Goal: Transaction & Acquisition: Purchase product/service

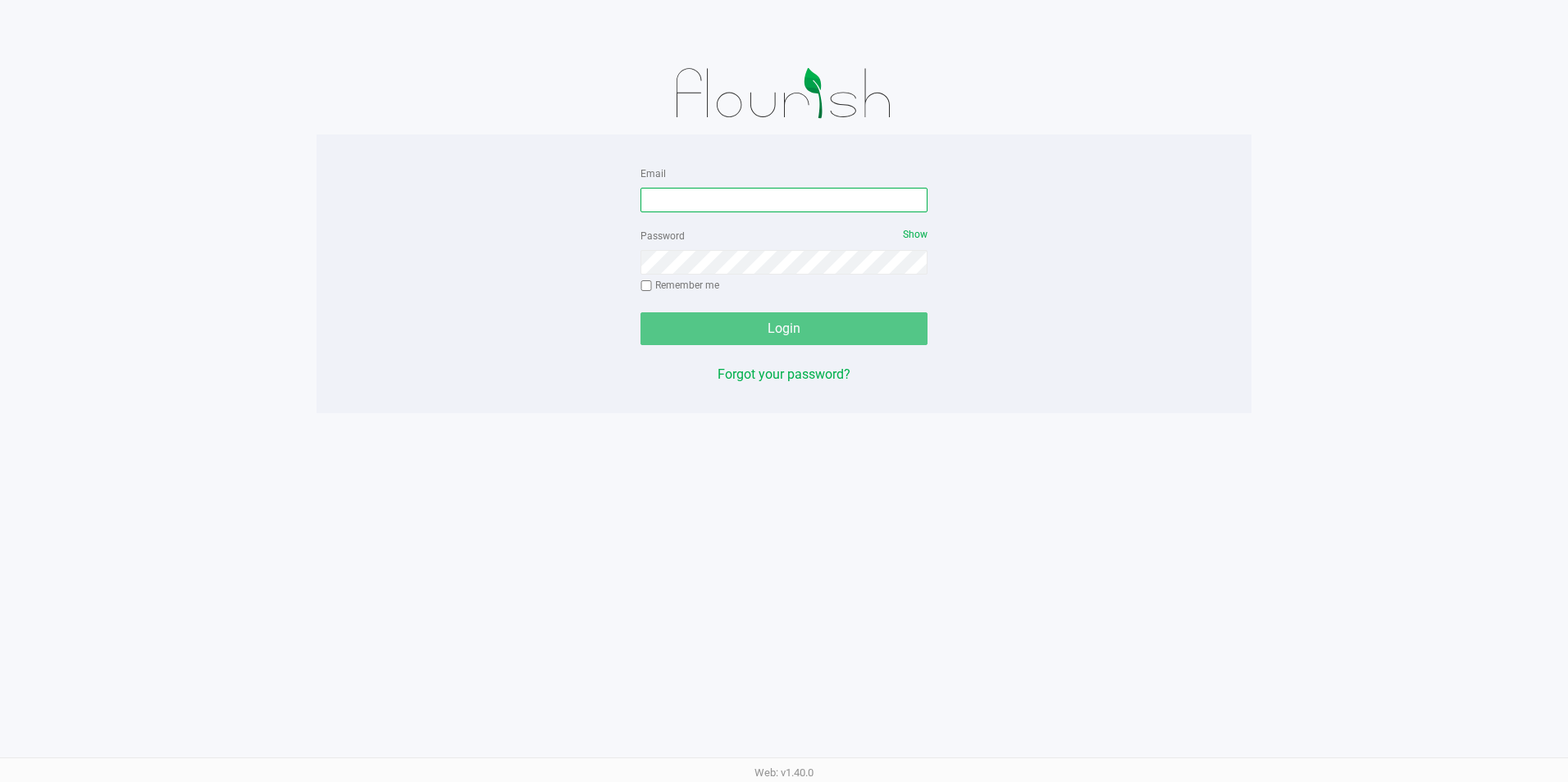
drag, startPoint x: 720, startPoint y: 205, endPoint x: 716, endPoint y: 192, distance: 13.6
click at [720, 205] on input "Email" at bounding box center [783, 200] width 287 height 25
type input "[EMAIL_ADDRESS][DOMAIN_NAME]"
click at [697, 274] on div "Password Show Remember me" at bounding box center [783, 262] width 287 height 73
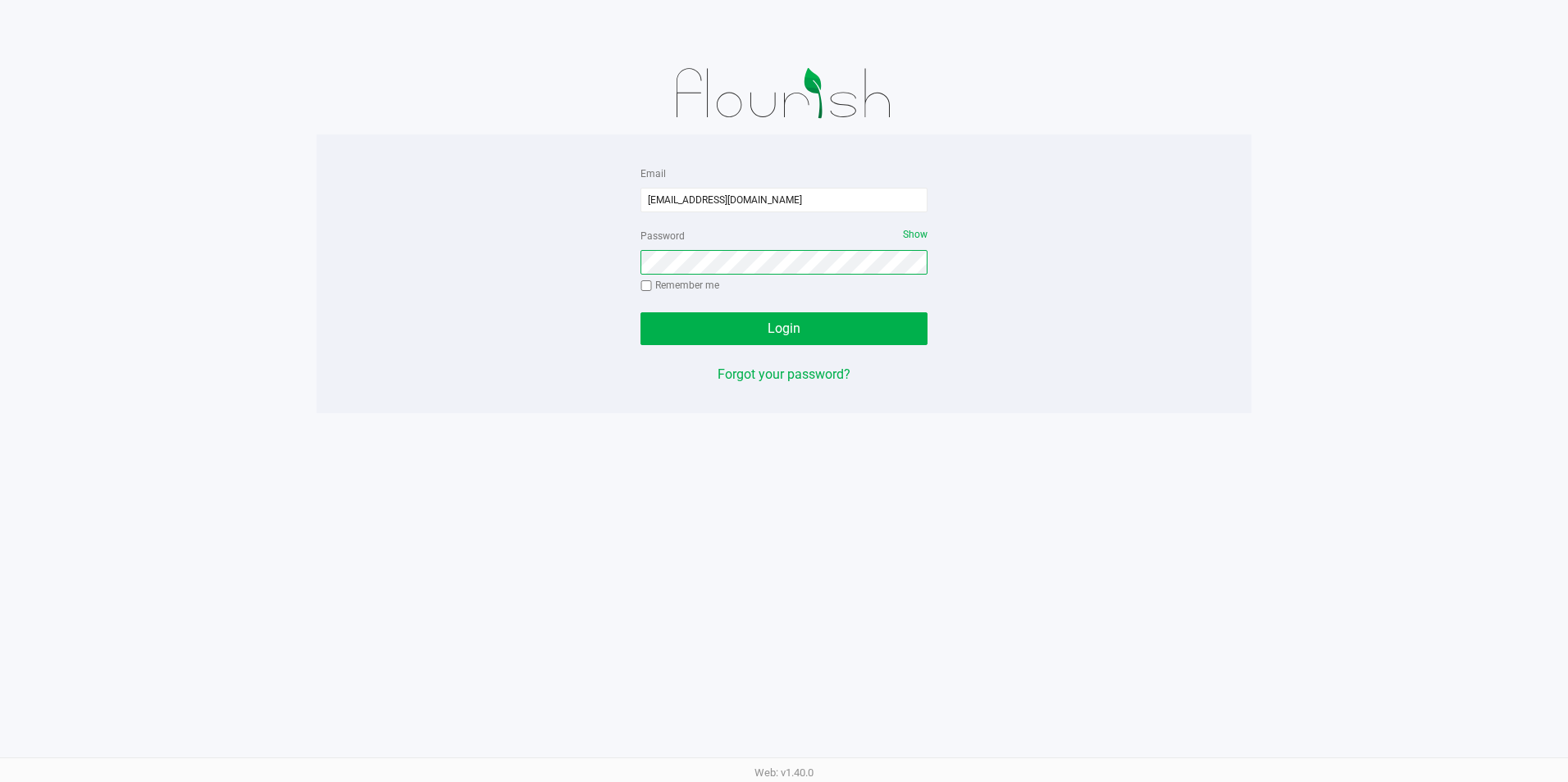
click at [640, 312] on button "Login" at bounding box center [783, 329] width 287 height 33
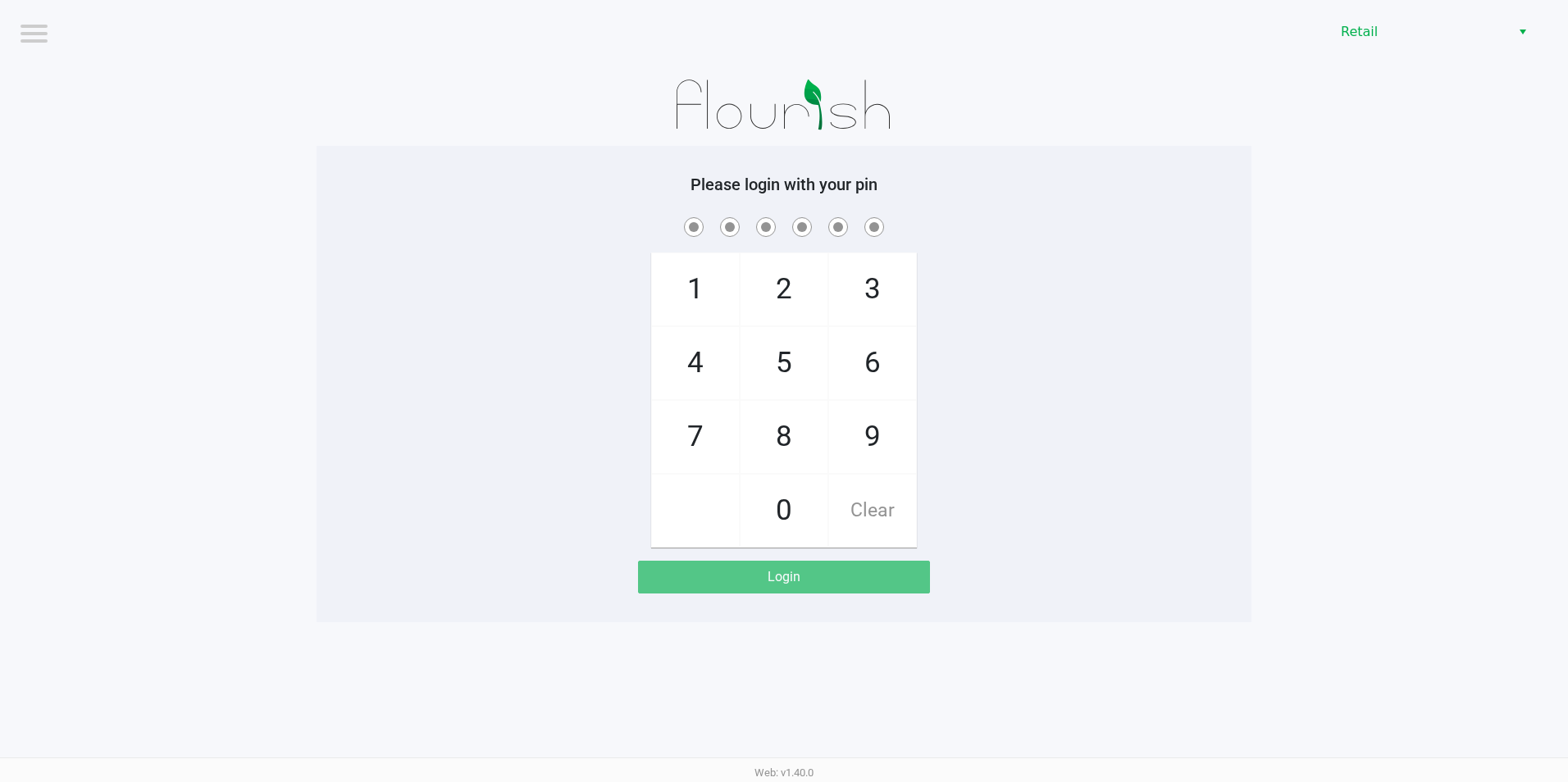
click at [860, 452] on span "9" at bounding box center [872, 436] width 87 height 72
checkbox input "true"
click at [860, 452] on span "9" at bounding box center [872, 436] width 87 height 72
checkbox input "true"
click at [870, 439] on span "9" at bounding box center [872, 436] width 87 height 72
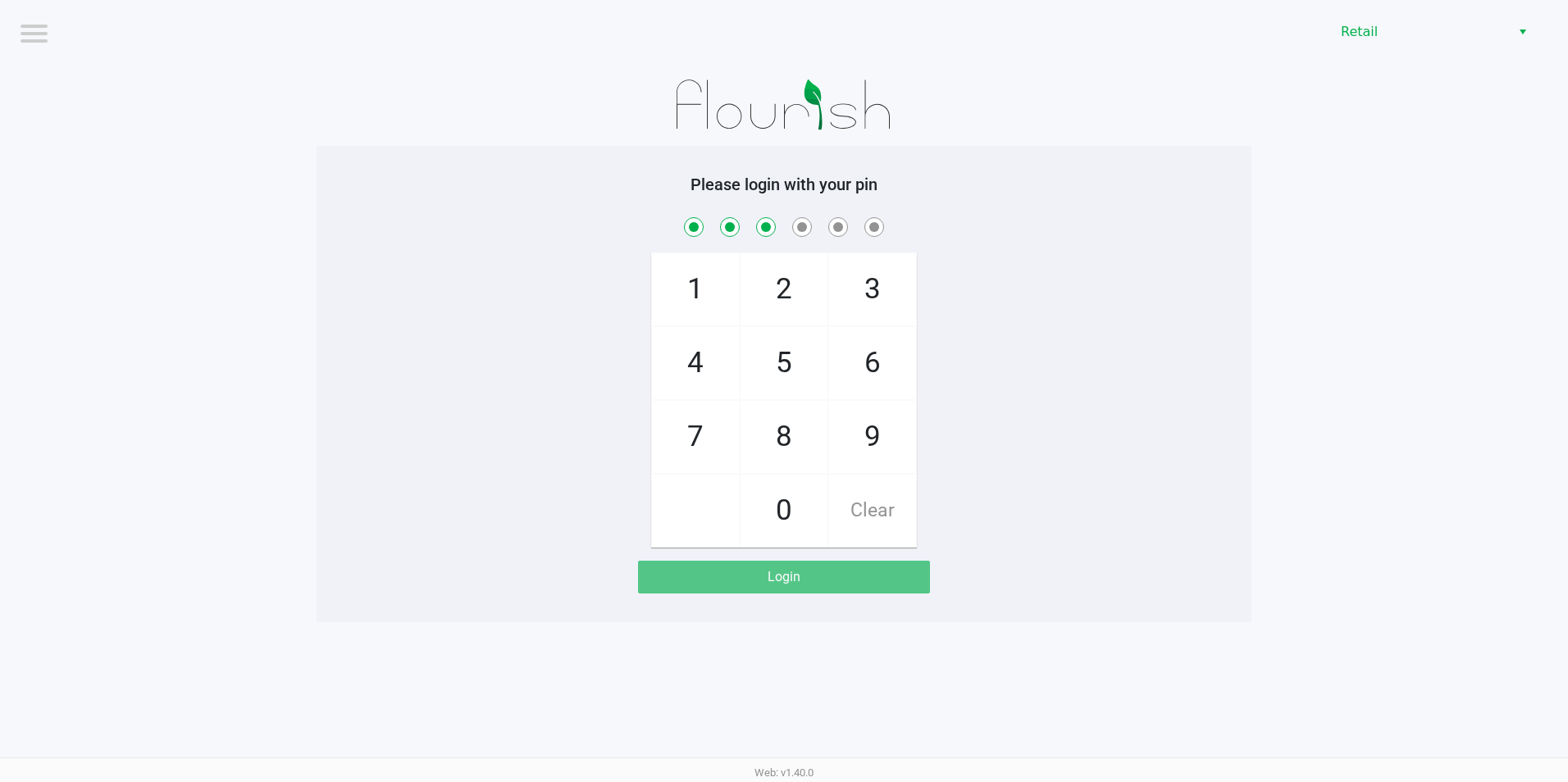
checkbox input "true"
click at [812, 502] on span "0" at bounding box center [783, 510] width 87 height 72
checkbox input "true"
click at [877, 457] on span "9" at bounding box center [872, 436] width 87 height 72
checkbox input "true"
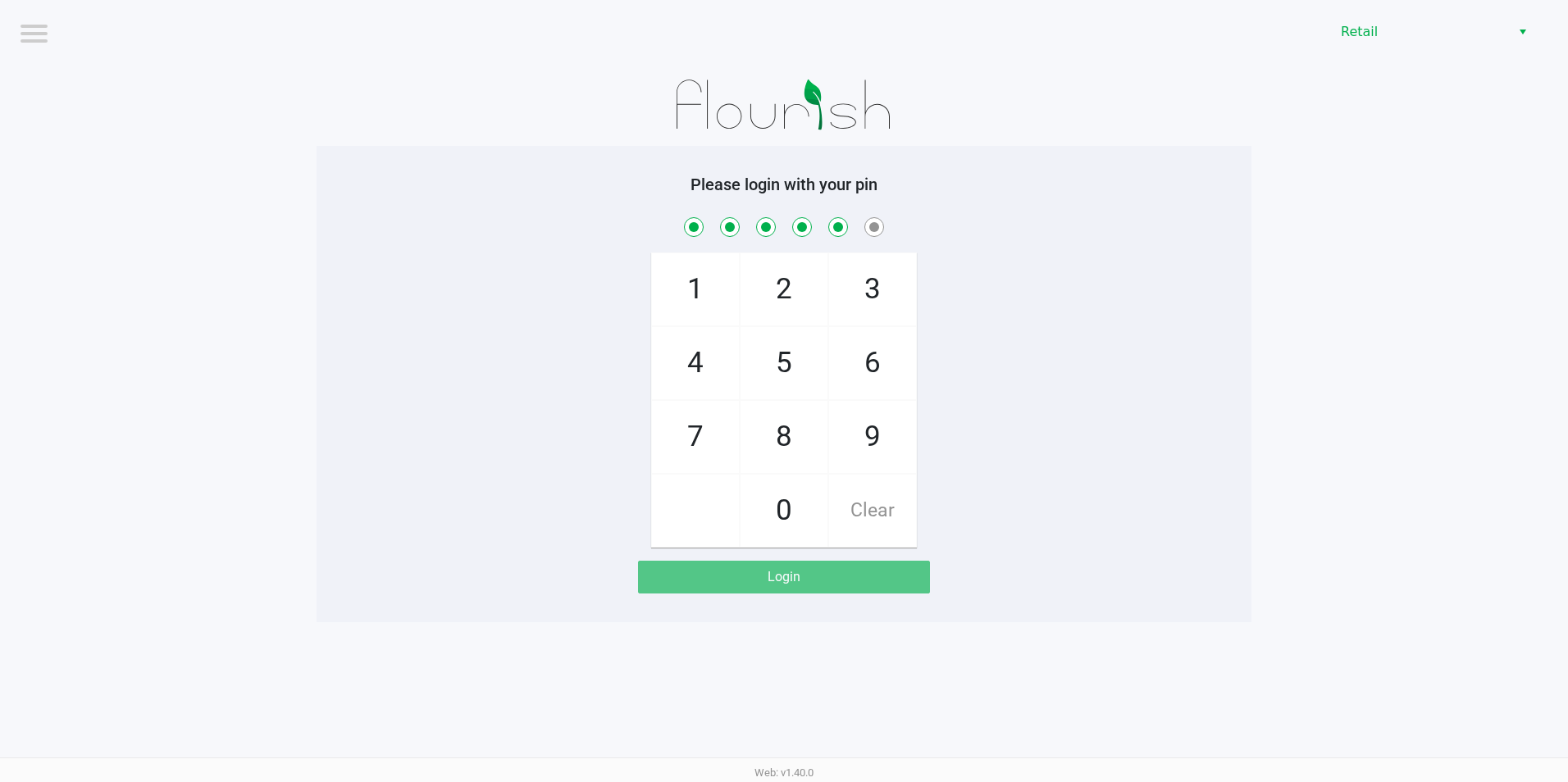
click at [742, 457] on span "8" at bounding box center [783, 436] width 87 height 72
checkbox input "true"
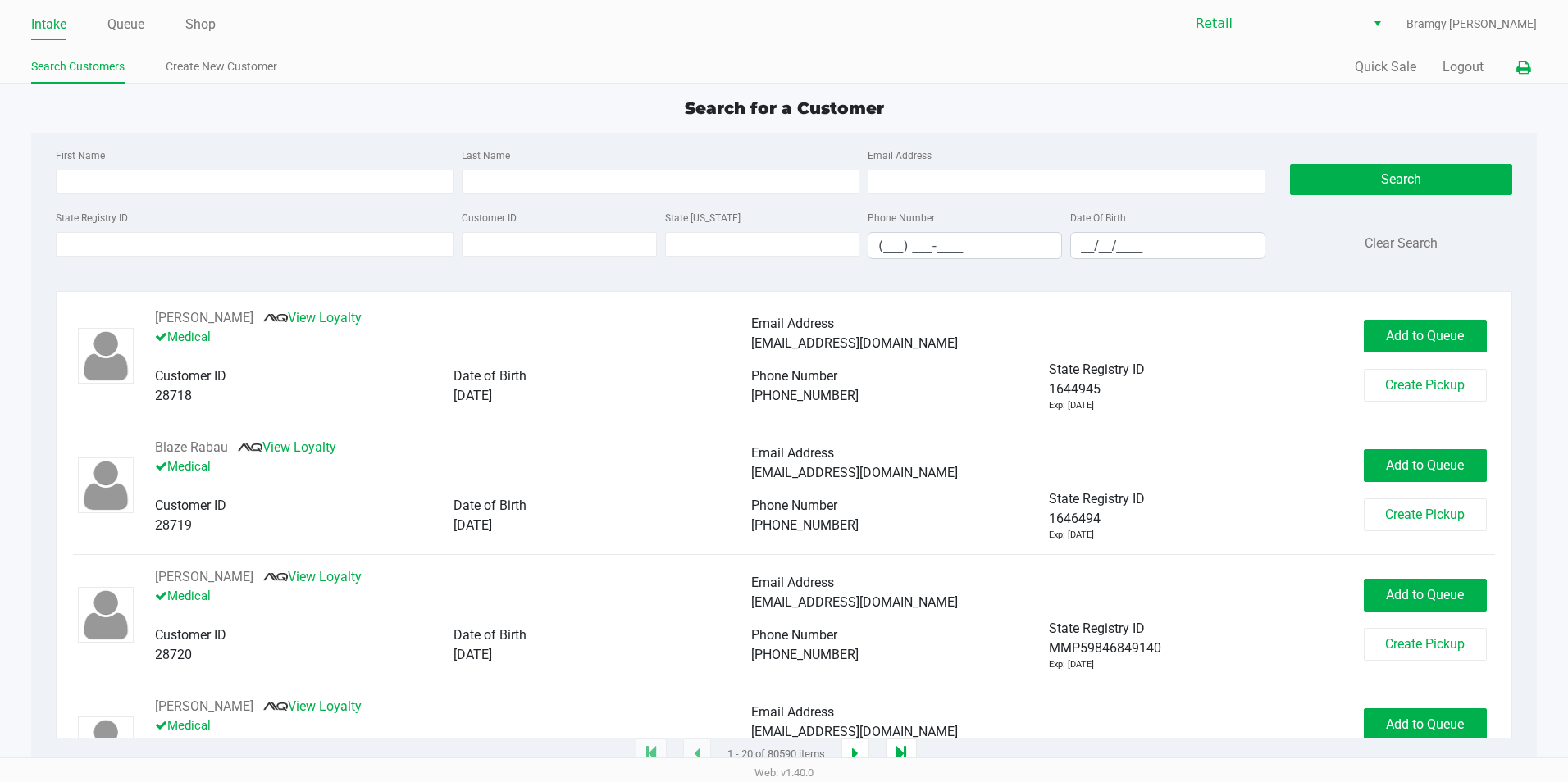
click at [1513, 65] on button at bounding box center [1523, 68] width 27 height 31
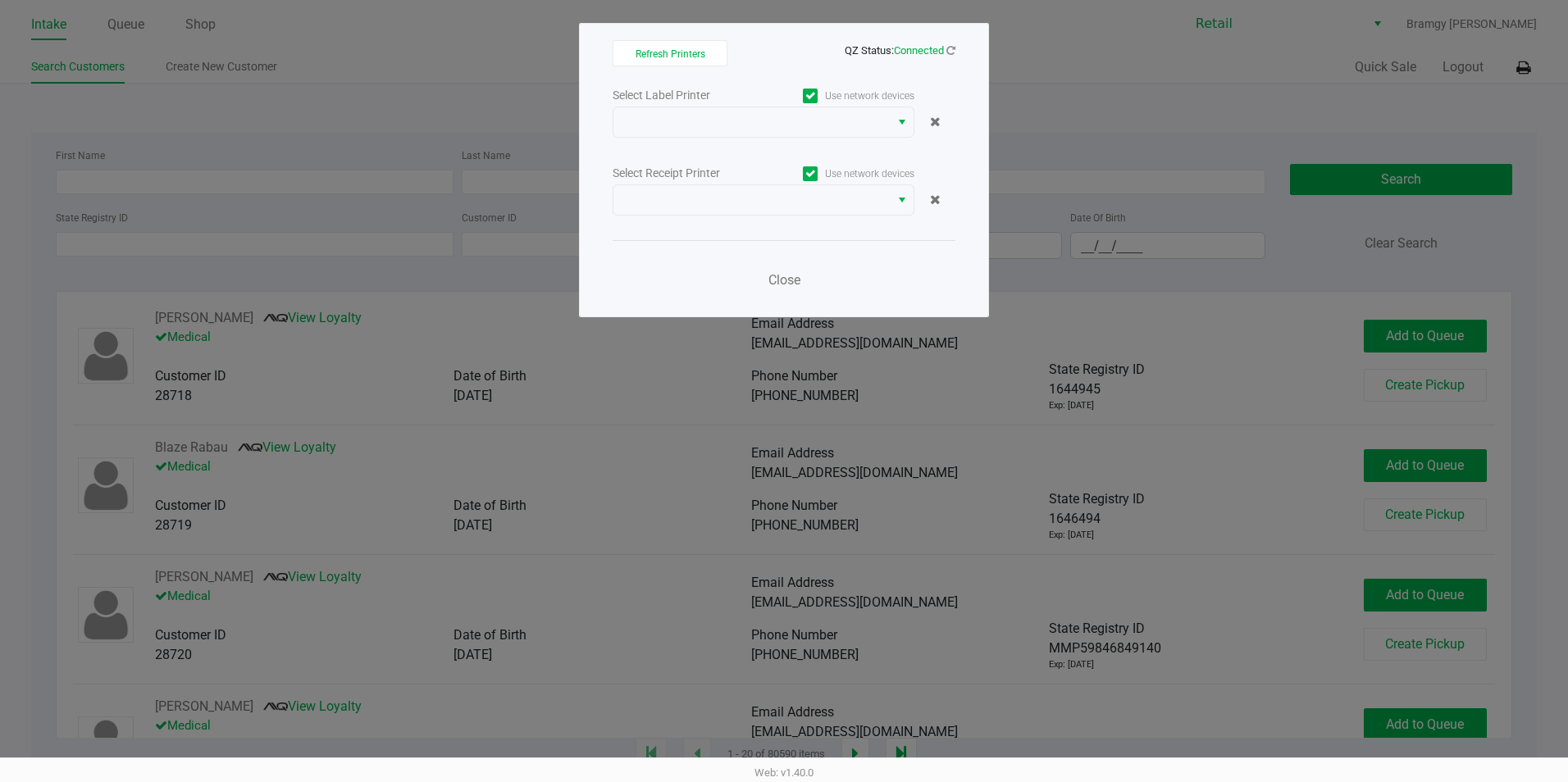
click at [826, 143] on div "Select Label Printer Use network devices Select Receipt Printer Use network dev…" at bounding box center [783, 192] width 343 height 216
click at [827, 116] on span at bounding box center [751, 122] width 257 height 20
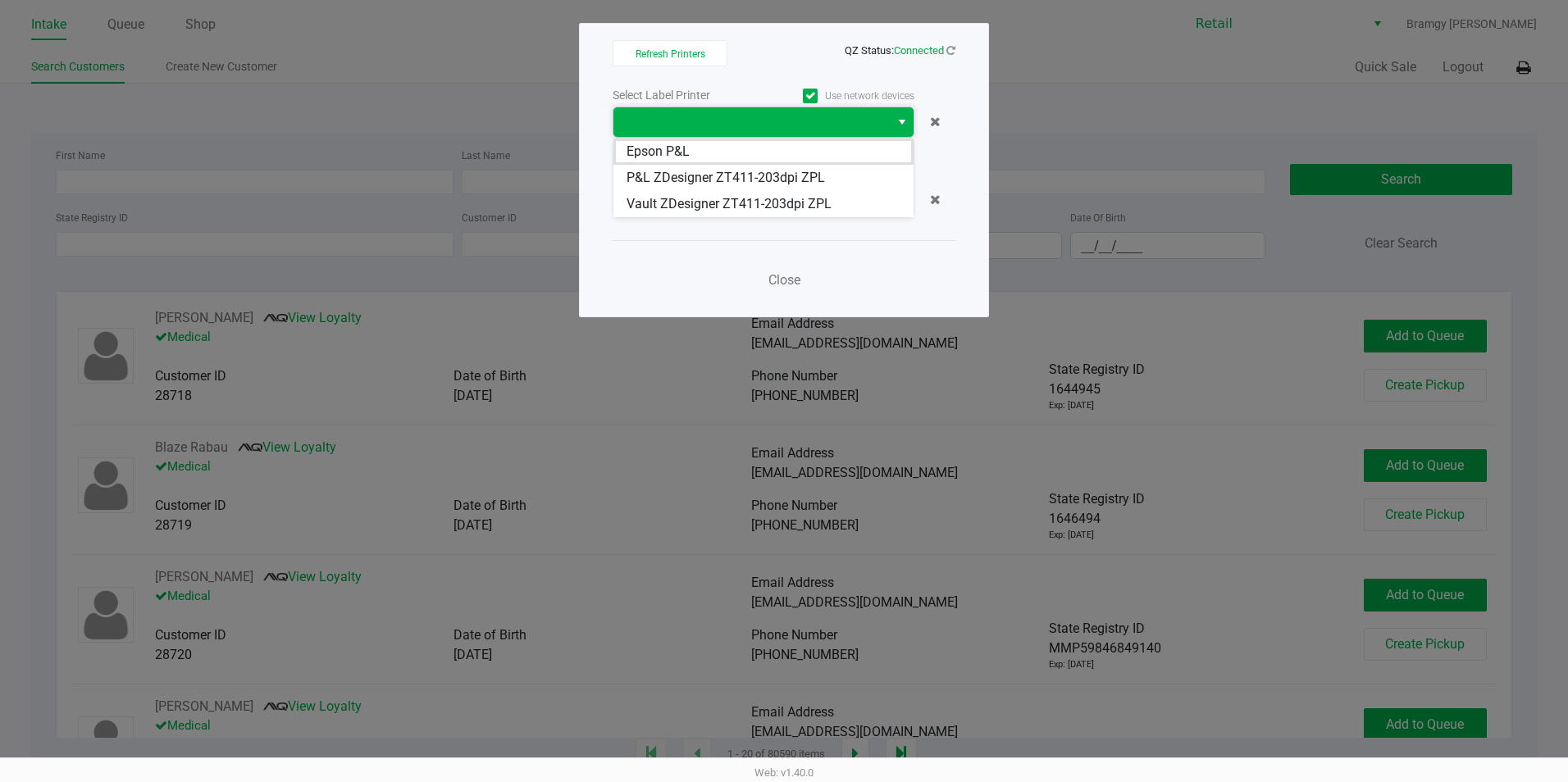
click at [834, 117] on span at bounding box center [751, 122] width 257 height 20
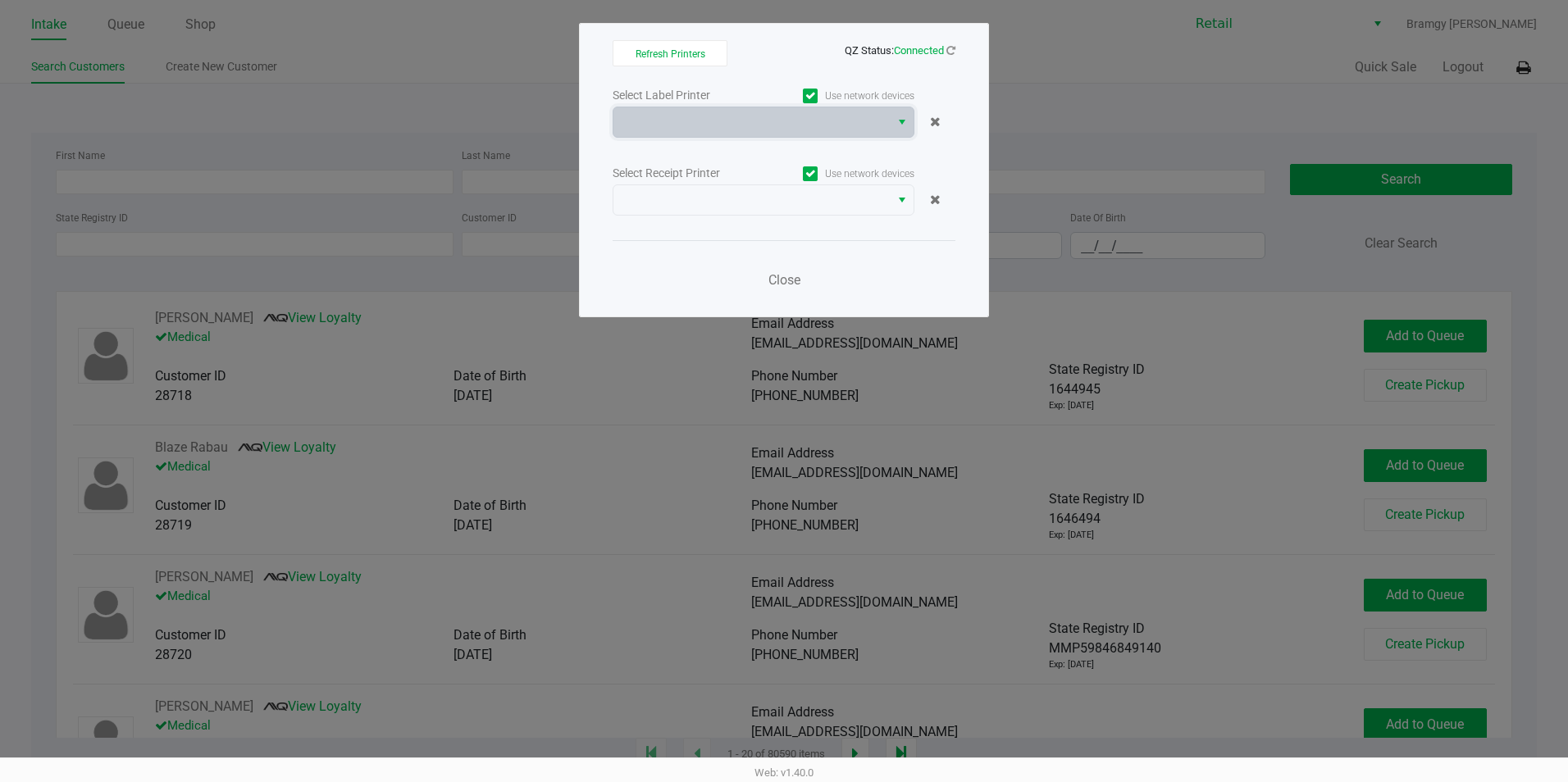
click at [802, 101] on label "Use network devices" at bounding box center [839, 96] width 151 height 15
click at [0, 0] on input "Use network devices" at bounding box center [0, 0] width 0 height 0
click at [815, 173] on icon at bounding box center [810, 173] width 11 height 0
click at [0, 0] on input "Use network devices" at bounding box center [0, 0] width 0 height 0
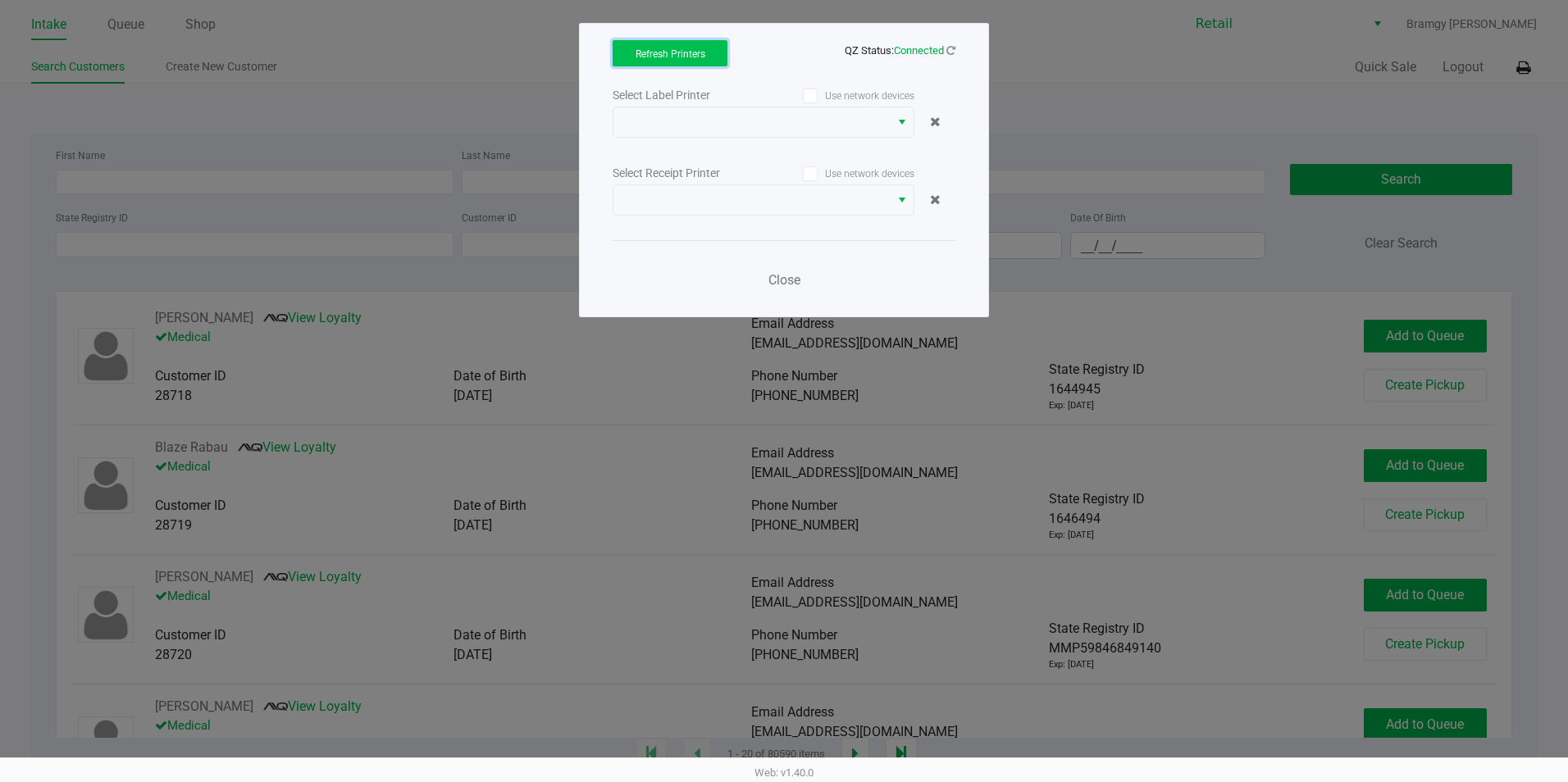
click at [710, 51] on button "Refresh Printers" at bounding box center [669, 54] width 115 height 26
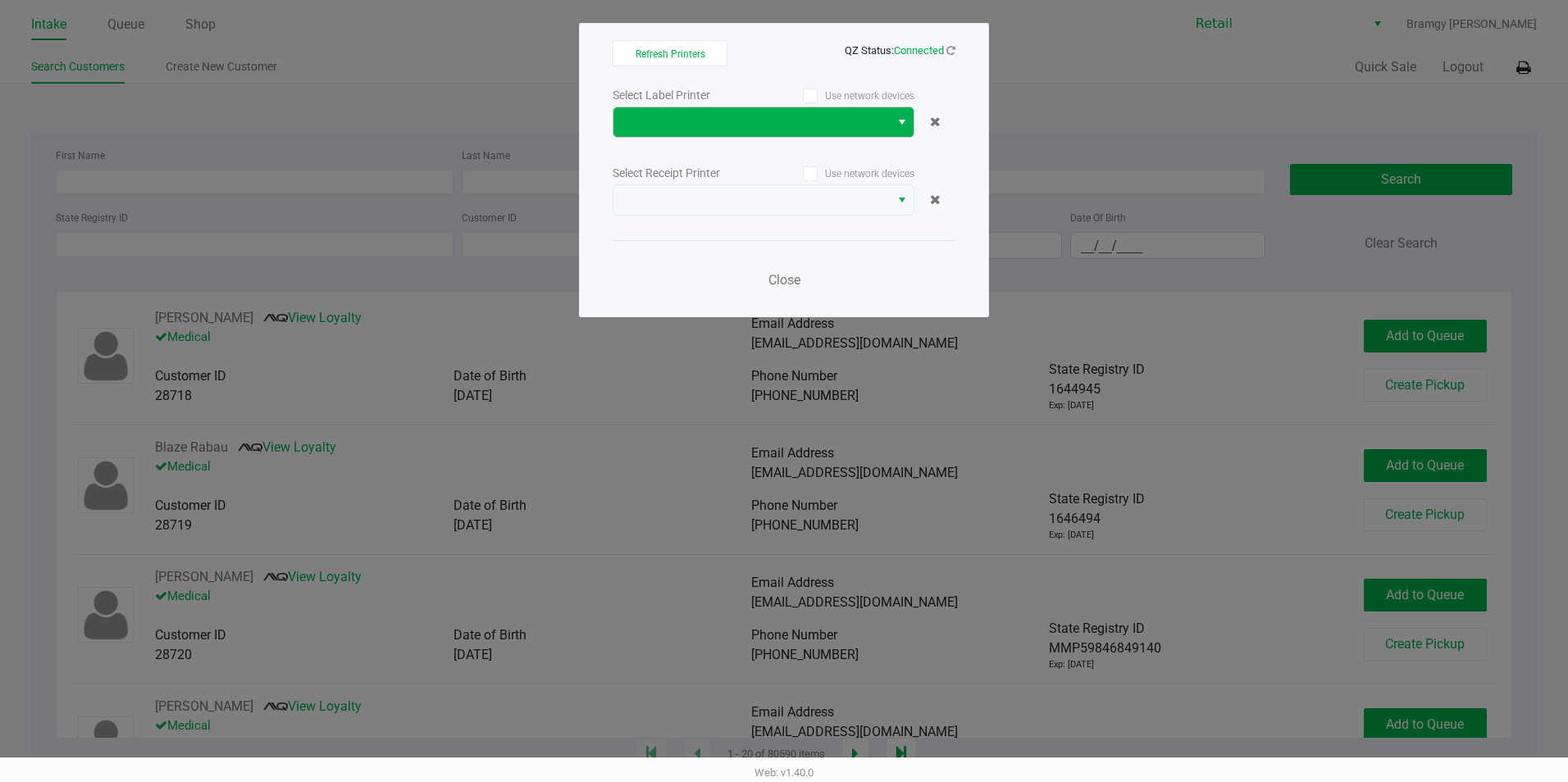
click at [904, 133] on button "Select" at bounding box center [901, 122] width 24 height 30
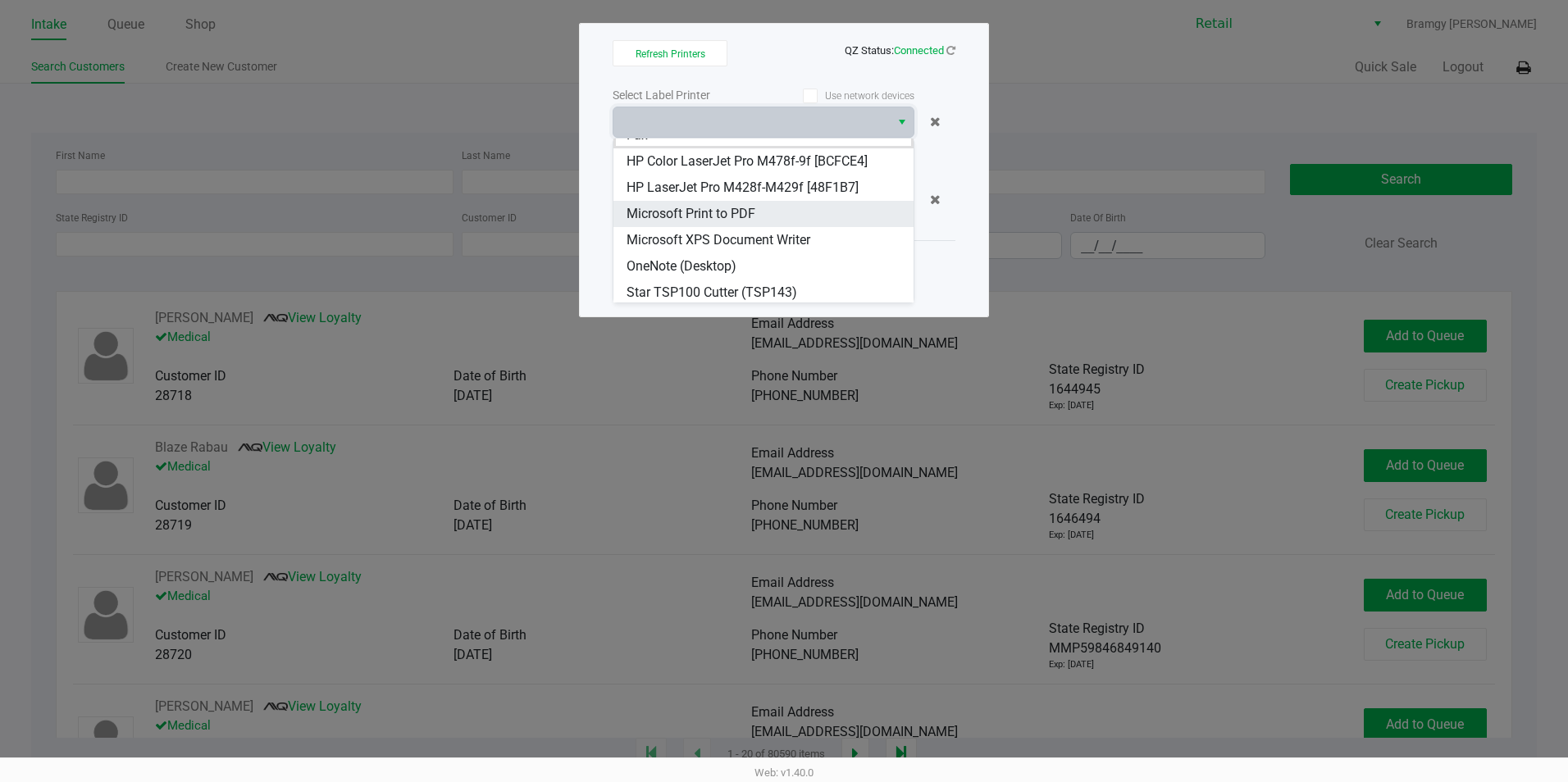
scroll to position [20, 0]
click at [749, 291] on span "Star TSP100 Cutter (TSP143)" at bounding box center [711, 289] width 170 height 20
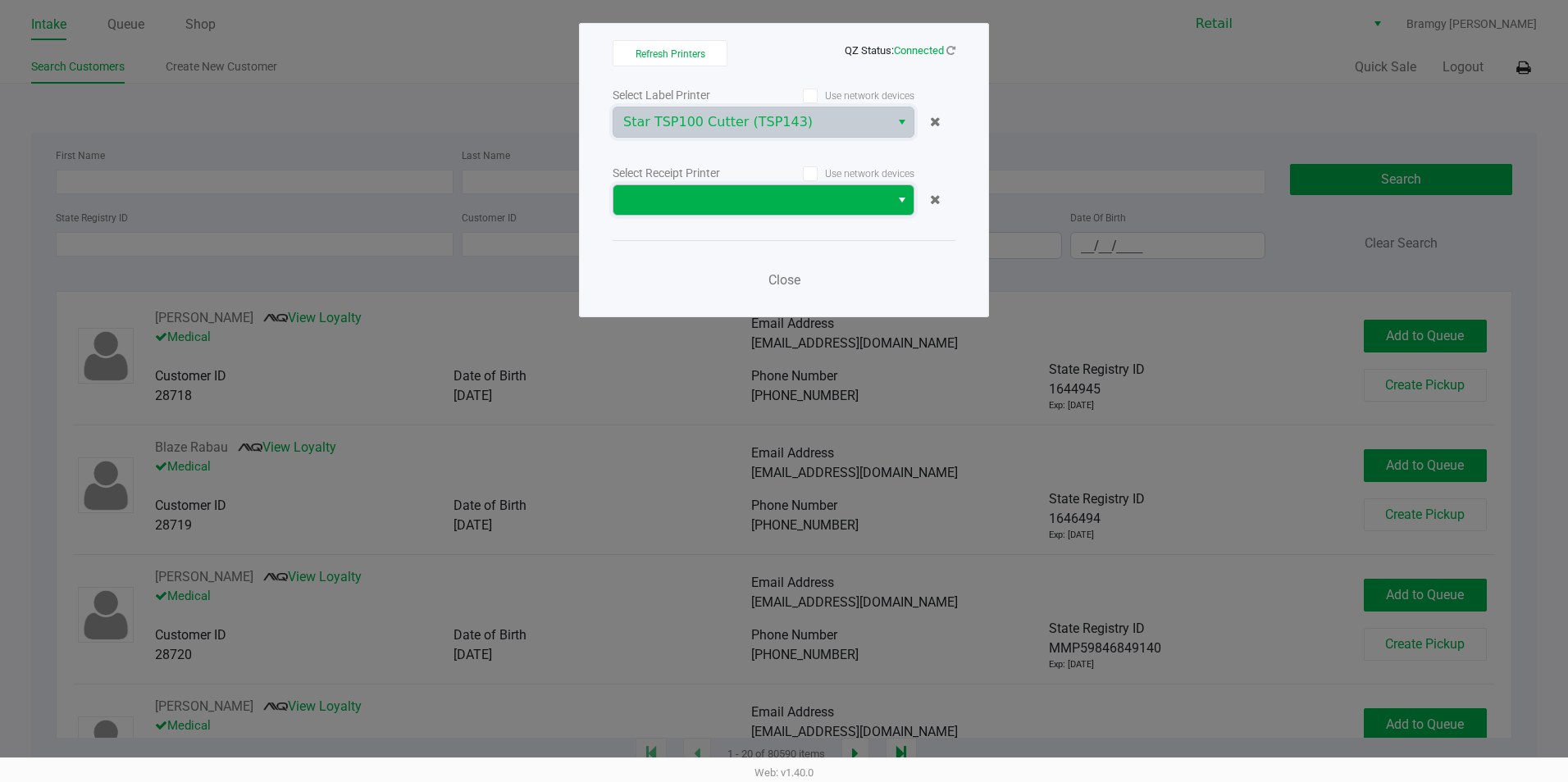
click at [858, 208] on span at bounding box center [751, 200] width 257 height 20
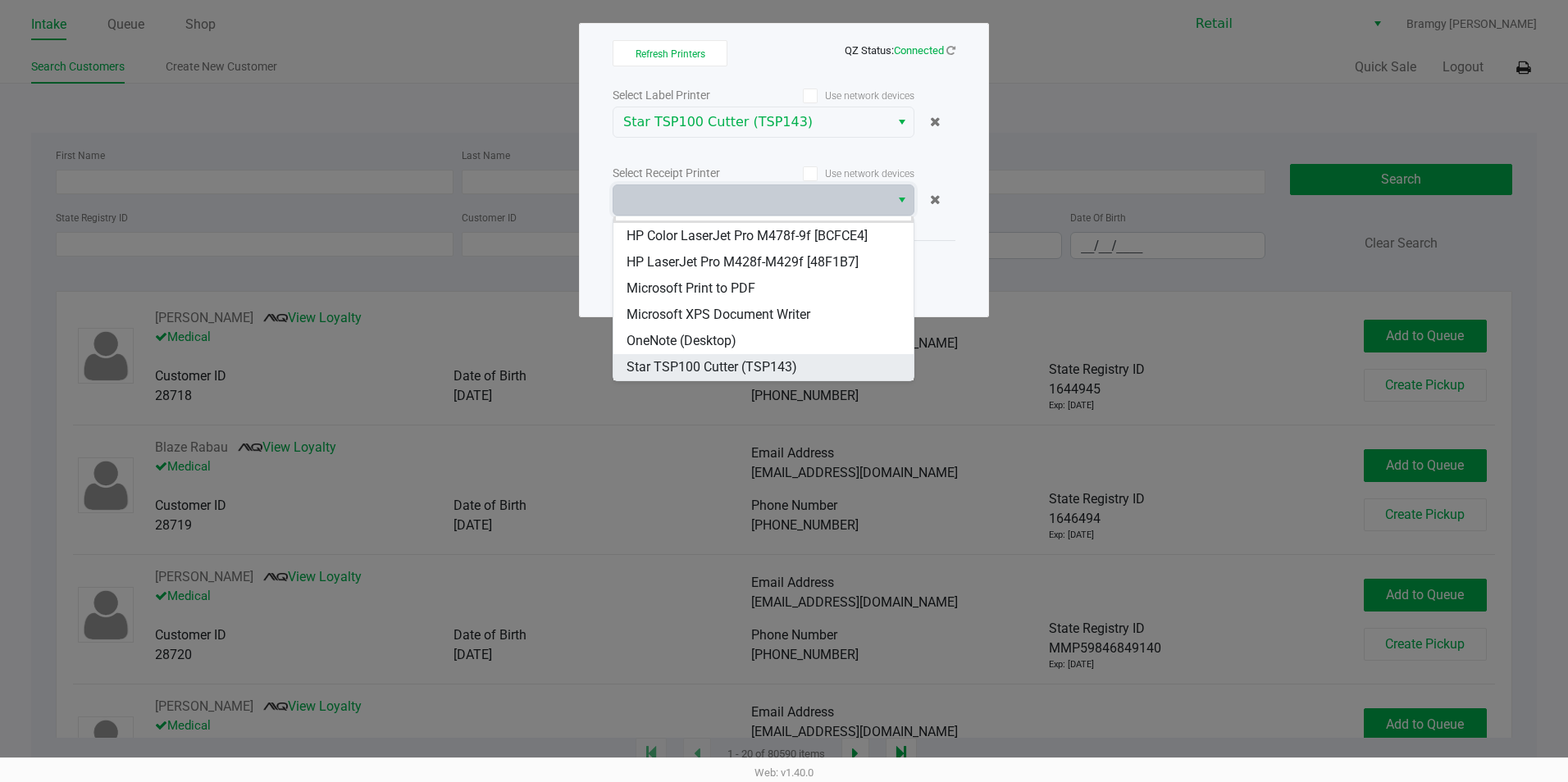
click at [772, 360] on span "Star TSP100 Cutter (TSP143)" at bounding box center [711, 367] width 170 height 20
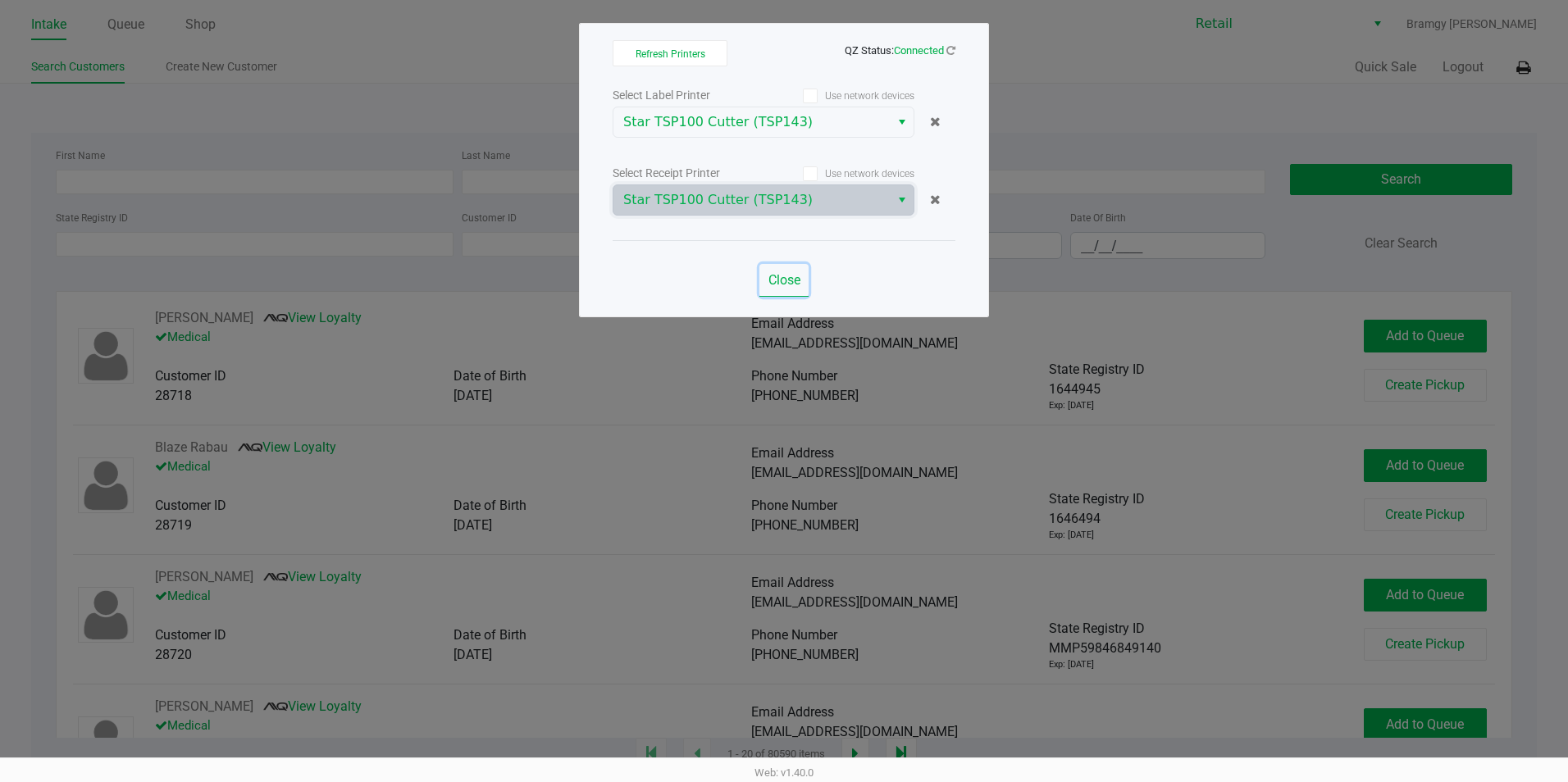
click at [787, 282] on span "Close" at bounding box center [784, 280] width 32 height 16
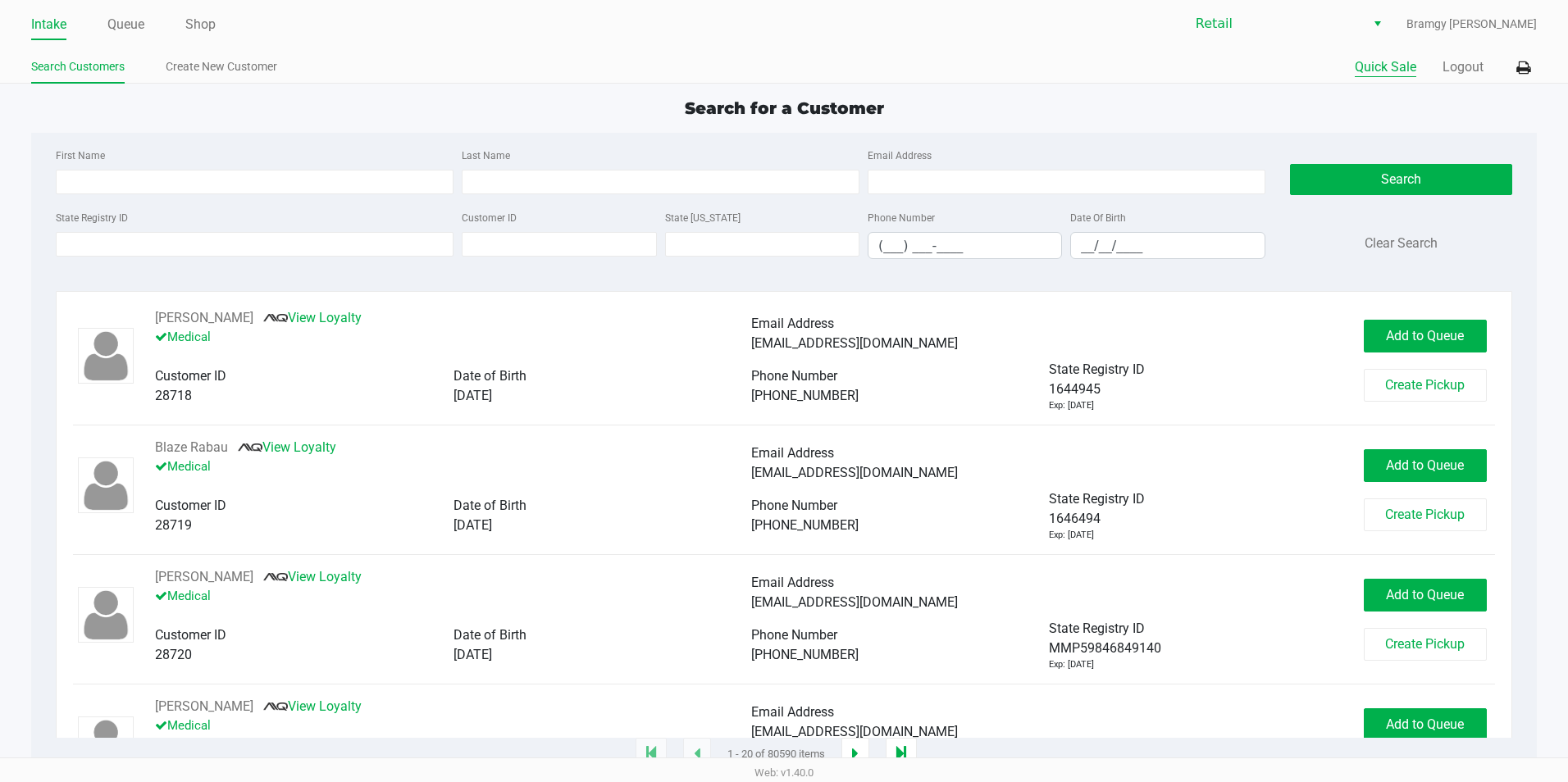
click at [1375, 69] on button "Quick Sale" at bounding box center [1385, 67] width 61 height 20
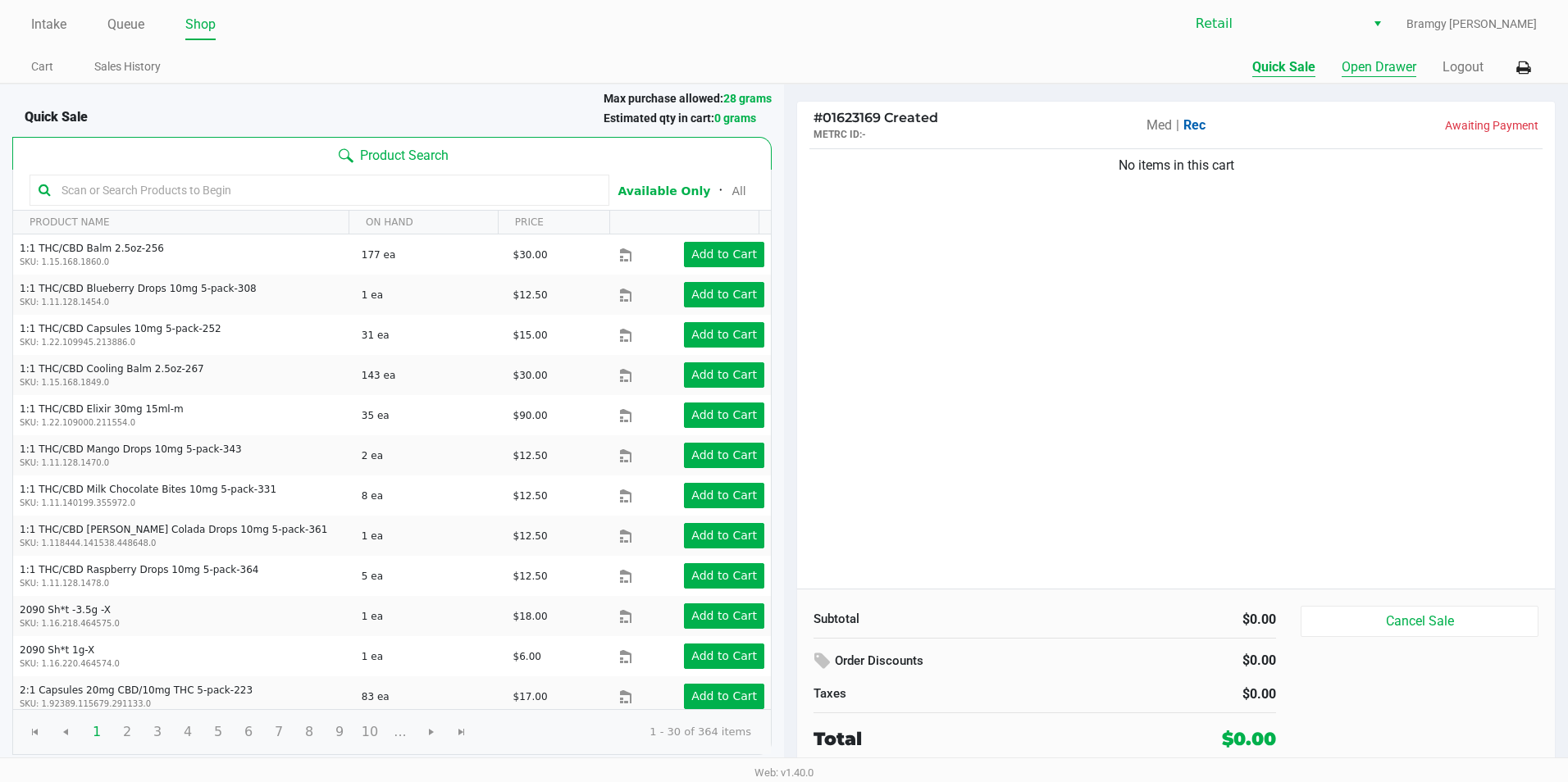
click at [1346, 66] on button "Open Drawer" at bounding box center [1379, 67] width 74 height 20
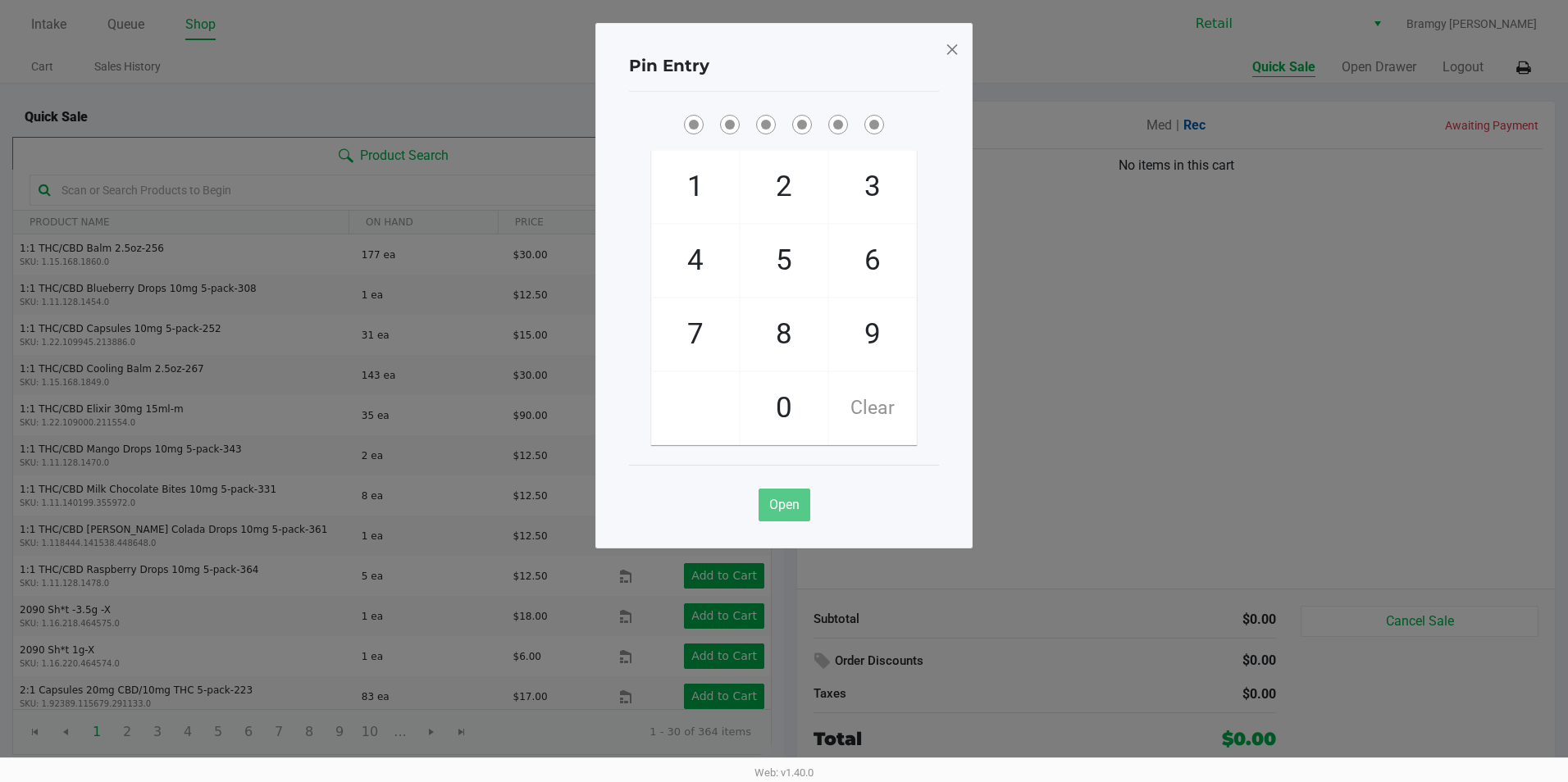
click at [881, 337] on span "9" at bounding box center [872, 334] width 87 height 72
checkbox input "true"
click at [881, 337] on span "9" at bounding box center [872, 334] width 87 height 72
checkbox input "true"
click at [882, 336] on span "9" at bounding box center [872, 334] width 87 height 72
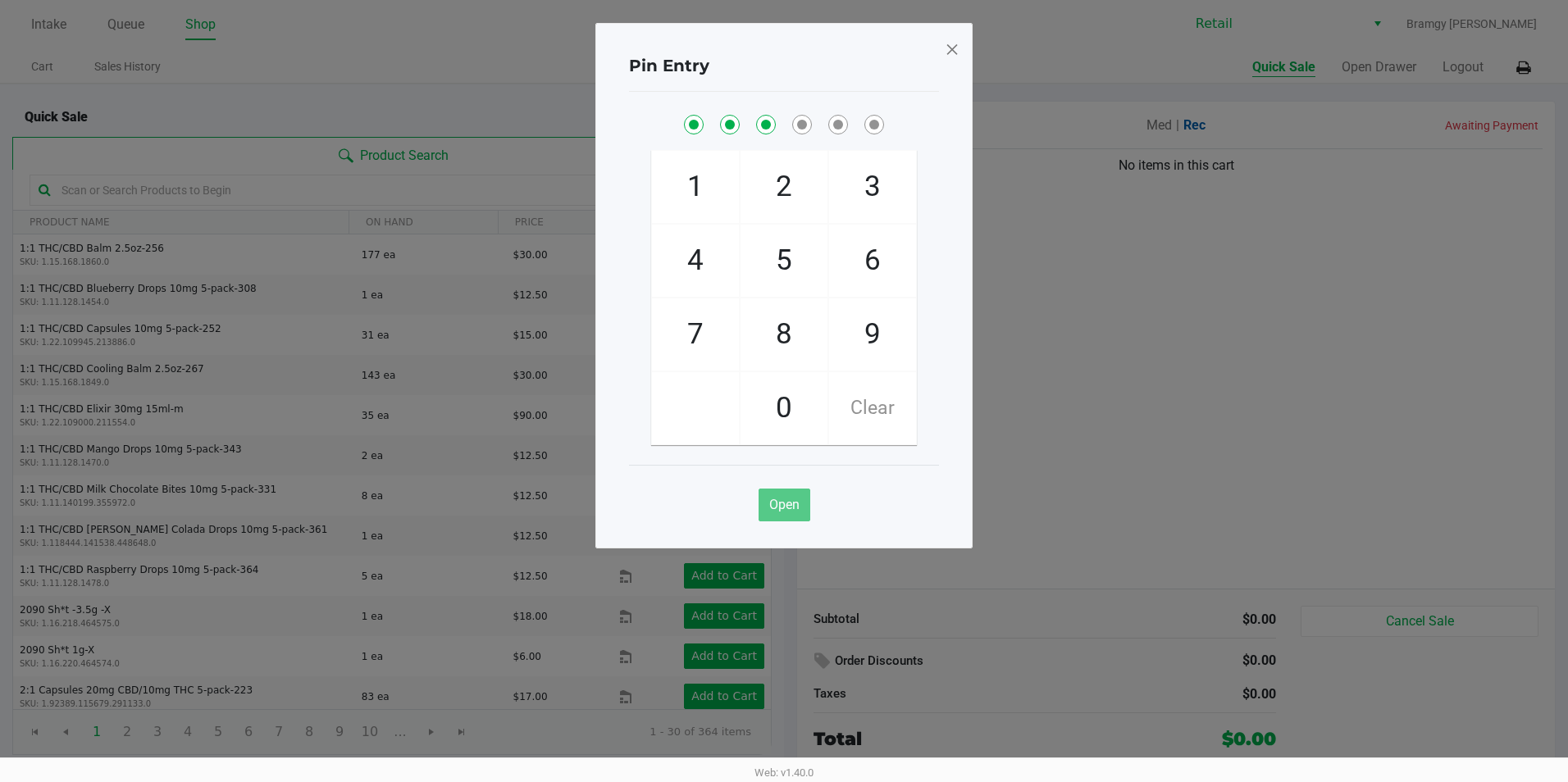
checkbox input "true"
drag, startPoint x: 882, startPoint y: 336, endPoint x: 799, endPoint y: 386, distance: 96.9
click at [799, 386] on span "0" at bounding box center [783, 408] width 87 height 72
checkbox input "true"
click at [891, 339] on span "9" at bounding box center [872, 334] width 87 height 72
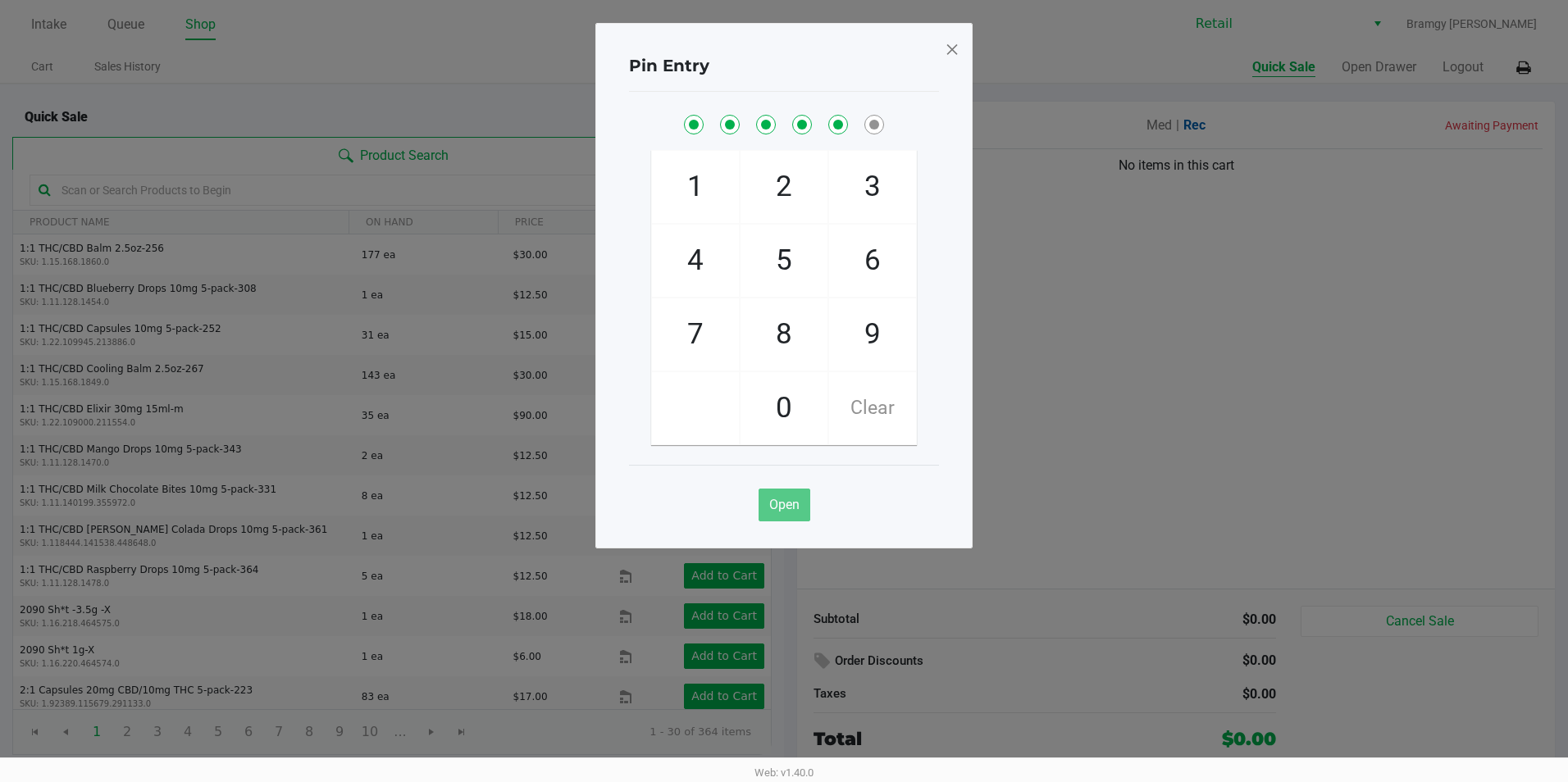
checkbox input "true"
click at [805, 334] on span "8" at bounding box center [783, 334] width 87 height 72
checkbox input "true"
click at [952, 50] on span at bounding box center [952, 50] width 15 height 26
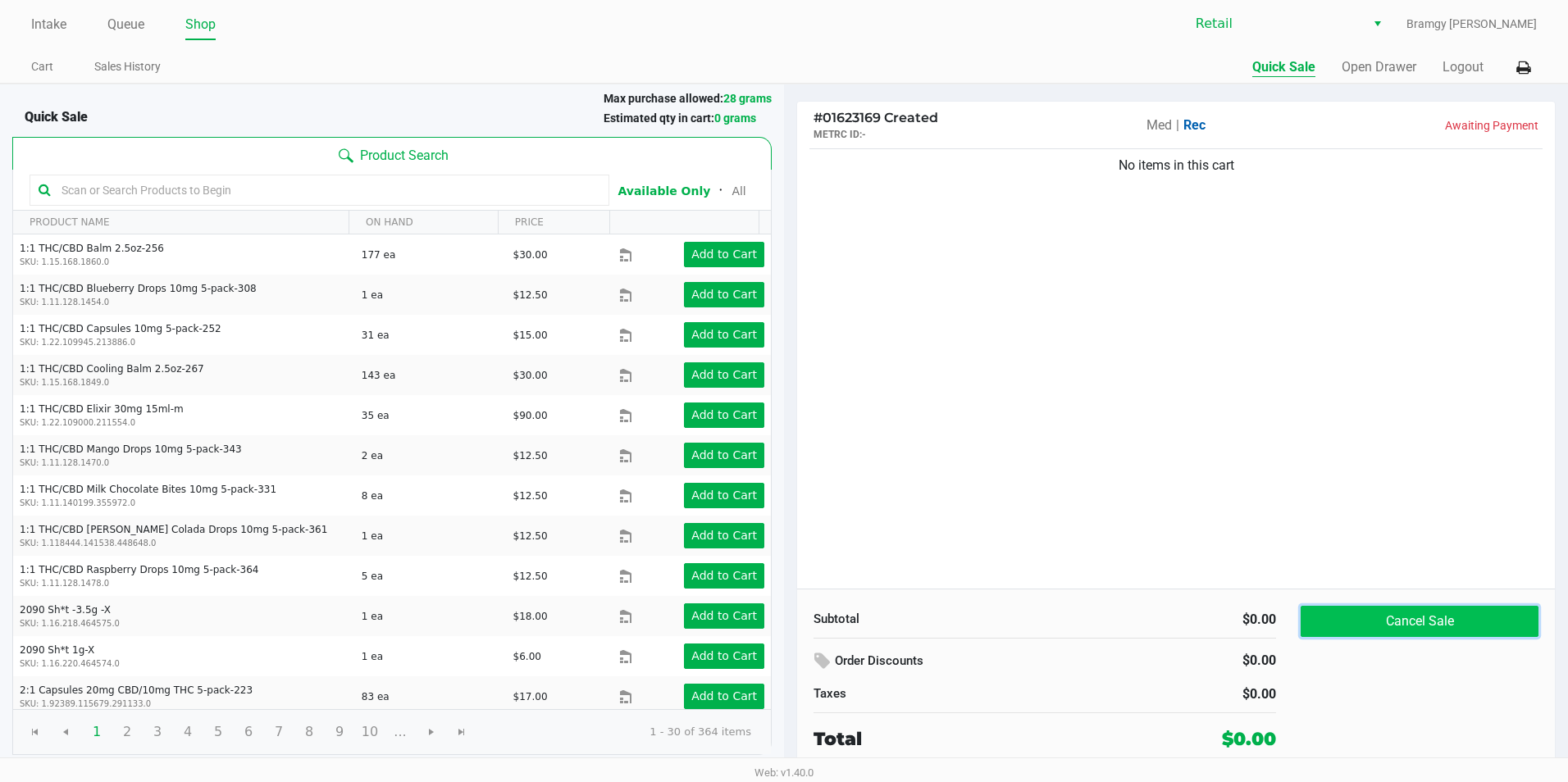
click at [1441, 608] on button "Cancel Sale" at bounding box center [1419, 621] width 238 height 31
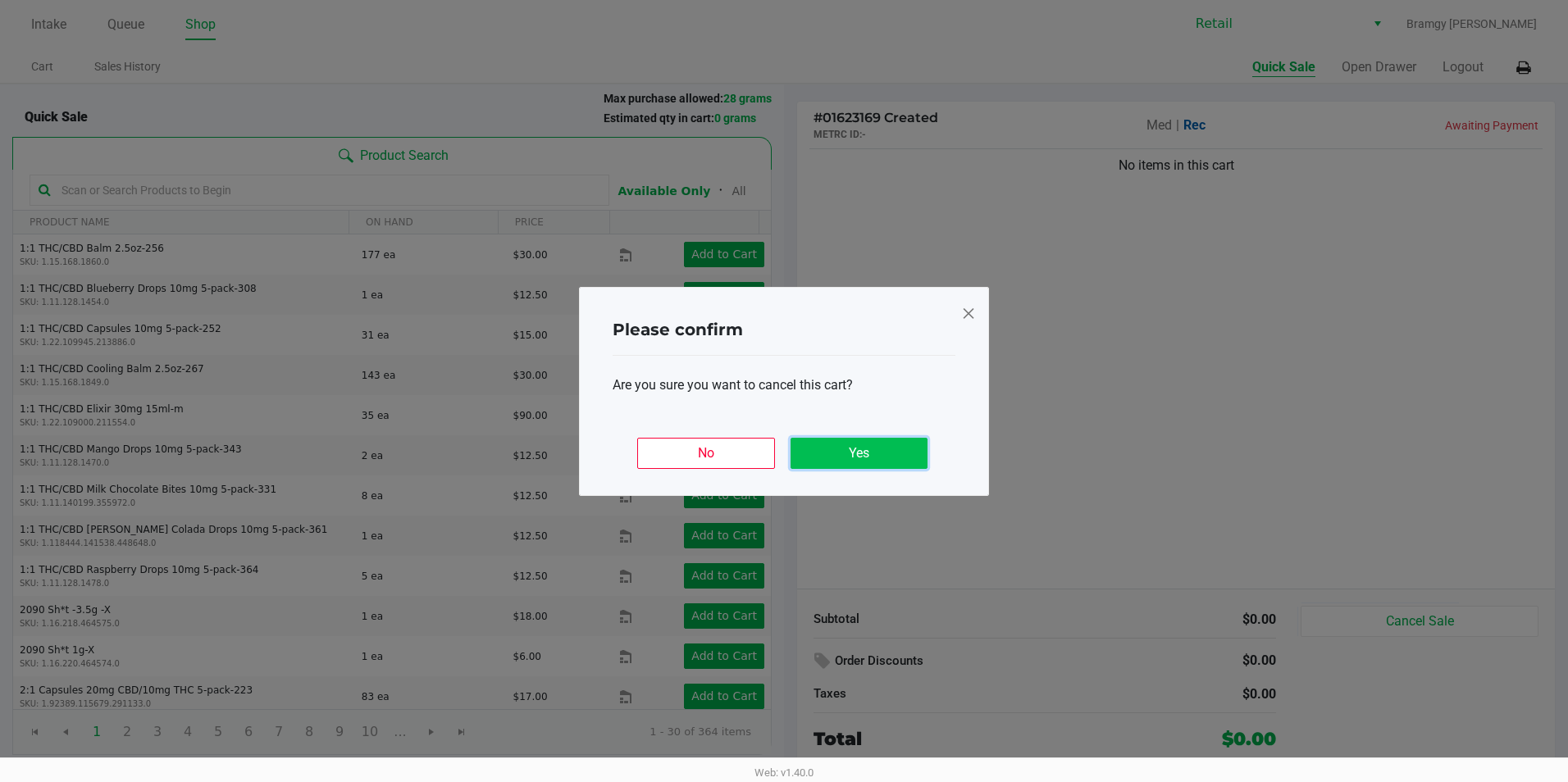
click at [863, 443] on button "Yes" at bounding box center [859, 453] width 137 height 31
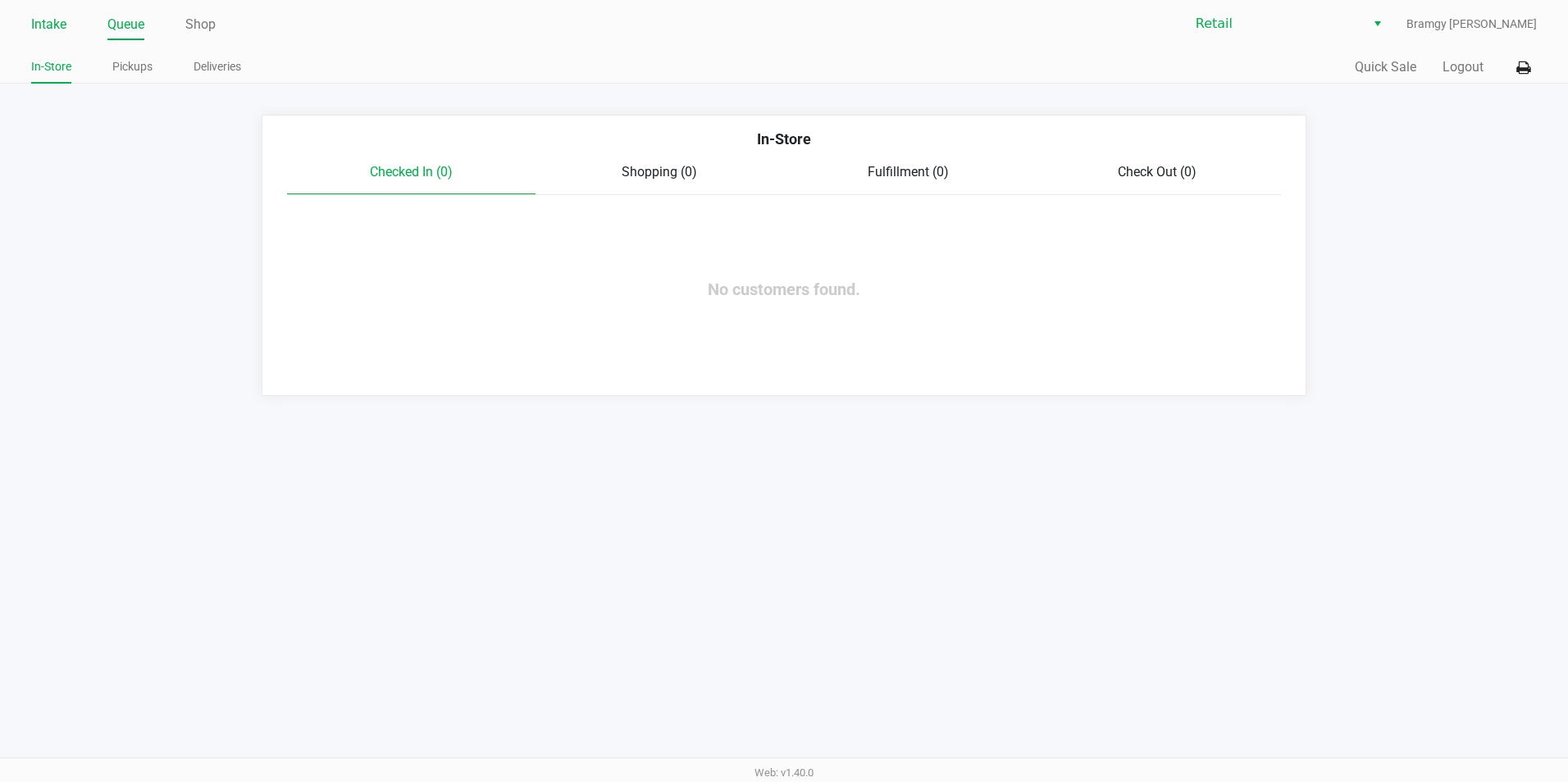
click at [55, 17] on link "Intake" at bounding box center [49, 25] width 36 height 23
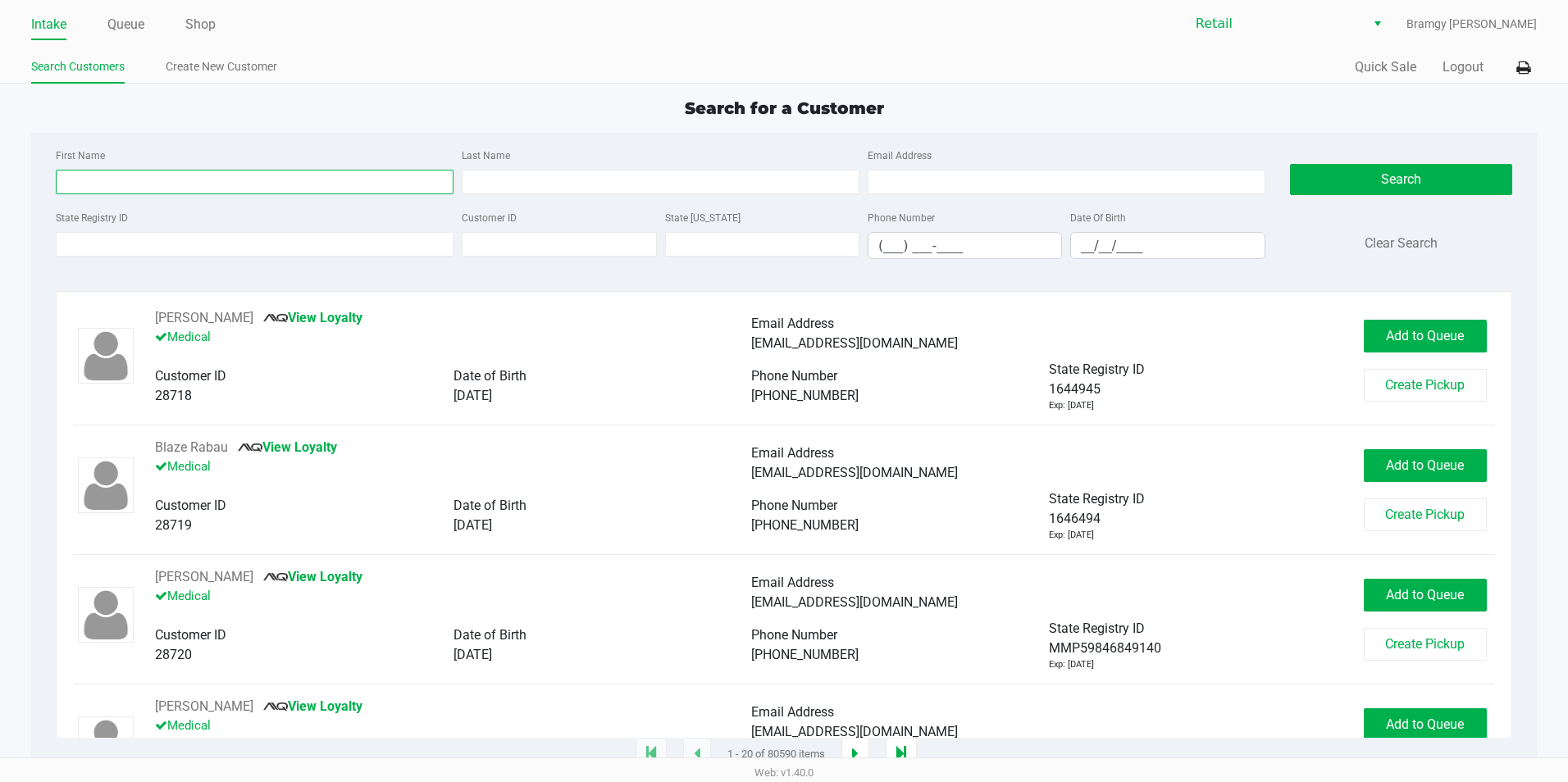
click at [138, 193] on input "First Name" at bounding box center [254, 182] width 397 height 25
type input "[PERSON_NAME]"
click at [511, 186] on input "Last Name" at bounding box center [660, 182] width 397 height 25
type input "[PERSON_NAME]"
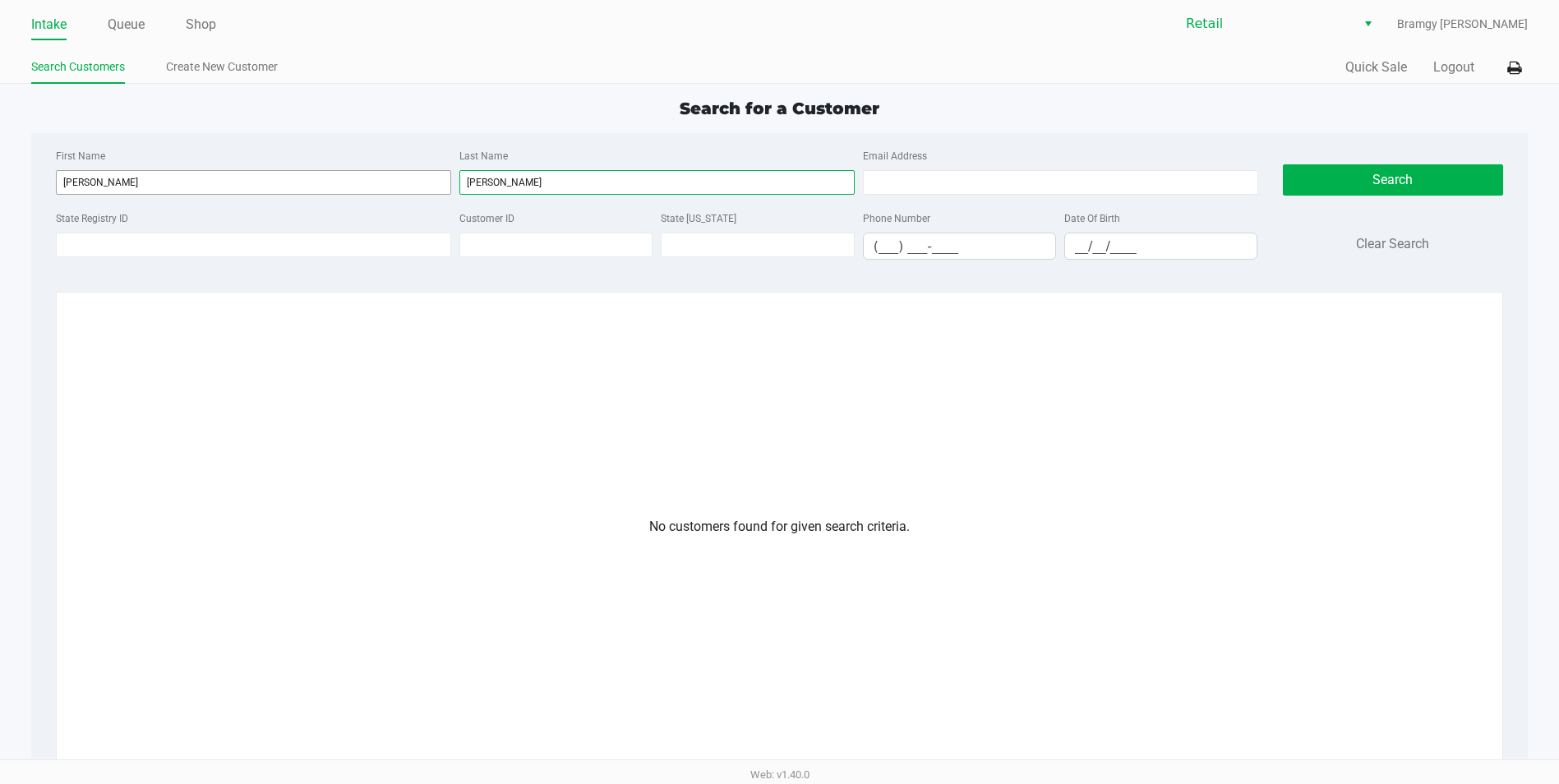
drag, startPoint x: 516, startPoint y: 171, endPoint x: 303, endPoint y: 188, distance: 213.7
click at [303, 188] on div "First Name [PERSON_NAME] Last Name [PERSON_NAME] Email Address" at bounding box center [657, 176] width 1210 height 62
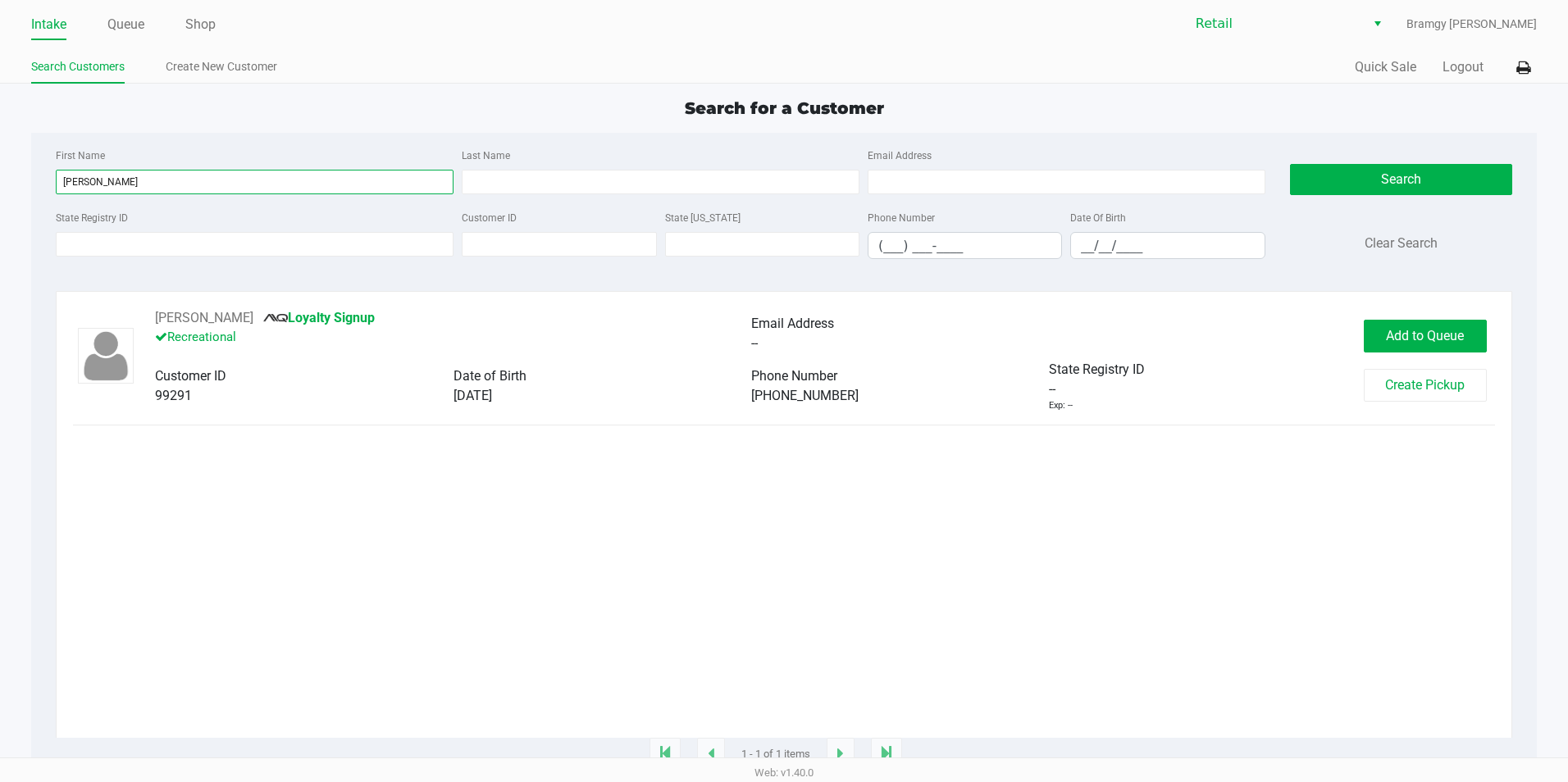
drag, startPoint x: 142, startPoint y: 192, endPoint x: 5, endPoint y: 192, distance: 137.0
click at [0, 191] on html "Intake Queue Shop Retail Bramgy [PERSON_NAME] Search Customers Create New Custo…" at bounding box center [784, 391] width 1568 height 782
click at [486, 178] on input "Last Name" at bounding box center [660, 182] width 397 height 25
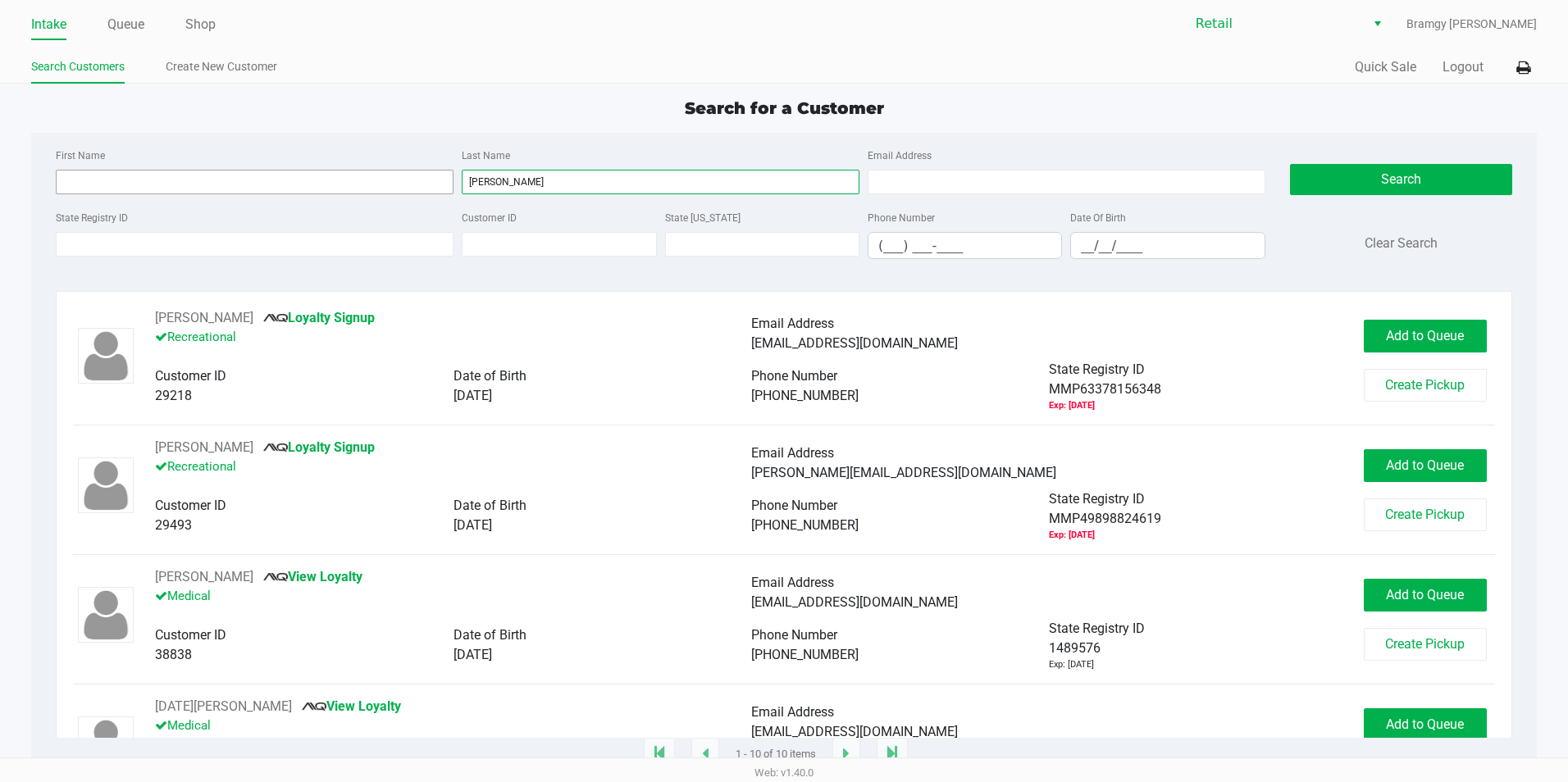
type input "[PERSON_NAME]"
click at [262, 182] on input "First Name" at bounding box center [254, 182] width 397 height 25
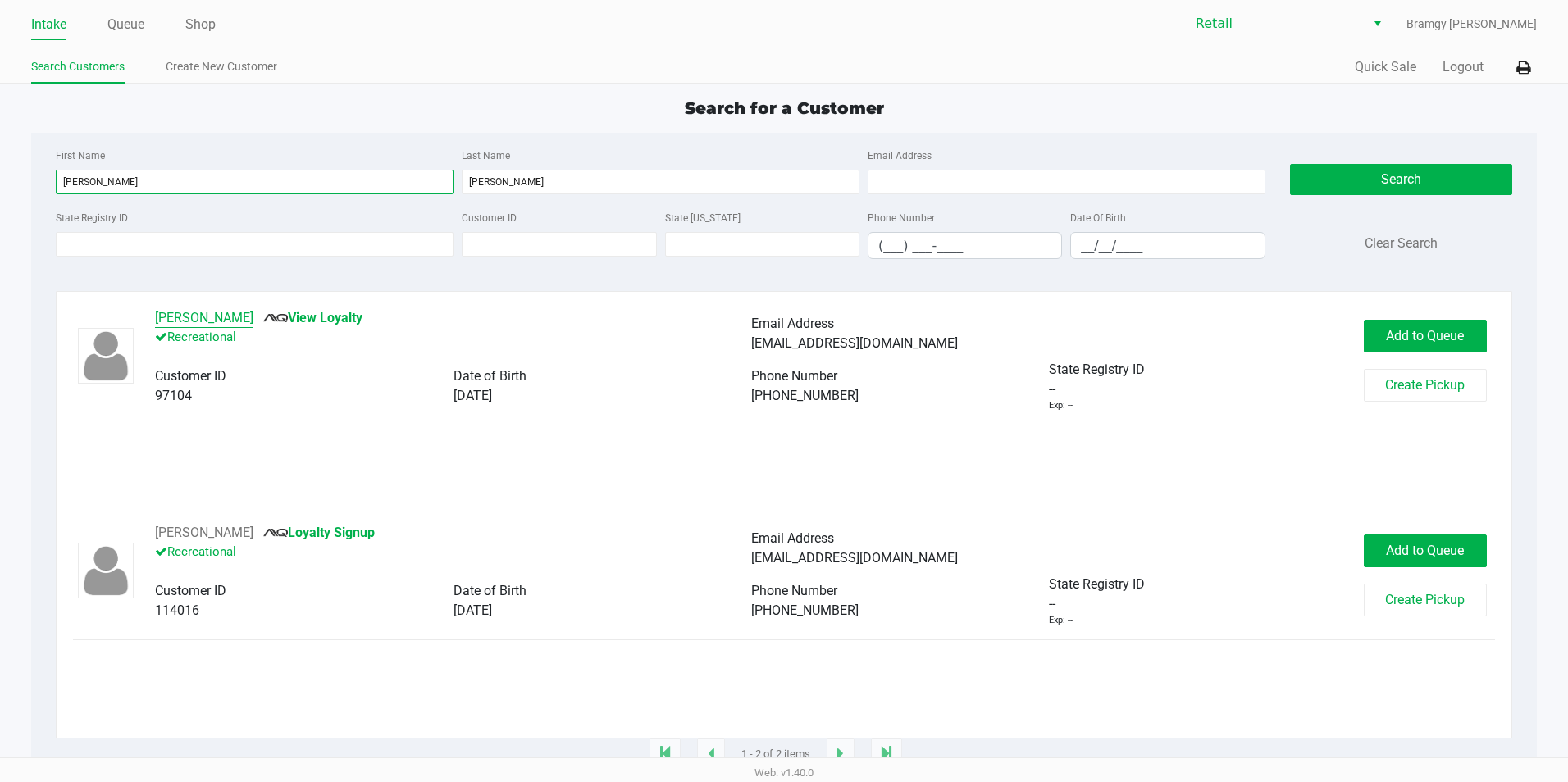
type input "[PERSON_NAME]"
click at [190, 322] on button "[PERSON_NAME]" at bounding box center [204, 318] width 98 height 20
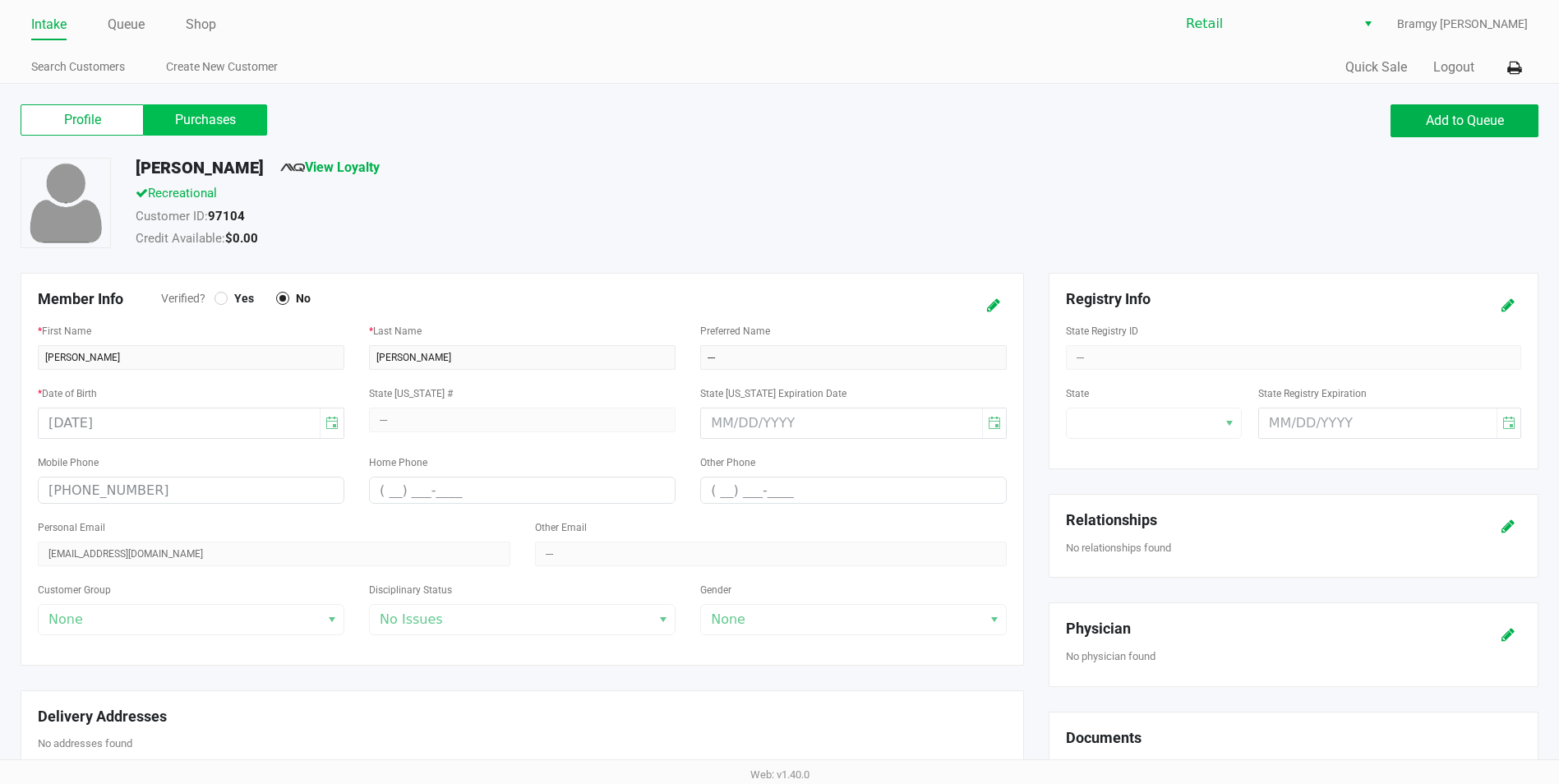
click at [192, 114] on label "Purchases" at bounding box center [205, 120] width 123 height 31
click at [0, 0] on 1 "Purchases" at bounding box center [0, 0] width 0 height 0
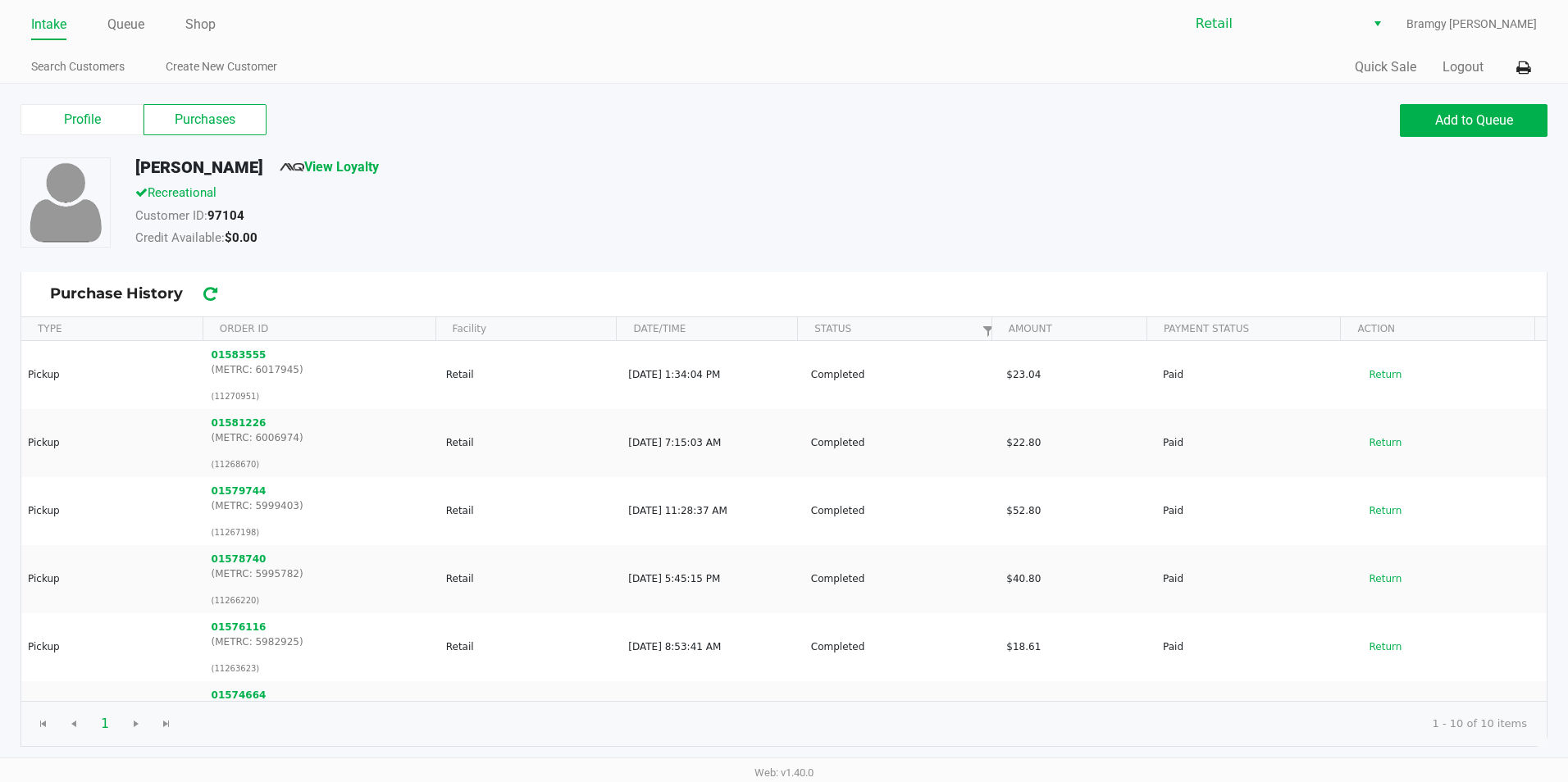
click at [59, 27] on link "Intake" at bounding box center [49, 25] width 36 height 23
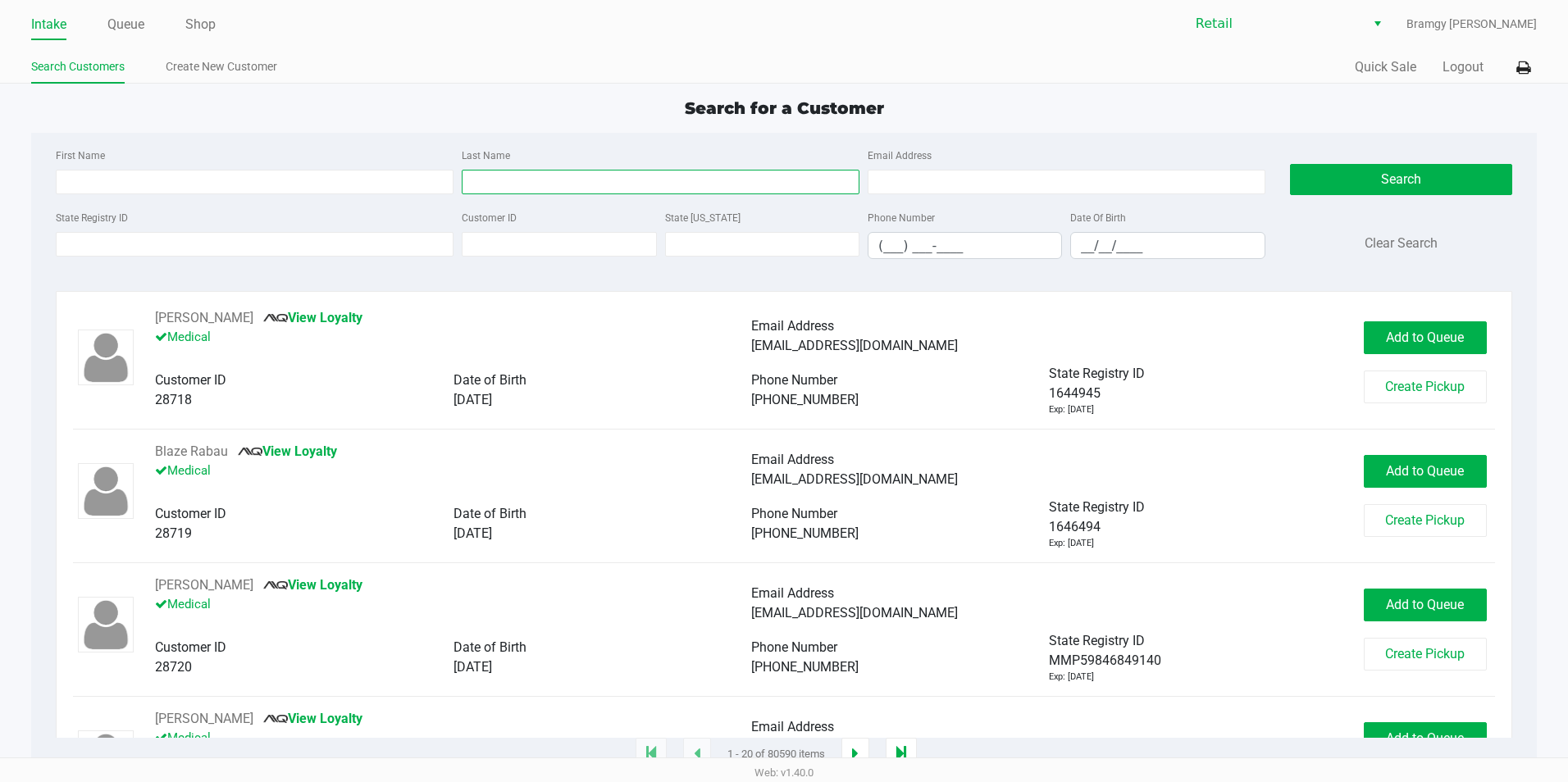
click at [509, 188] on input "Last Name" at bounding box center [660, 182] width 397 height 25
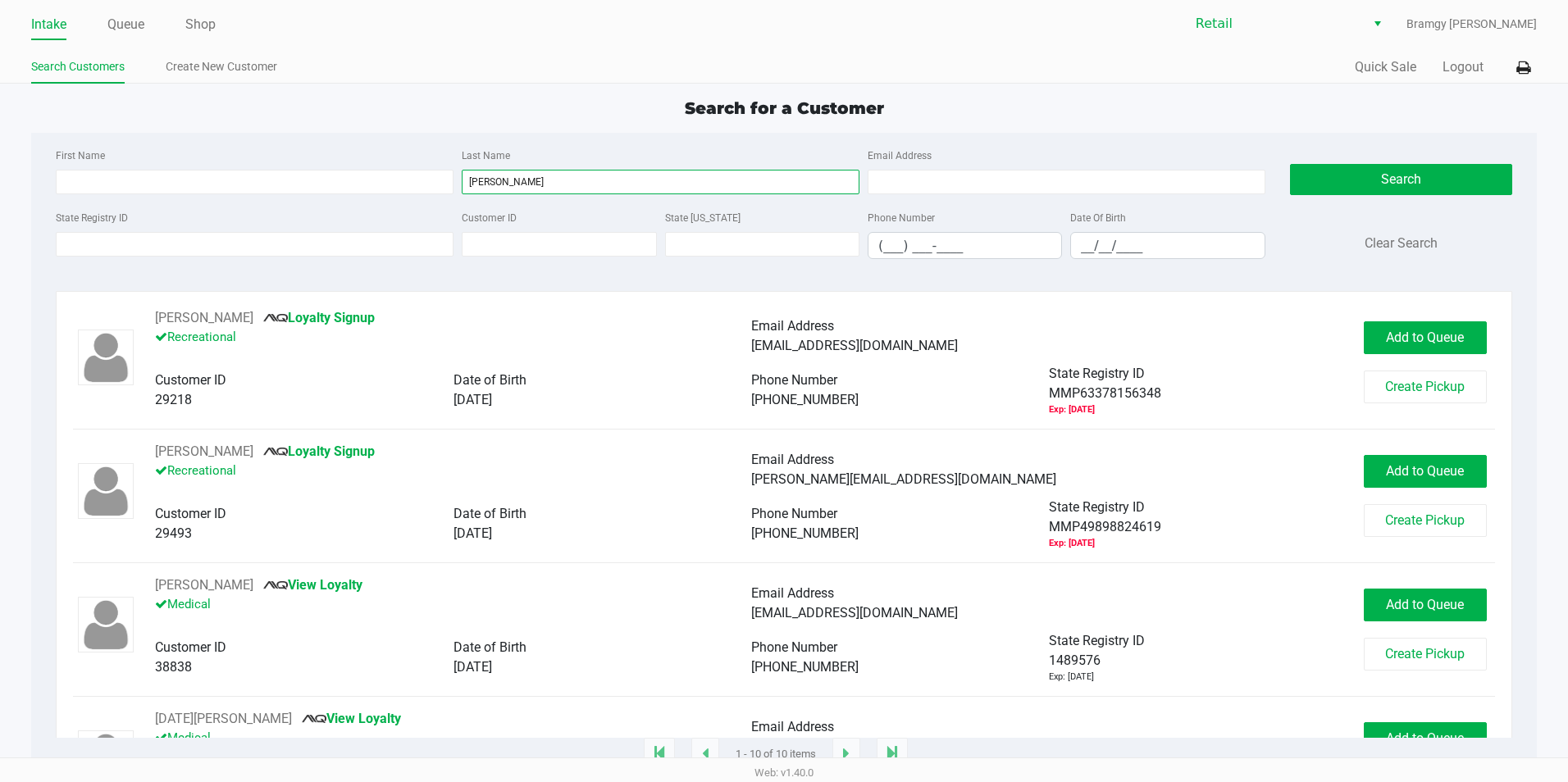
type input "[PERSON_NAME]"
click at [260, 198] on div "First Name Last Name [PERSON_NAME] Email Address" at bounding box center [661, 176] width 1218 height 62
click at [260, 186] on input "First Name" at bounding box center [254, 182] width 397 height 25
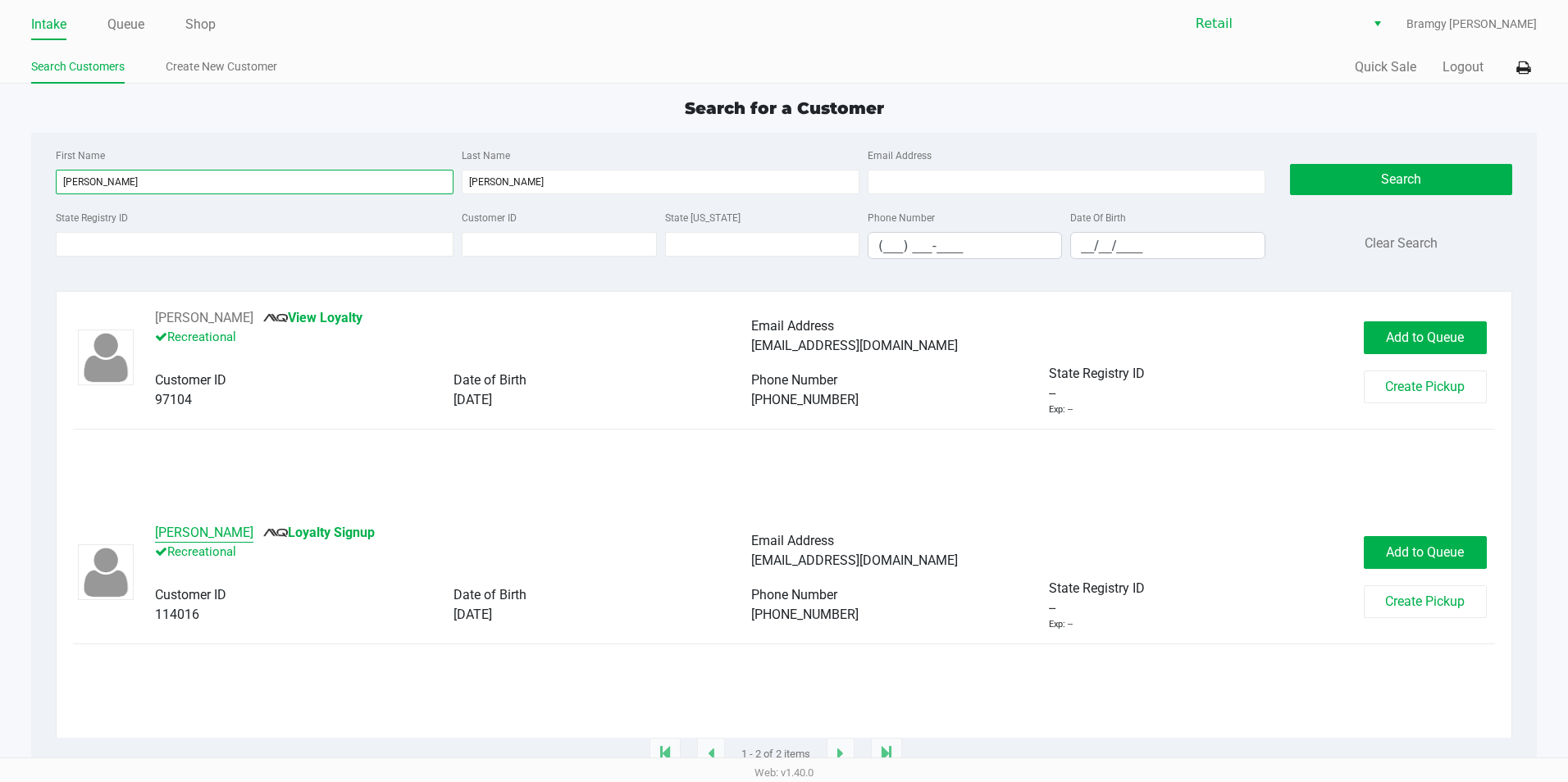
type input "[PERSON_NAME]"
click at [202, 532] on button "[PERSON_NAME]" at bounding box center [204, 533] width 98 height 20
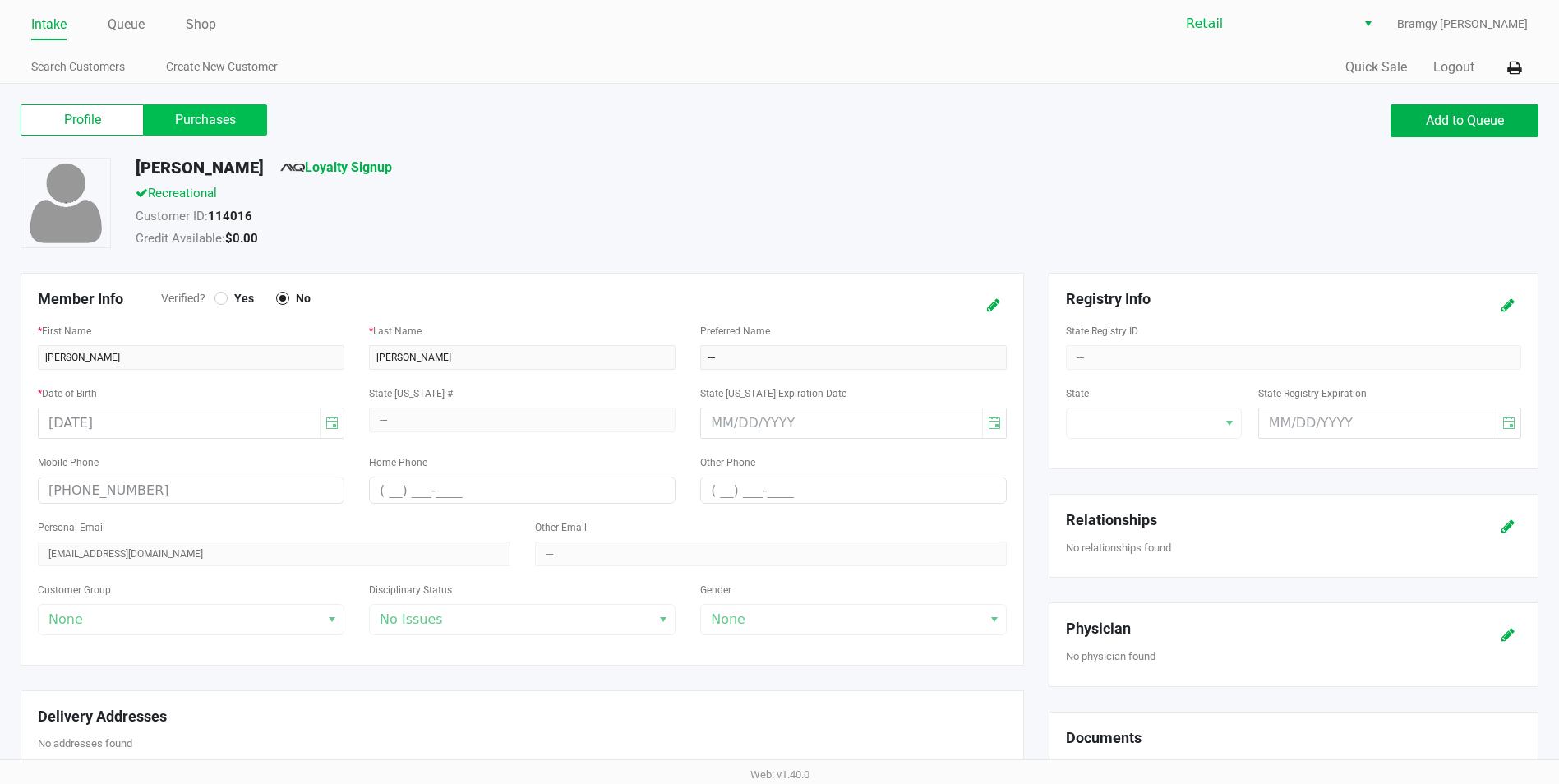
click at [202, 124] on label "Purchases" at bounding box center [205, 120] width 123 height 31
click at [0, 0] on 1 "Purchases" at bounding box center [0, 0] width 0 height 0
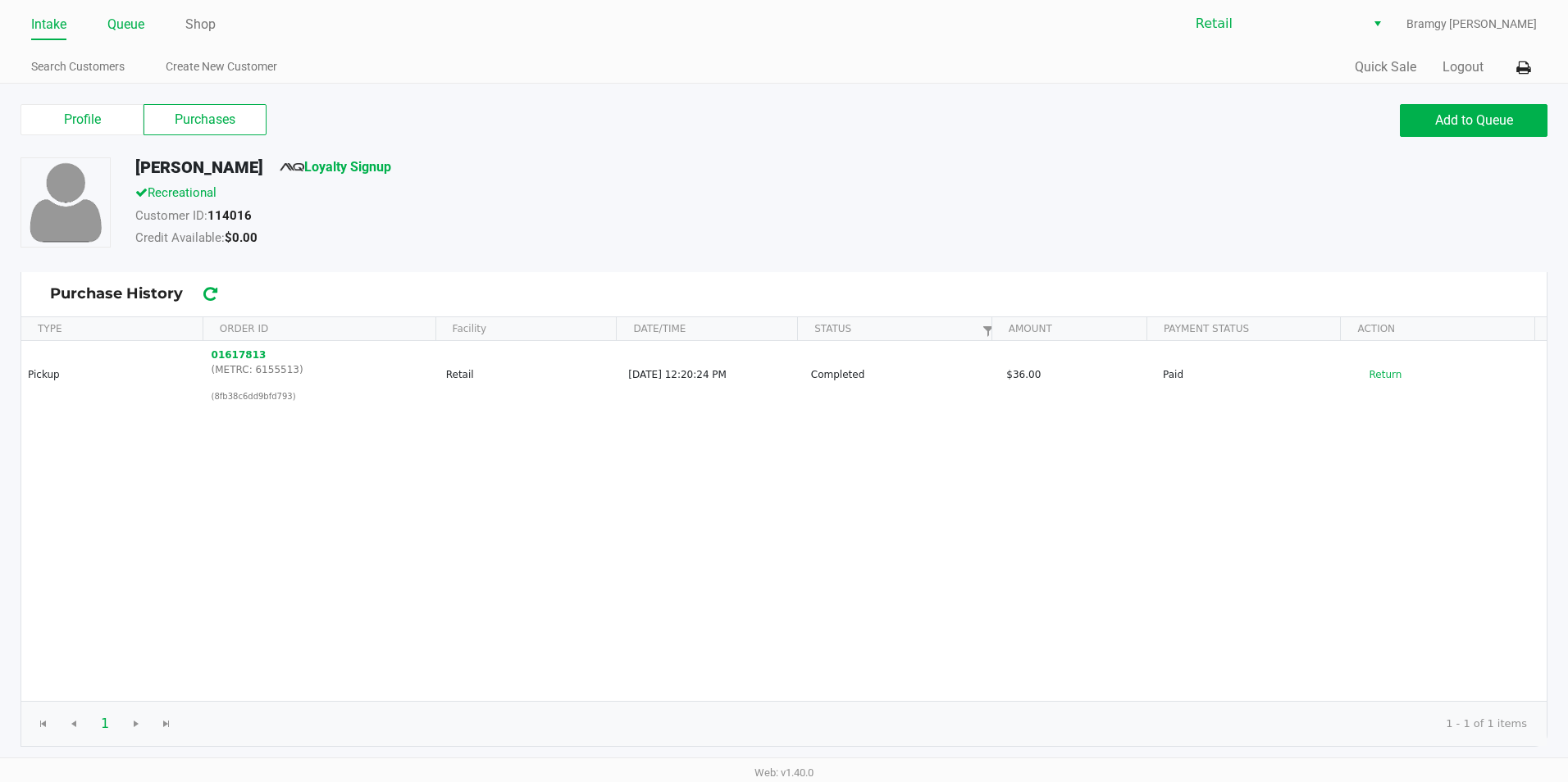
click at [126, 20] on link "Queue" at bounding box center [126, 25] width 37 height 23
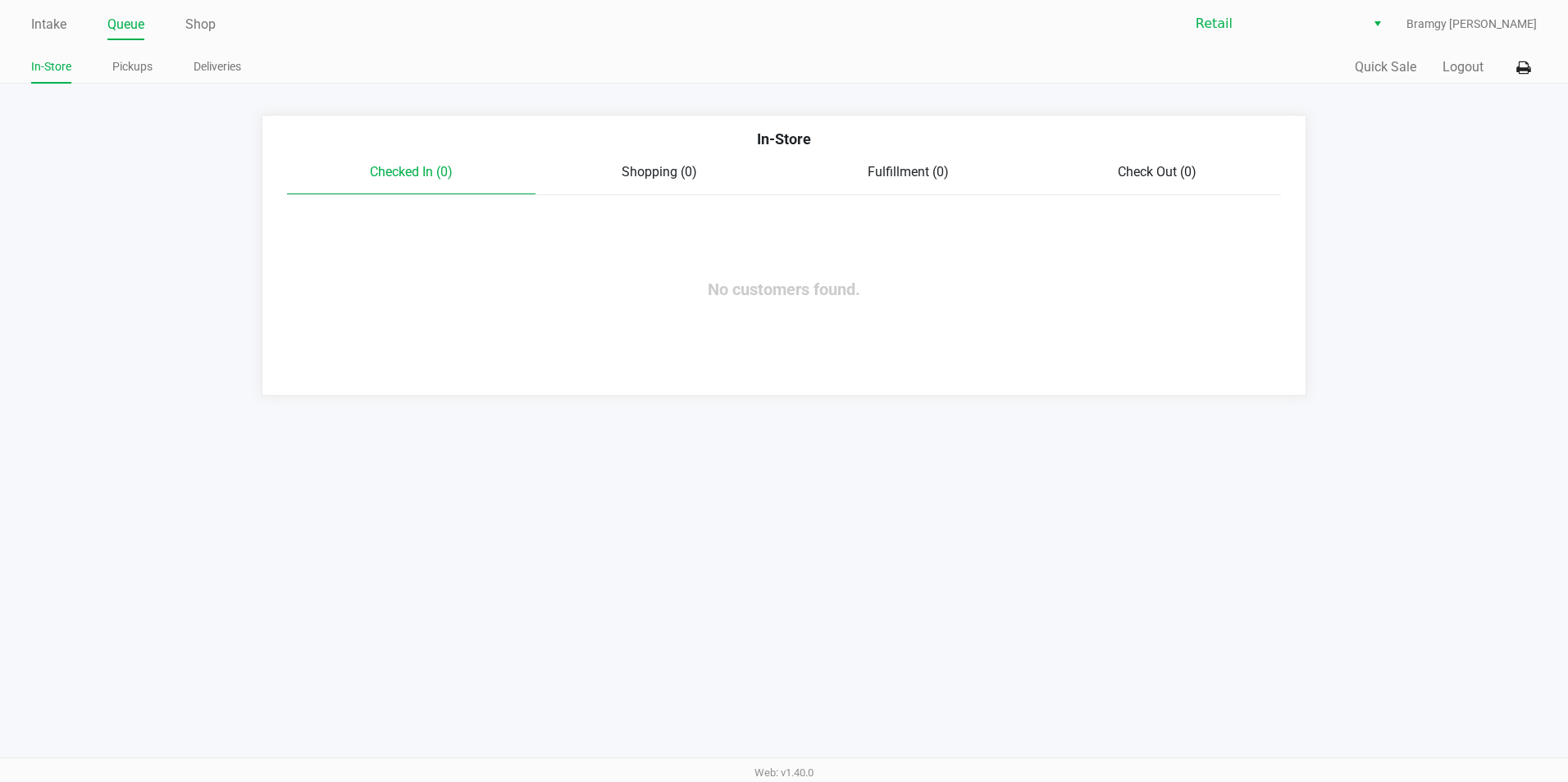
drag, startPoint x: 59, startPoint y: 26, endPoint x: 108, endPoint y: 36, distance: 50.0
click at [60, 26] on link "Intake" at bounding box center [49, 25] width 36 height 23
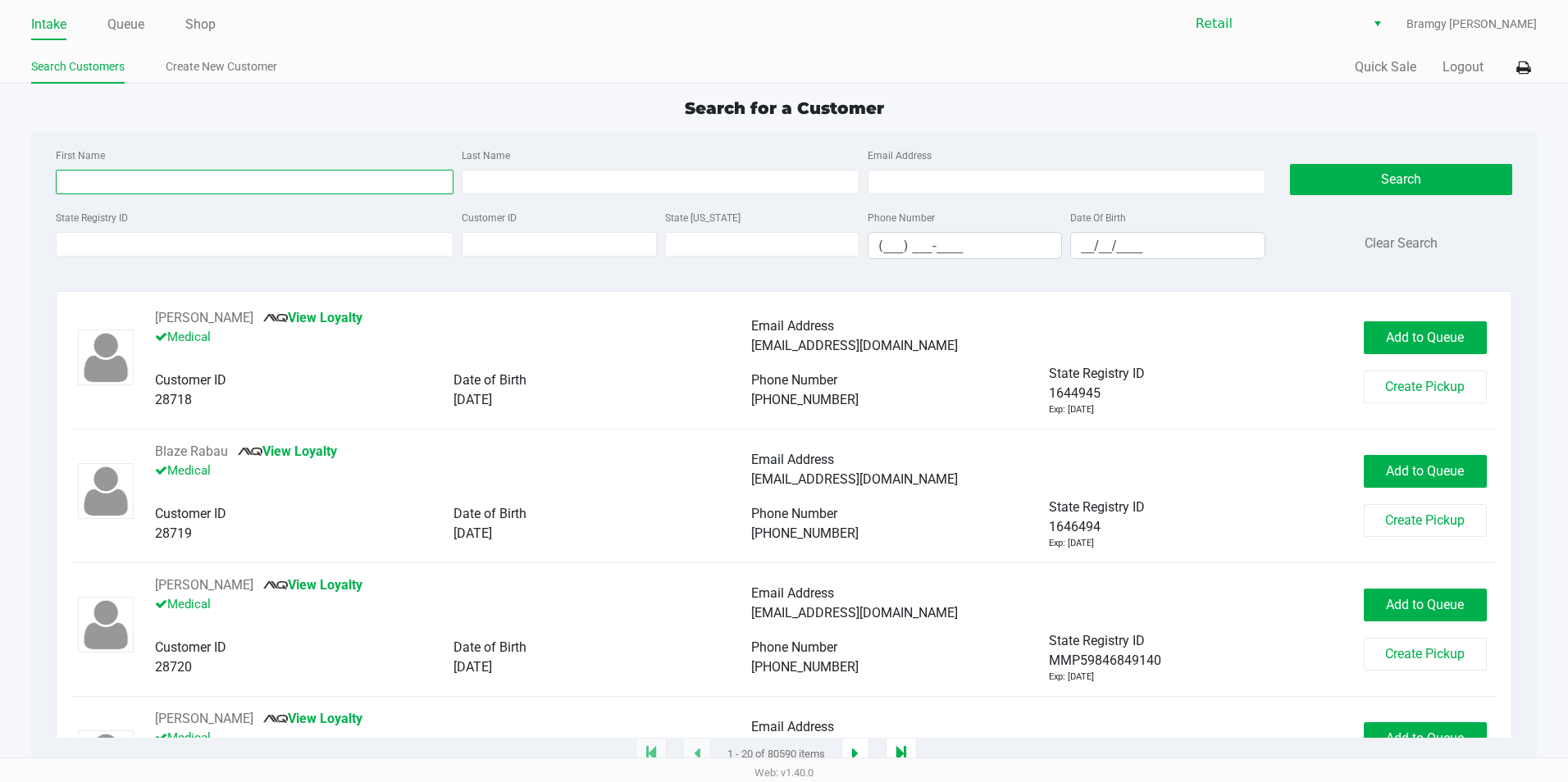
click at [208, 179] on input "First Name" at bounding box center [254, 182] width 397 height 25
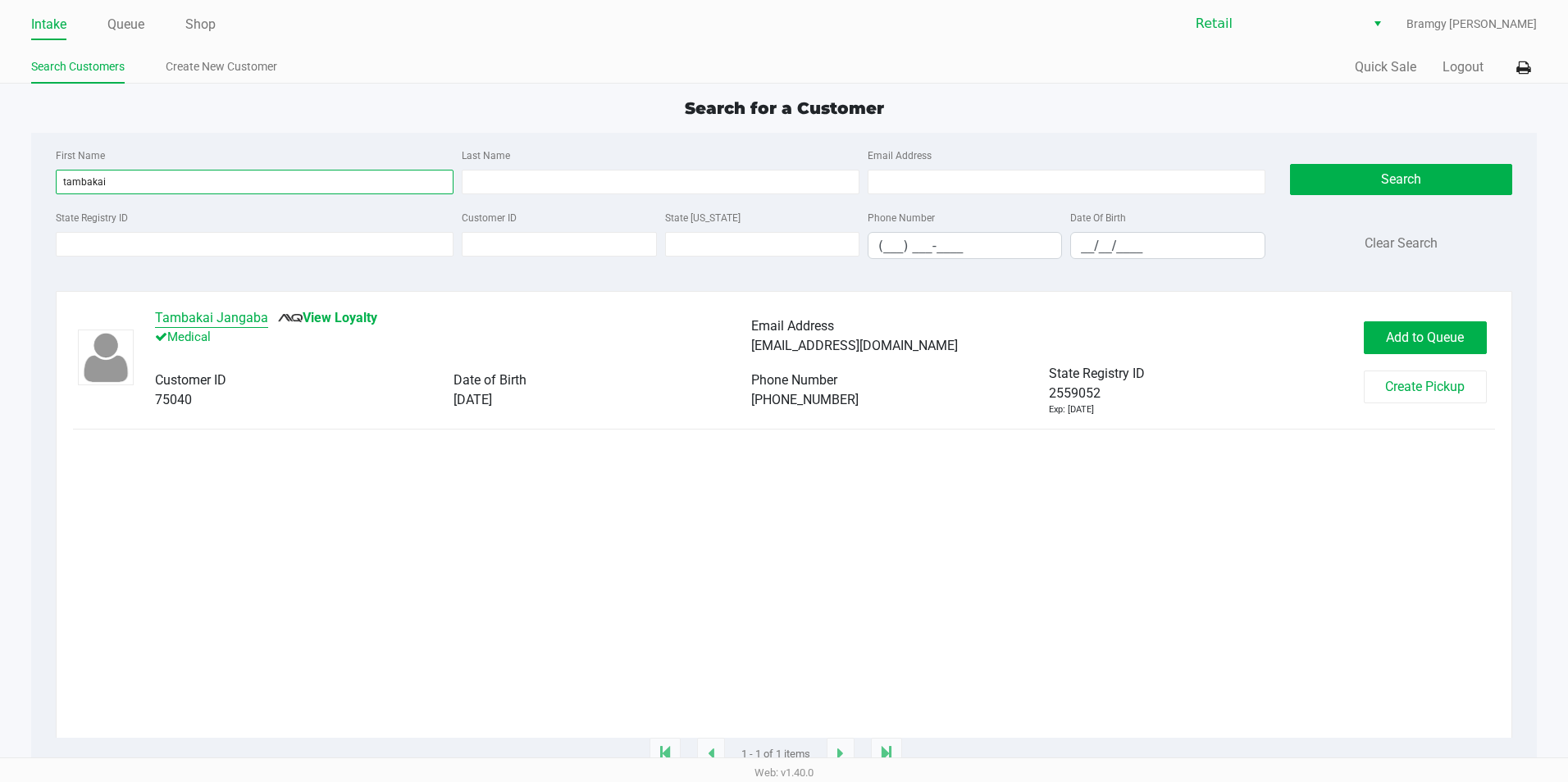
type input "tambakai"
click at [219, 320] on button "Tambakai Jangaba" at bounding box center [211, 318] width 113 height 20
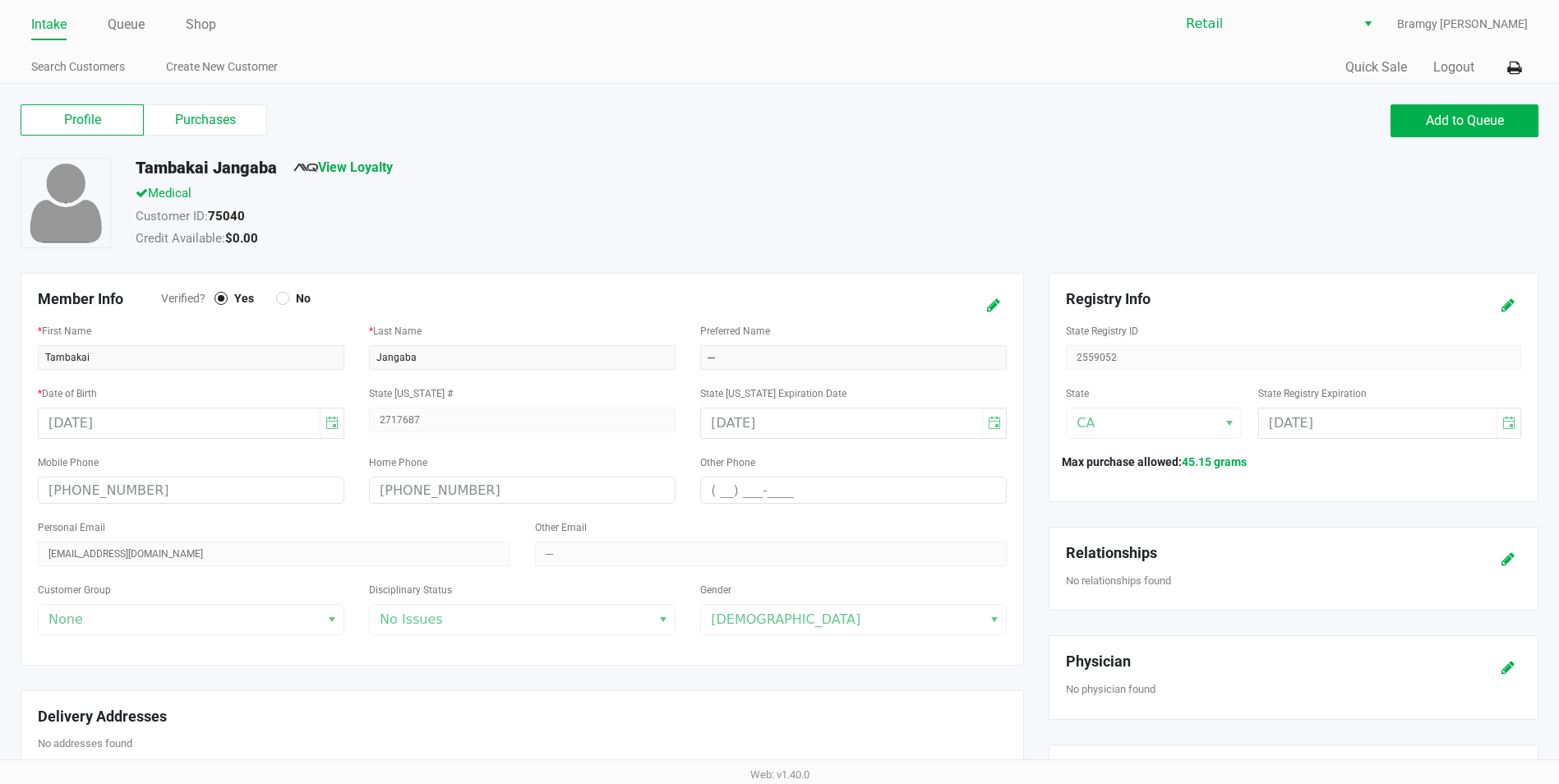
click at [192, 89] on div "Profile Purchases Add to Queue Tambakai Jangaba View Loyalty Medical Customer I…" at bounding box center [779, 730] width 1559 height 1293
click at [199, 108] on label "Purchases" at bounding box center [205, 120] width 123 height 31
click at [0, 0] on 1 "Purchases" at bounding box center [0, 0] width 0 height 0
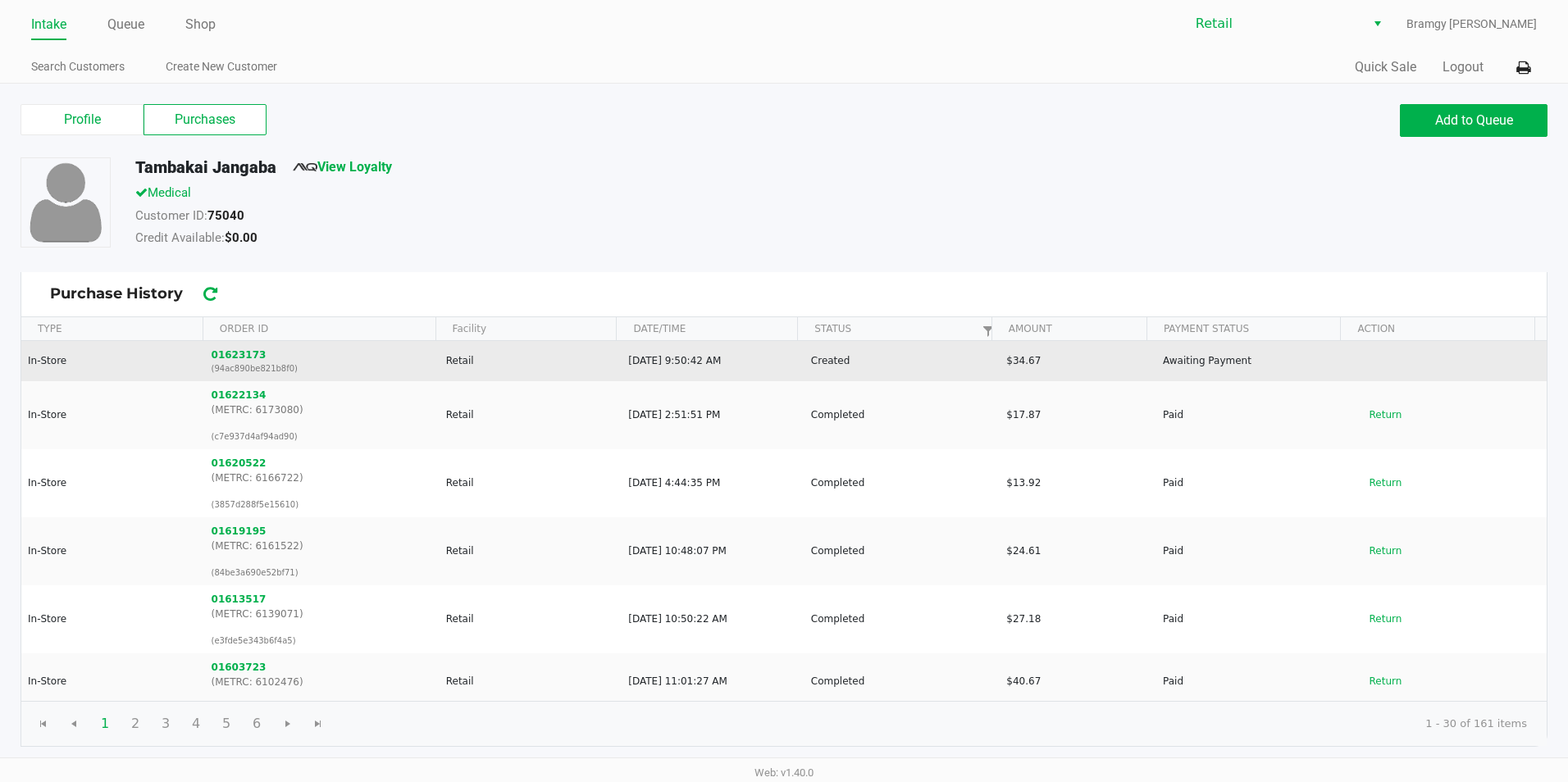
click at [1176, 365] on td "Awaiting Payment" at bounding box center [1252, 361] width 195 height 40
click at [242, 359] on button "01623173" at bounding box center [239, 355] width 55 height 15
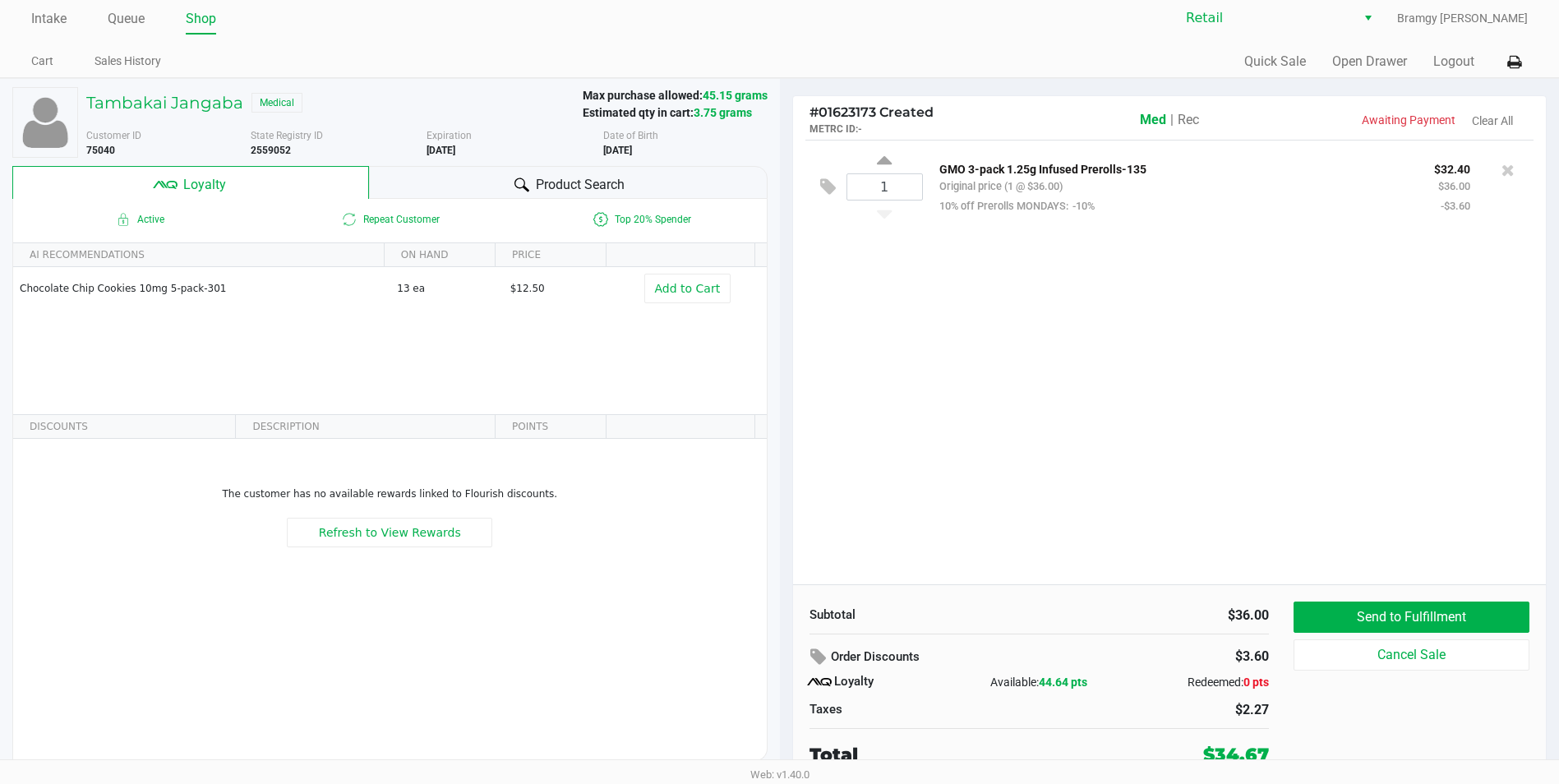
scroll to position [7, 0]
click at [1144, 418] on div "1 GMO 3-pack 1.25g Infused Prerolls-135 Original price (1 @ $36.00) 10% off Pre…" at bounding box center [1170, 360] width 753 height 445
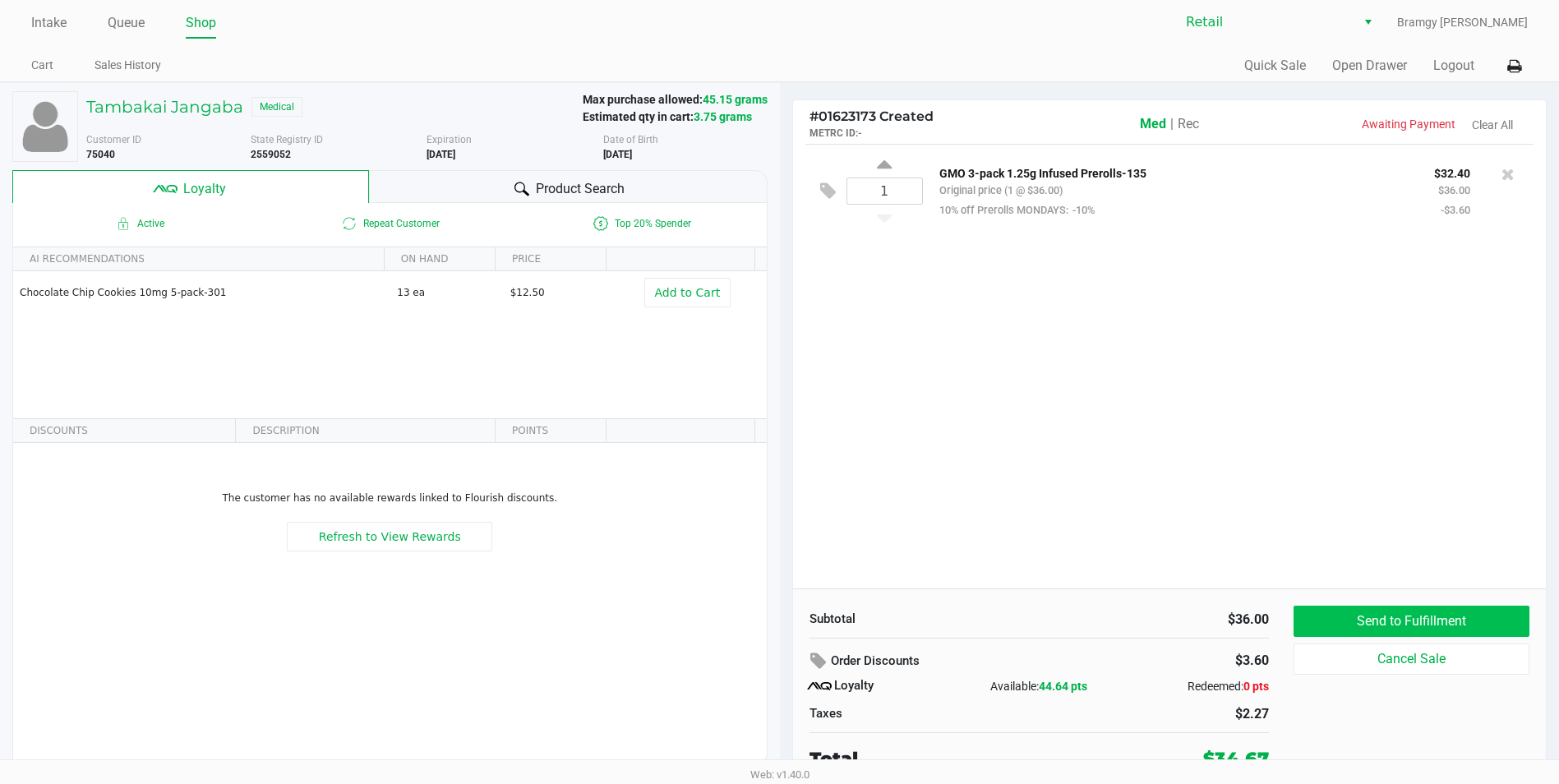
scroll to position [0, 0]
click at [70, 28] on ul "Intake Queue Shop" at bounding box center [406, 26] width 748 height 28
click at [64, 28] on link "Intake" at bounding box center [49, 25] width 36 height 23
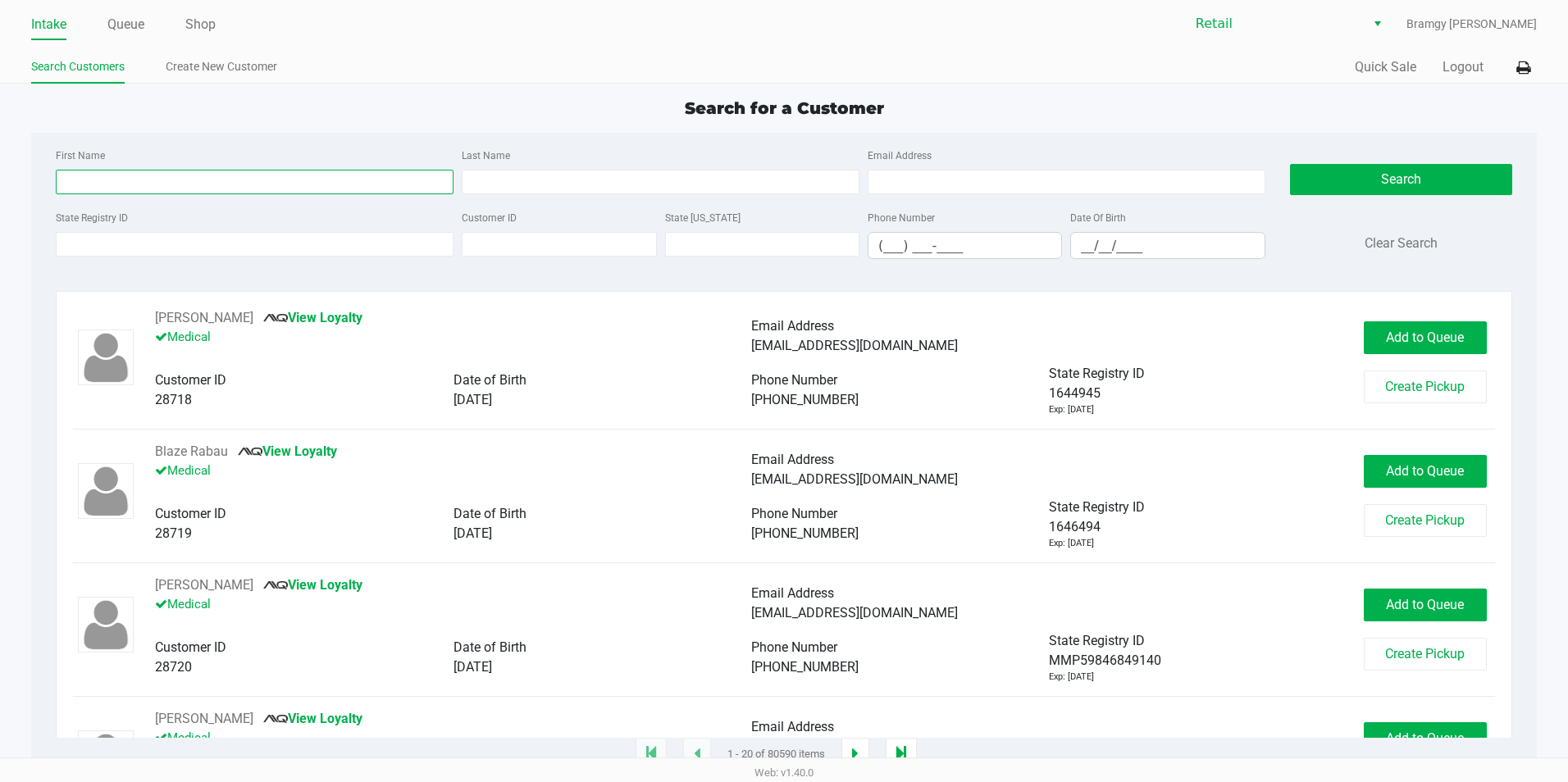
click at [145, 187] on input "First Name" at bounding box center [254, 182] width 397 height 25
type input "b"
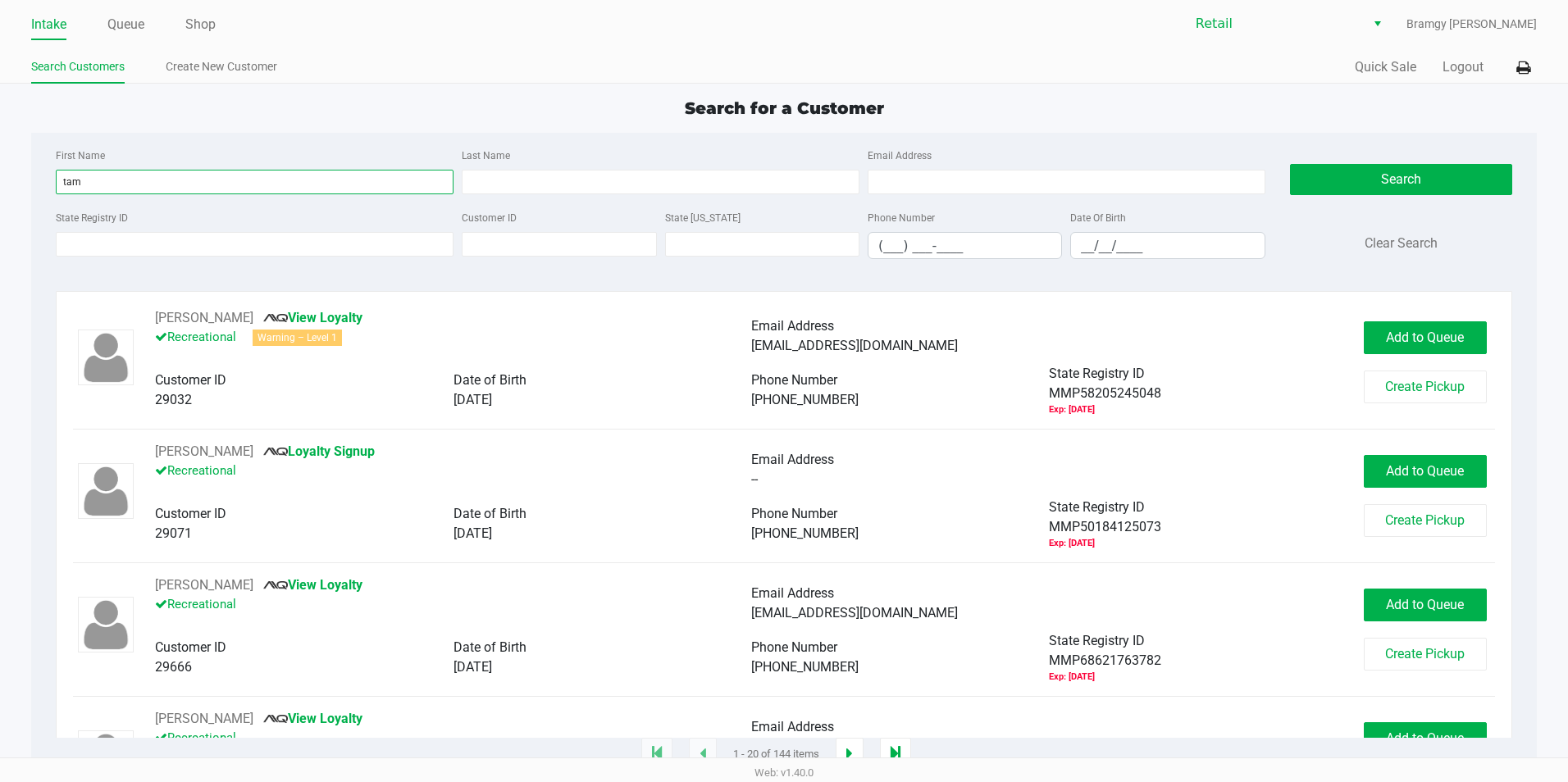
type input "tambakai"
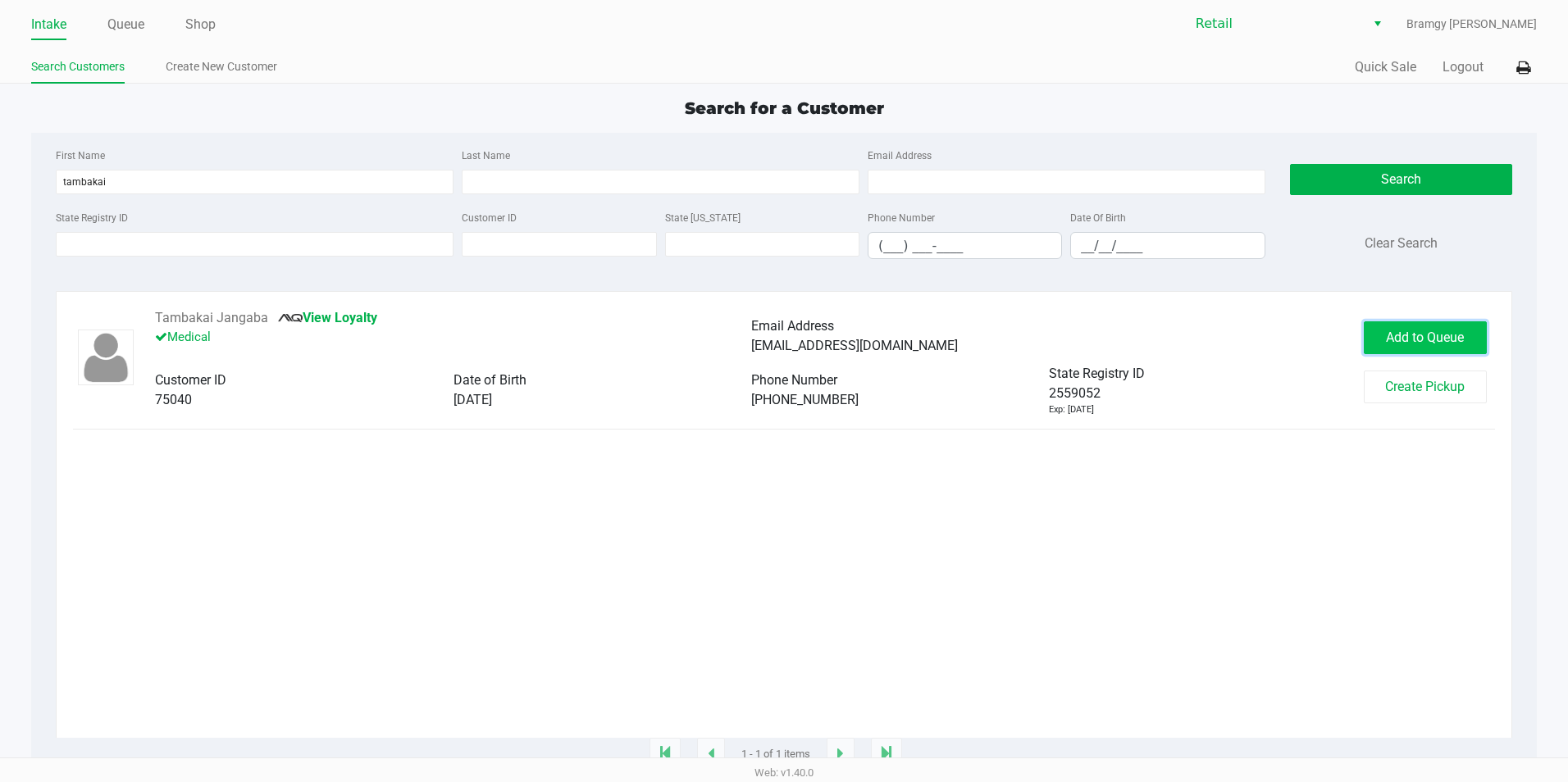
click at [1399, 345] on span "Add to Queue" at bounding box center [1424, 337] width 78 height 16
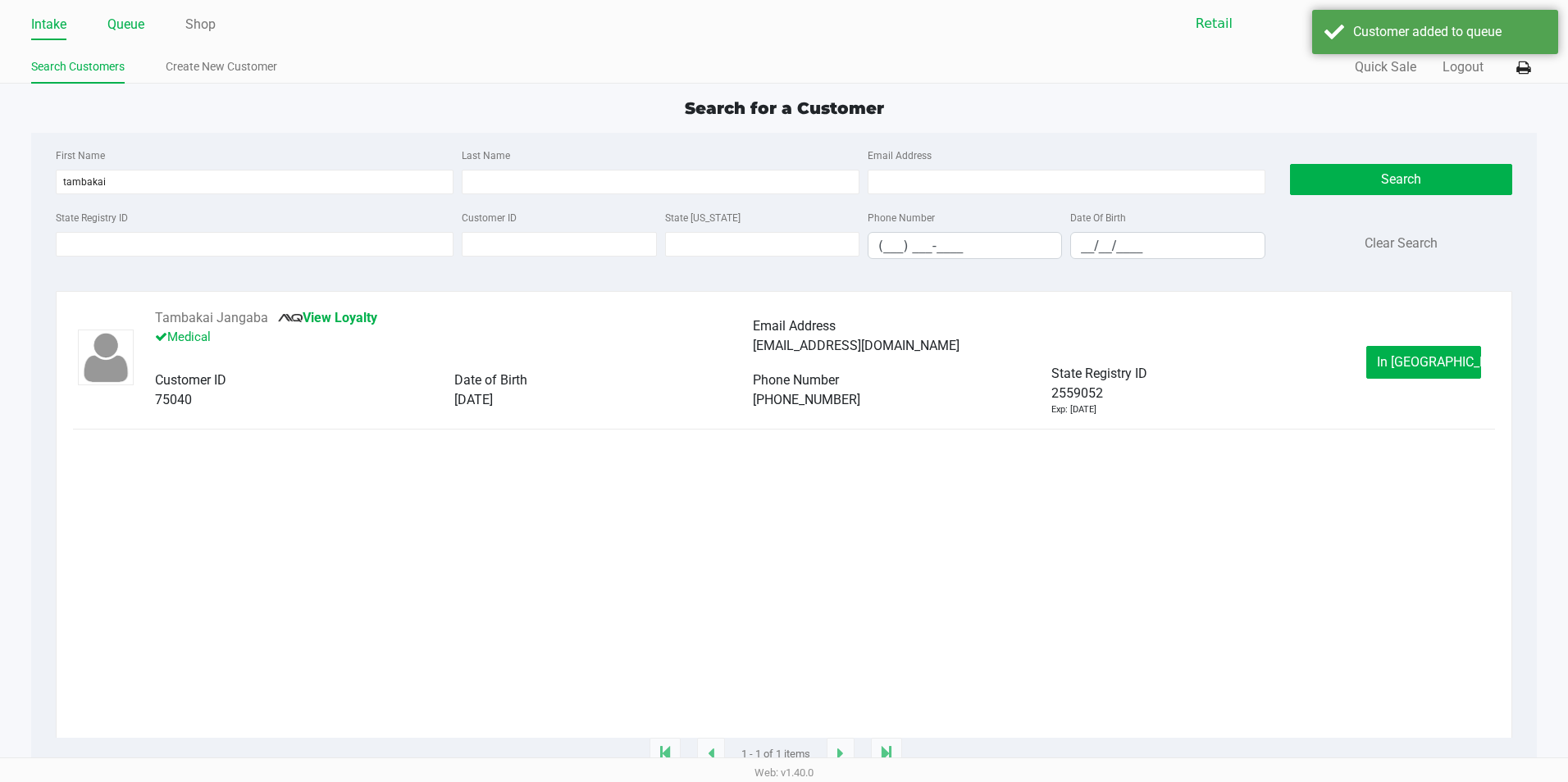
click at [134, 30] on link "Queue" at bounding box center [126, 25] width 37 height 23
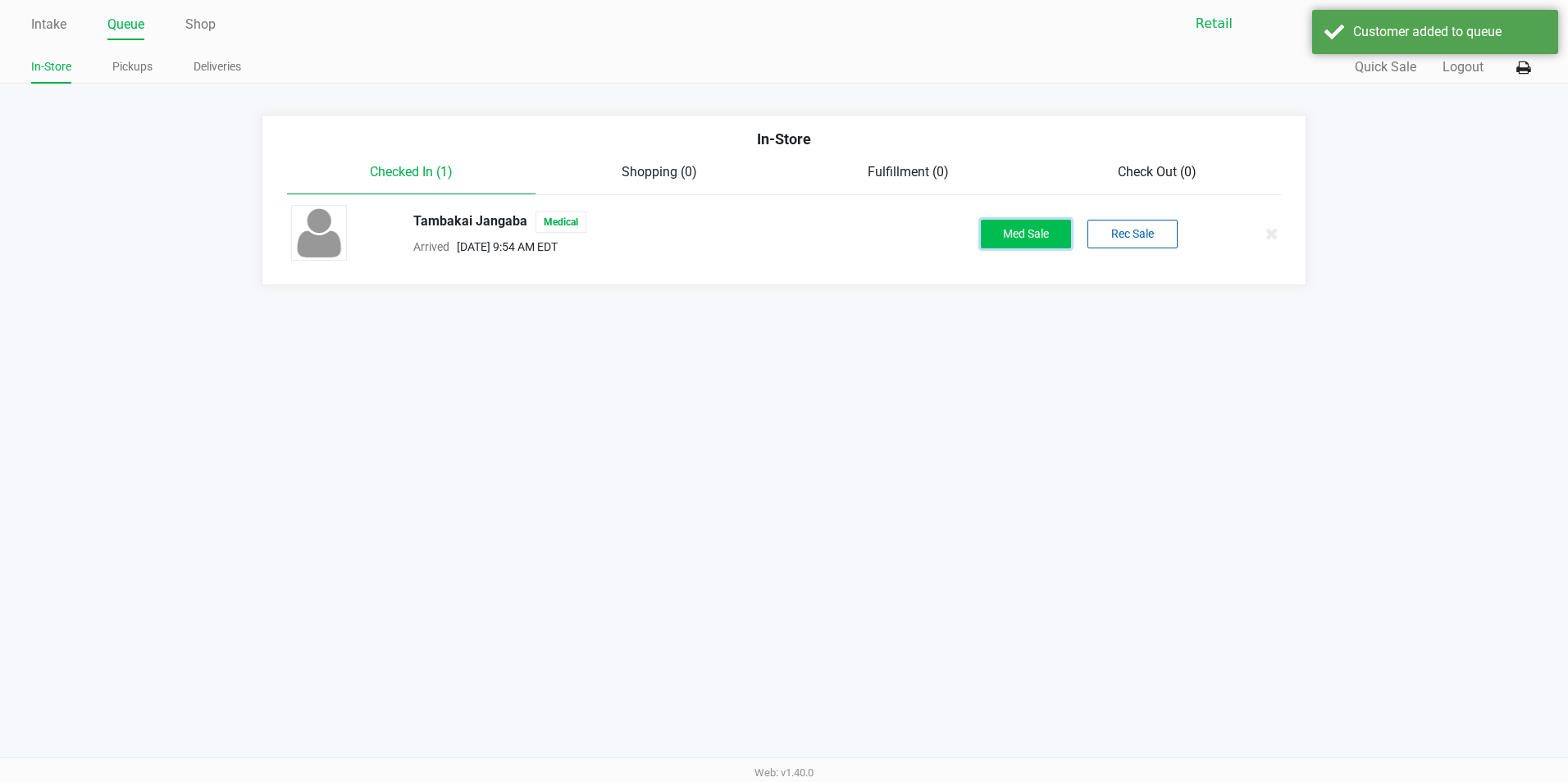
click at [1064, 229] on button "Med Sale" at bounding box center [1025, 234] width 90 height 29
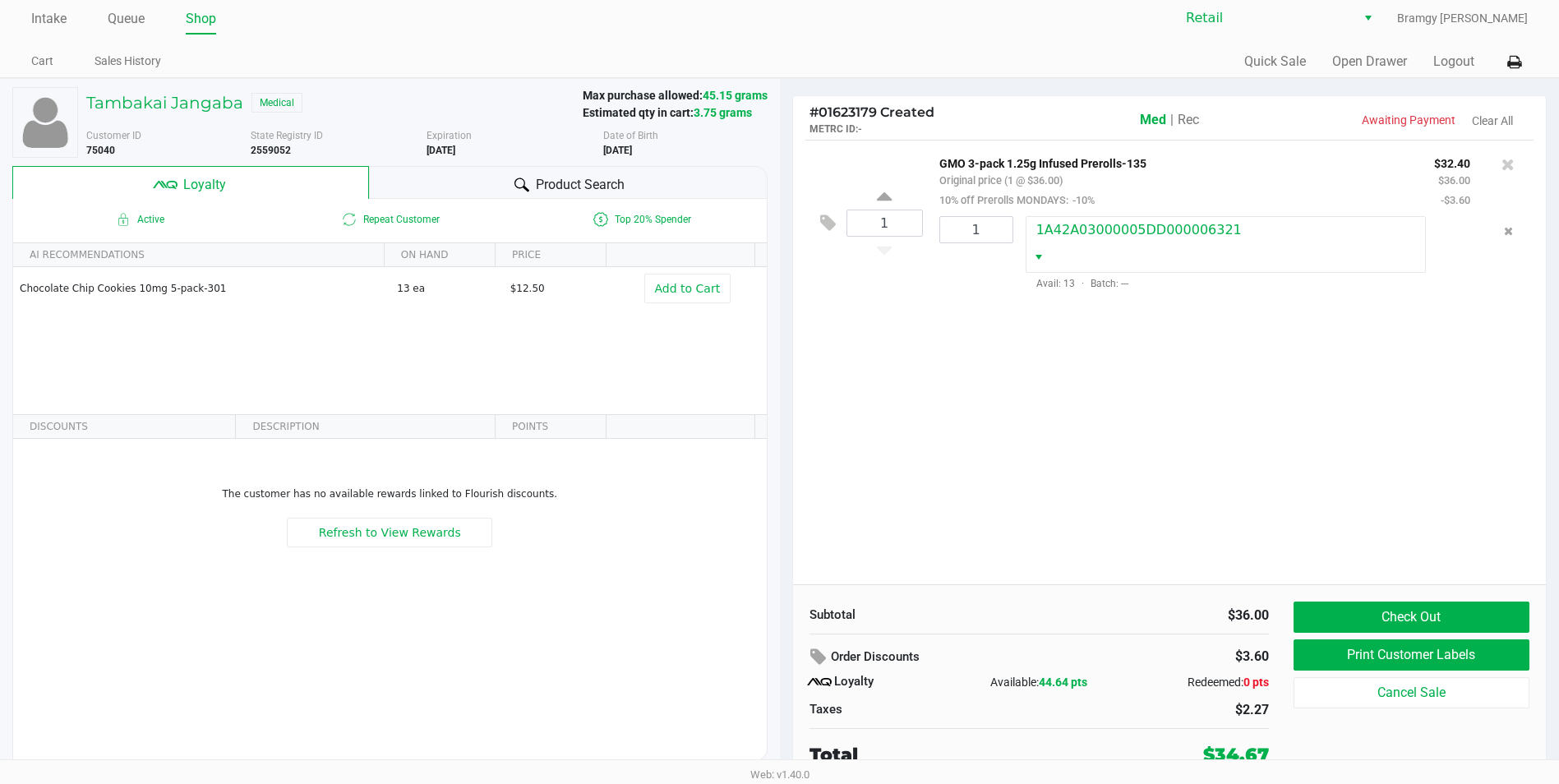
scroll to position [7, 0]
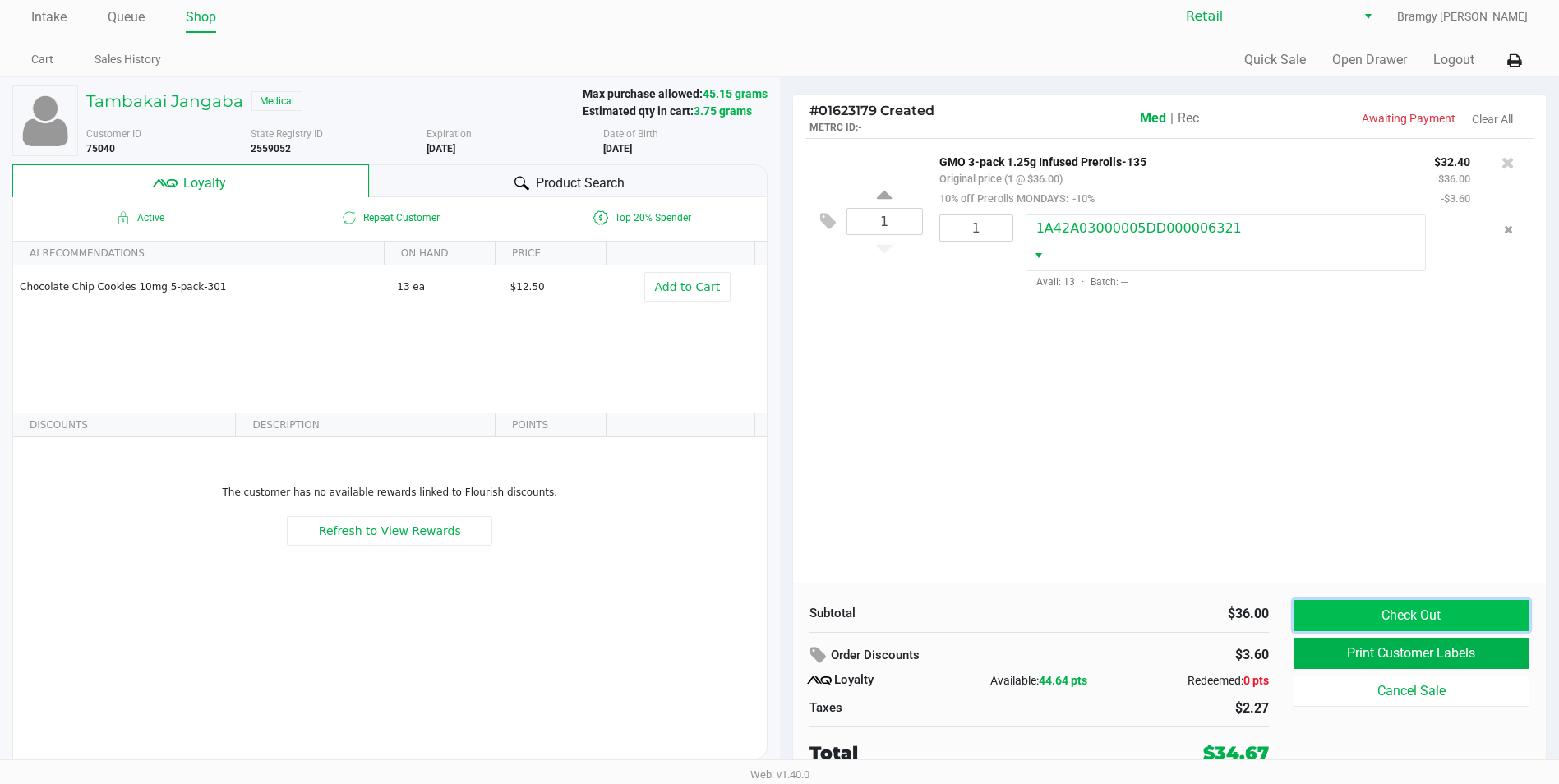
click at [1382, 618] on button "Check Out" at bounding box center [1411, 616] width 236 height 31
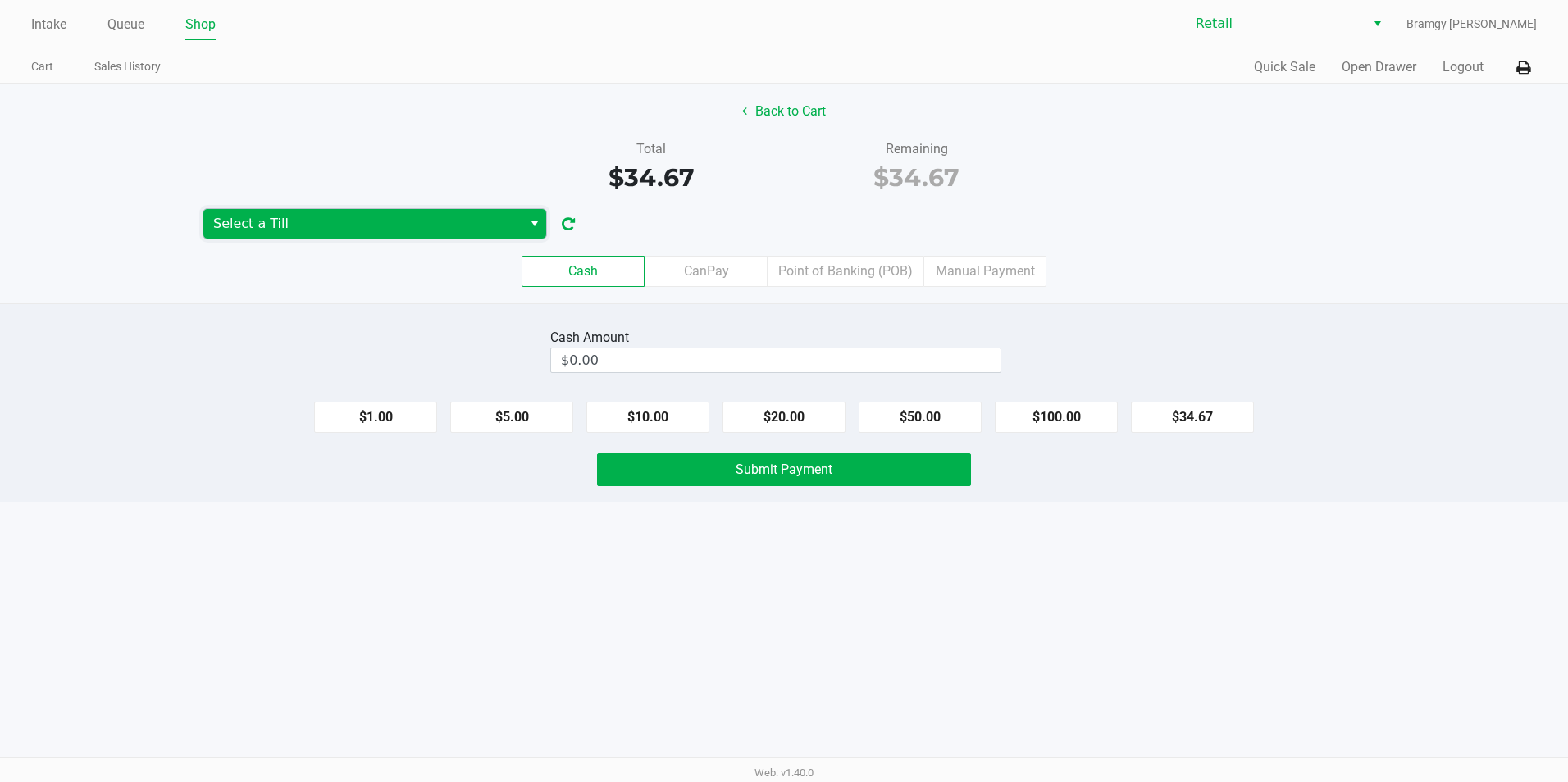
click at [459, 237] on span "Select a Till" at bounding box center [363, 224] width 319 height 30
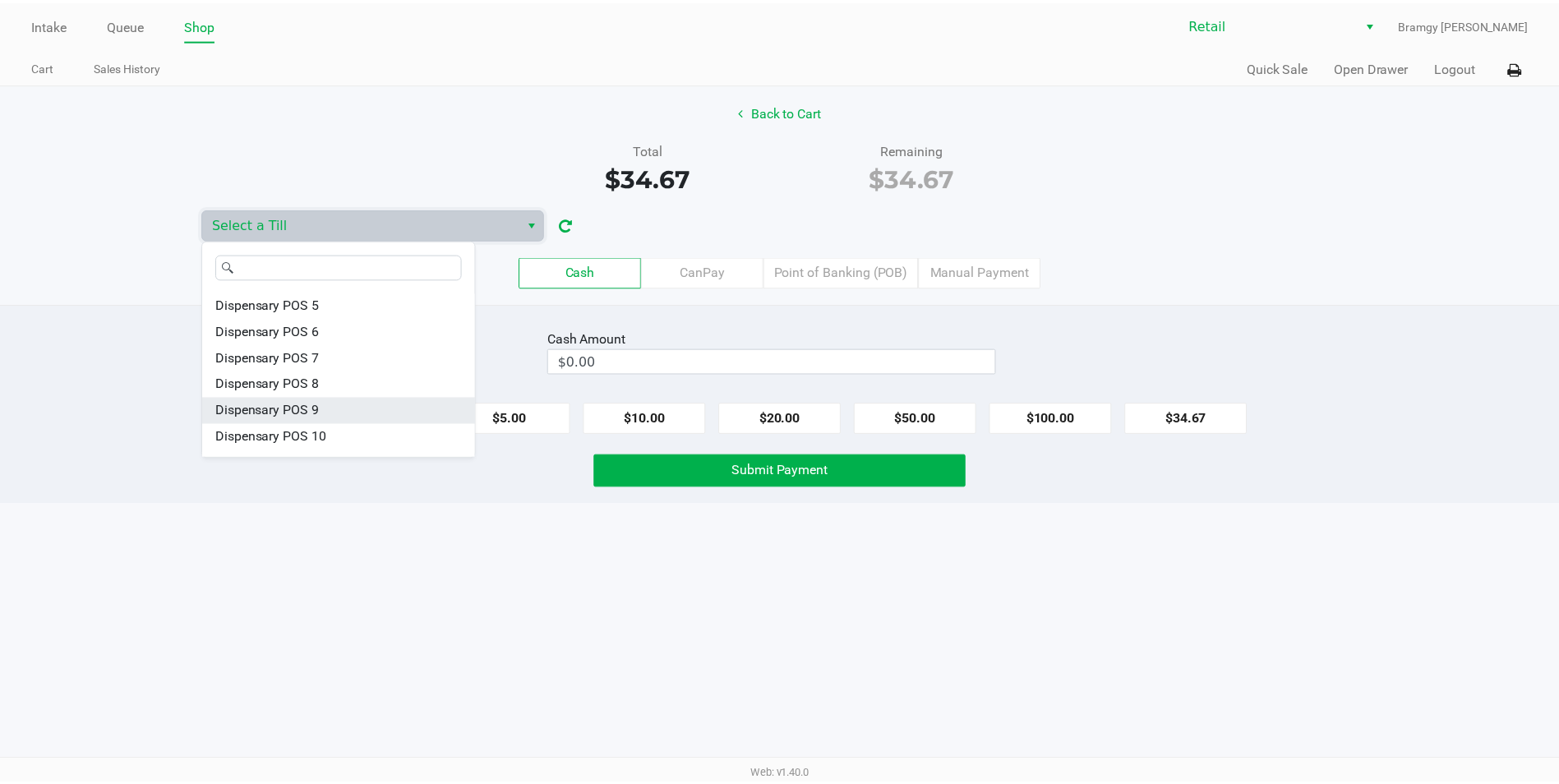
scroll to position [82, 0]
click at [374, 429] on li "Dispensary POS 11" at bounding box center [340, 434] width 274 height 26
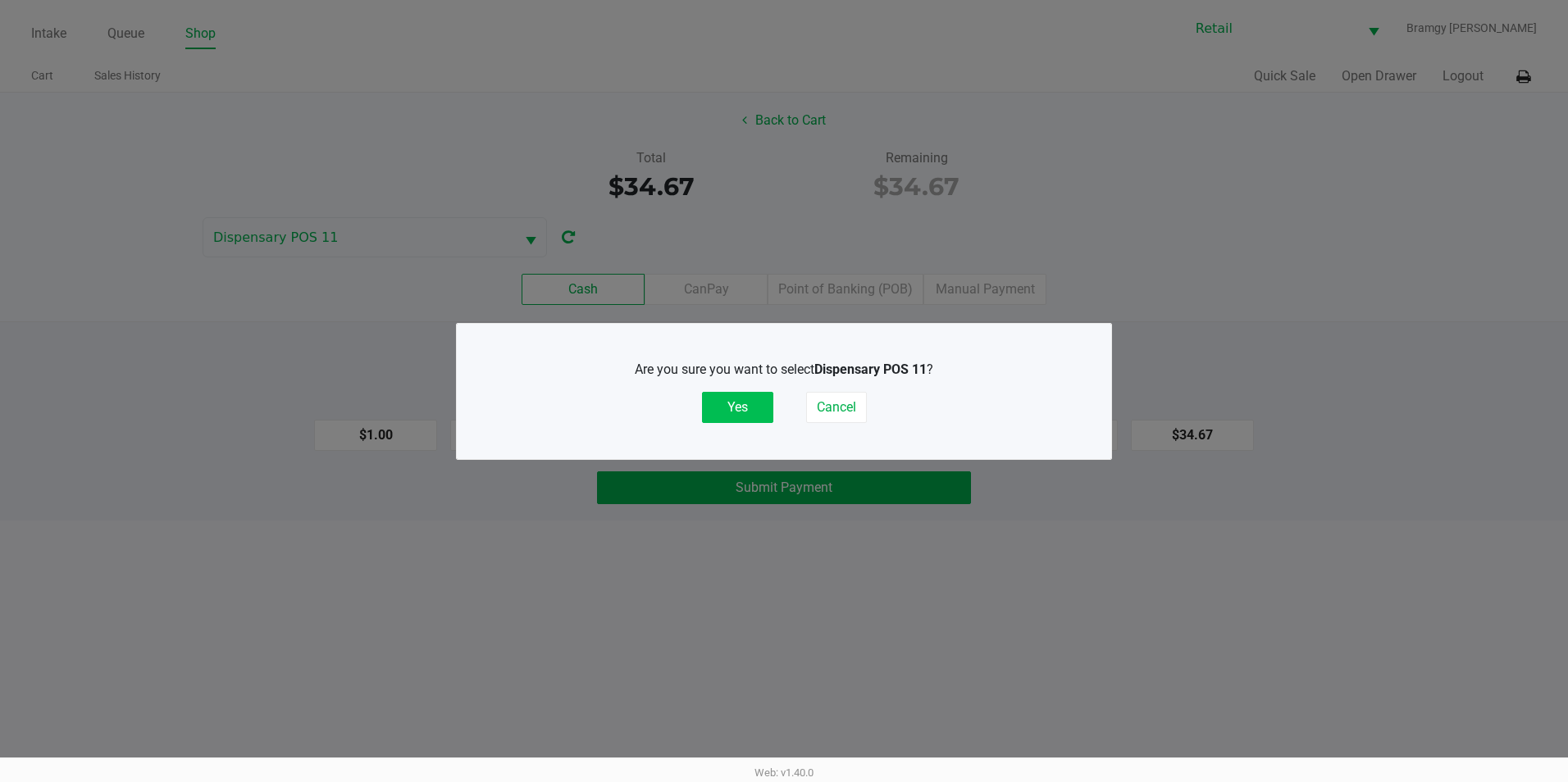
click at [753, 413] on button "Yes" at bounding box center [738, 407] width 71 height 31
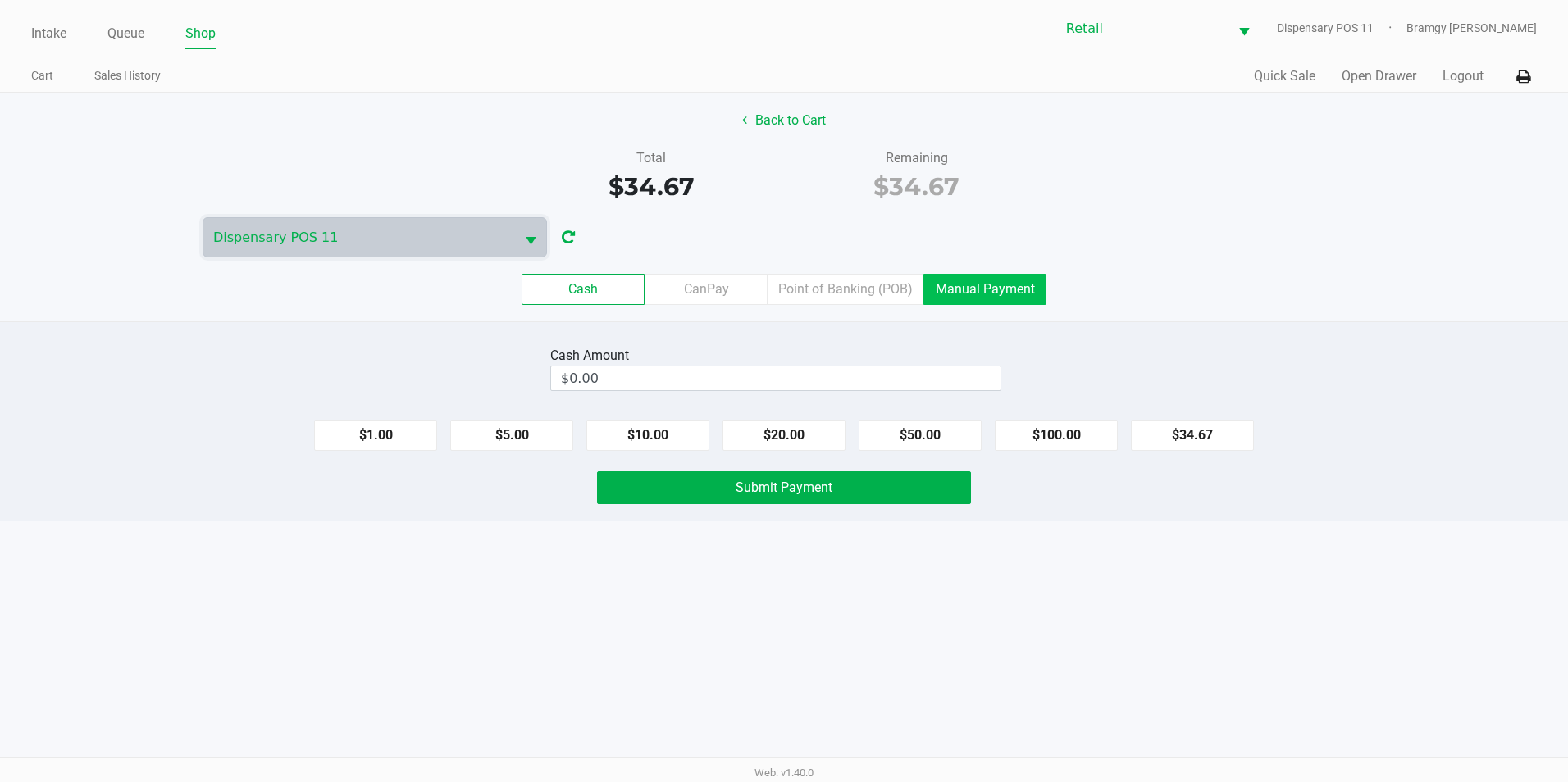
click at [991, 274] on label "Manual Payment" at bounding box center [985, 289] width 123 height 31
click at [0, 0] on 8 "Manual Payment" at bounding box center [0, 0] width 0 height 0
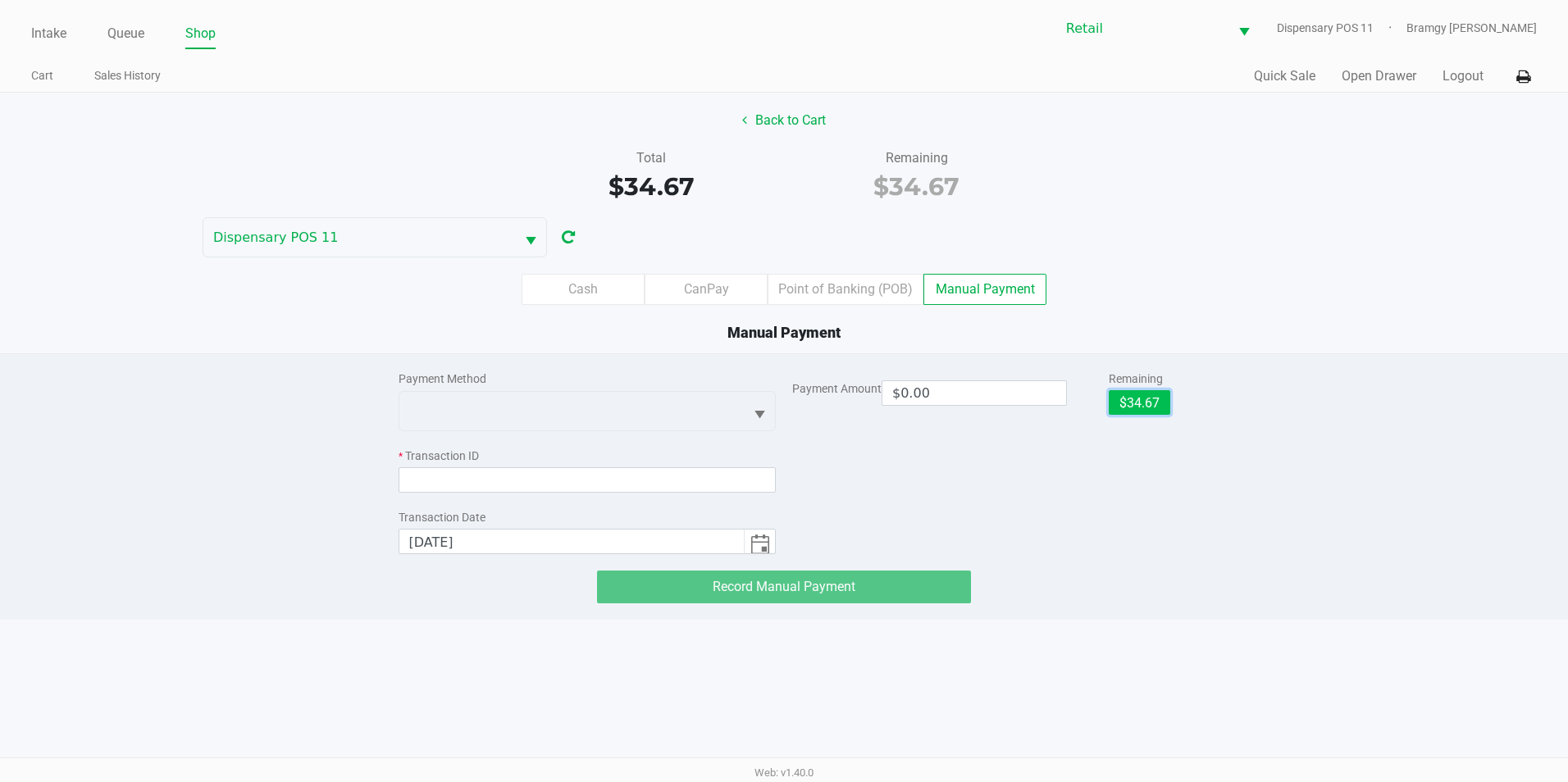
click at [1118, 406] on button "$34.67" at bounding box center [1139, 402] width 61 height 25
type input "$34.67"
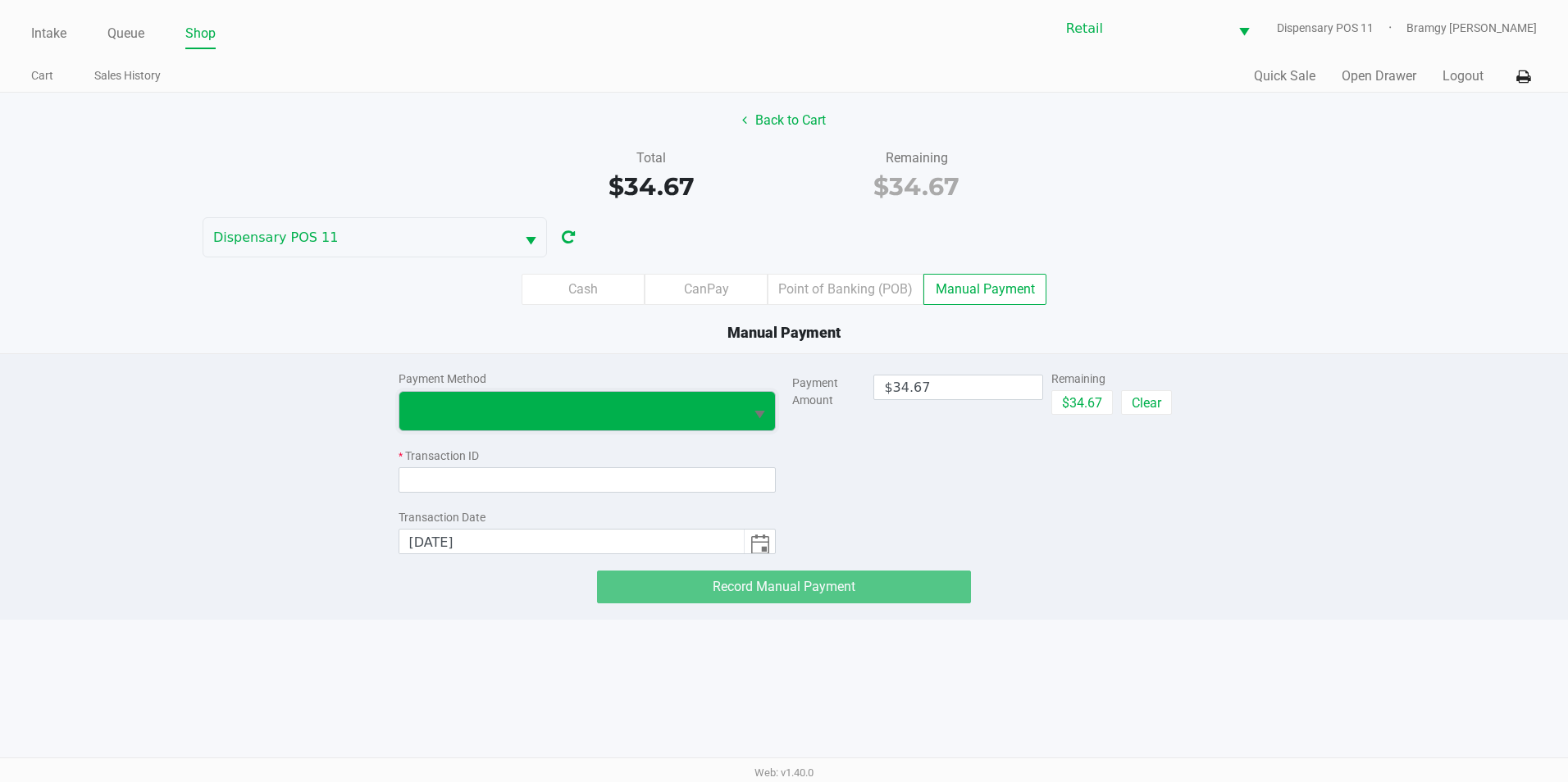
click at [665, 407] on span at bounding box center [572, 410] width 325 height 20
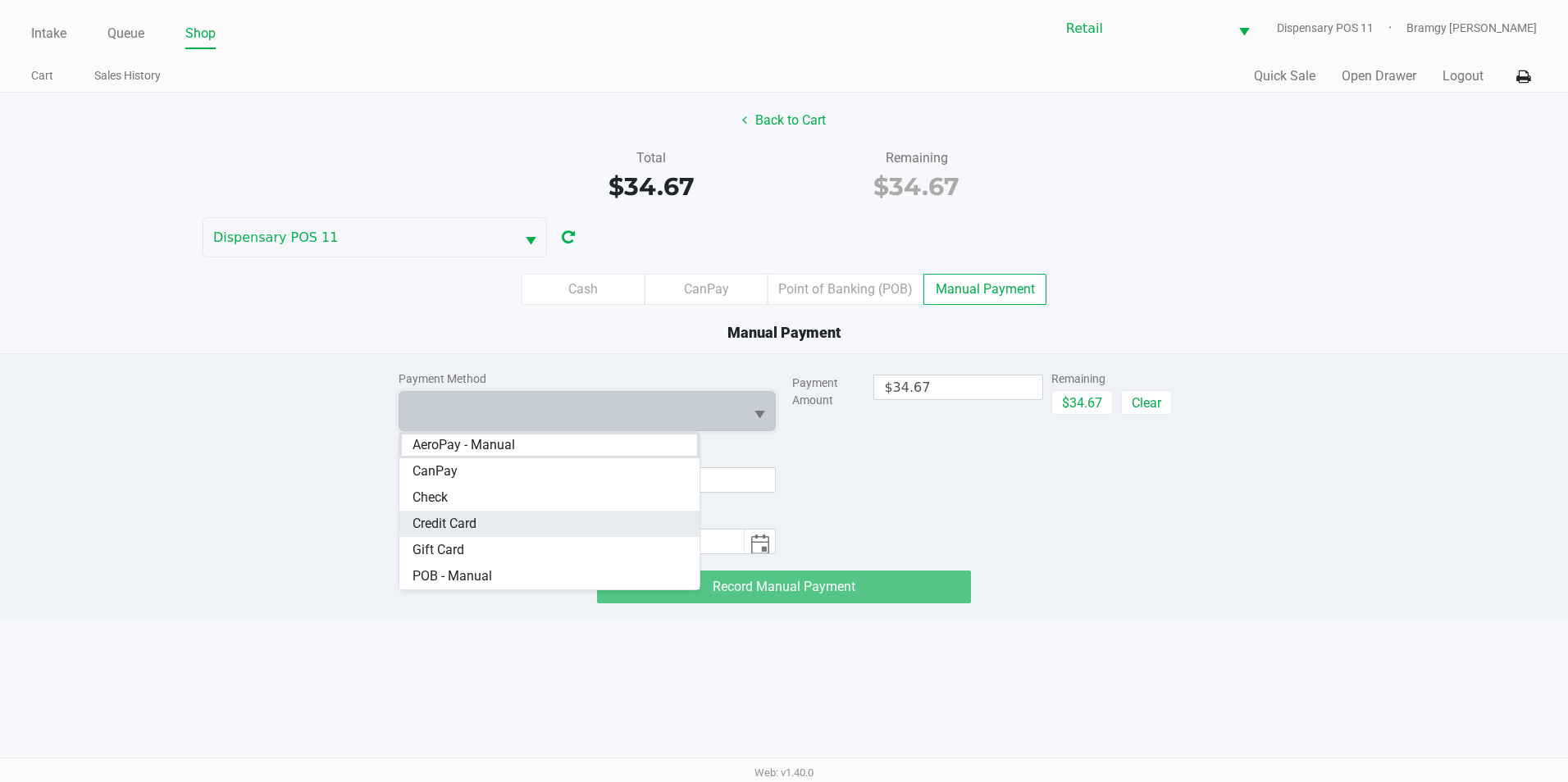
click at [600, 524] on Card "Credit Card" at bounding box center [549, 524] width 301 height 26
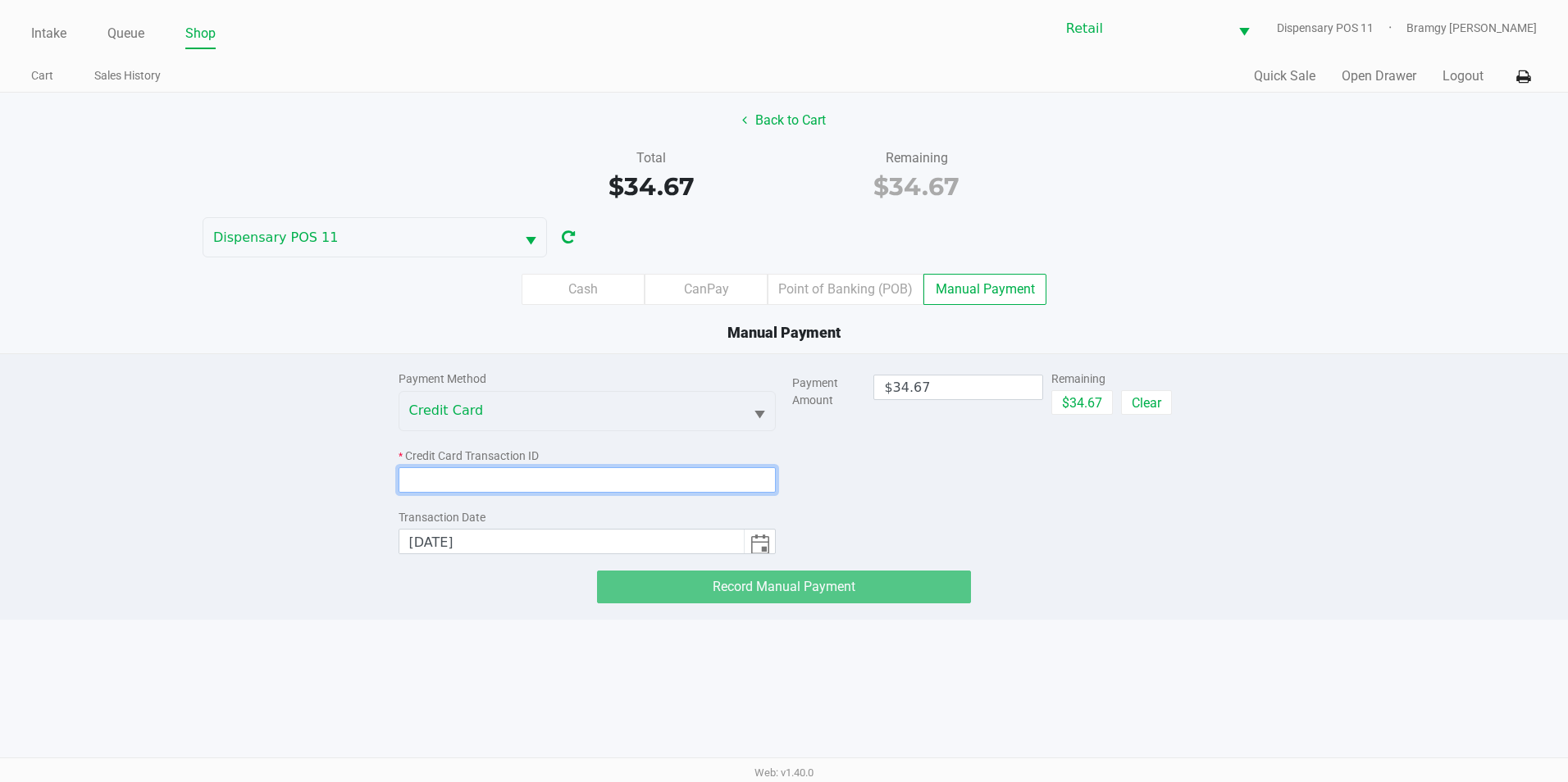
click at [582, 483] on input at bounding box center [587, 480] width 378 height 26
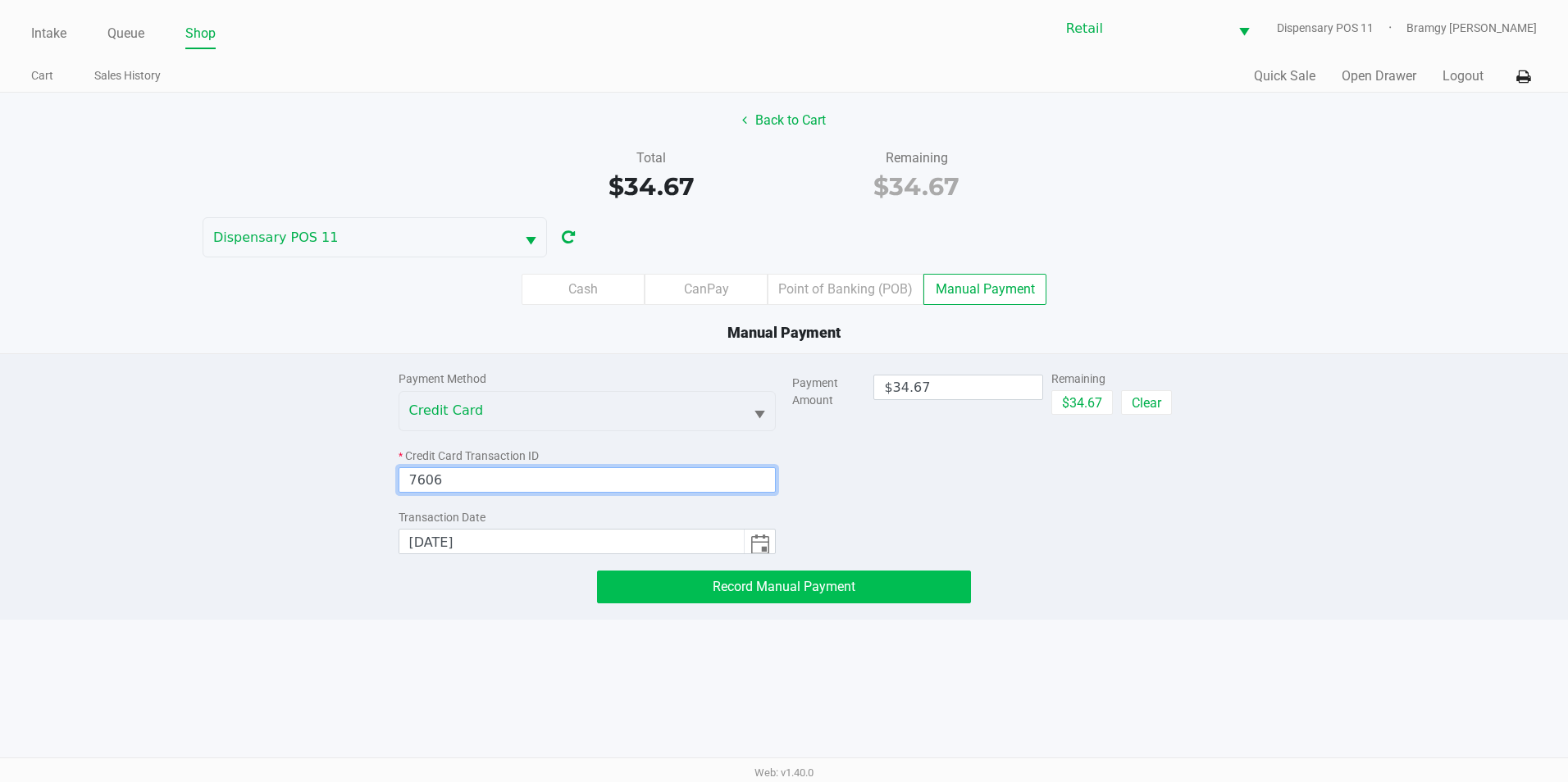
type input "7606"
click at [646, 582] on button "Record Manual Payment" at bounding box center [784, 587] width 374 height 33
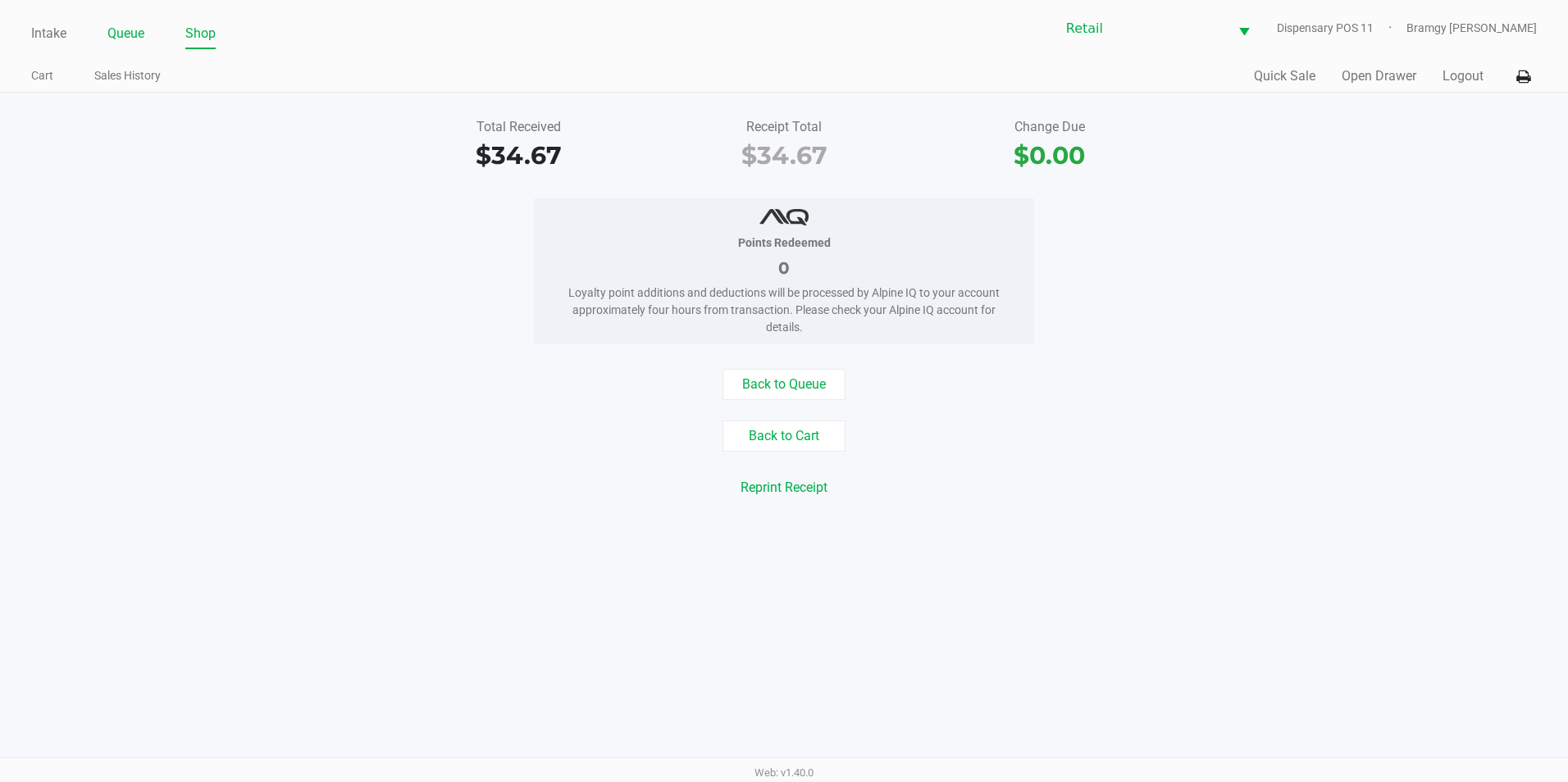
click at [136, 32] on link "Queue" at bounding box center [126, 34] width 37 height 23
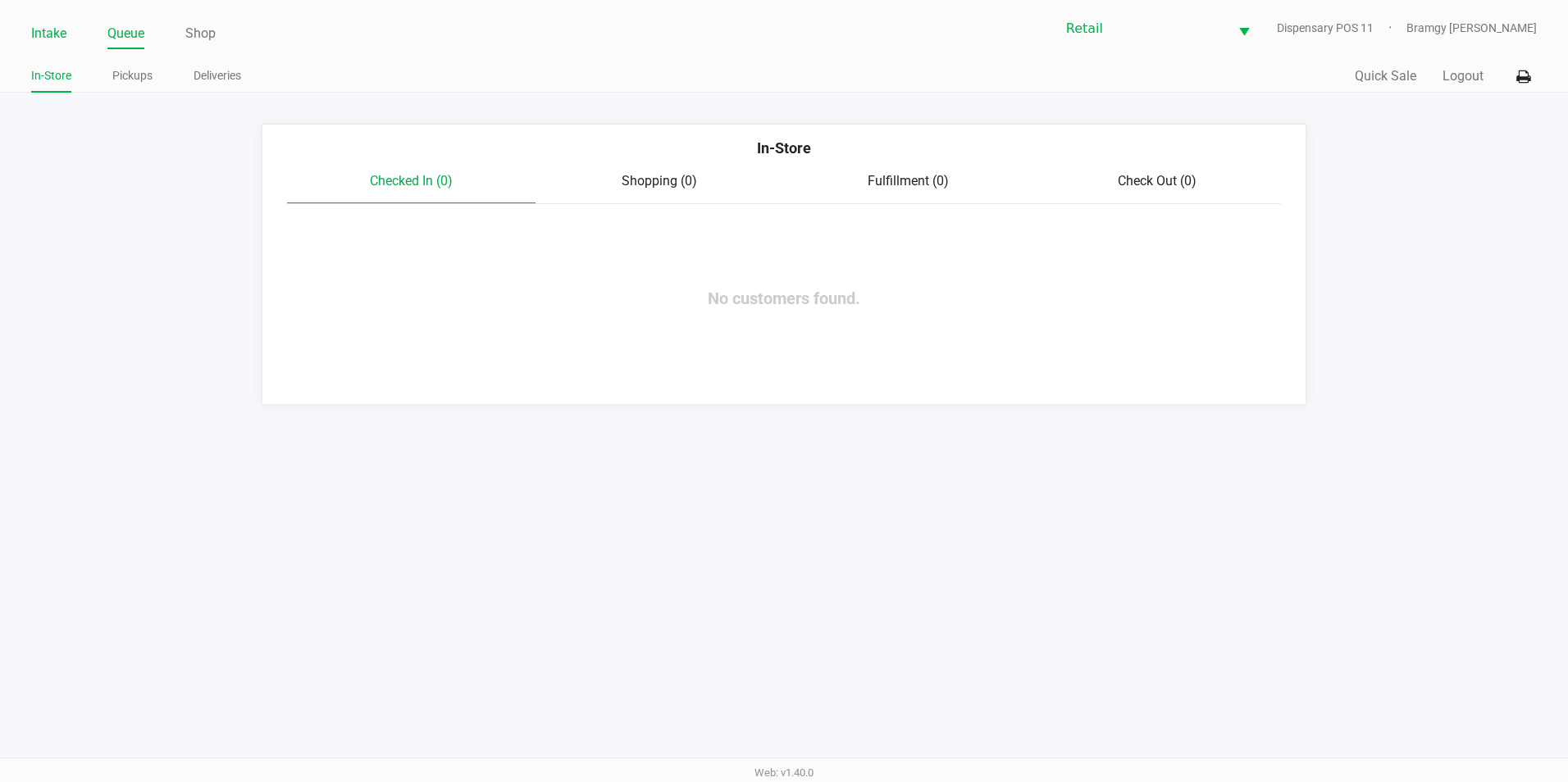
click at [54, 24] on link "Intake" at bounding box center [49, 34] width 36 height 23
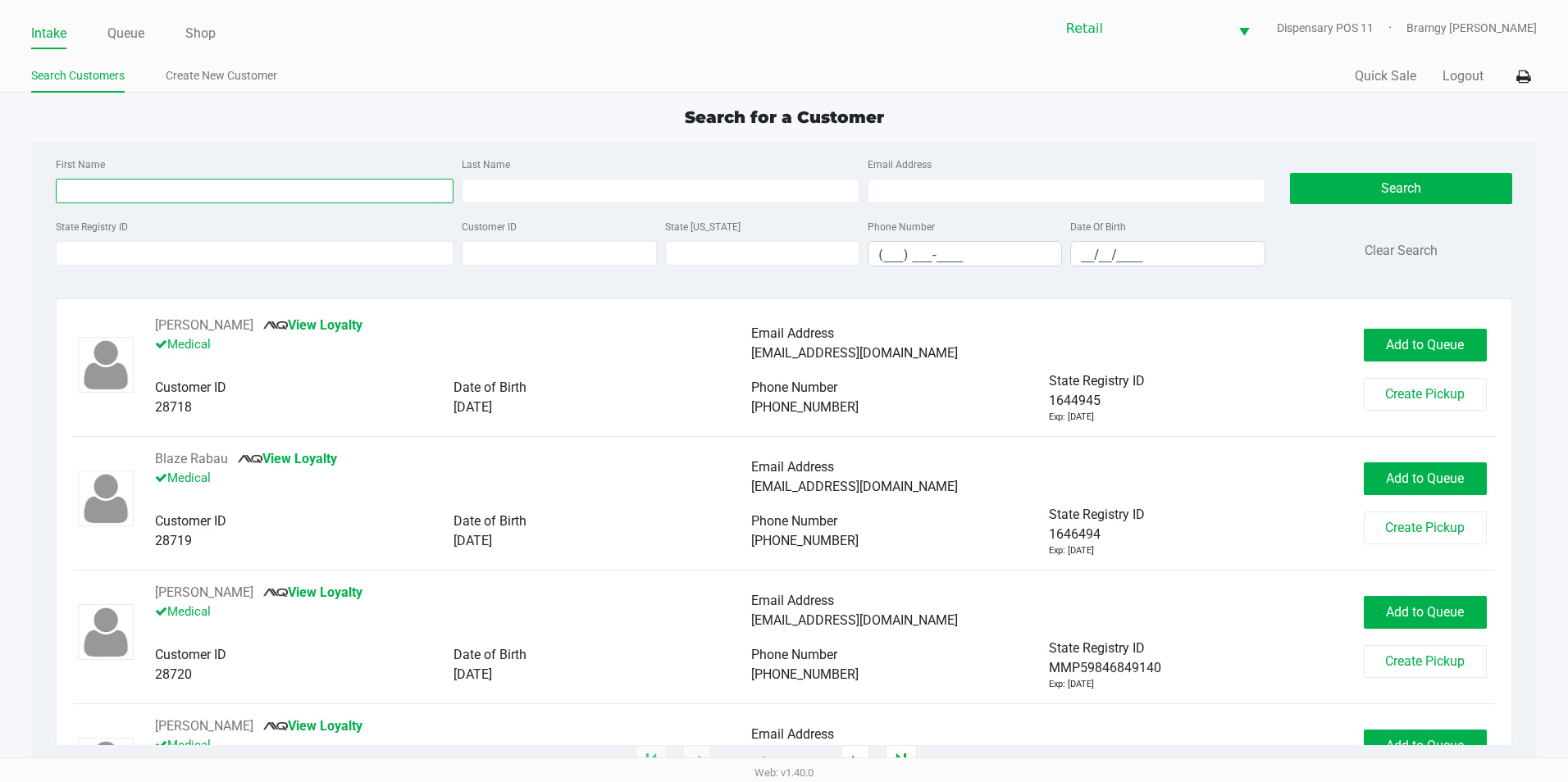
click at [302, 194] on input "First Name" at bounding box center [254, 191] width 397 height 25
click at [491, 178] on input "Last Name" at bounding box center [660, 191] width 397 height 25
drag, startPoint x: 154, startPoint y: 188, endPoint x: 151, endPoint y: 177, distance: 11.4
click at [154, 188] on input "[PERSON_NAME]" at bounding box center [254, 191] width 397 height 25
type input "[PERSON_NAME]"
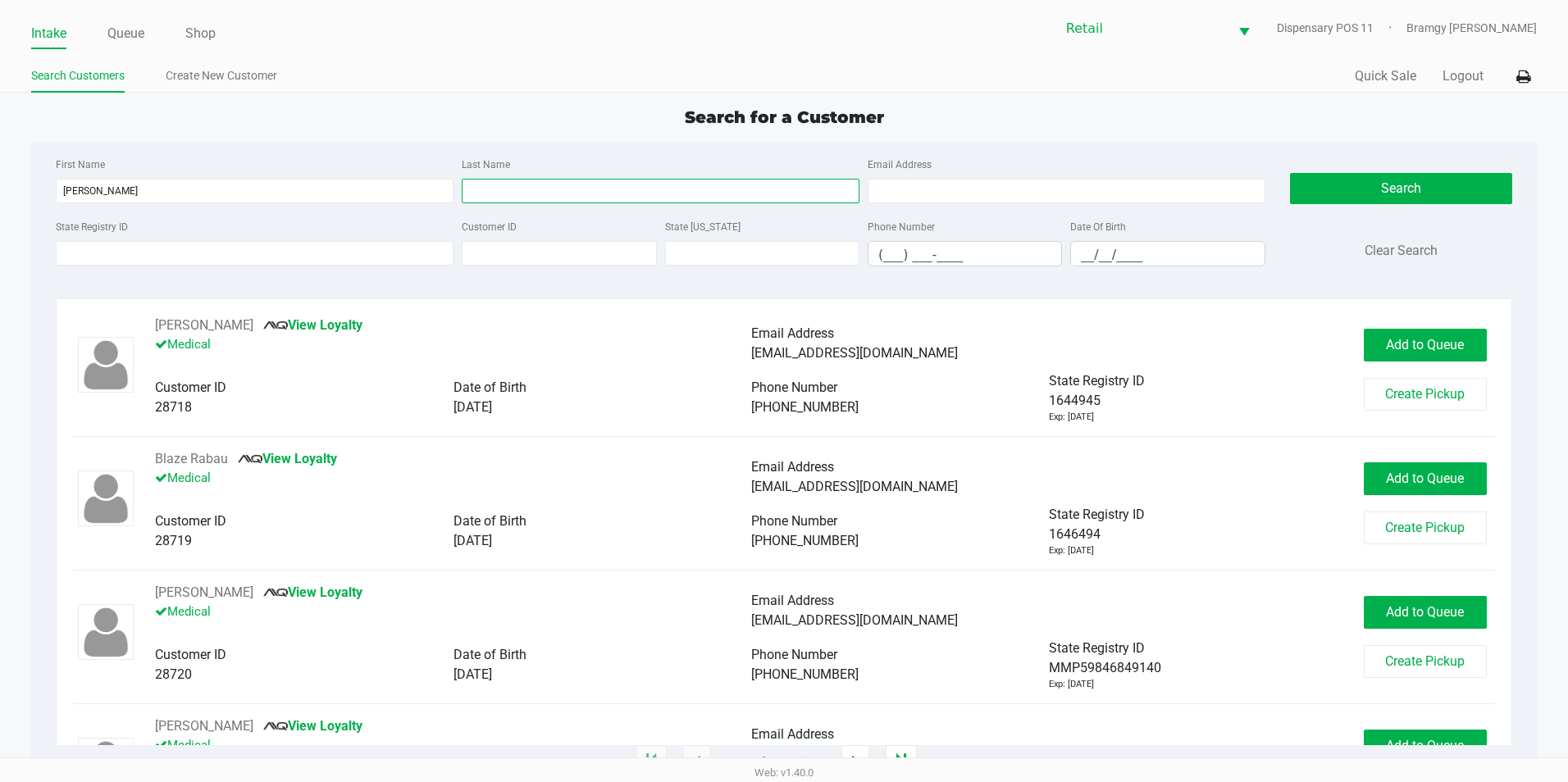
click at [586, 193] on input "Last Name" at bounding box center [660, 191] width 397 height 25
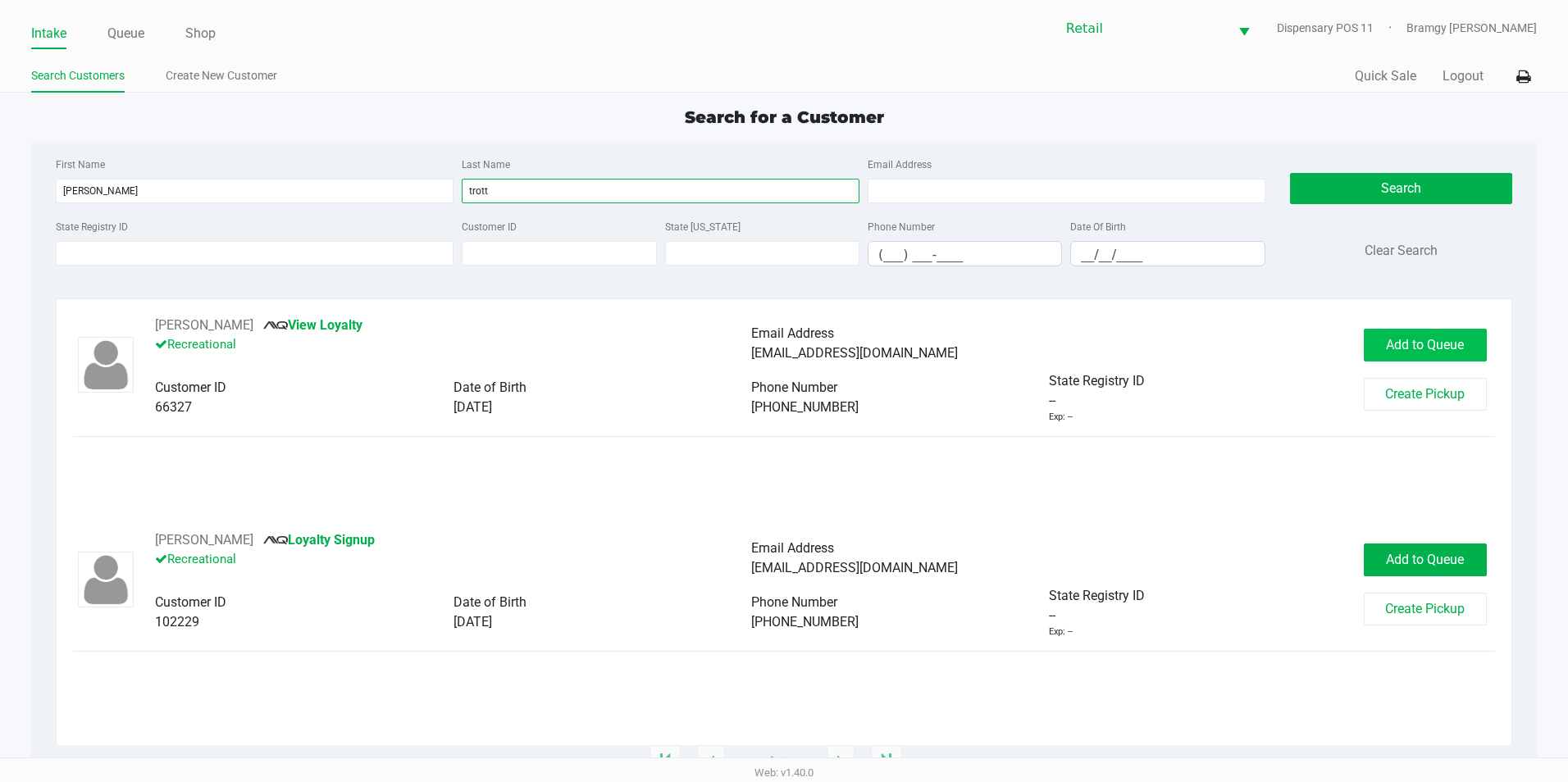
type input "trott"
click at [1425, 353] on button "Add to Queue" at bounding box center [1425, 345] width 123 height 33
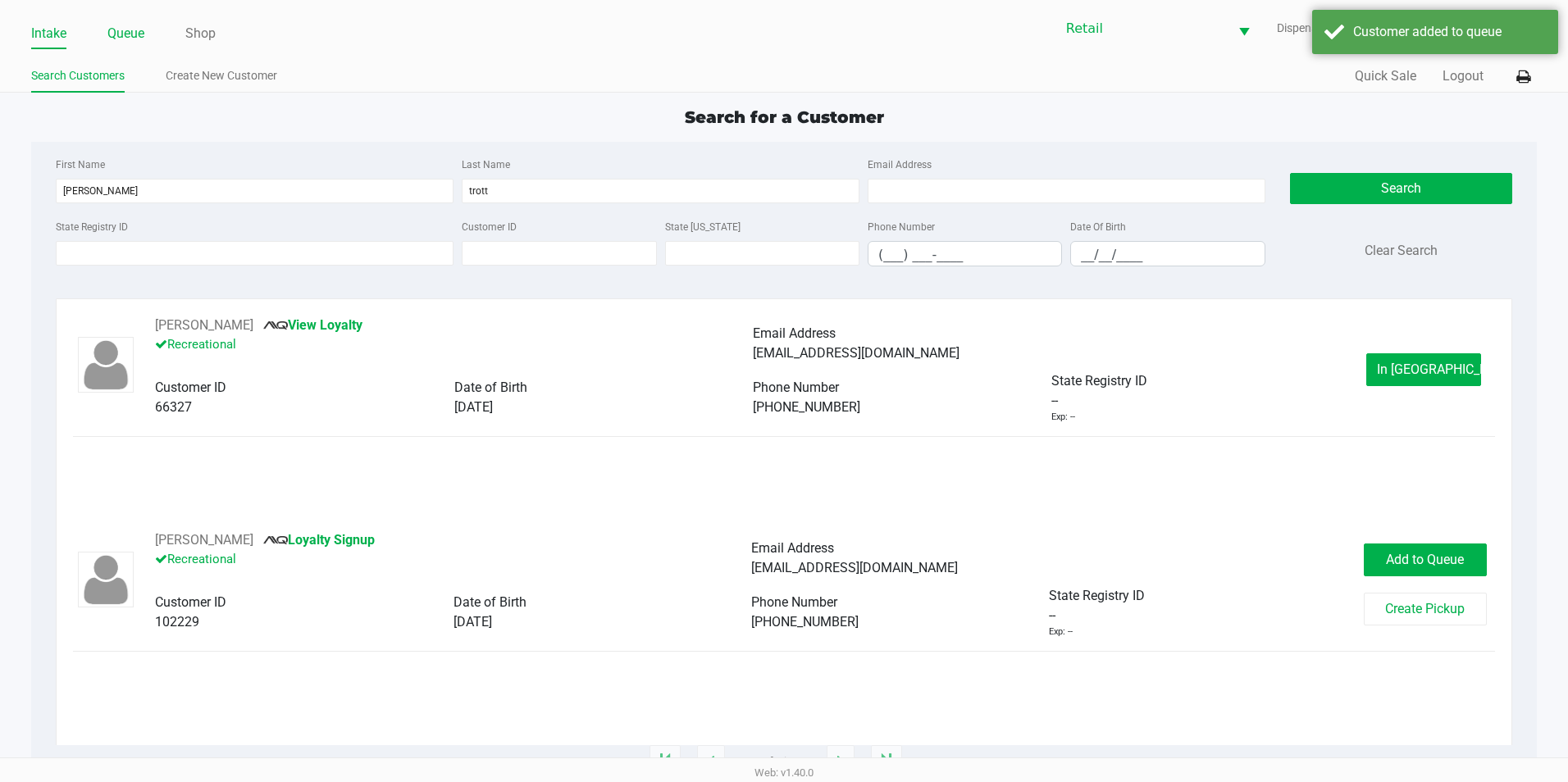
click at [139, 36] on link "Queue" at bounding box center [126, 34] width 37 height 23
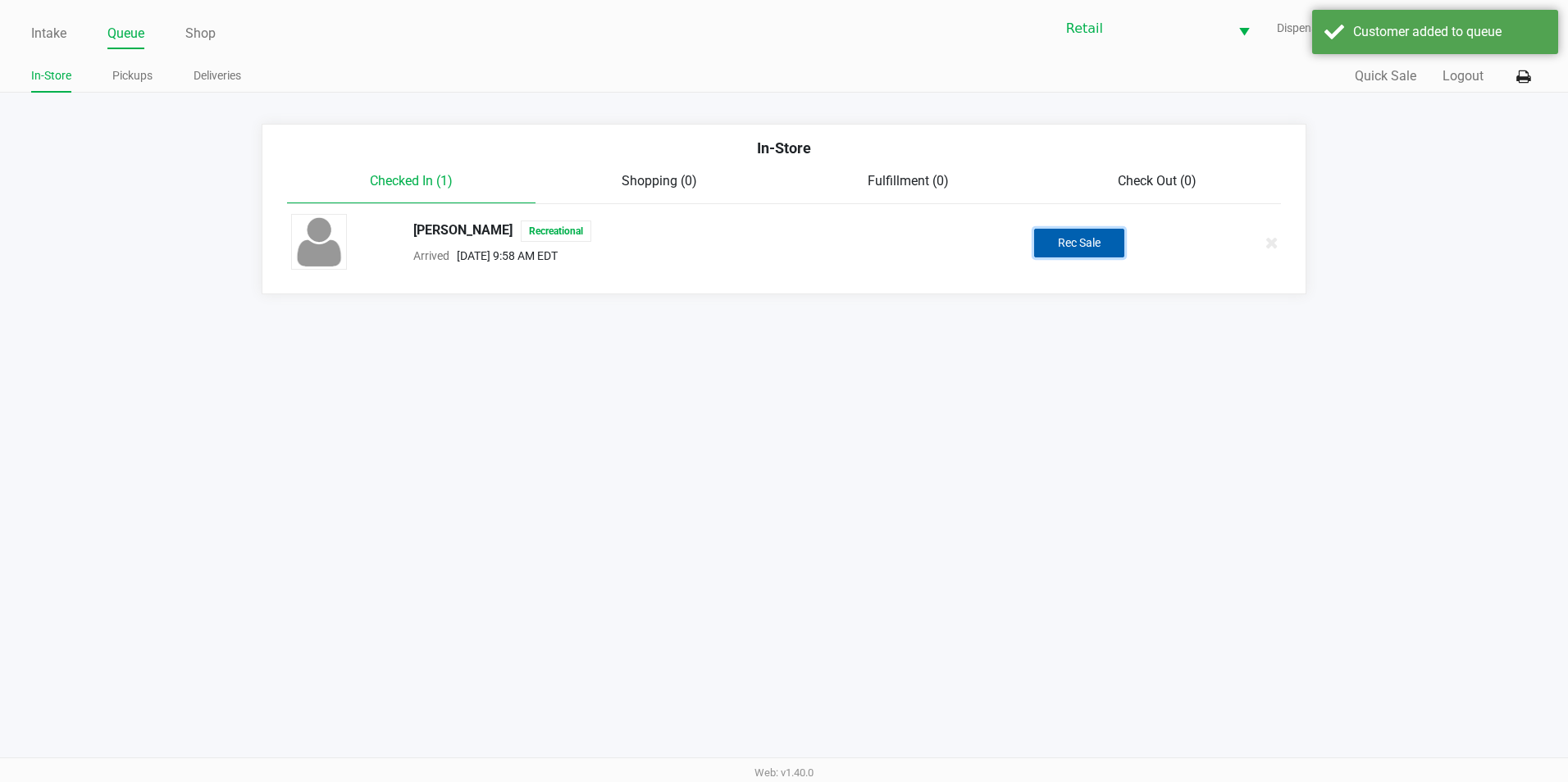
click at [1052, 244] on button "Rec Sale" at bounding box center [1079, 243] width 90 height 29
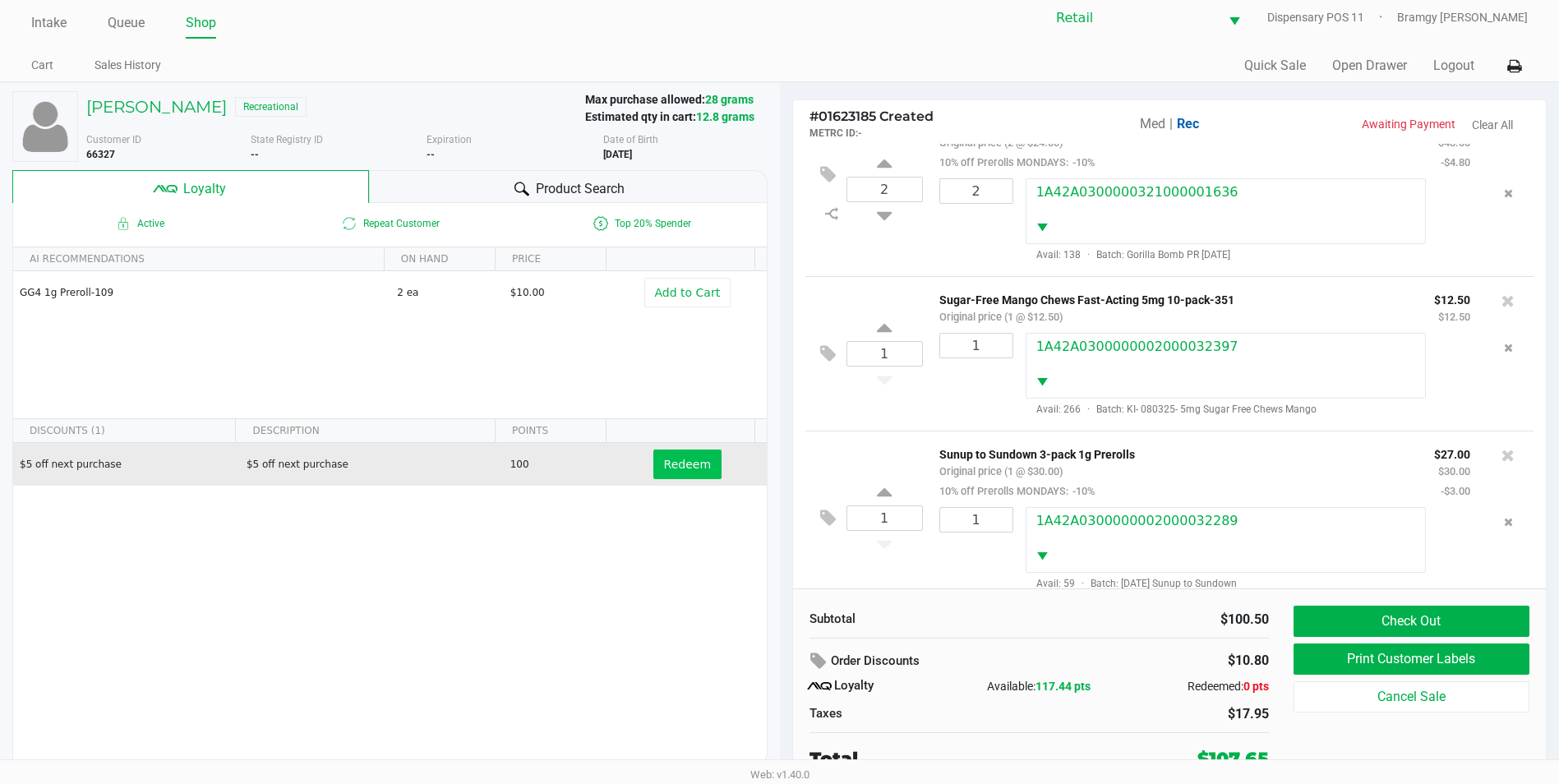
scroll to position [17, 0]
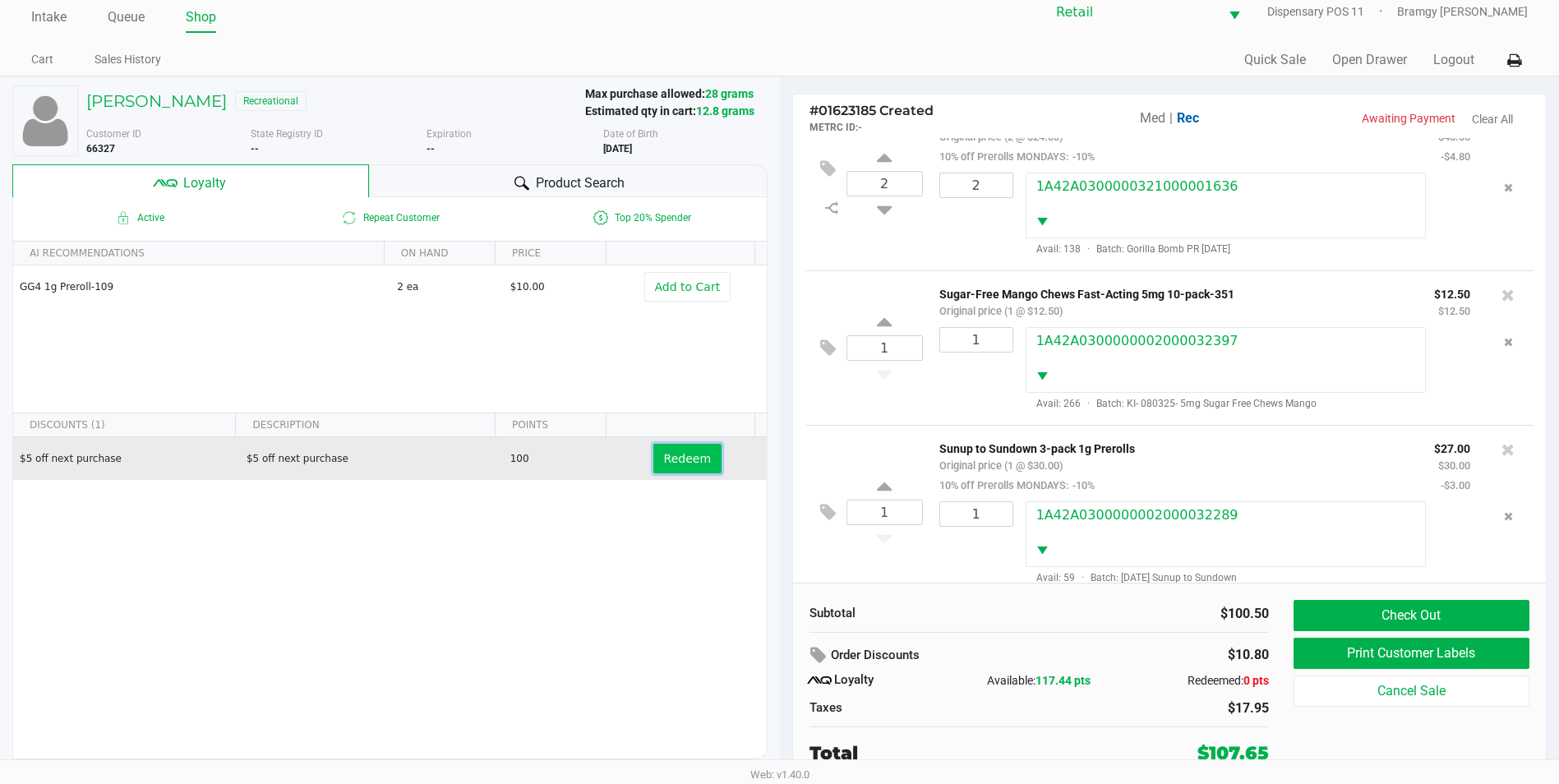
click at [675, 463] on span "Redeem" at bounding box center [687, 459] width 47 height 13
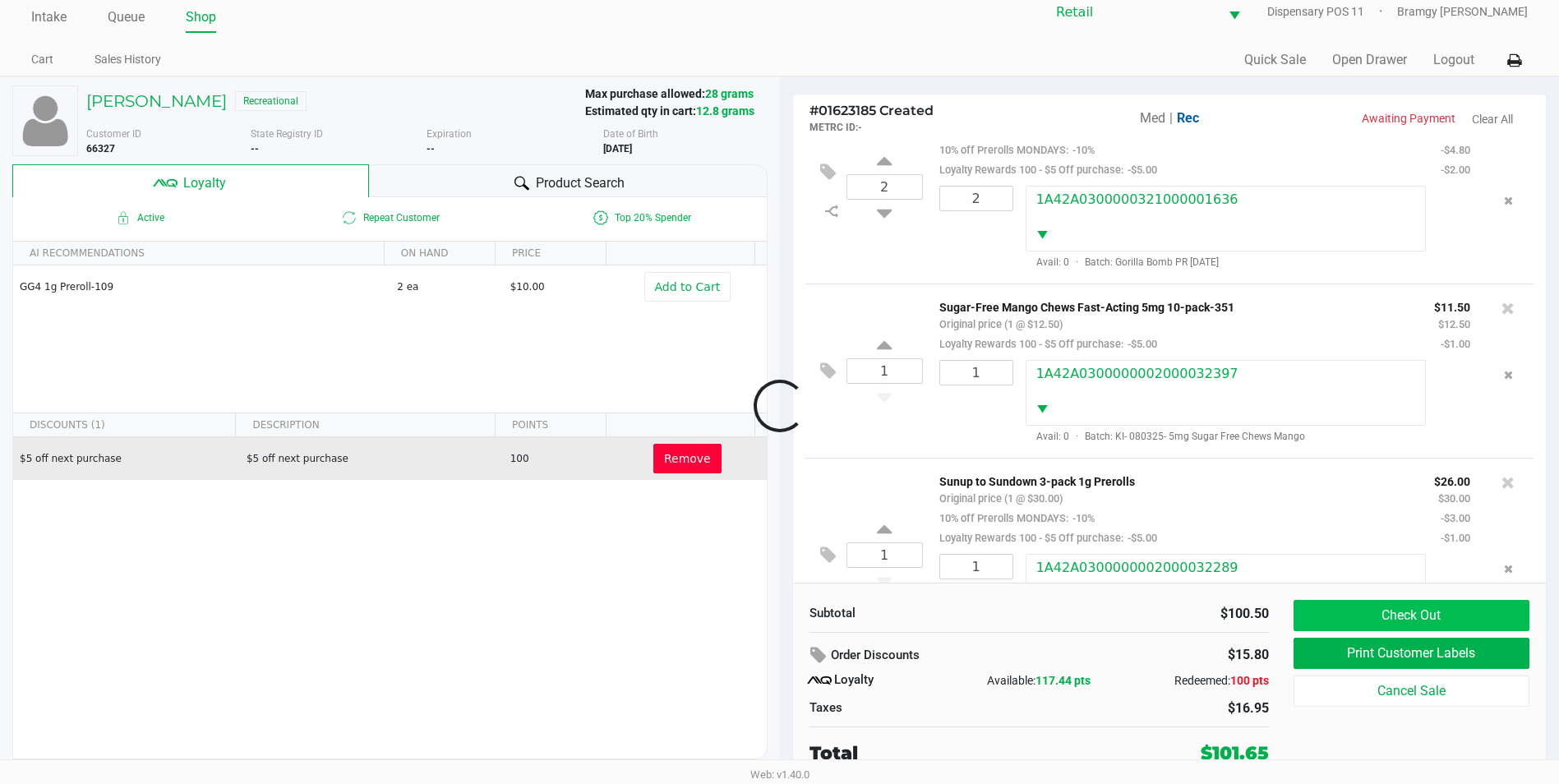
scroll to position [341, 0]
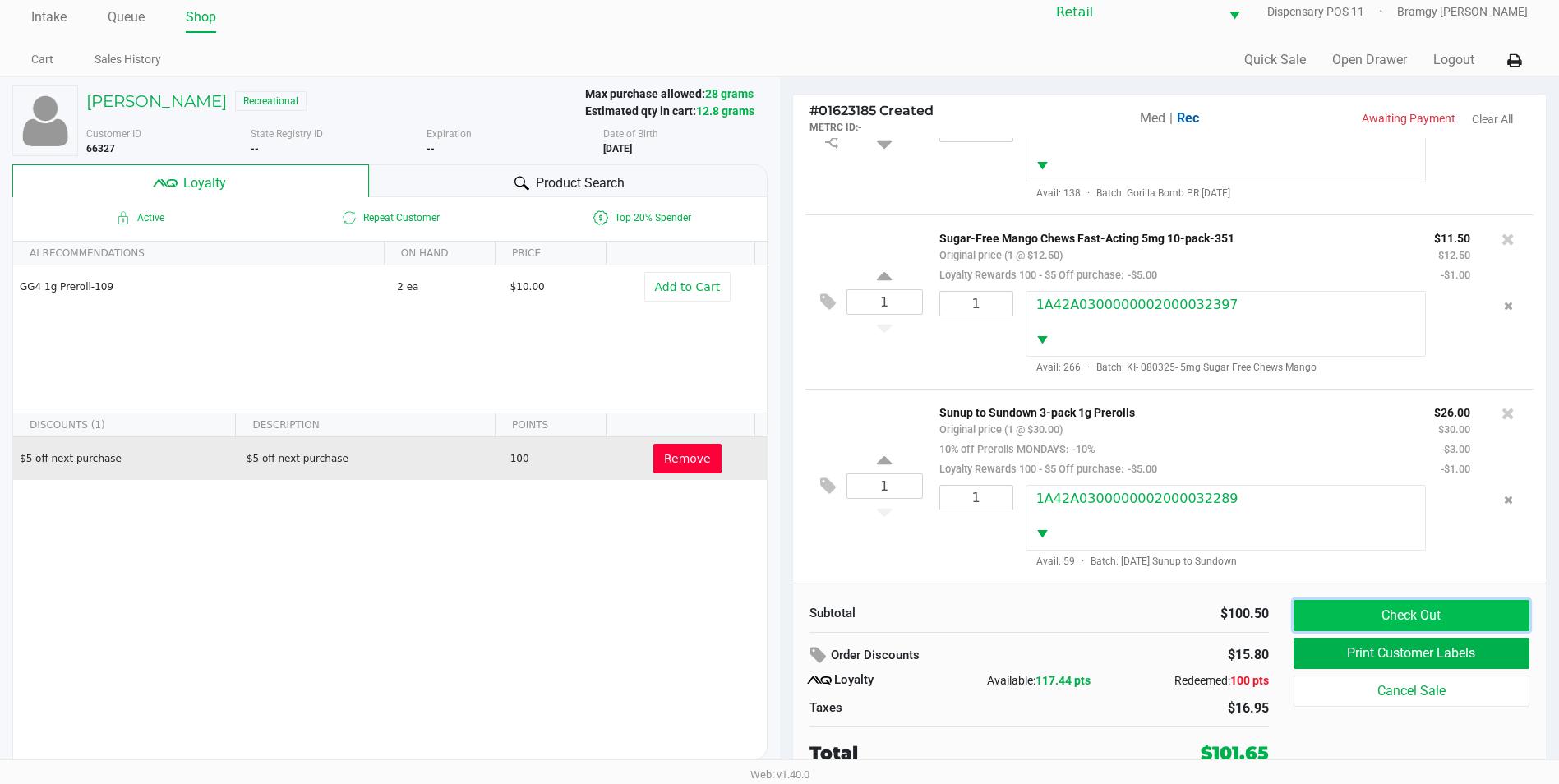
click at [1369, 613] on button "Check Out" at bounding box center [1411, 616] width 236 height 31
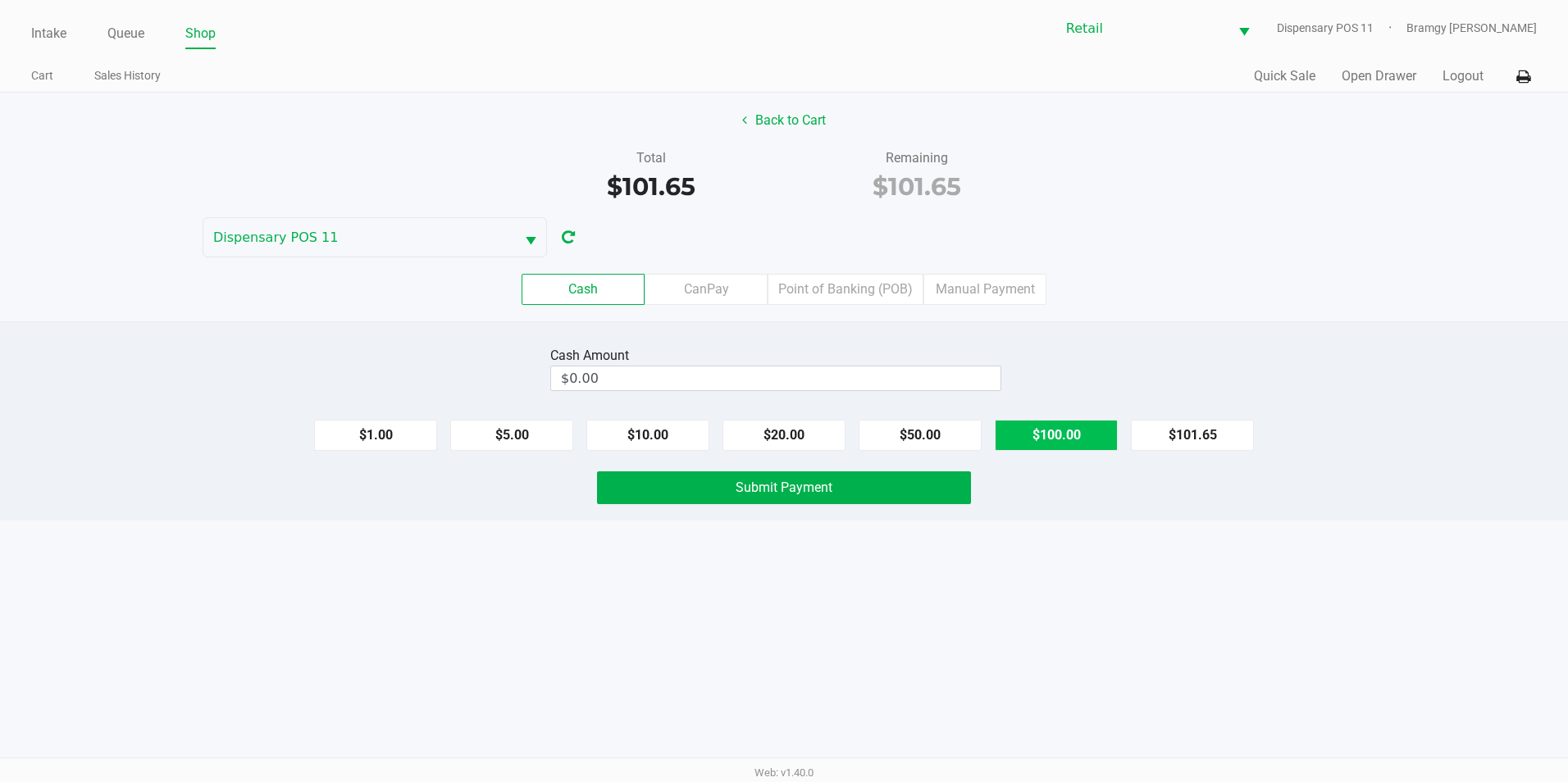
click at [1058, 432] on button "$100.00" at bounding box center [1056, 435] width 123 height 31
click at [388, 441] on button "$1.00" at bounding box center [375, 435] width 123 height 31
type input "$102.00"
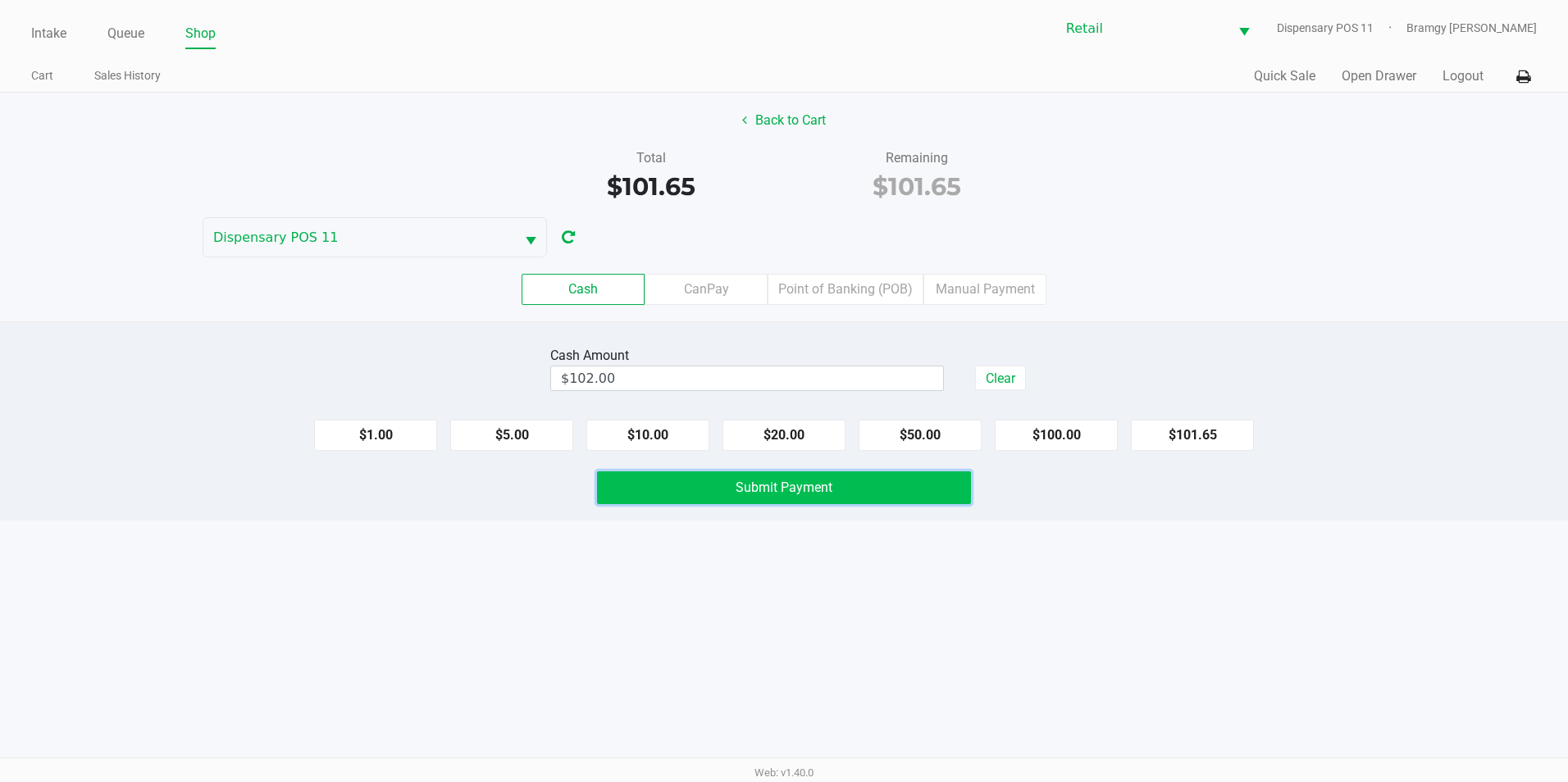
click at [709, 490] on button "Submit Payment" at bounding box center [784, 488] width 374 height 33
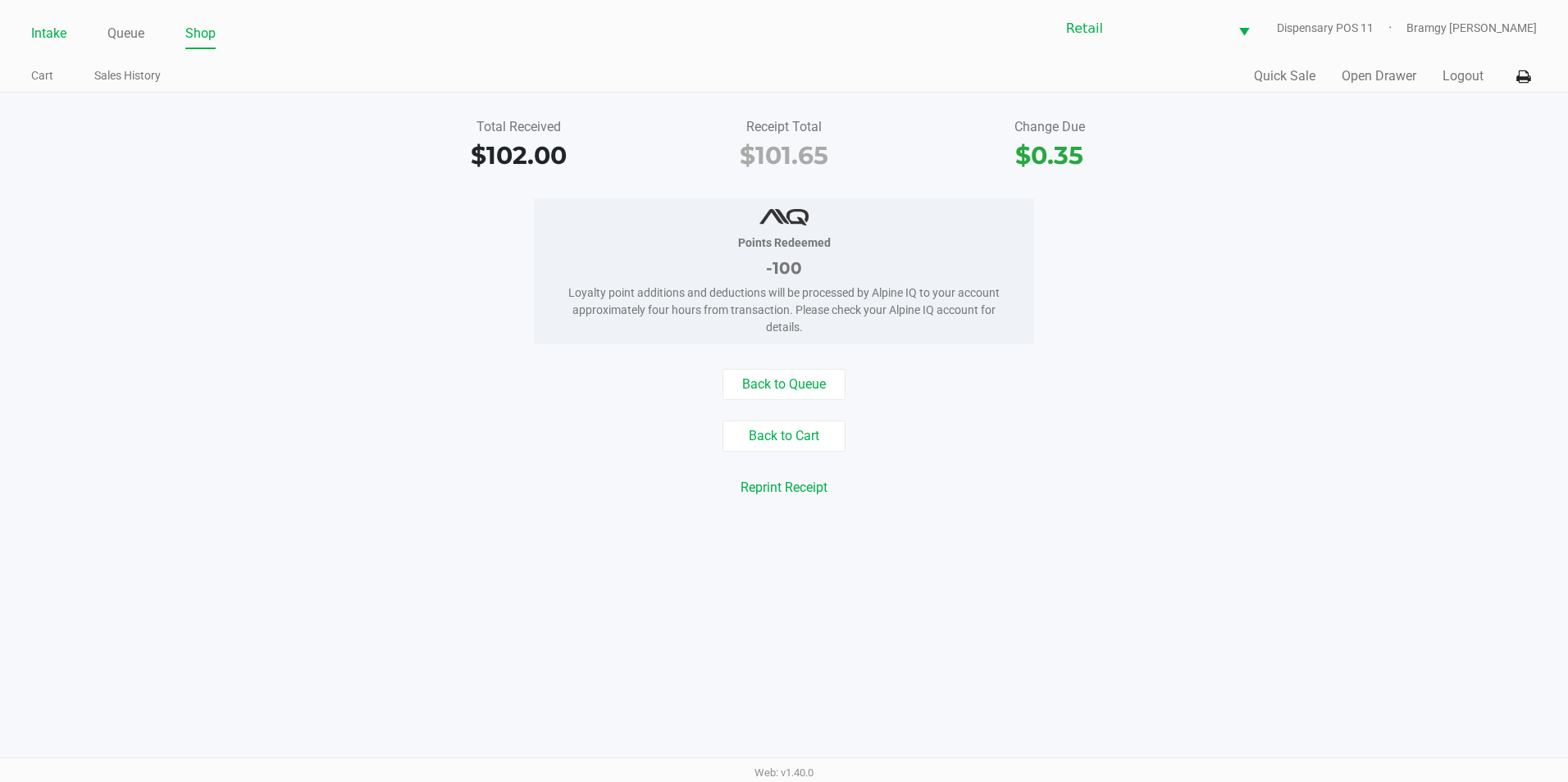
click at [41, 40] on link "Intake" at bounding box center [49, 34] width 36 height 23
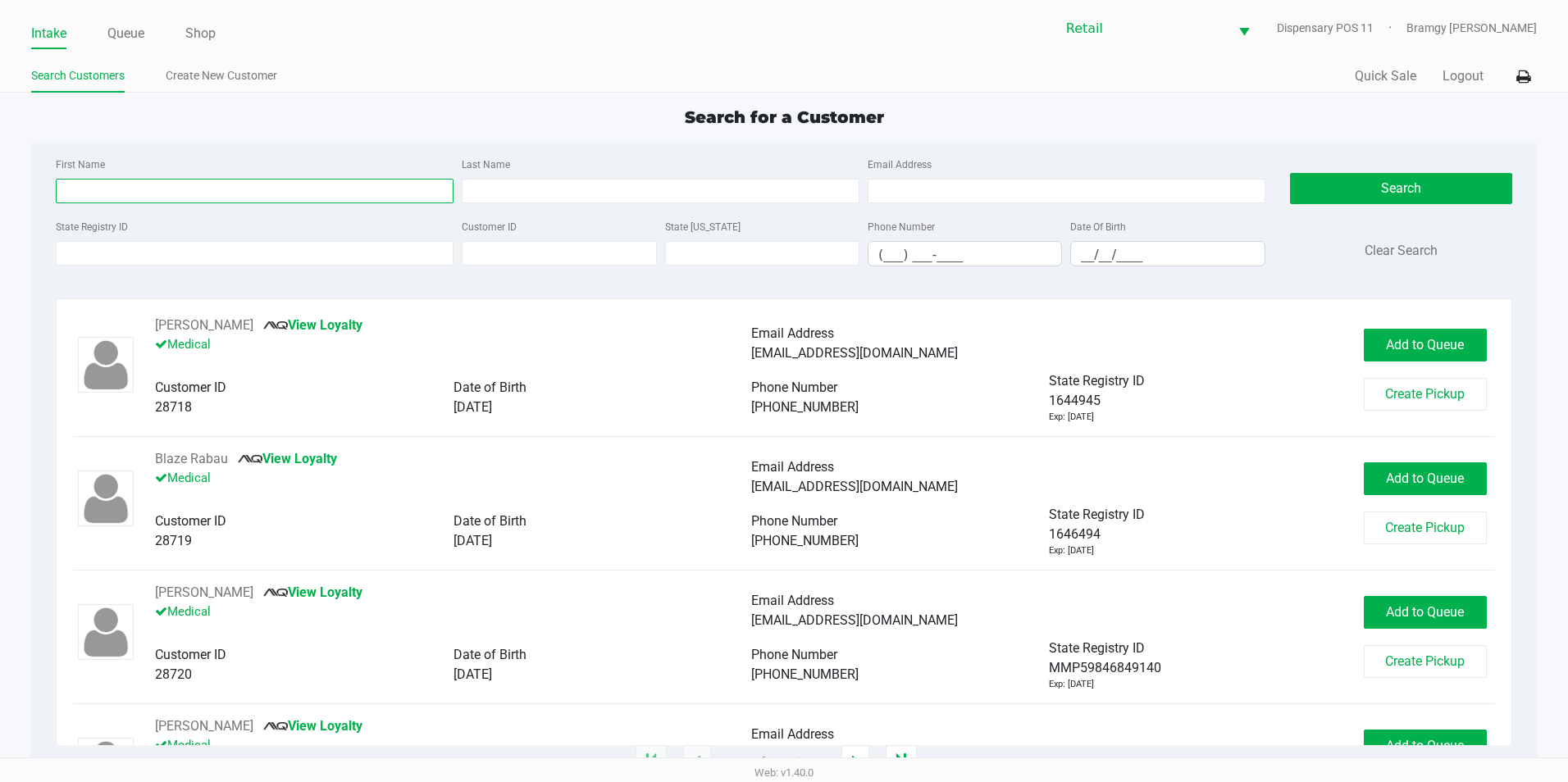
drag, startPoint x: 126, startPoint y: 197, endPoint x: 126, endPoint y: 187, distance: 10.0
click at [126, 197] on input "First Name" at bounding box center [254, 191] width 397 height 25
type input "amina"
click at [609, 198] on input "Last Name" at bounding box center [660, 191] width 397 height 25
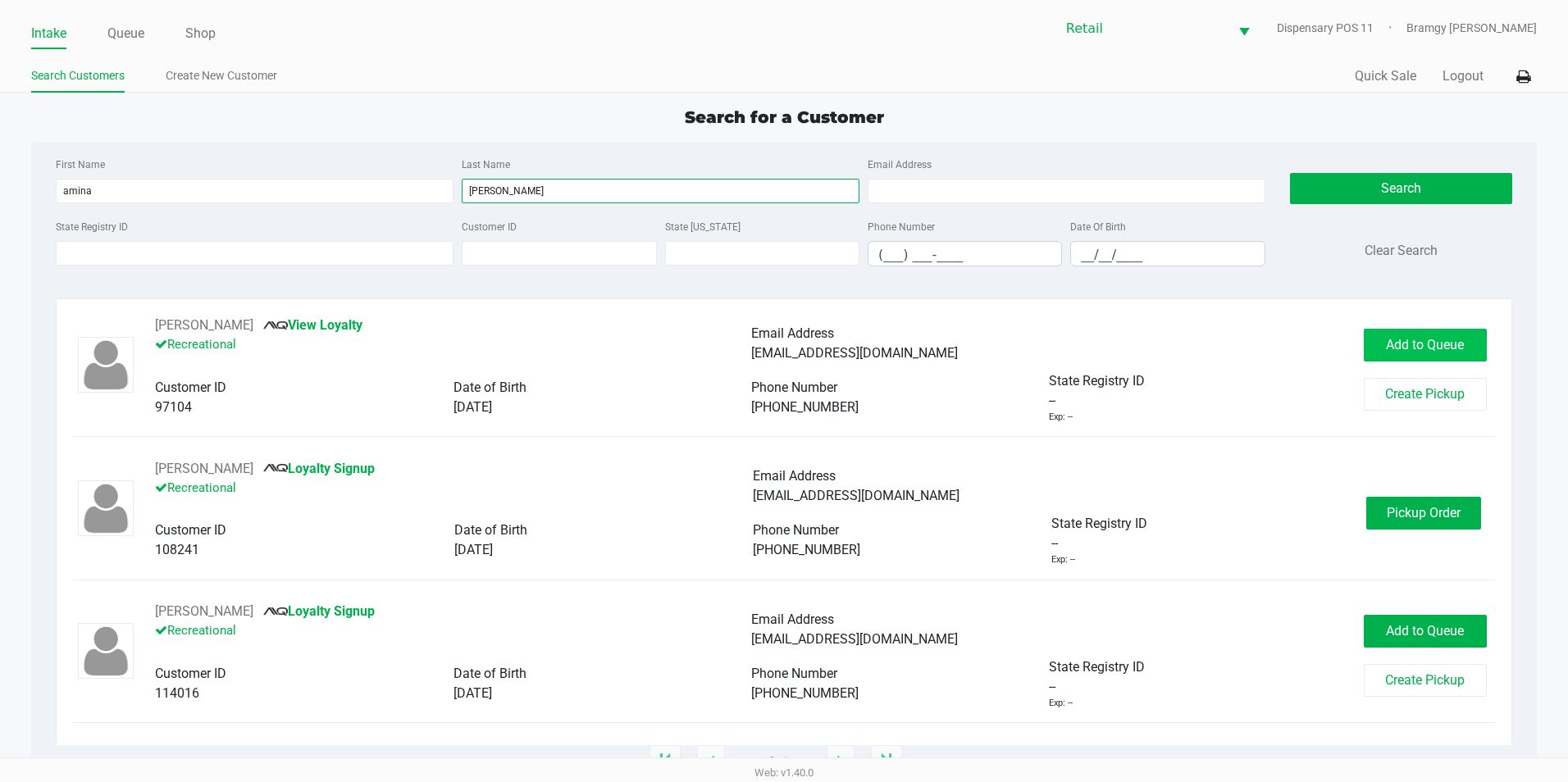
type input "[PERSON_NAME]"
click at [1438, 345] on span "Add to Queue" at bounding box center [1424, 344] width 78 height 16
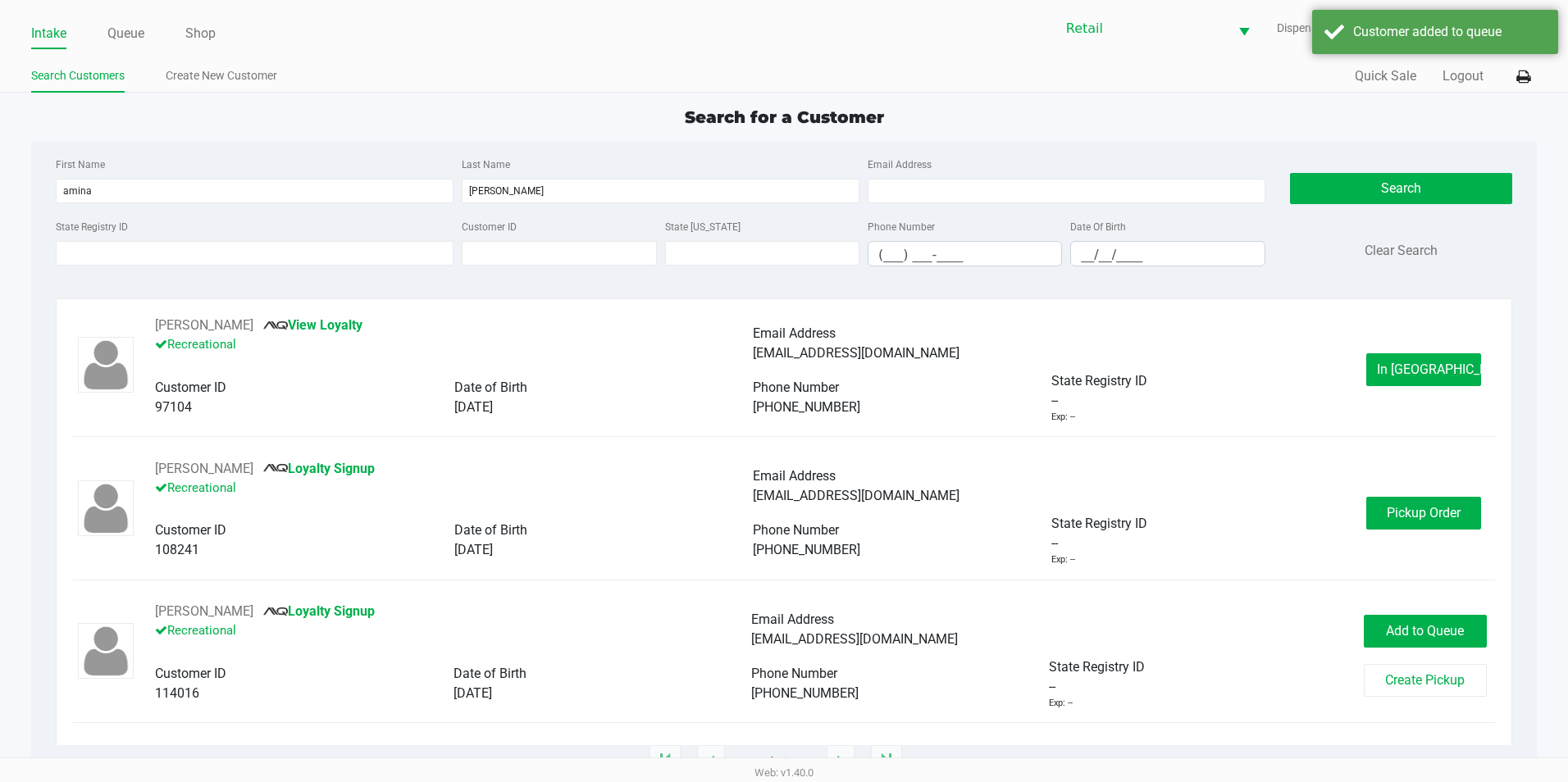
click at [151, 34] on ul "Intake Queue Shop" at bounding box center [407, 35] width 753 height 28
click at [150, 34] on ul "Intake Queue Shop" at bounding box center [407, 35] width 753 height 28
click at [137, 31] on link "Queue" at bounding box center [126, 34] width 37 height 23
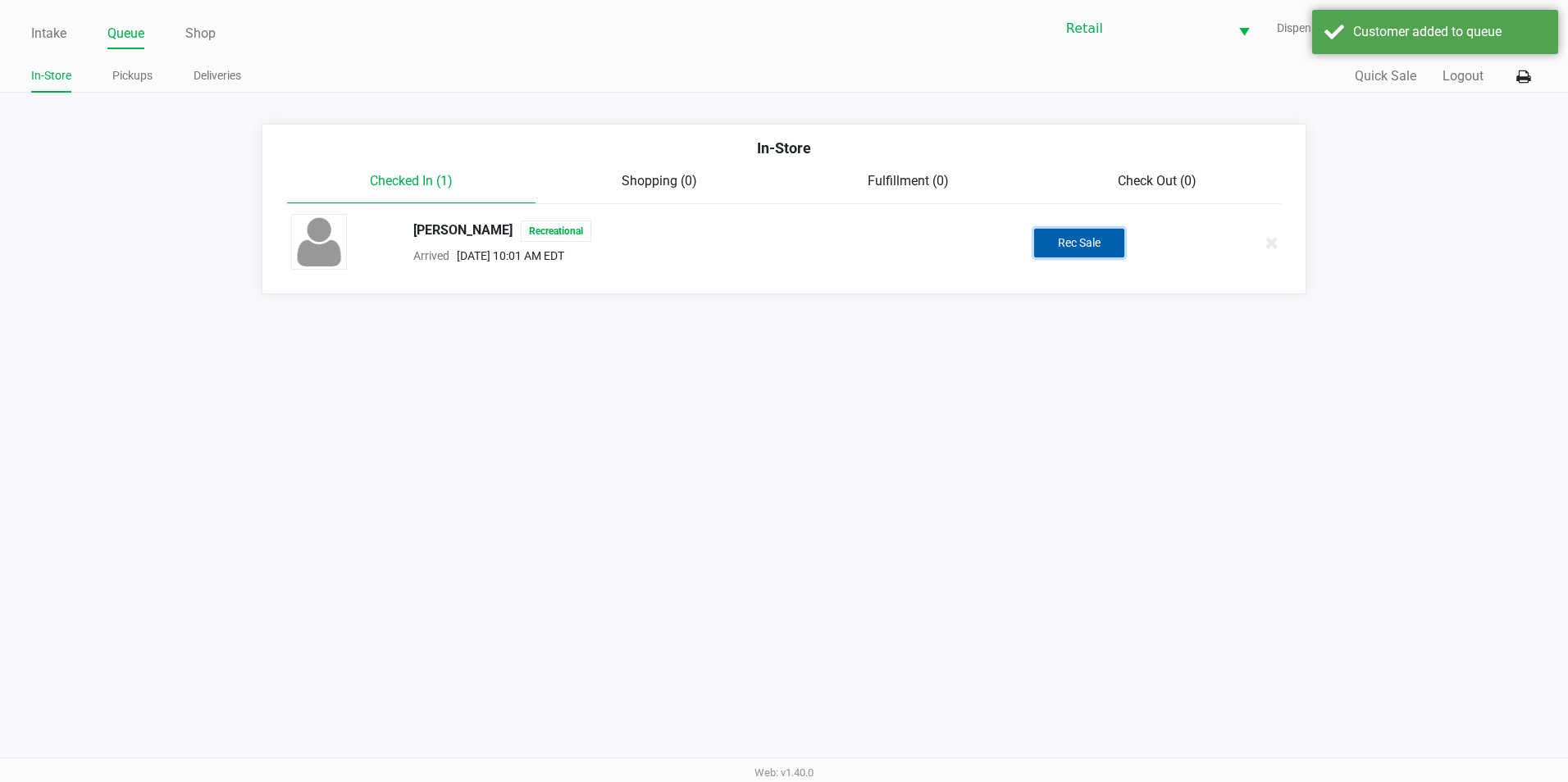
click at [1122, 241] on button "Rec Sale" at bounding box center [1079, 243] width 90 height 29
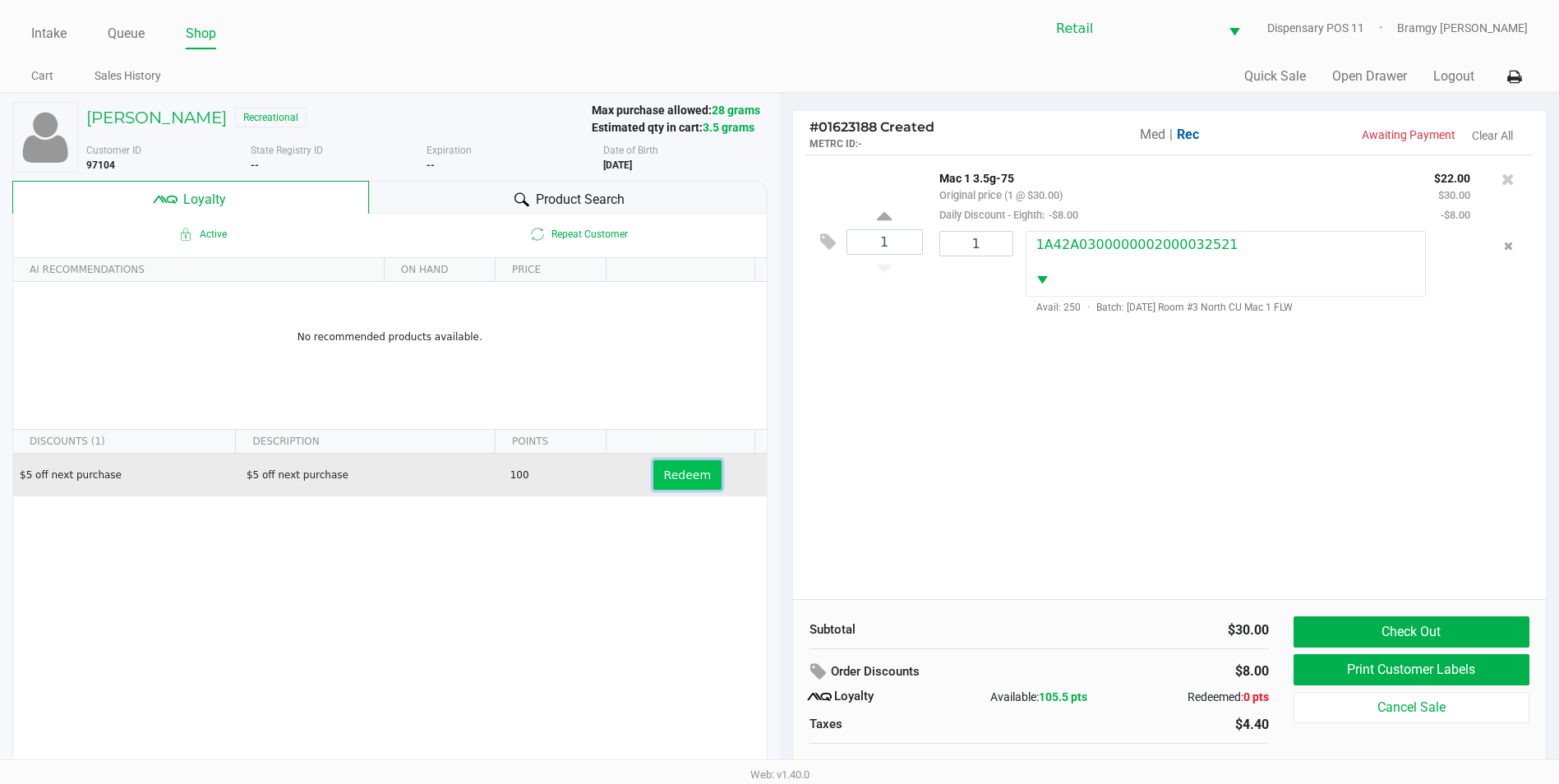
click at [653, 466] on button "Redeem" at bounding box center [687, 475] width 68 height 30
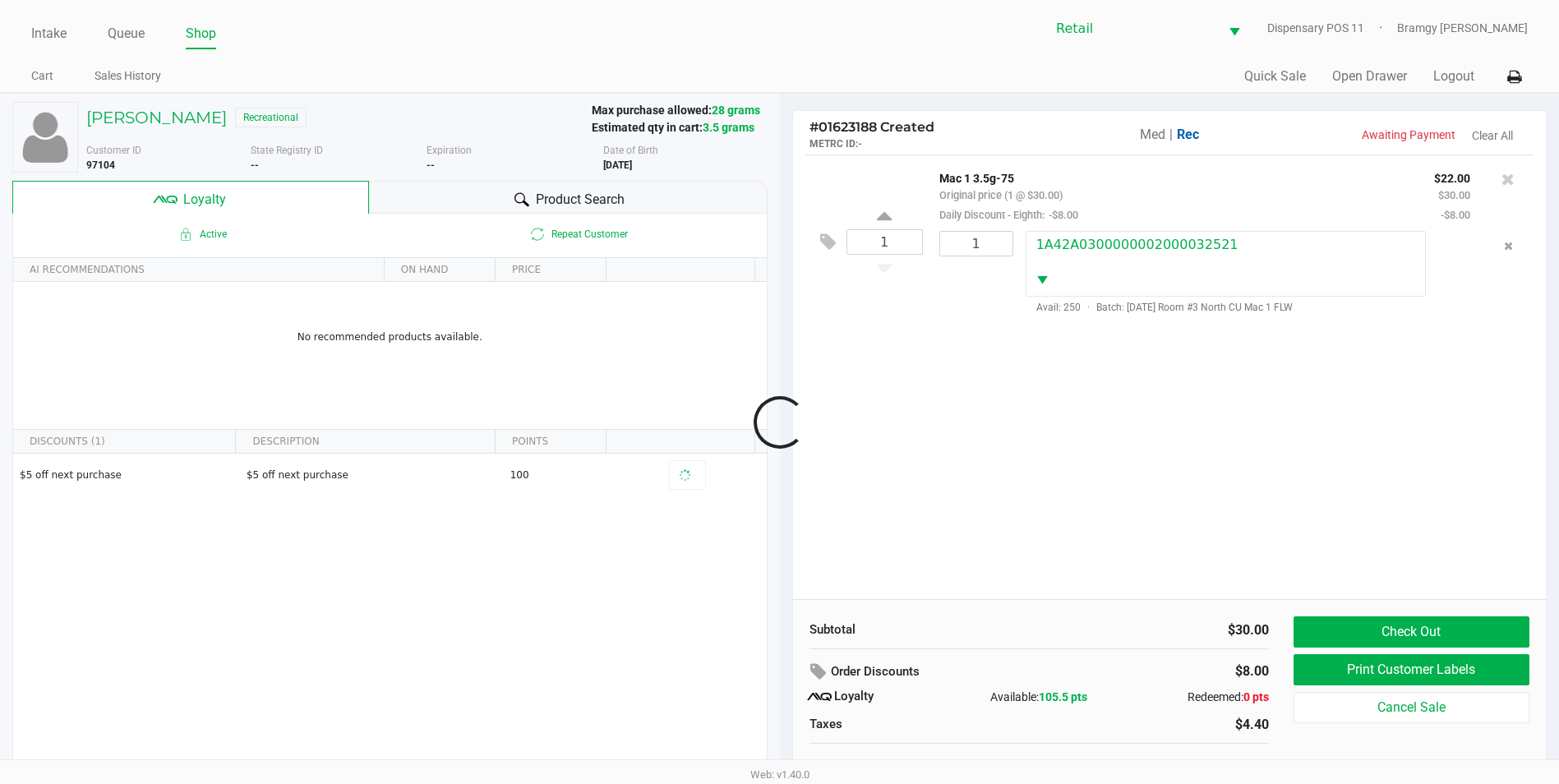
scroll to position [17, 0]
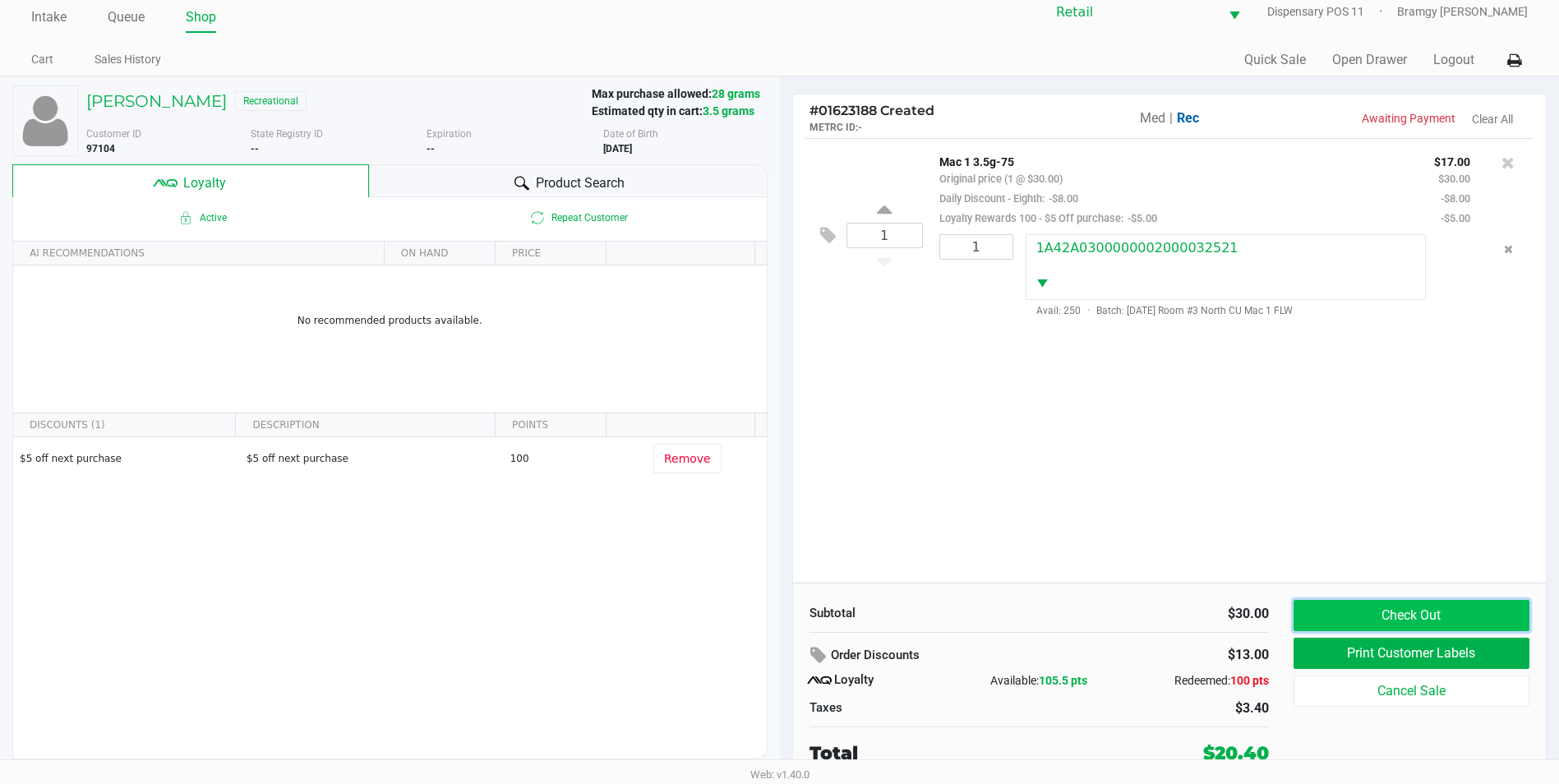
click at [1405, 614] on button "Check Out" at bounding box center [1411, 616] width 236 height 31
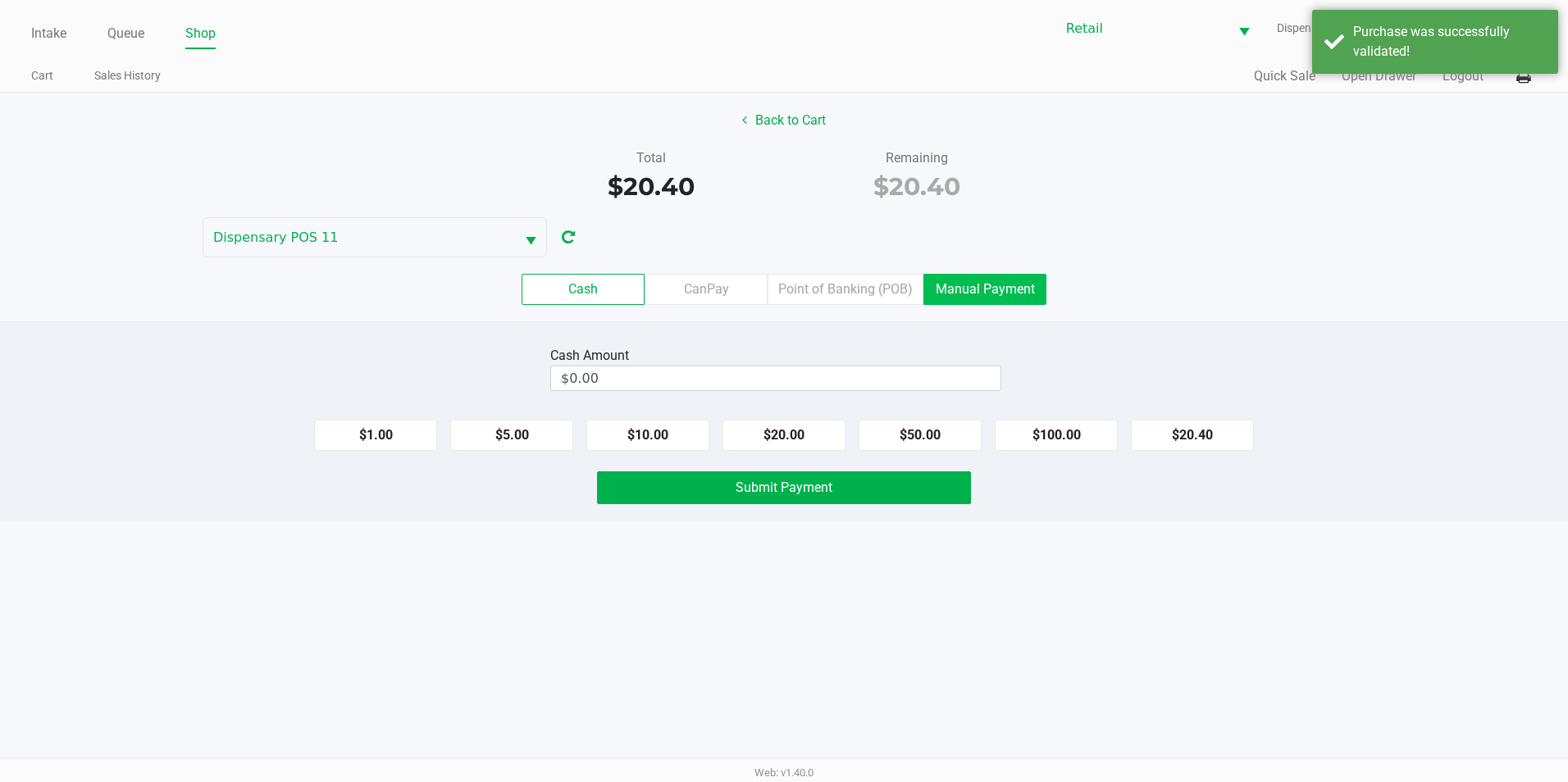
click at [986, 288] on label "Manual Payment" at bounding box center [985, 289] width 123 height 31
click at [0, 0] on 8 "Manual Payment" at bounding box center [0, 0] width 0 height 0
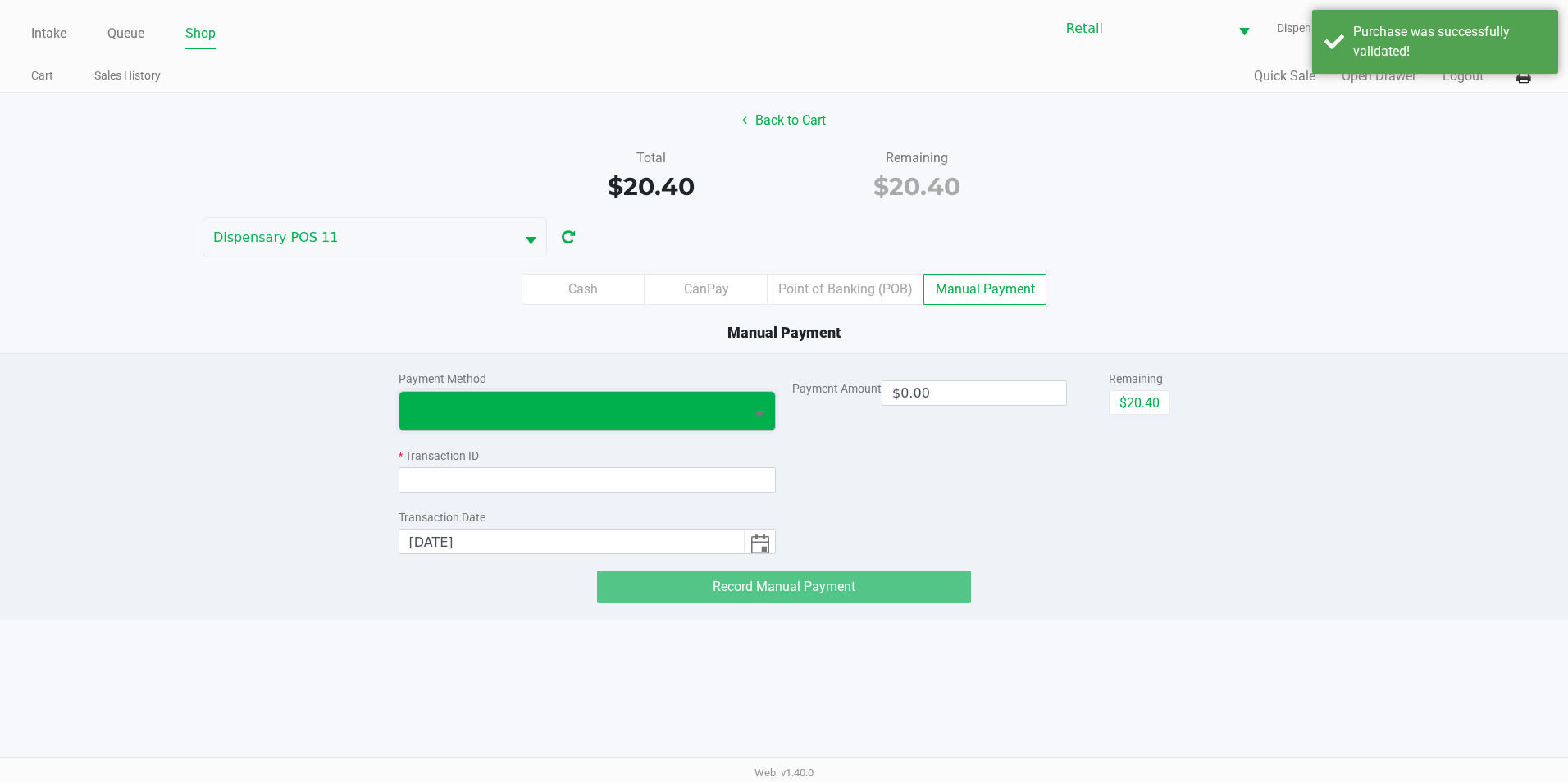
click at [639, 406] on span at bounding box center [572, 410] width 325 height 20
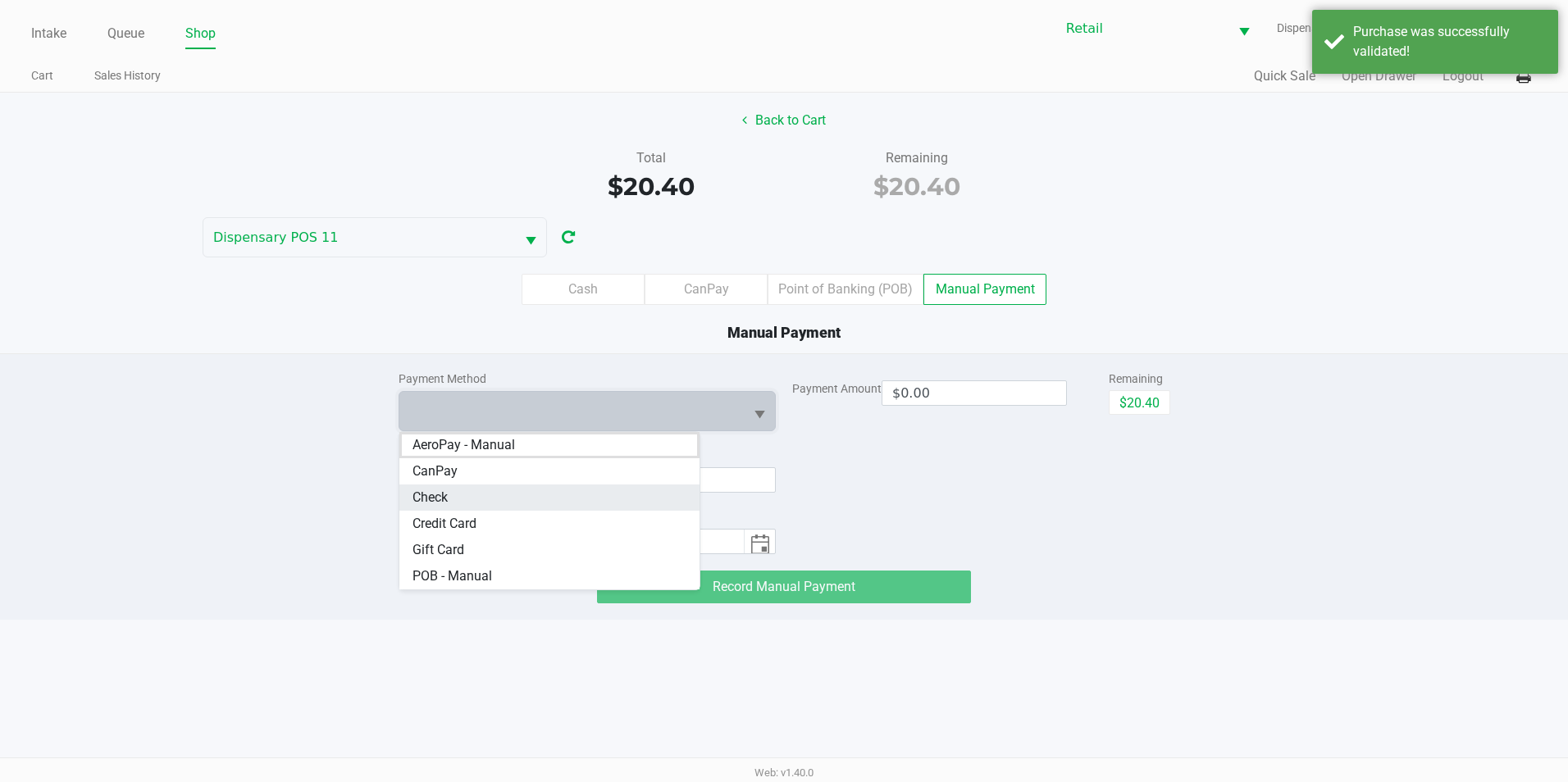
click at [552, 495] on li "Check" at bounding box center [549, 498] width 301 height 26
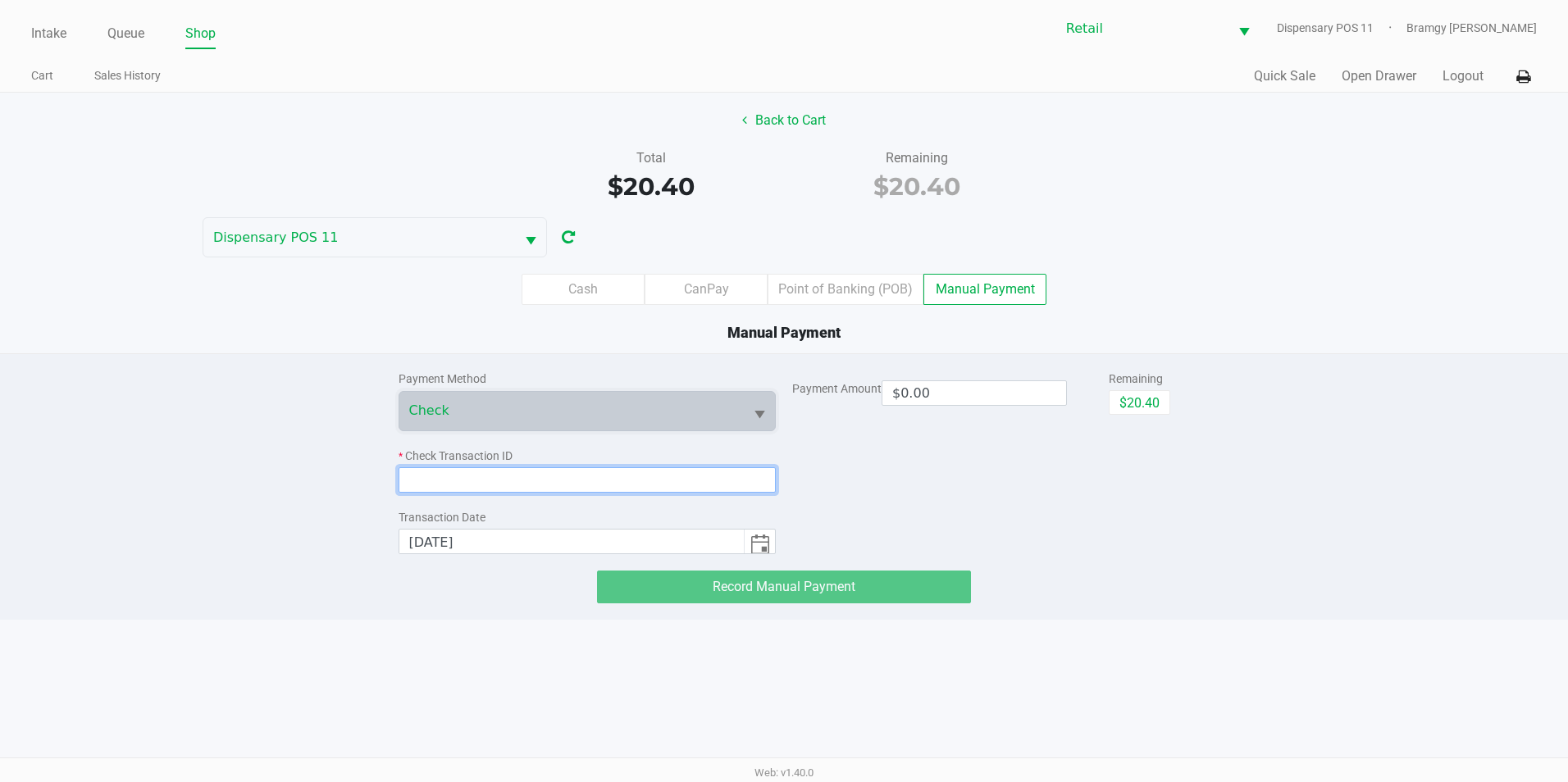
click at [435, 473] on input at bounding box center [587, 480] width 378 height 26
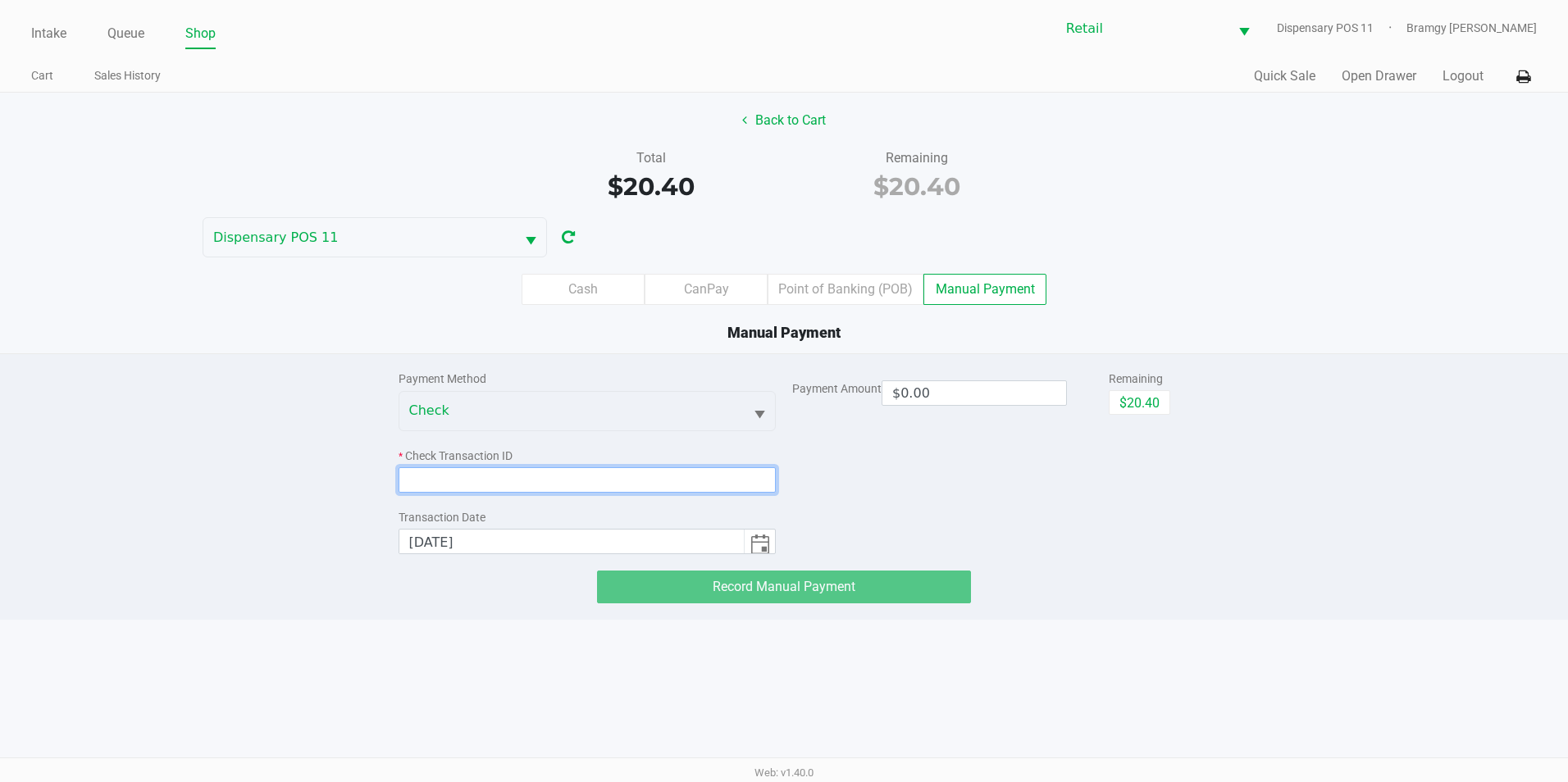
click at [422, 476] on input at bounding box center [587, 480] width 378 height 26
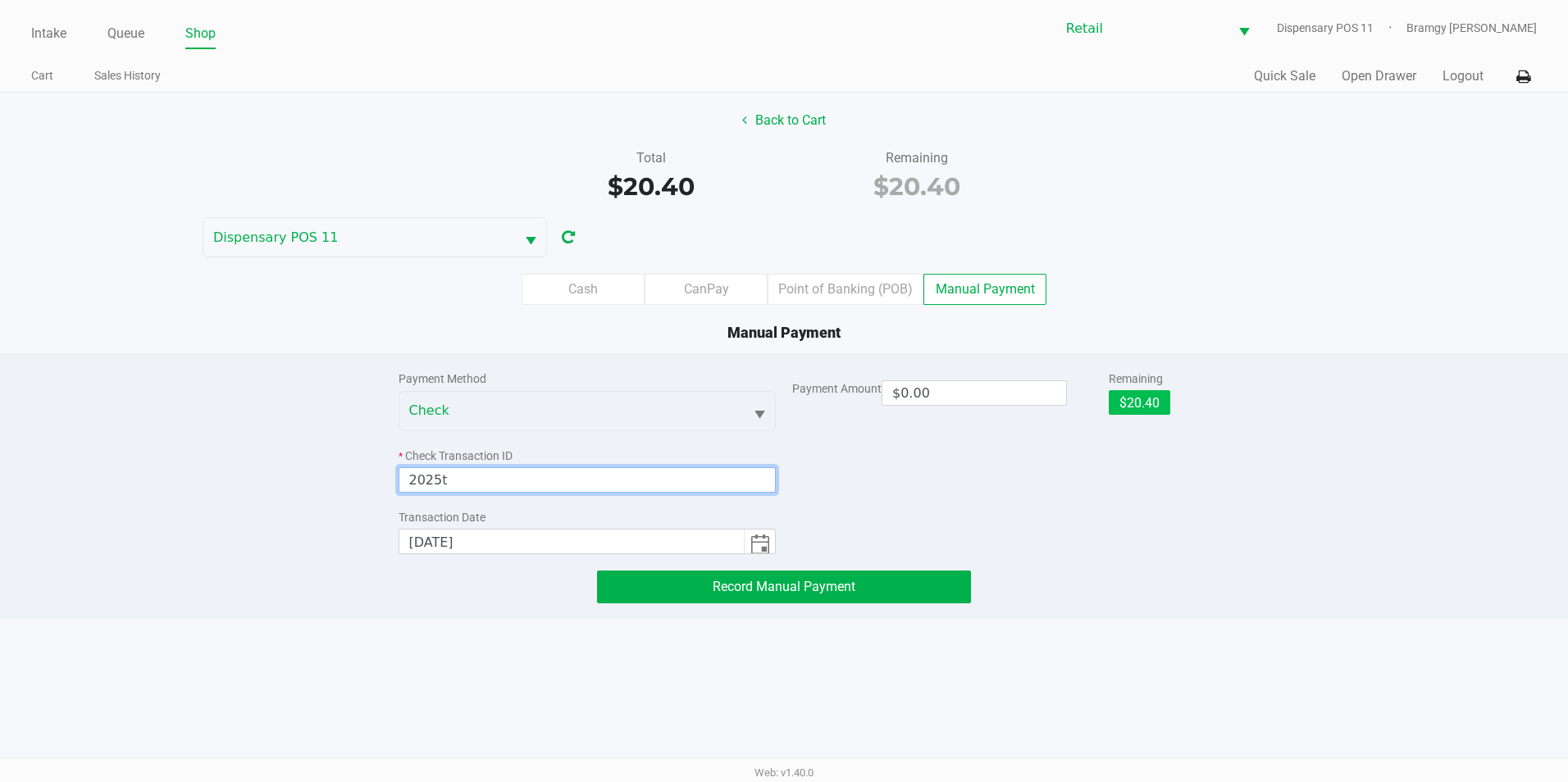
type input "2025t"
click at [1128, 397] on button "$20.40" at bounding box center [1139, 402] width 61 height 25
type input "$20.40"
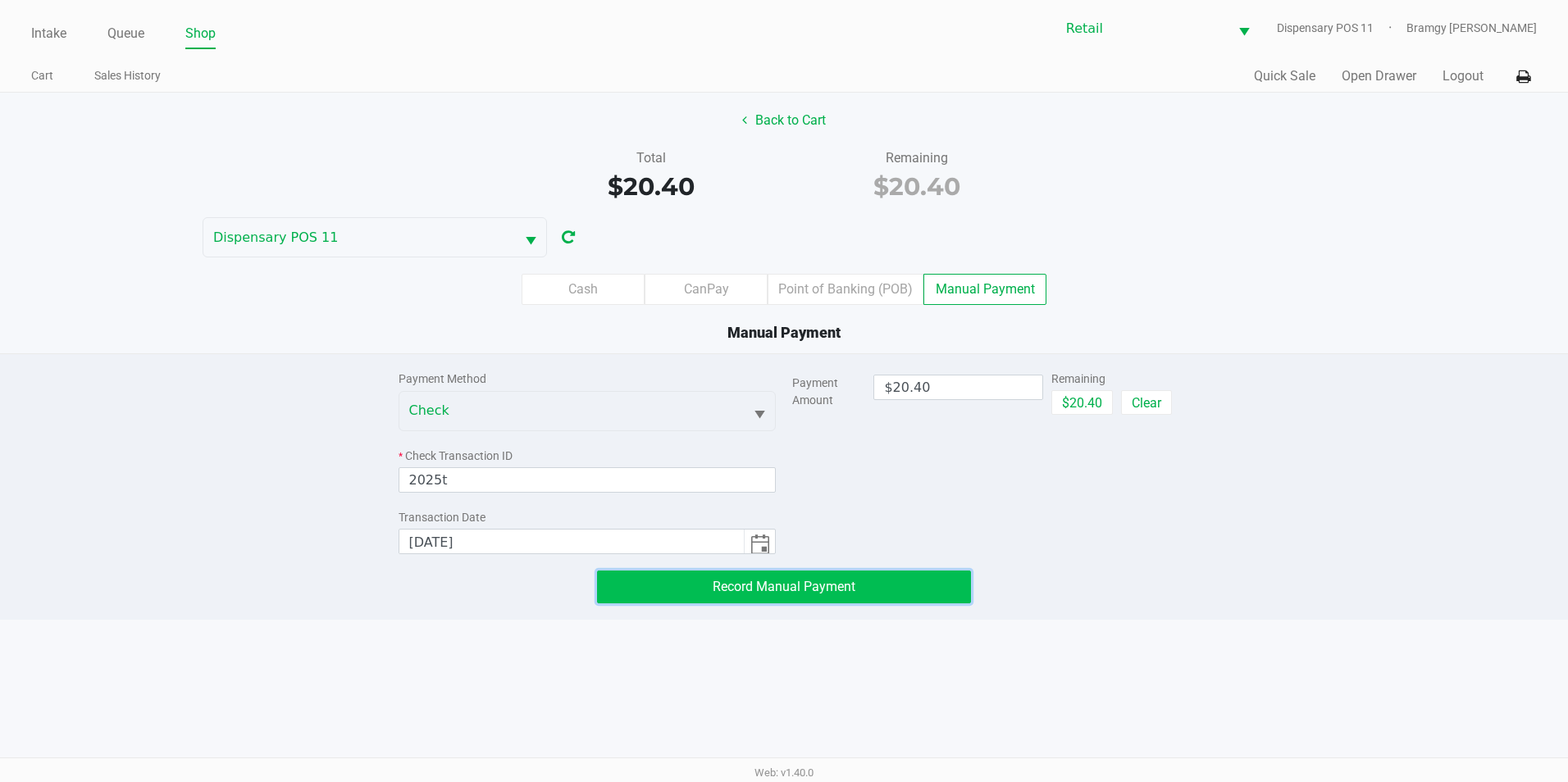
click at [886, 580] on button "Record Manual Payment" at bounding box center [784, 587] width 374 height 33
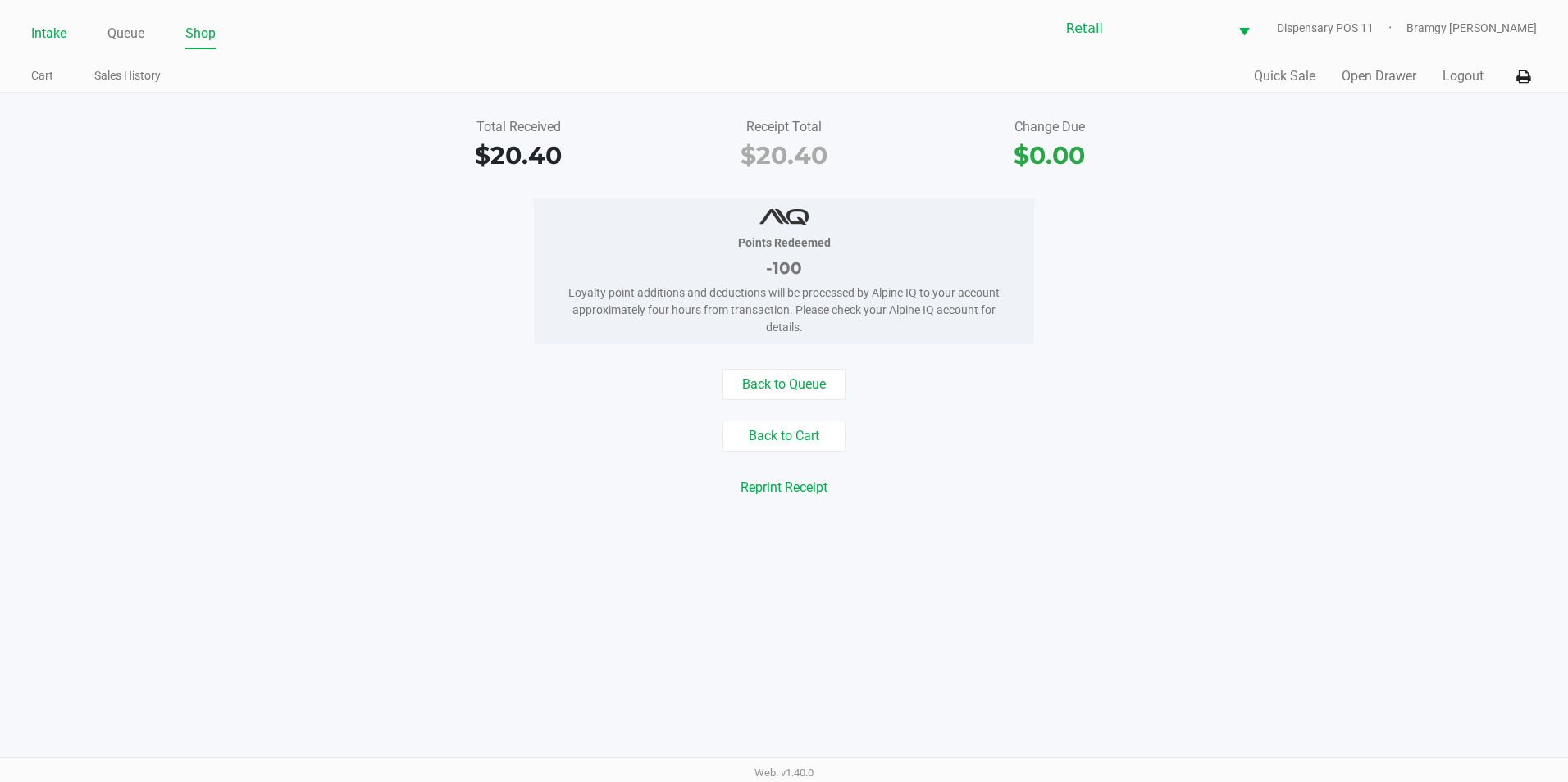
click at [52, 38] on link "Intake" at bounding box center [49, 34] width 36 height 23
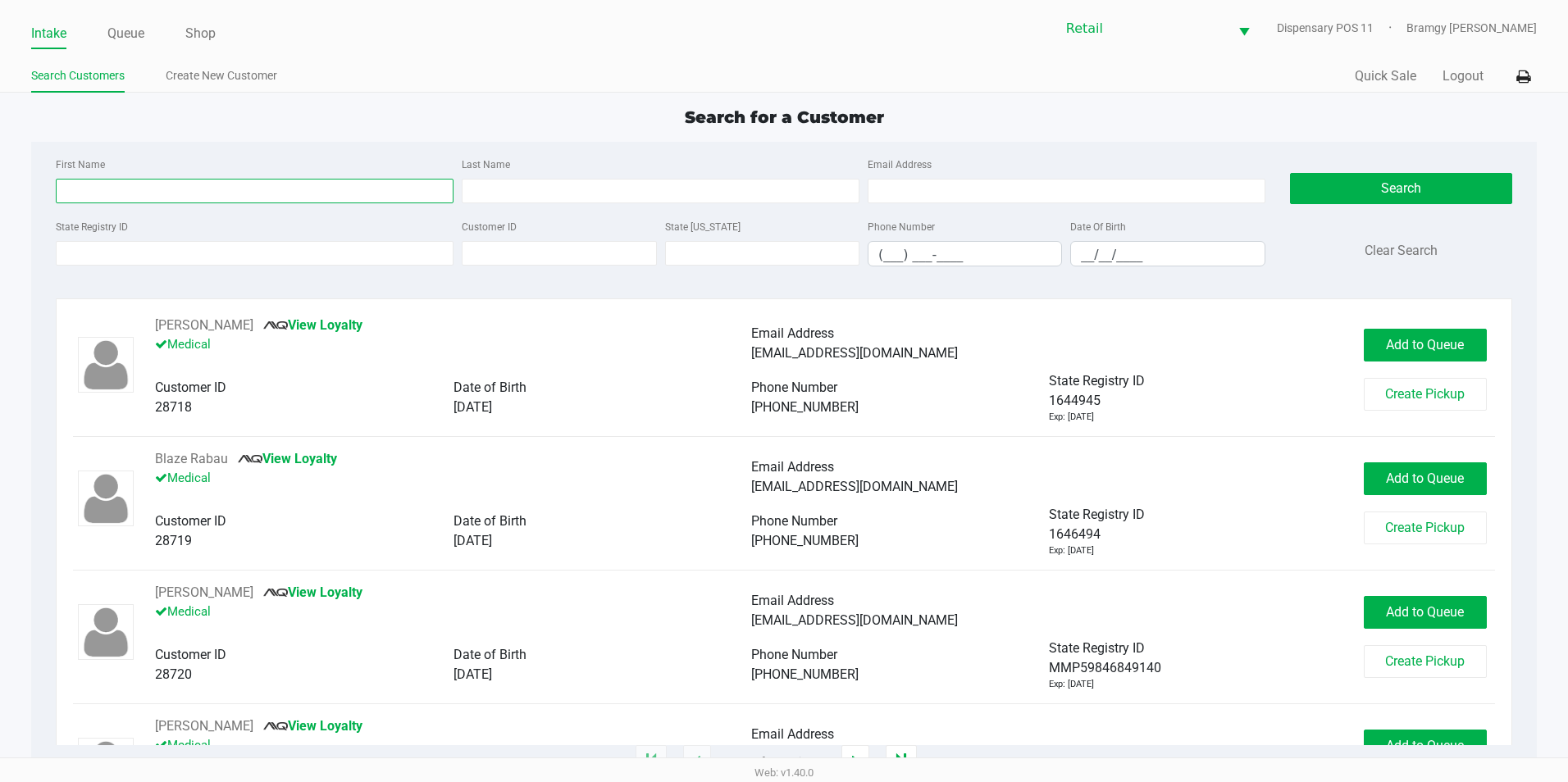
click at [143, 188] on input "First Name" at bounding box center [254, 191] width 397 height 25
type input "b"
type input "[PERSON_NAME]"
click at [506, 176] on div "Last Name" at bounding box center [660, 179] width 406 height 50
click at [504, 185] on input "Last Name" at bounding box center [660, 191] width 397 height 25
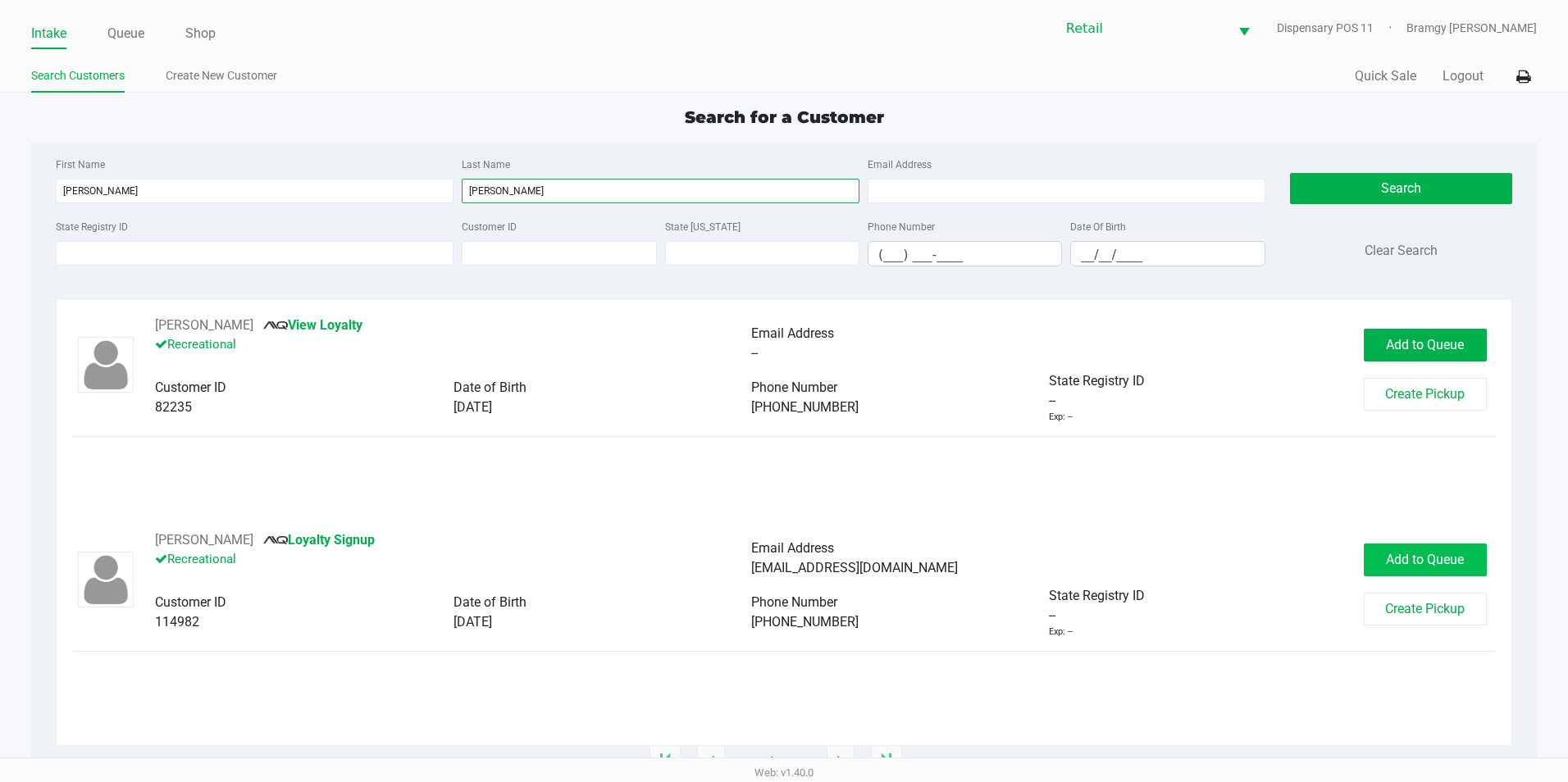
type input "[PERSON_NAME]"
click at [1470, 556] on button "Add to Queue" at bounding box center [1425, 560] width 123 height 33
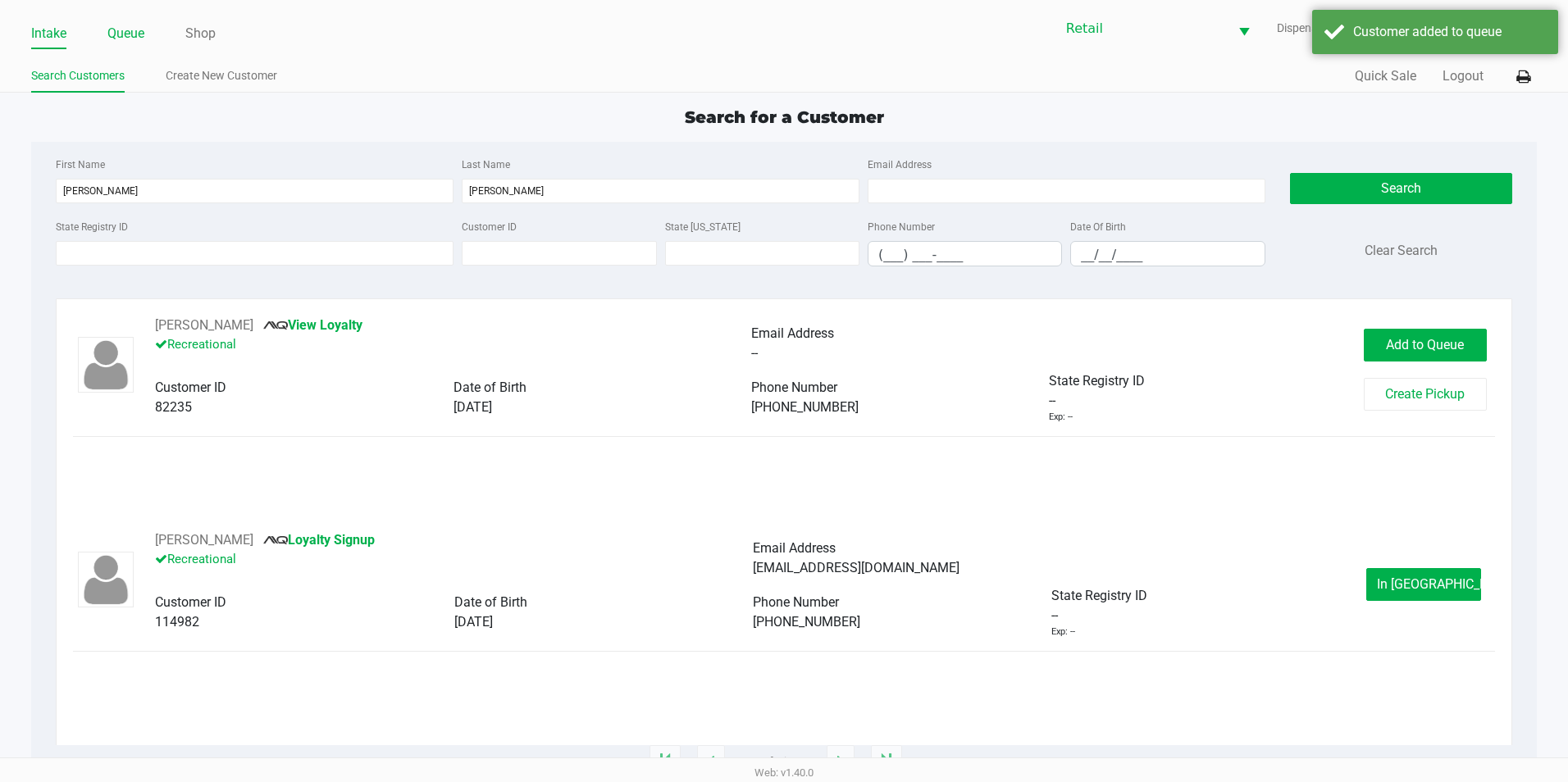
click at [142, 32] on link "Queue" at bounding box center [126, 34] width 37 height 23
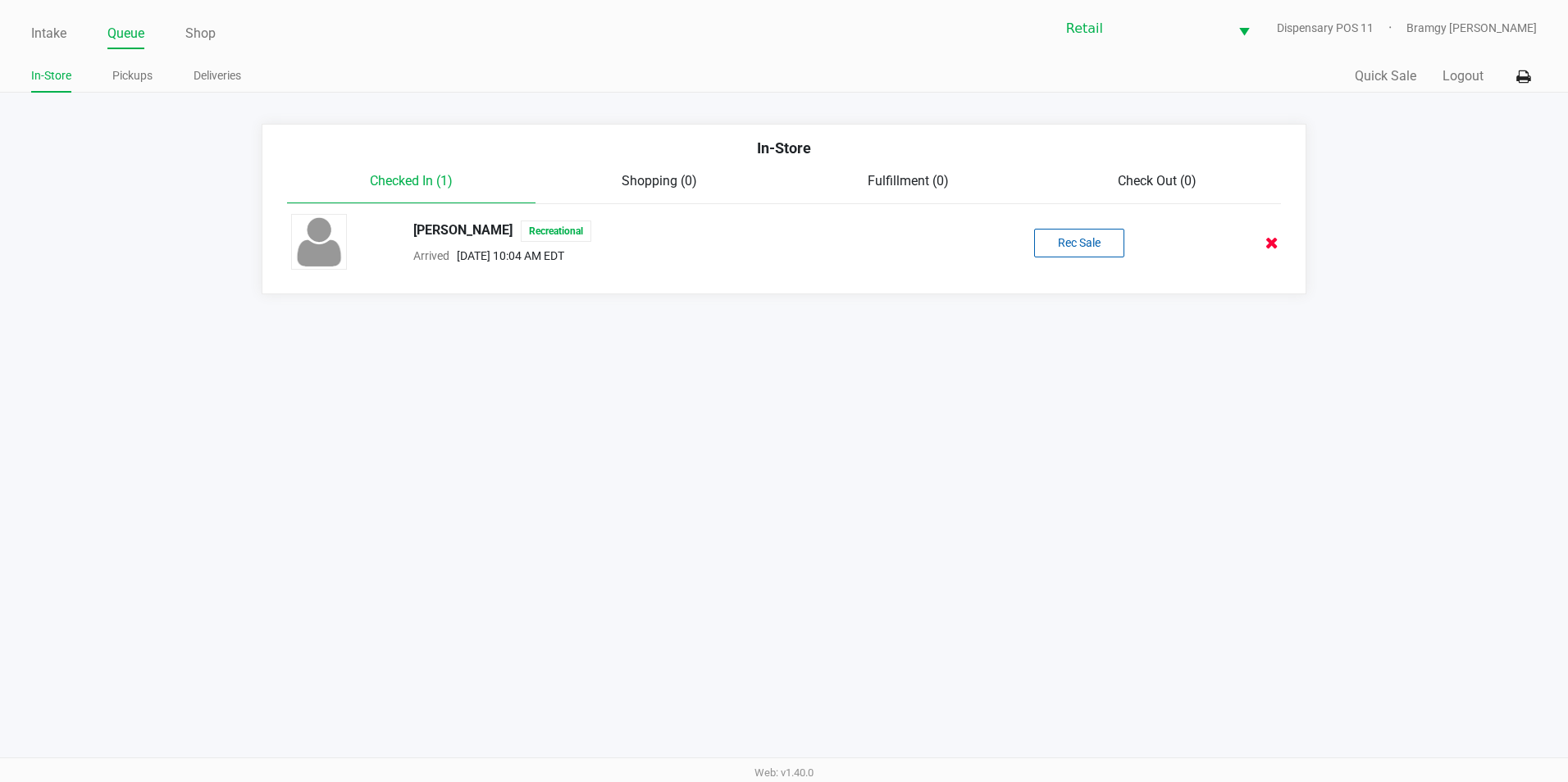
click at [1266, 243] on icon at bounding box center [1271, 243] width 13 height 12
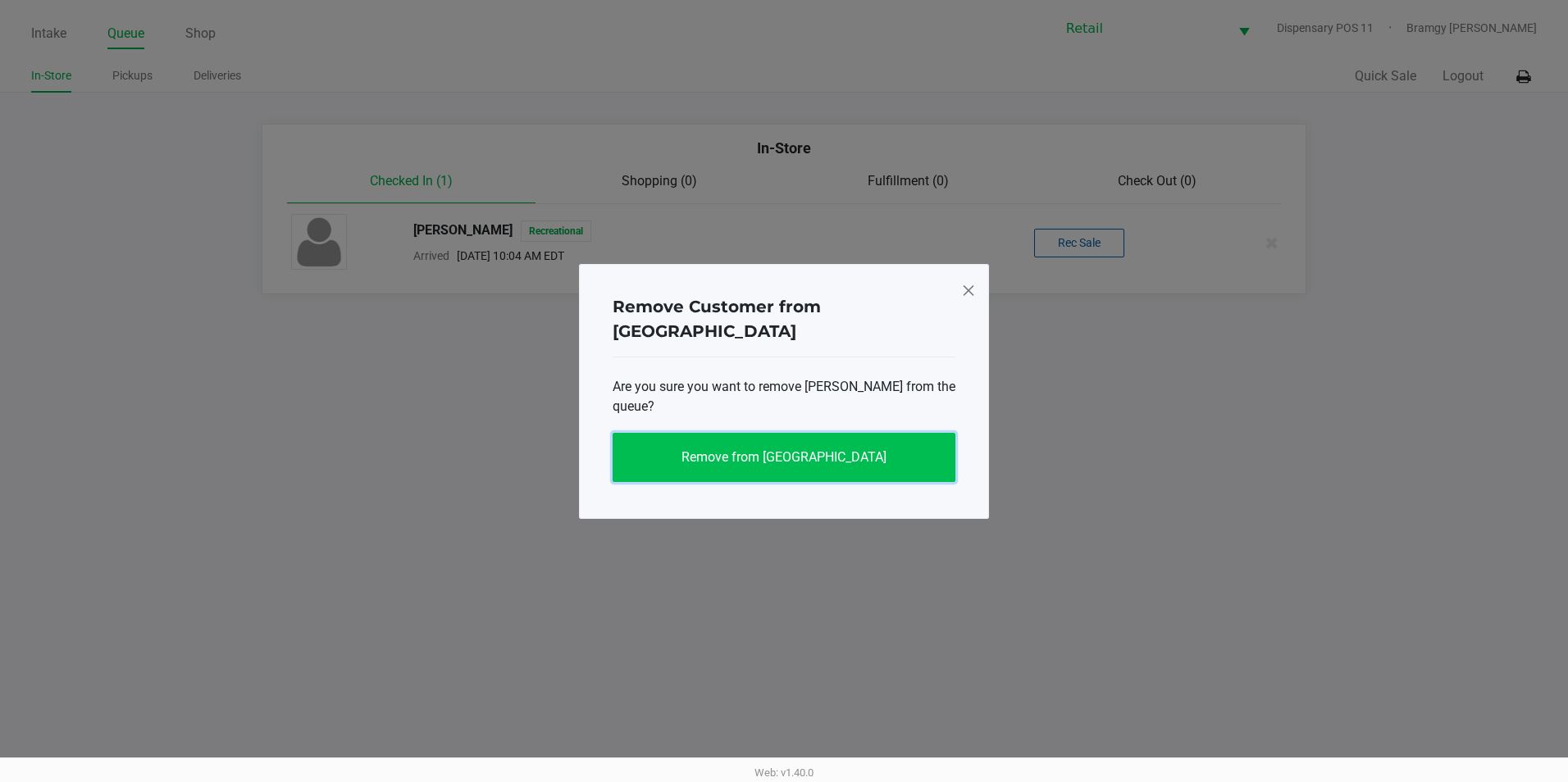
click at [740, 457] on button "Remove from [GEOGRAPHIC_DATA]" at bounding box center [783, 457] width 343 height 50
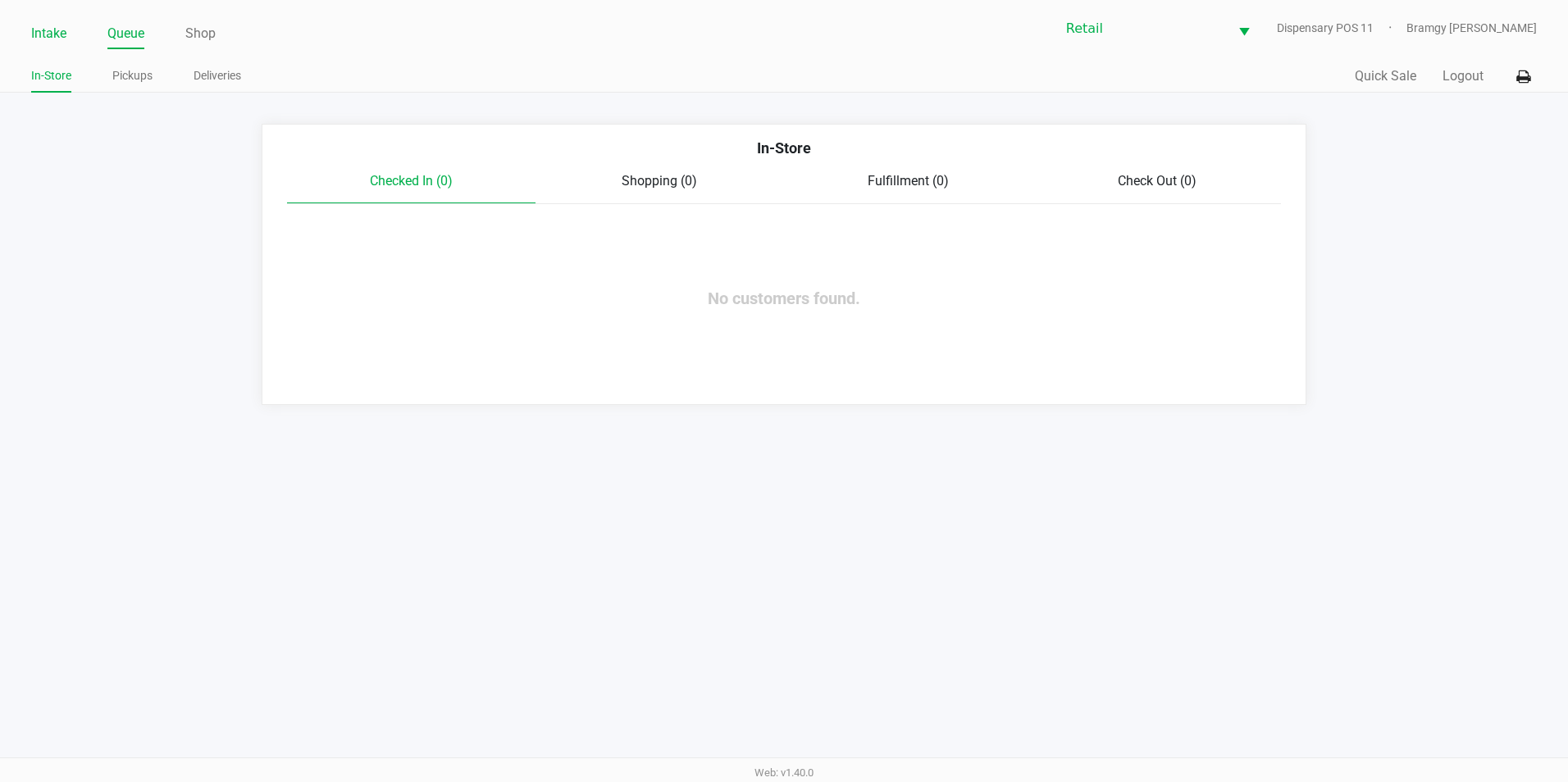
click at [55, 34] on link "Intake" at bounding box center [49, 34] width 36 height 23
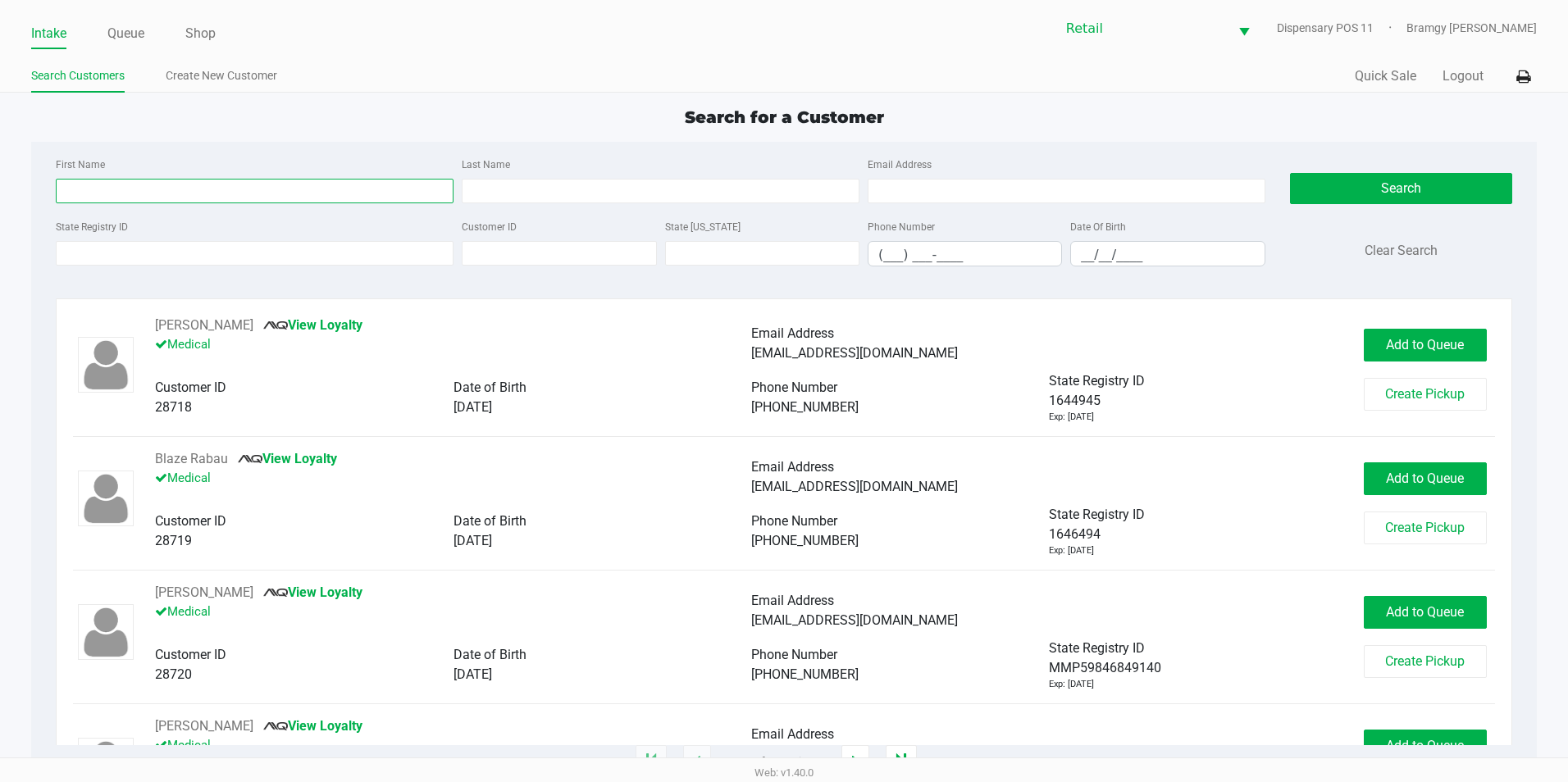
click at [112, 189] on input "First Name" at bounding box center [254, 191] width 397 height 25
type input "[PERSON_NAME]"
click at [634, 192] on input "Last Name" at bounding box center [660, 191] width 397 height 25
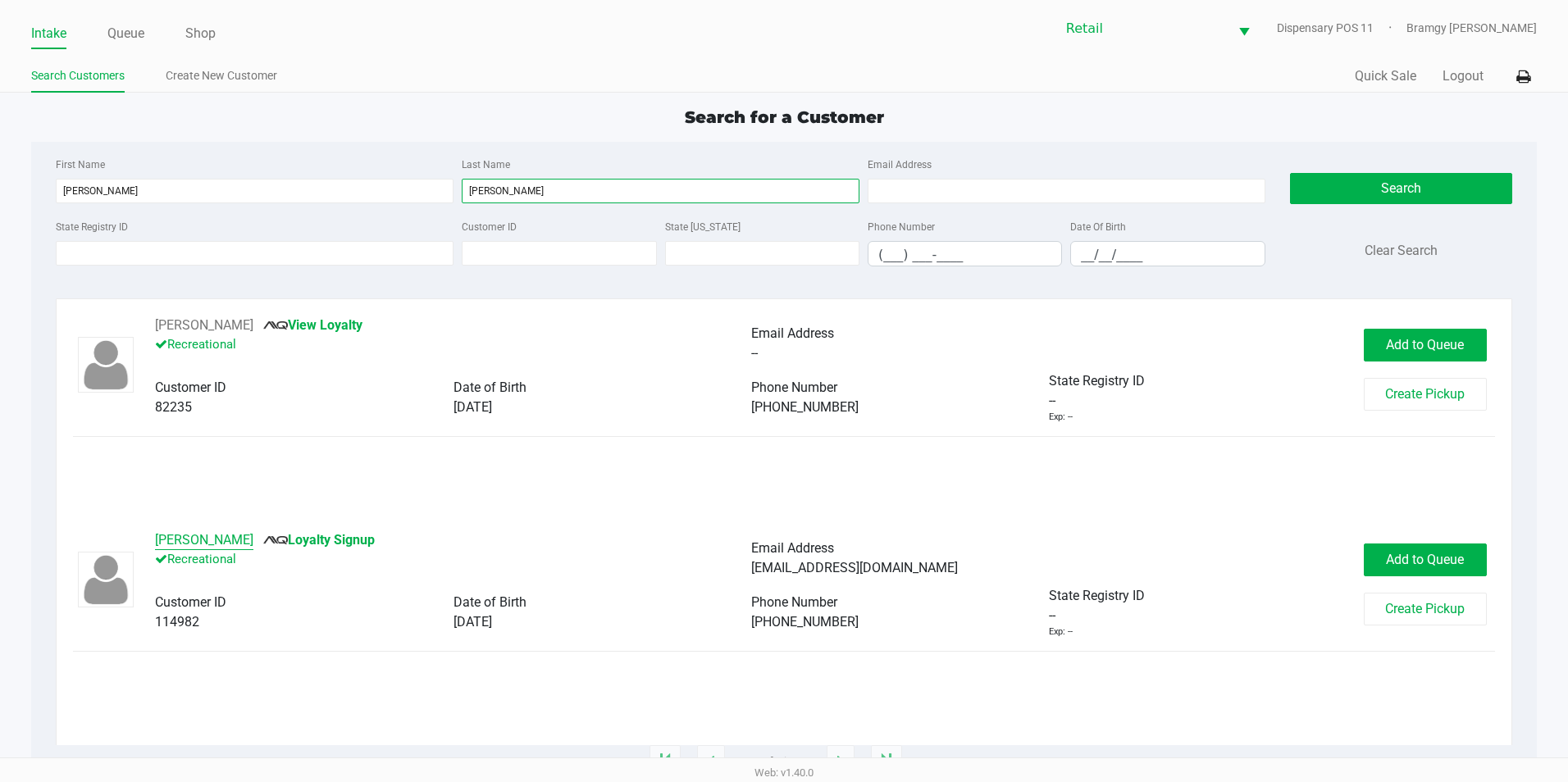
type input "[PERSON_NAME]"
click at [228, 542] on button "[PERSON_NAME]" at bounding box center [204, 540] width 98 height 20
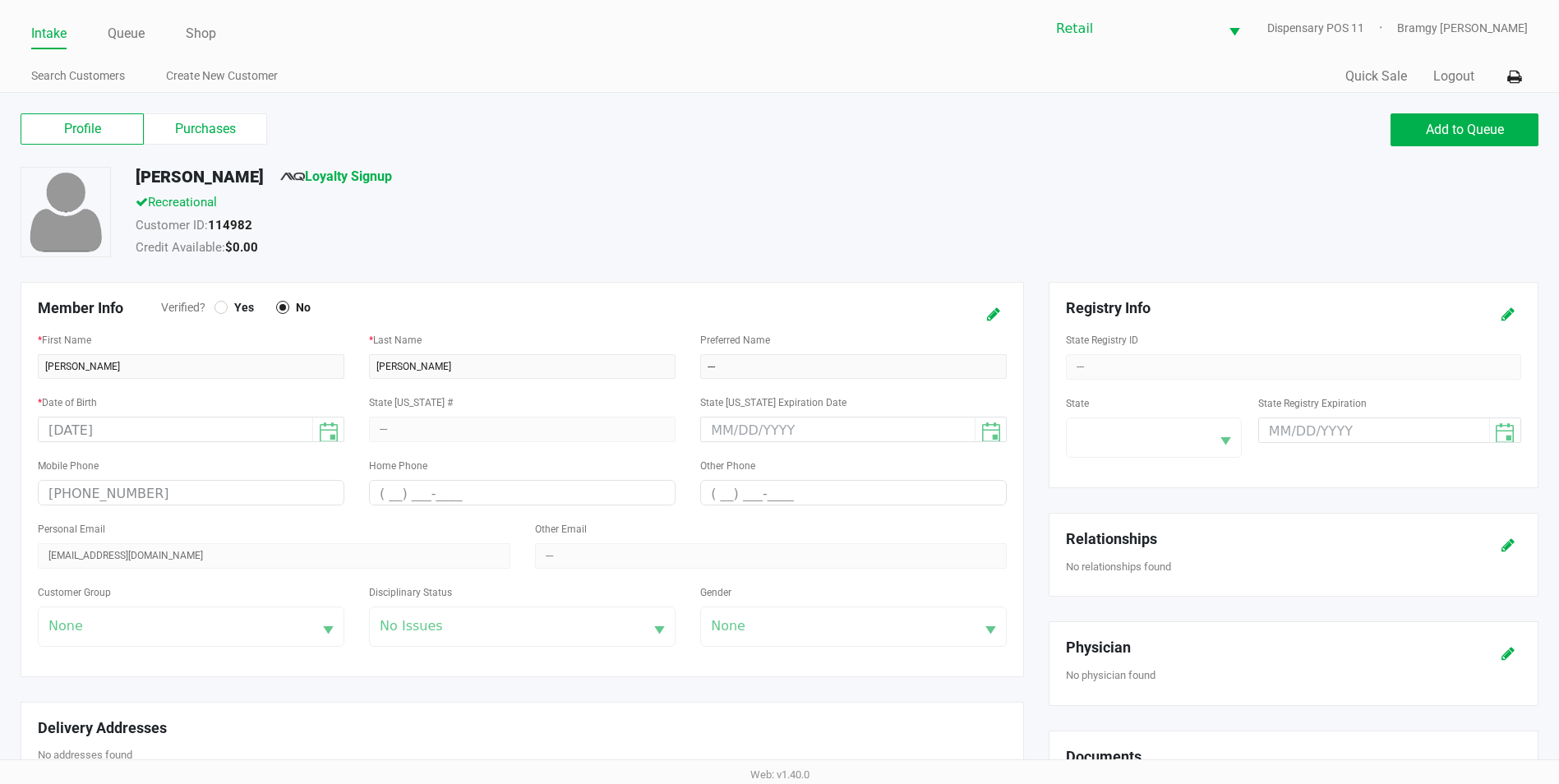
click at [228, 103] on div "Profile Purchases Add to Queue [PERSON_NAME] Loyalty Signup Recreational Custom…" at bounding box center [779, 721] width 1559 height 1258
click at [233, 117] on label "Purchases" at bounding box center [205, 129] width 123 height 31
click at [0, 0] on 1 "Purchases" at bounding box center [0, 0] width 0 height 0
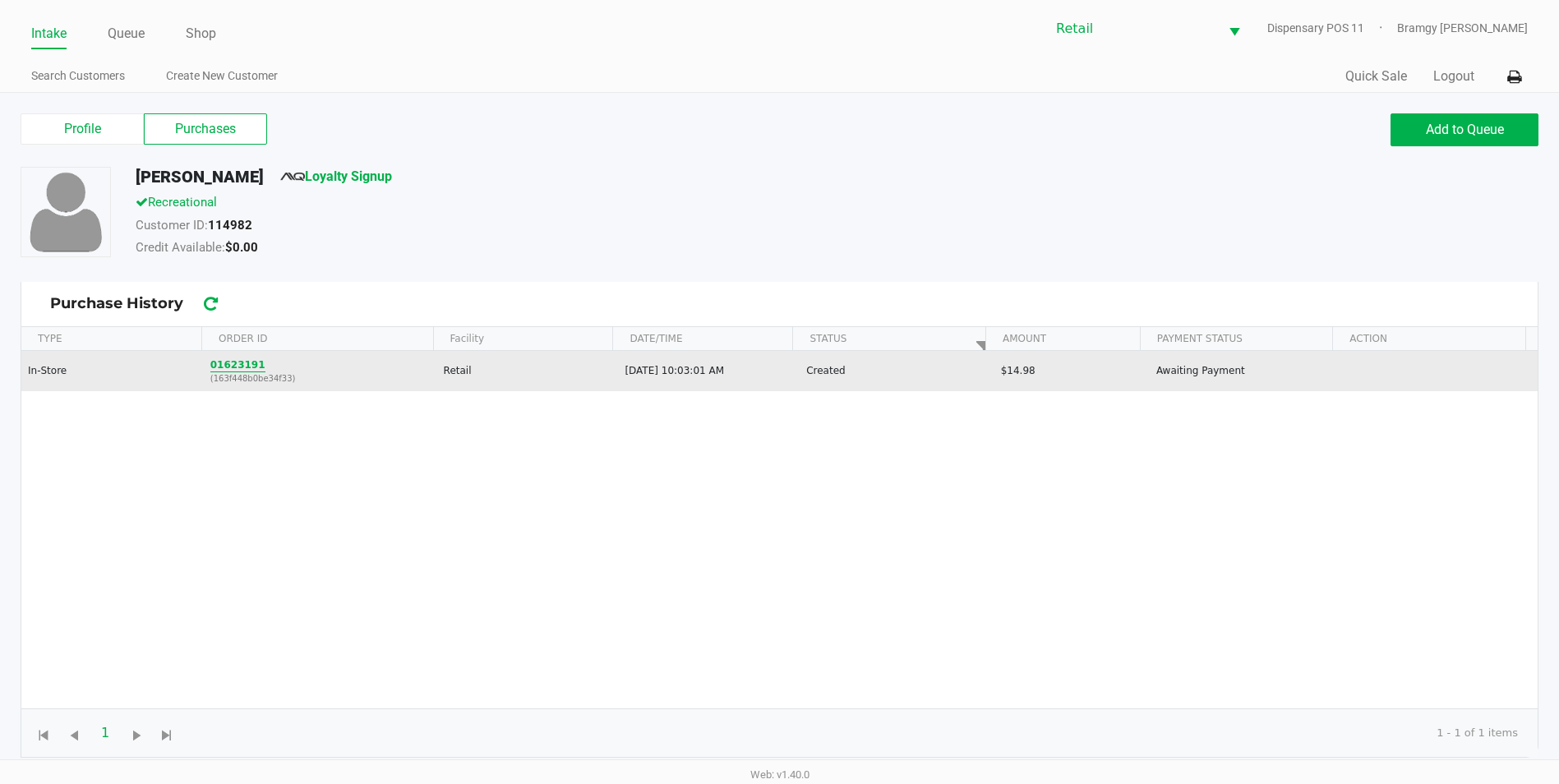
click at [217, 366] on button "01623191" at bounding box center [238, 365] width 55 height 15
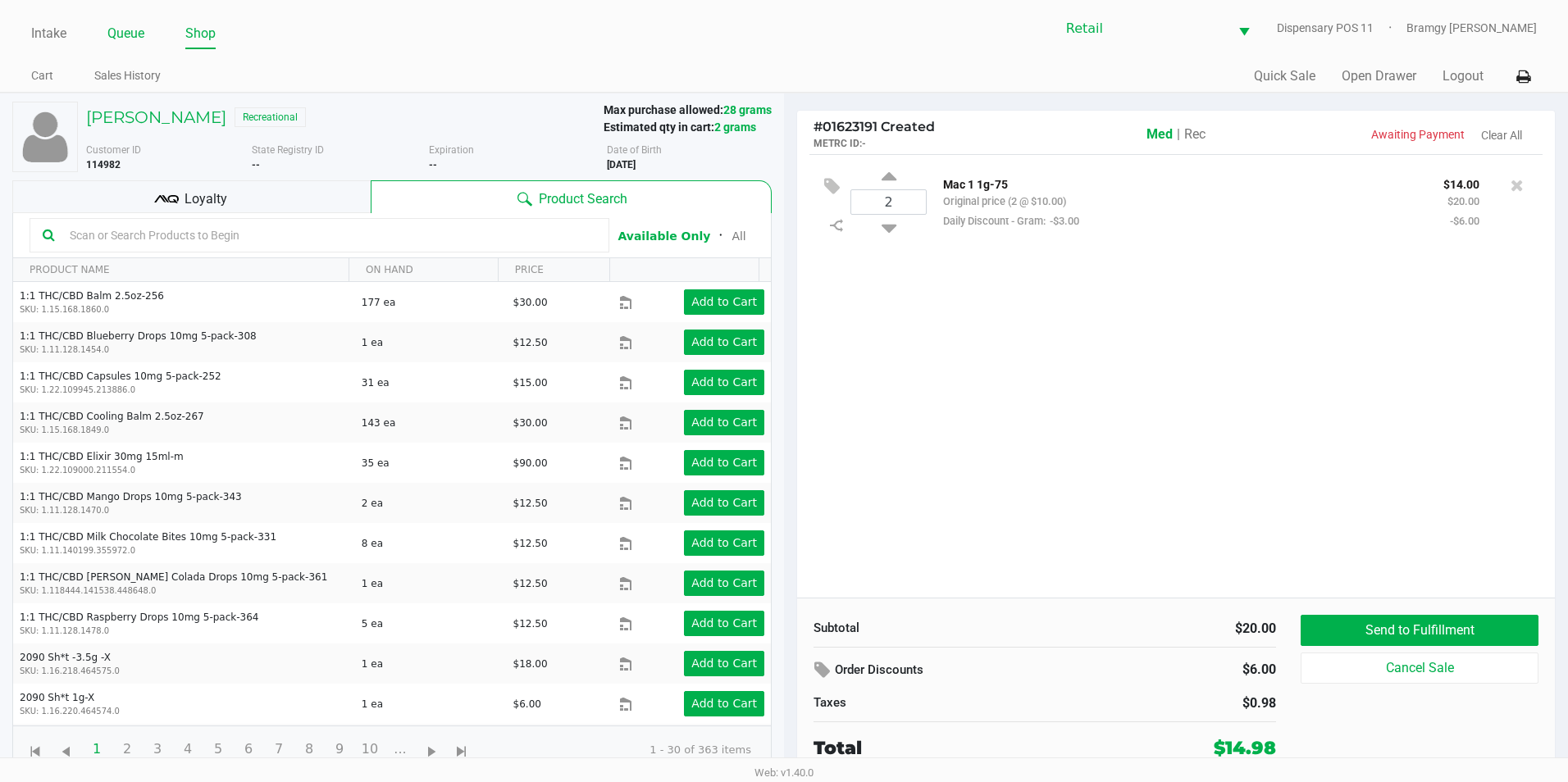
click at [145, 32] on link "Queue" at bounding box center [126, 34] width 37 height 23
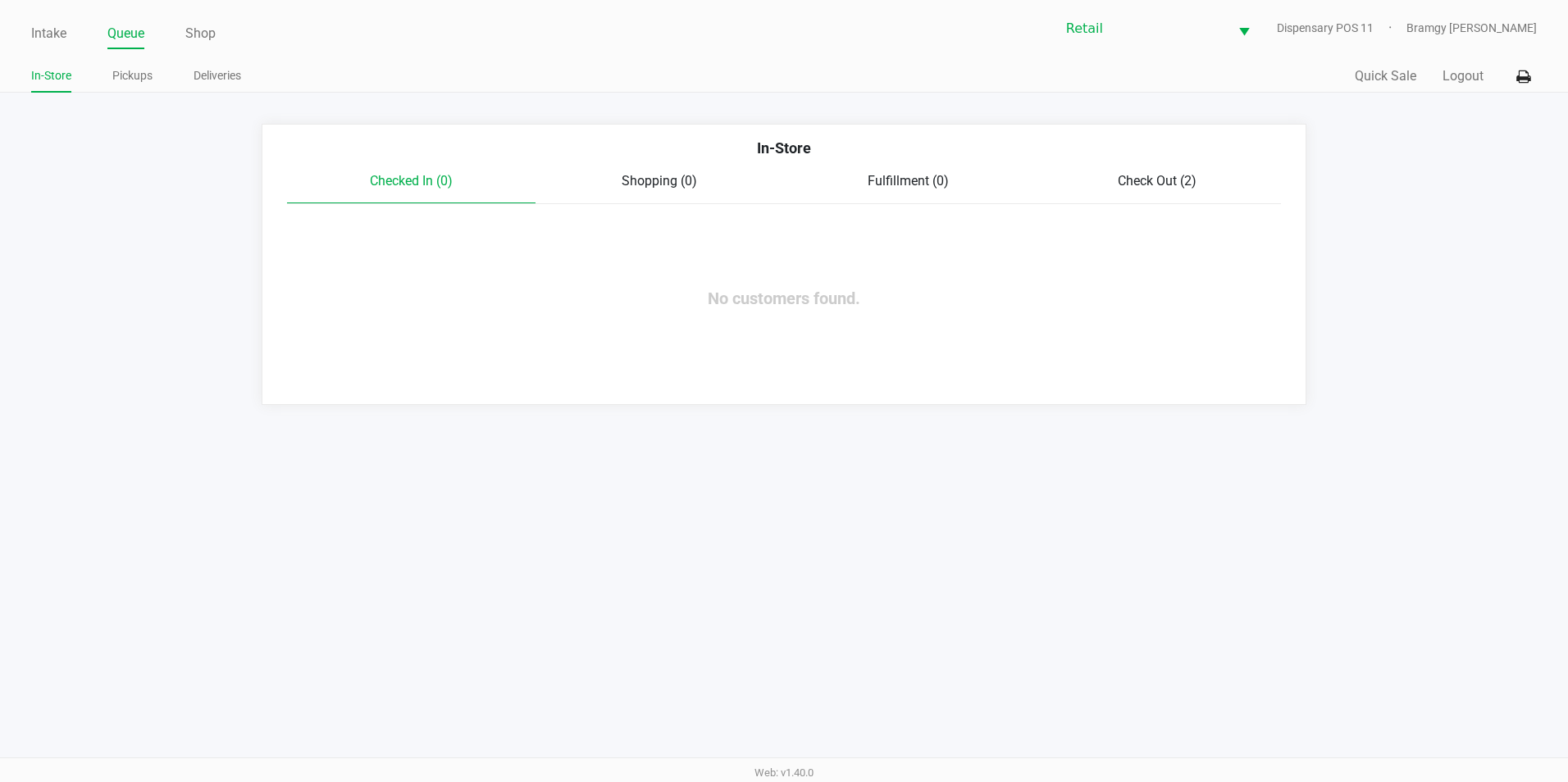
click at [1113, 176] on div "Check Out (2)" at bounding box center [1157, 181] width 249 height 20
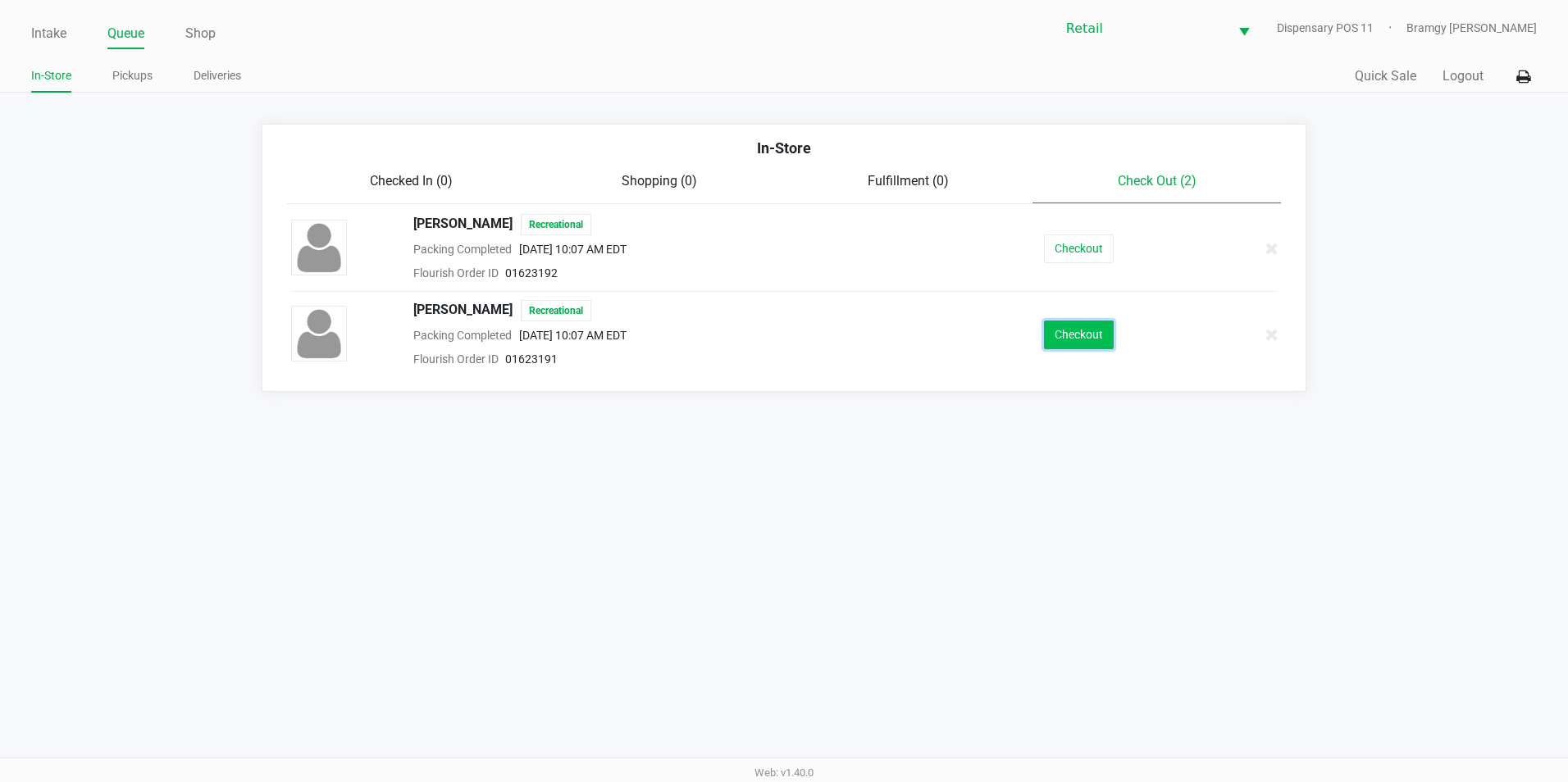
click at [1101, 330] on button "Checkout" at bounding box center [1078, 334] width 69 height 29
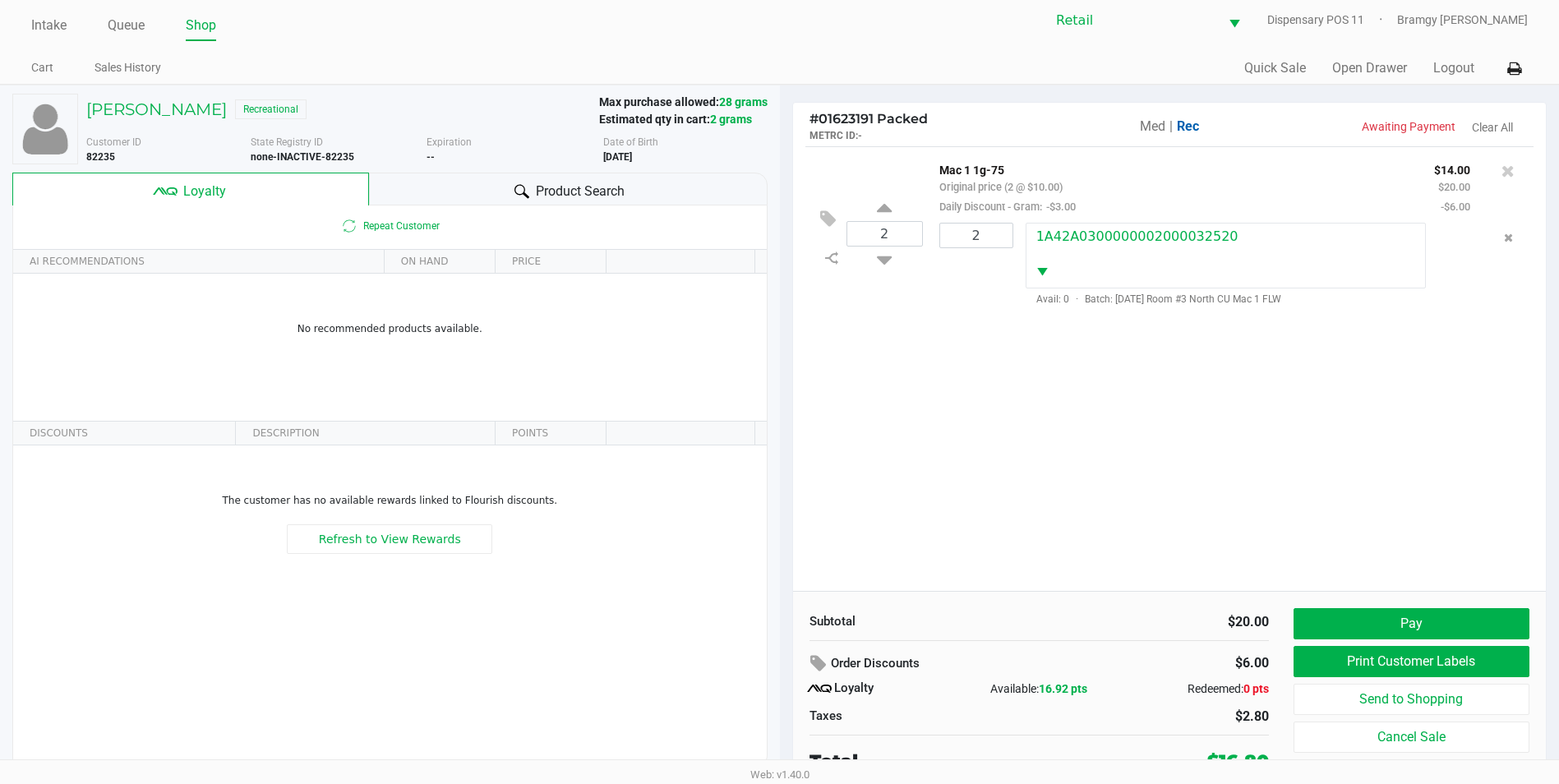
scroll to position [17, 0]
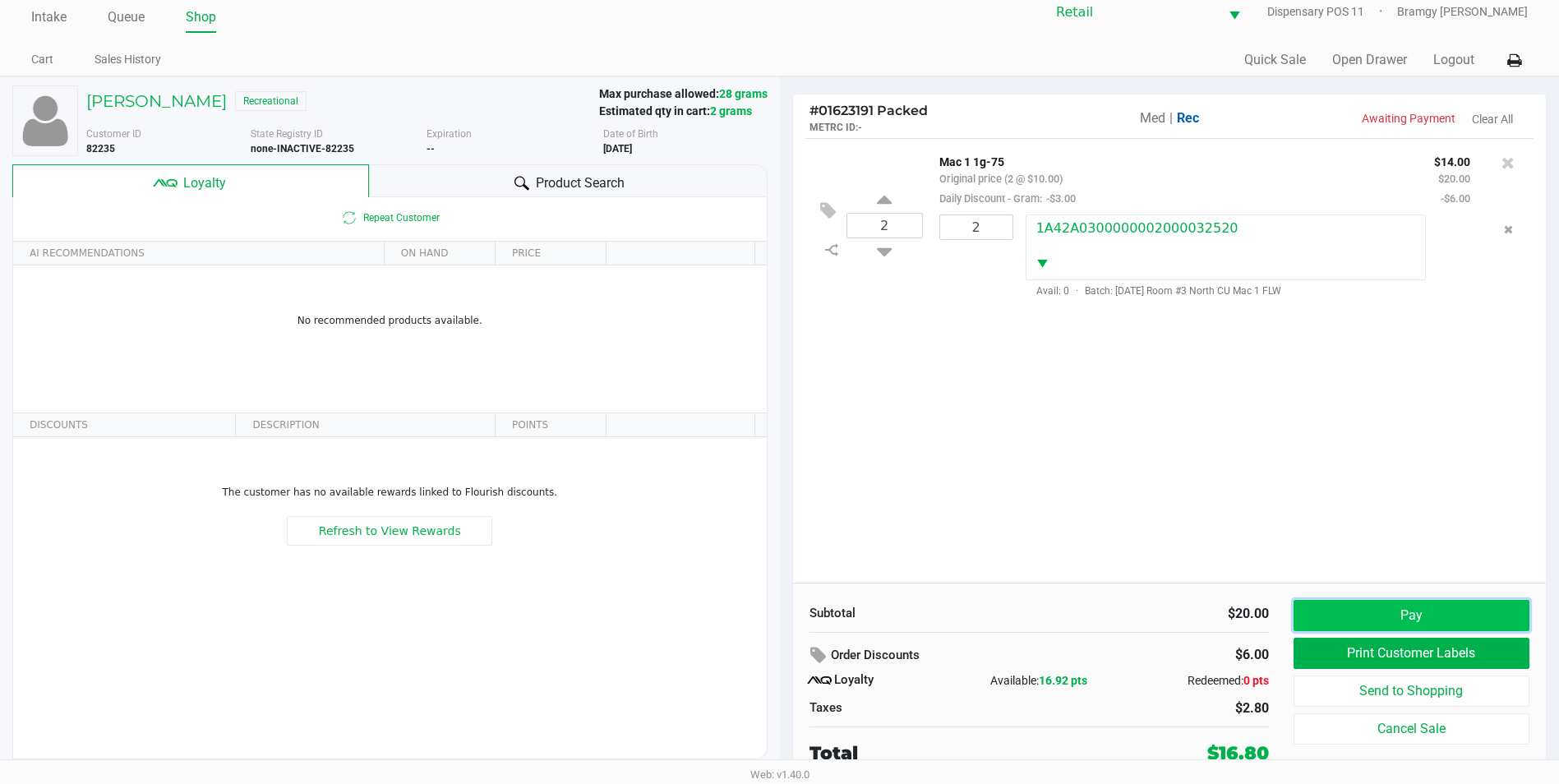
click at [1407, 612] on button "Pay" at bounding box center [1411, 616] width 236 height 31
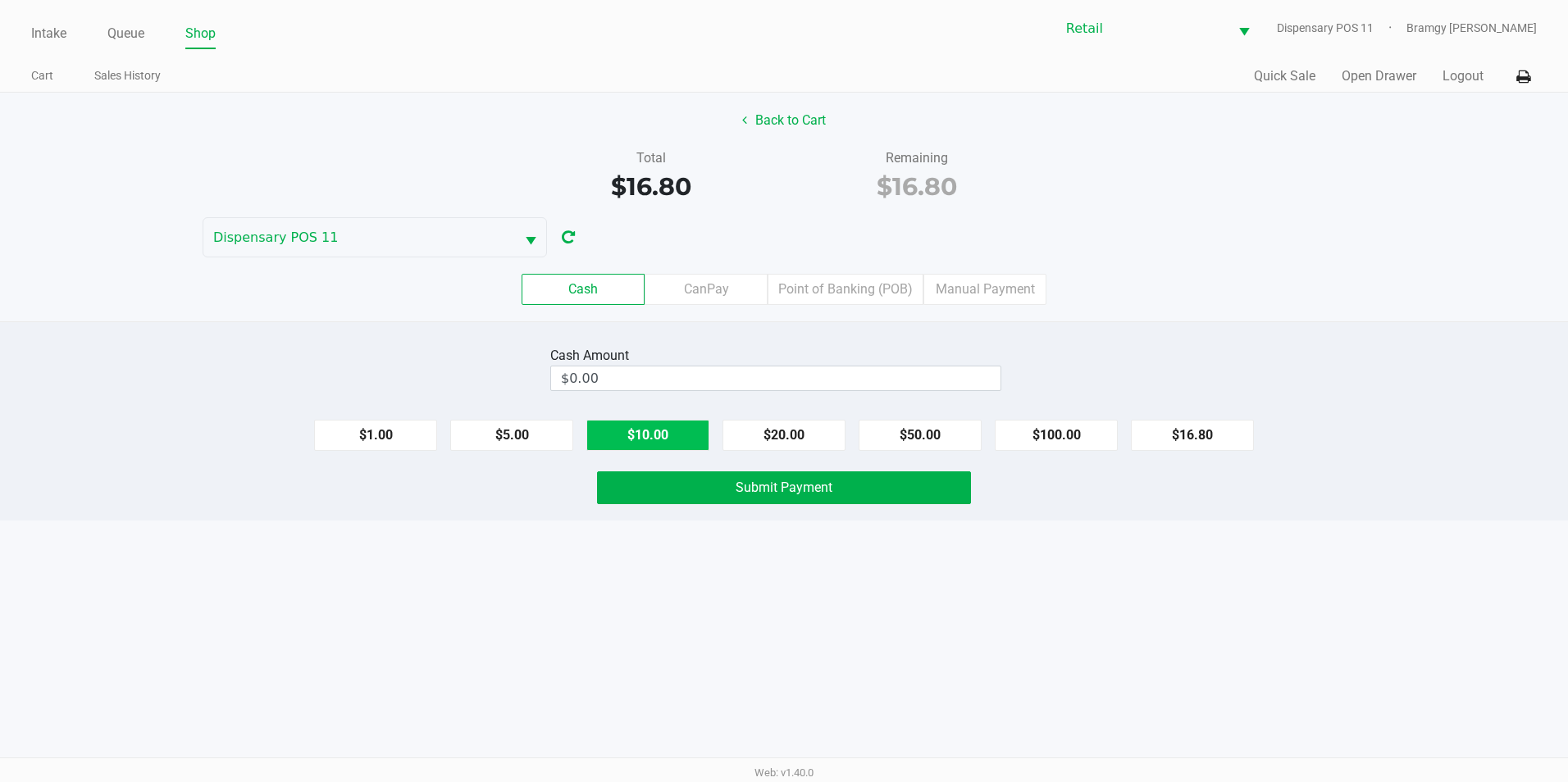
click at [644, 434] on button "$10.00" at bounding box center [648, 435] width 123 height 31
click at [540, 443] on button "$5.00" at bounding box center [511, 435] width 123 height 31
click at [394, 443] on button "$1.00" at bounding box center [375, 435] width 123 height 31
type input "$17.00"
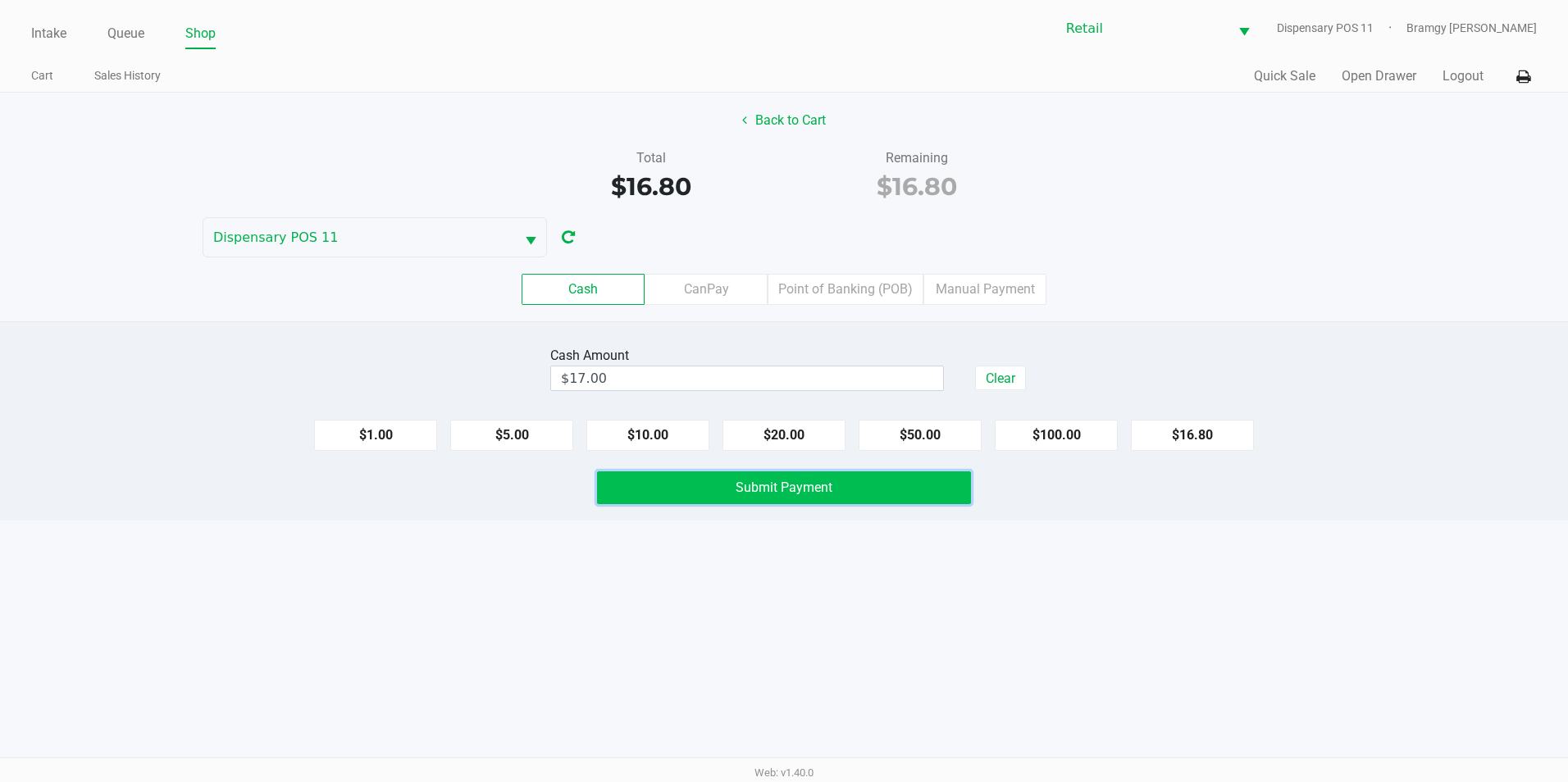
click at [691, 487] on button "Submit Payment" at bounding box center [784, 488] width 374 height 33
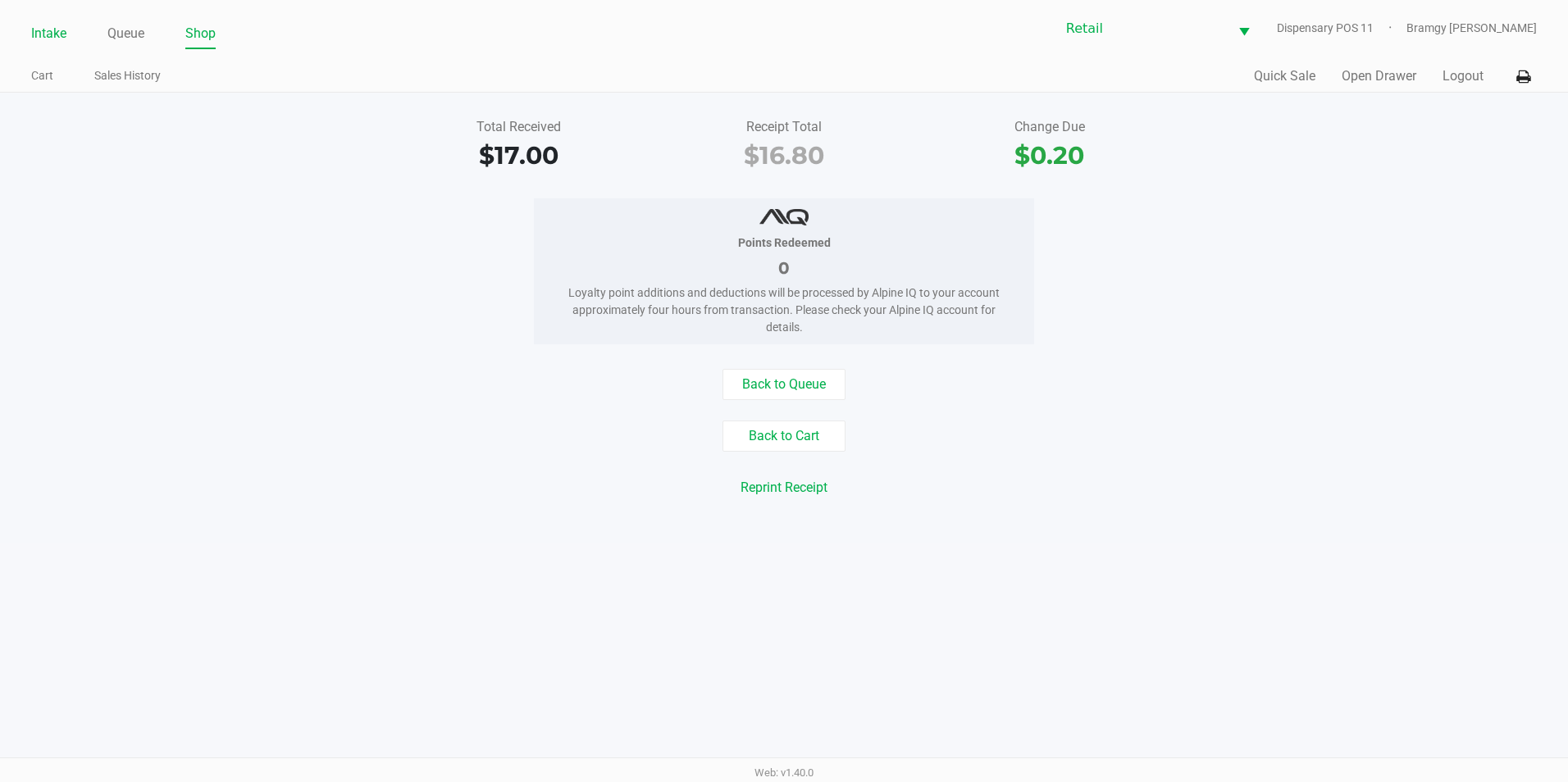
click at [42, 30] on link "Intake" at bounding box center [49, 34] width 36 height 23
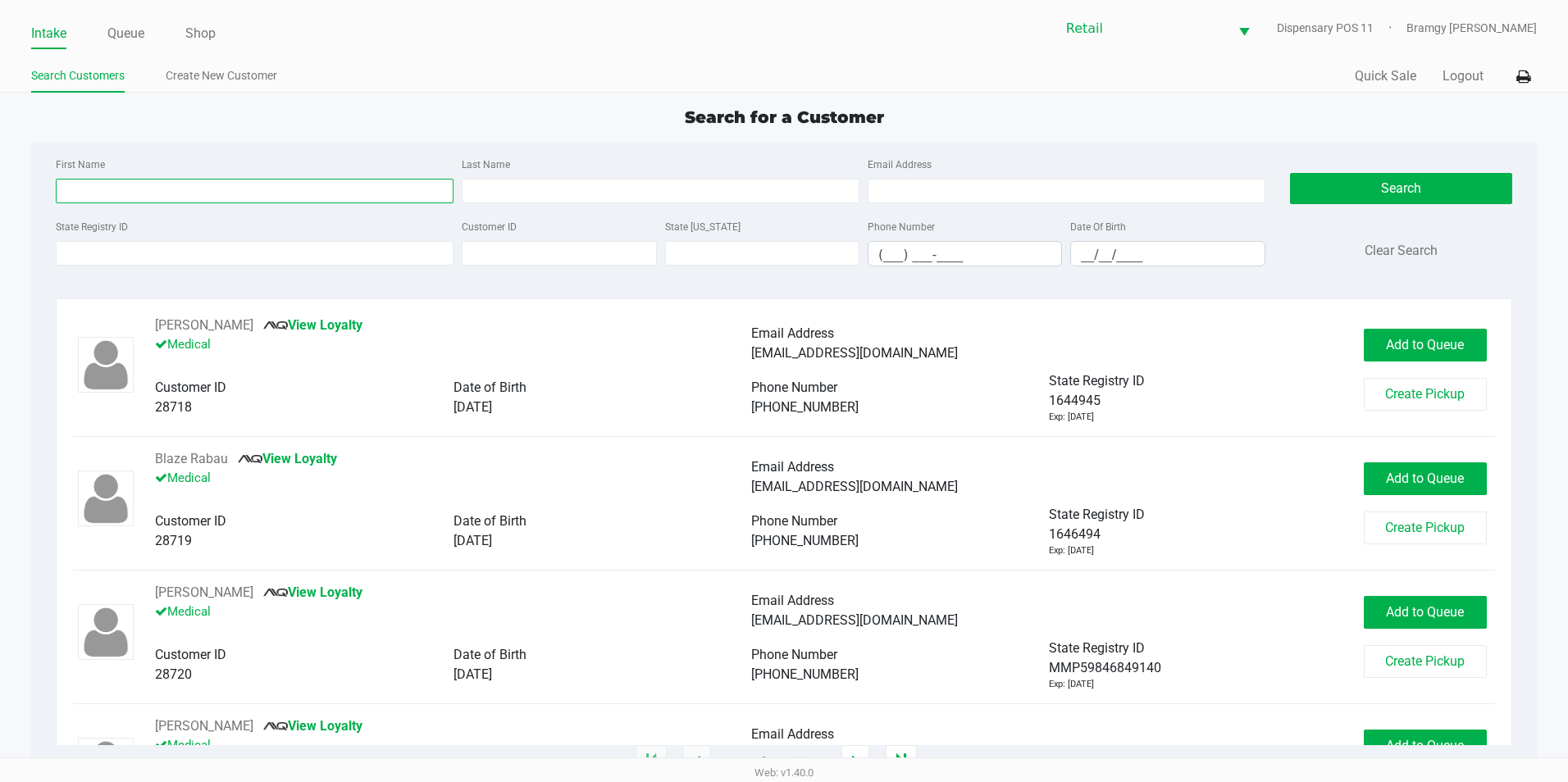
click at [191, 182] on input "First Name" at bounding box center [254, 191] width 397 height 25
type input "amina"
click at [513, 188] on input "Last Name" at bounding box center [660, 191] width 397 height 25
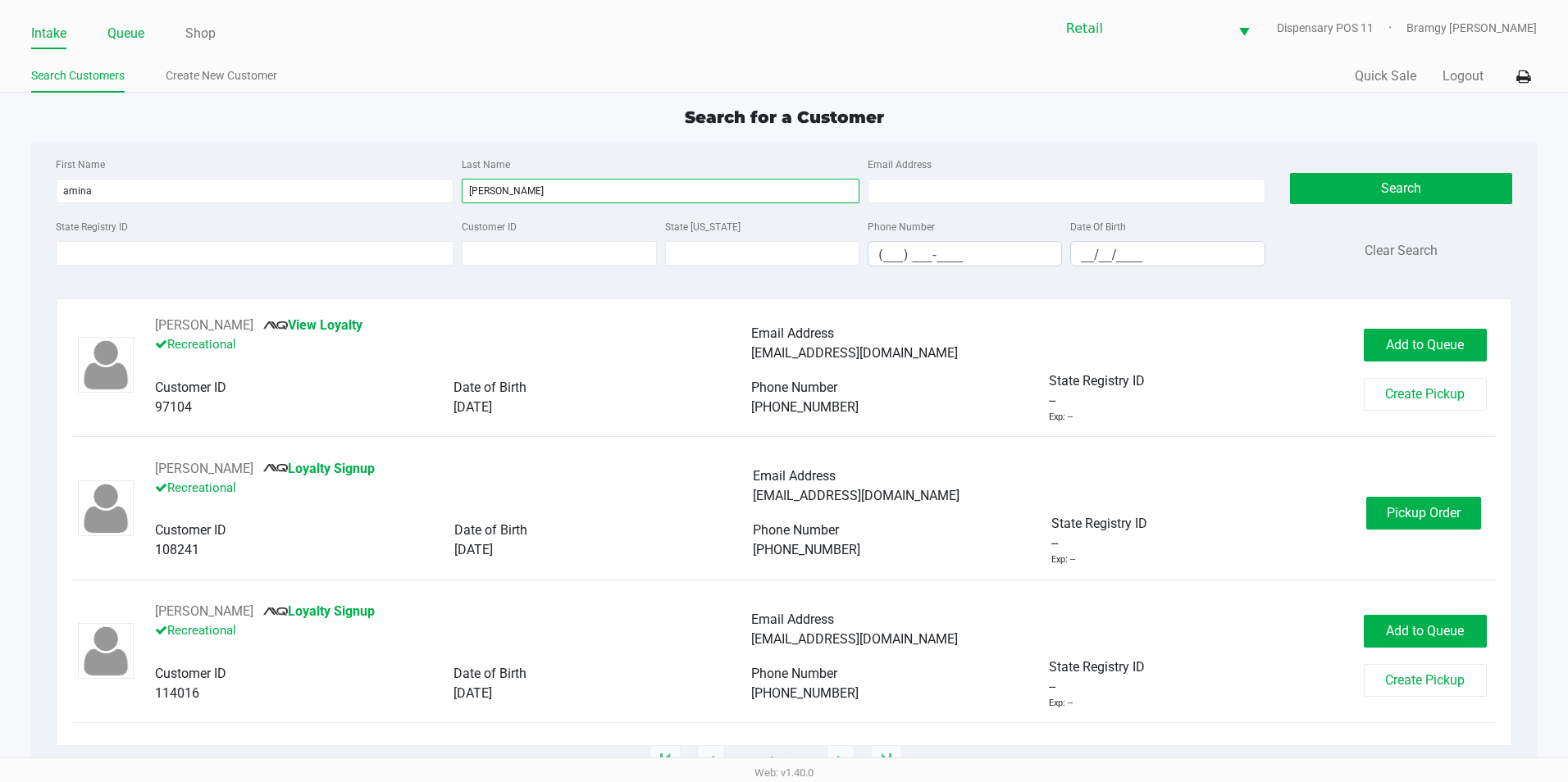
type input "[PERSON_NAME]"
click at [129, 30] on link "Queue" at bounding box center [126, 34] width 37 height 23
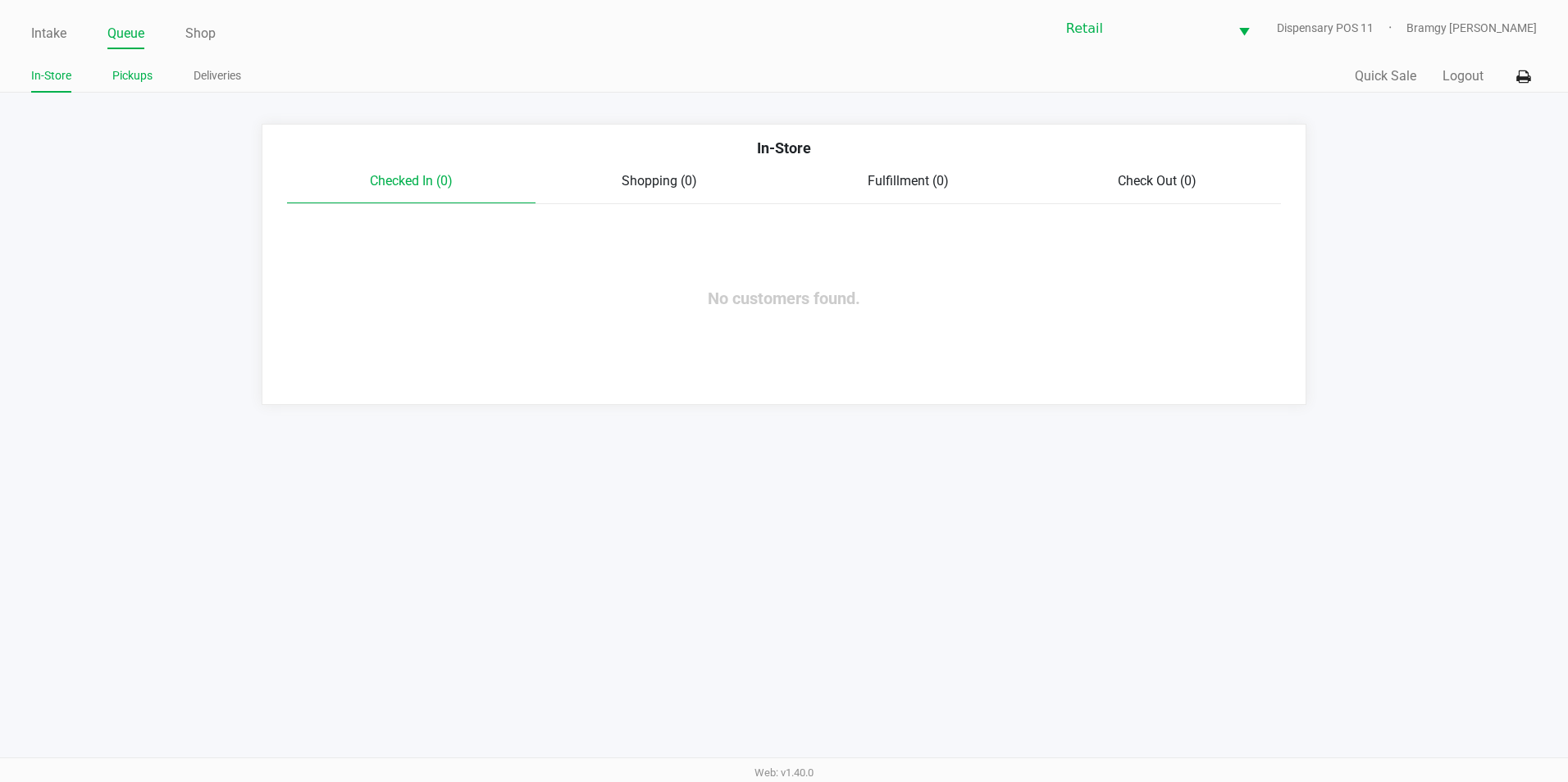
click at [121, 76] on link "Pickups" at bounding box center [132, 75] width 40 height 21
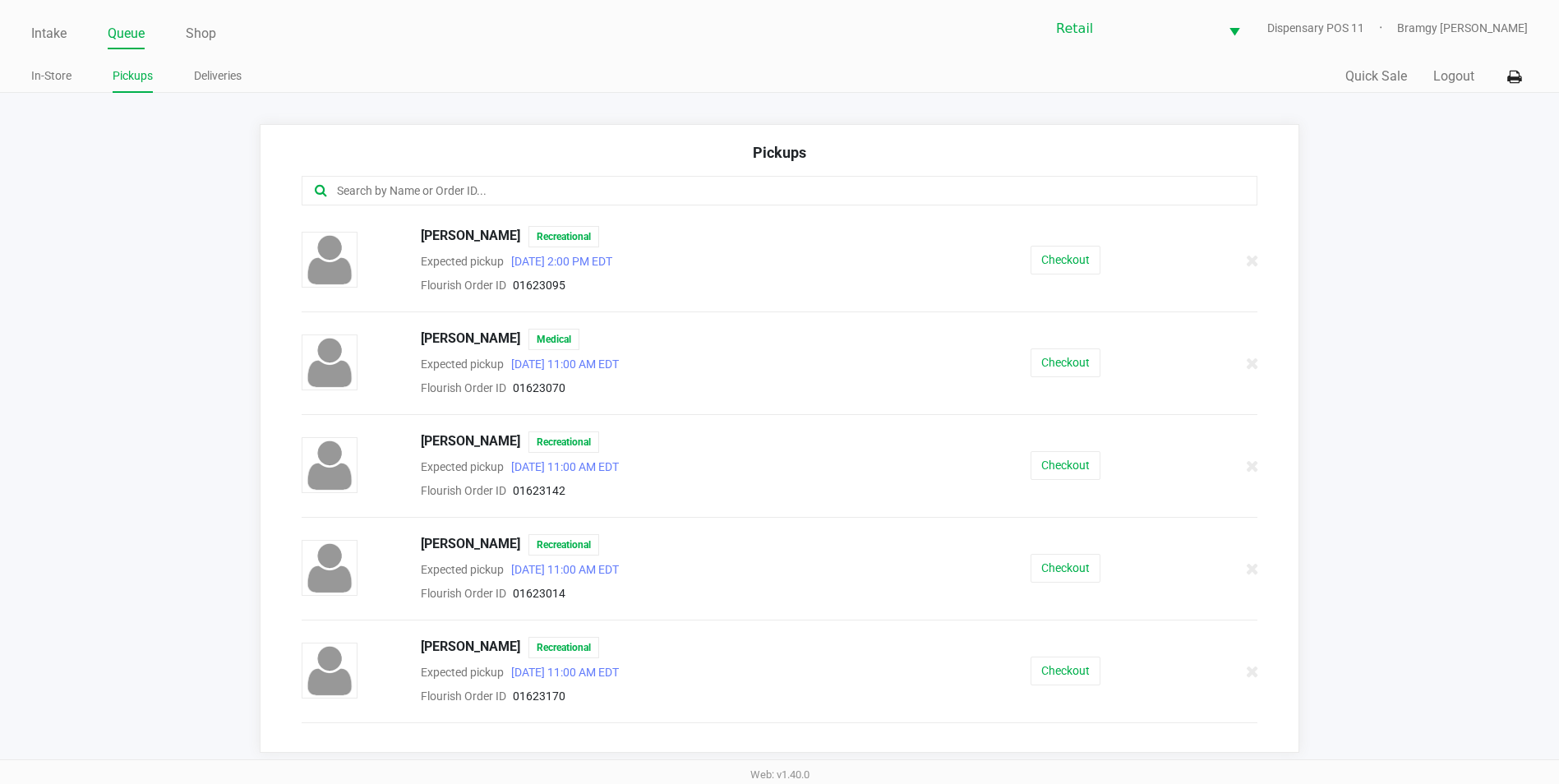
click at [561, 196] on input "text" at bounding box center [753, 190] width 836 height 19
type input "[PERSON_NAME]"
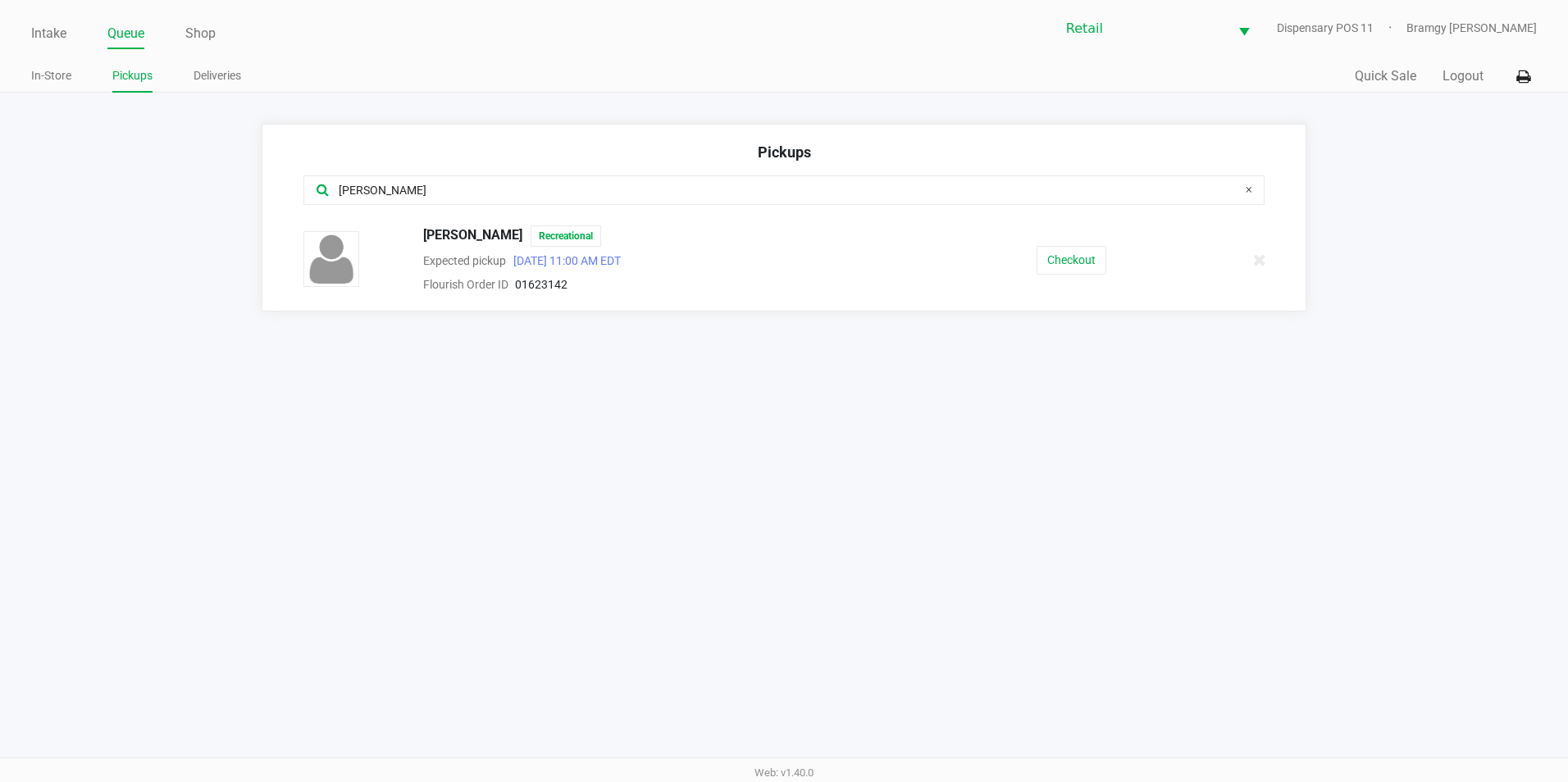
click at [1268, 259] on div at bounding box center [1235, 260] width 82 height 41
click at [1258, 261] on icon at bounding box center [1260, 260] width 13 height 12
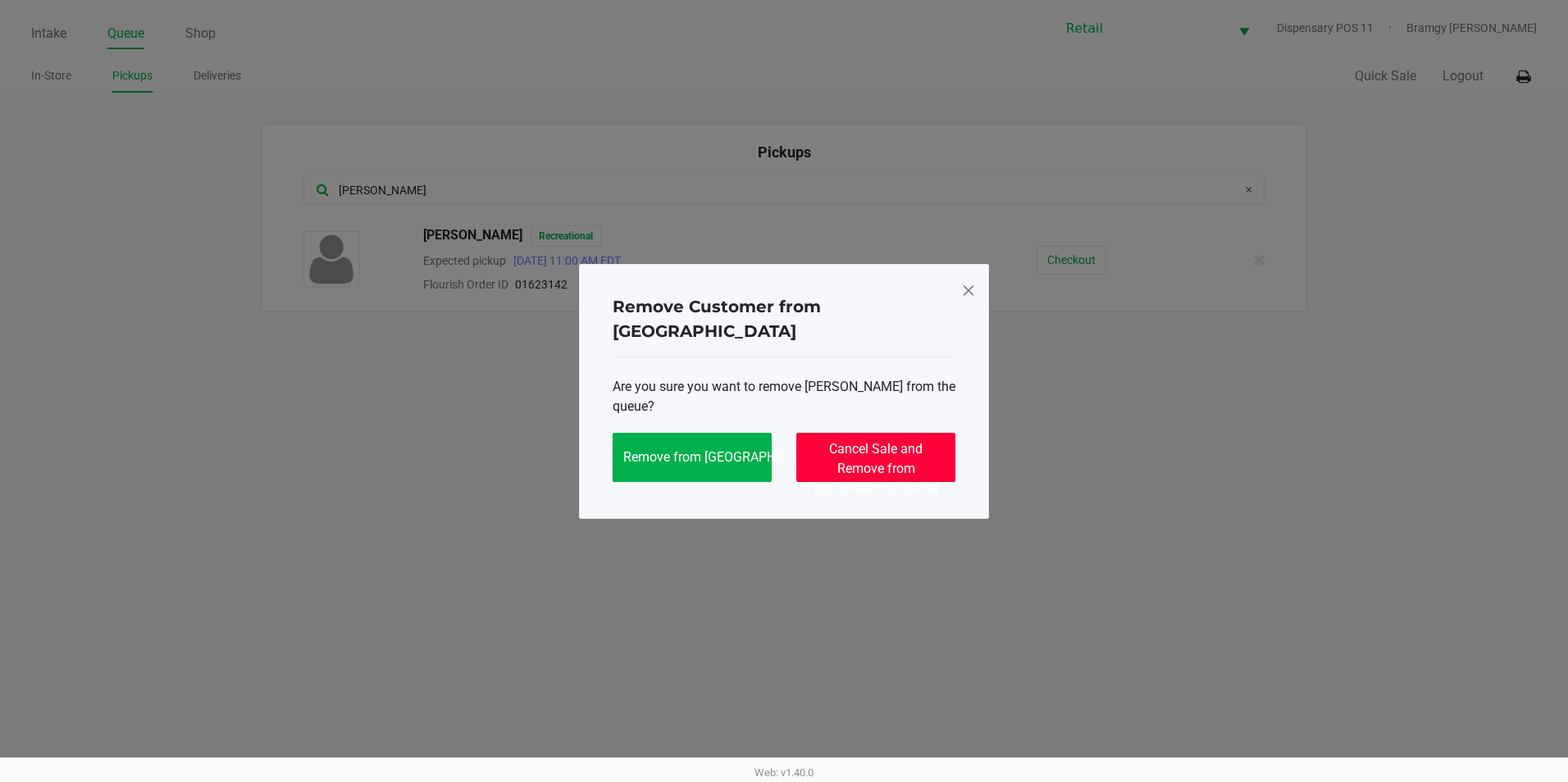
click at [910, 461] on span "Cancel Sale and Remove from [GEOGRAPHIC_DATA]" at bounding box center [877, 468] width 124 height 55
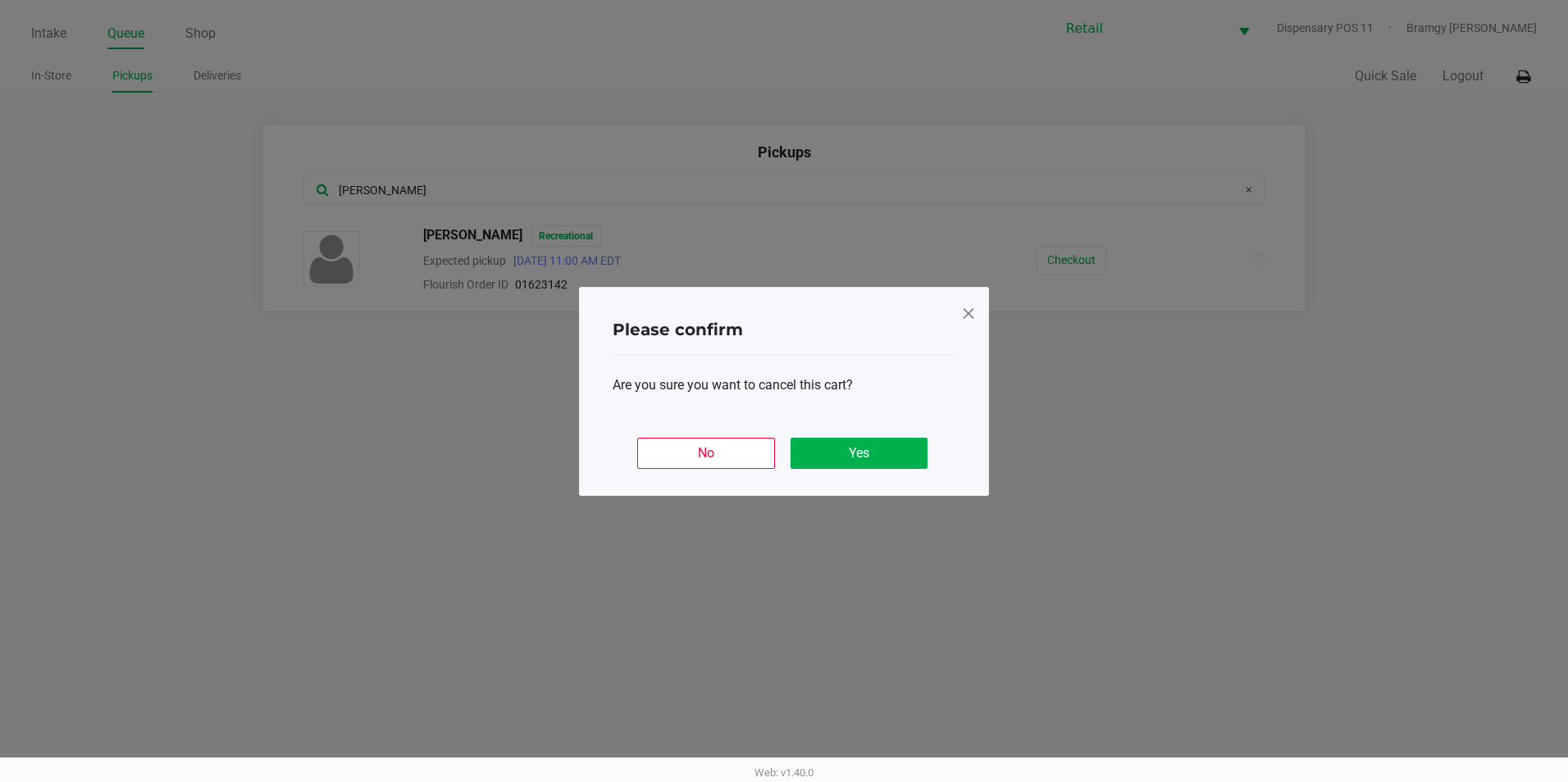
click at [881, 430] on div "No Yes" at bounding box center [783, 446] width 343 height 64
click at [885, 443] on button "Yes" at bounding box center [859, 453] width 137 height 31
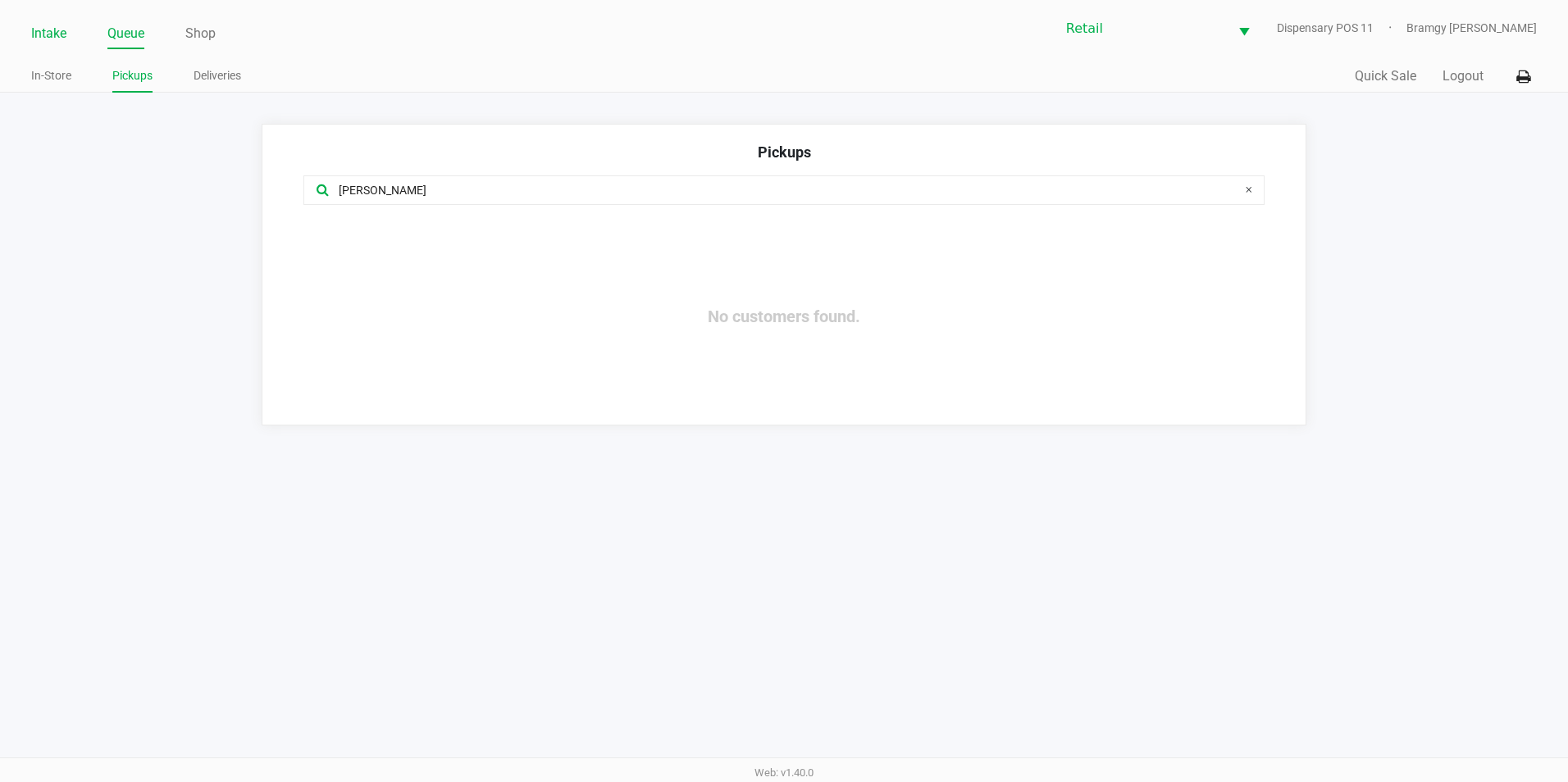
click at [46, 47] on li "Intake" at bounding box center [49, 35] width 36 height 29
click at [1252, 191] on icon at bounding box center [1248, 189] width 7 height 13
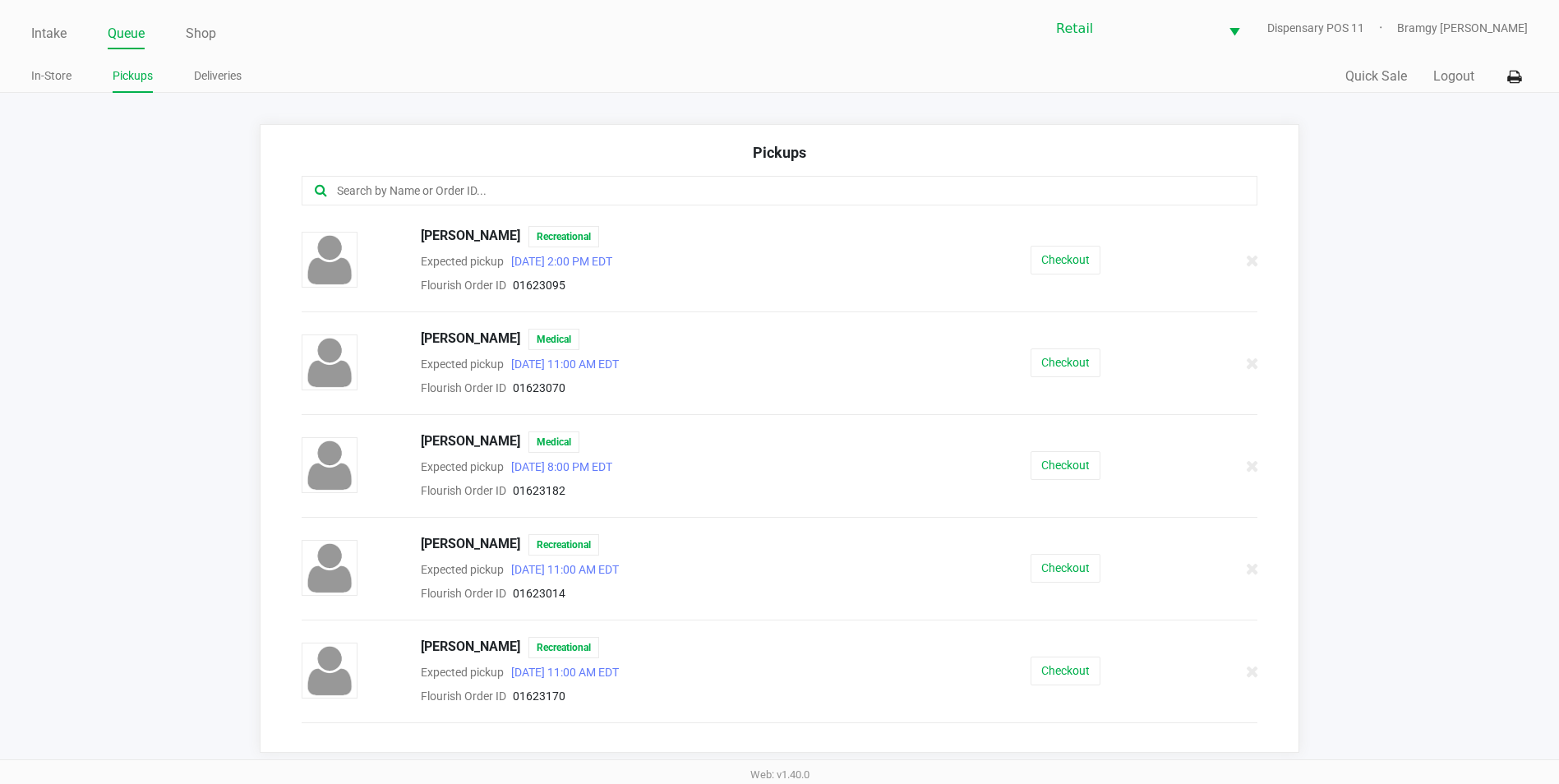
click at [569, 197] on input "text" at bounding box center [753, 190] width 836 height 19
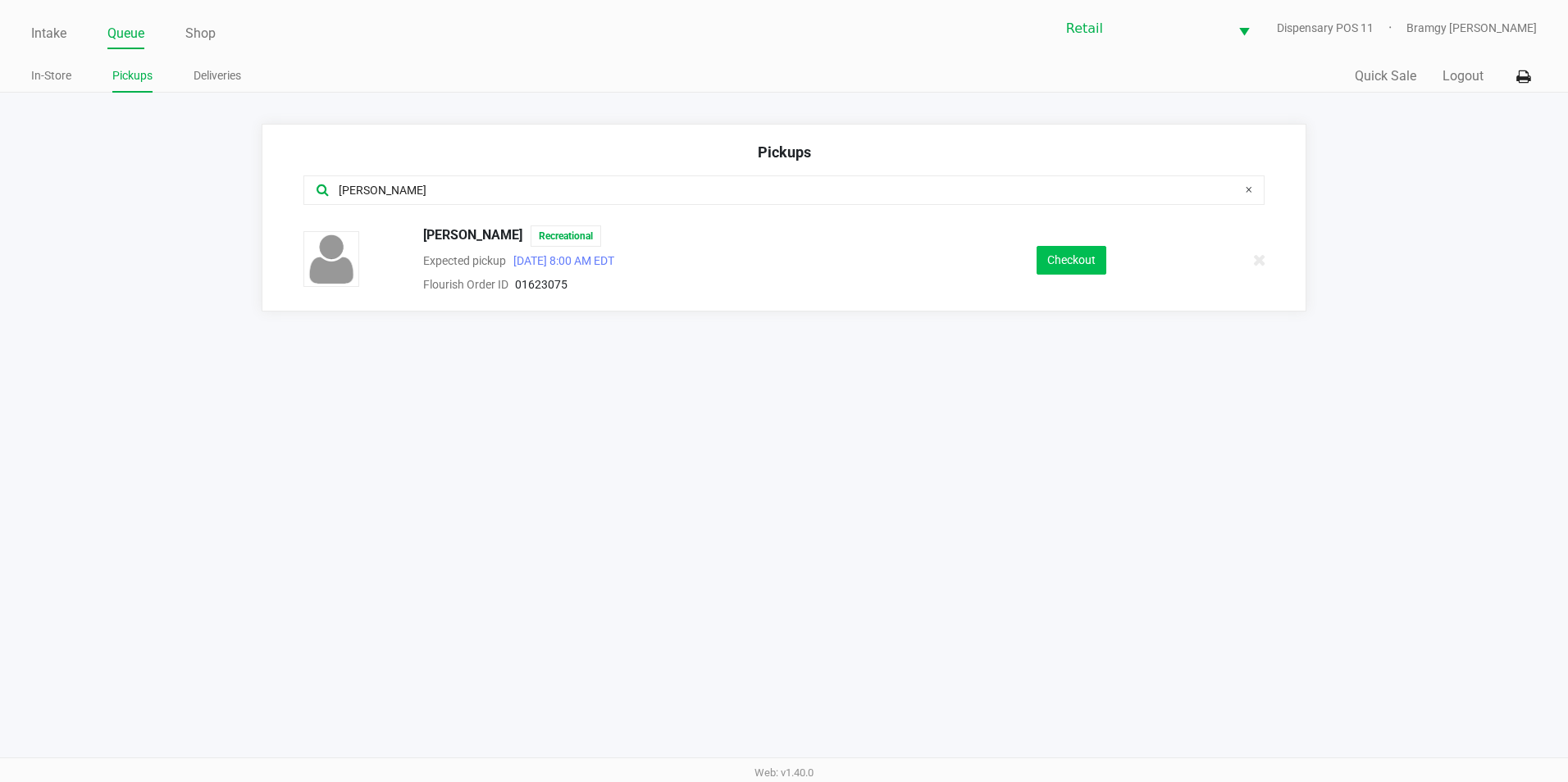
type input "[PERSON_NAME]"
click at [1057, 259] on button "Checkout" at bounding box center [1071, 260] width 69 height 29
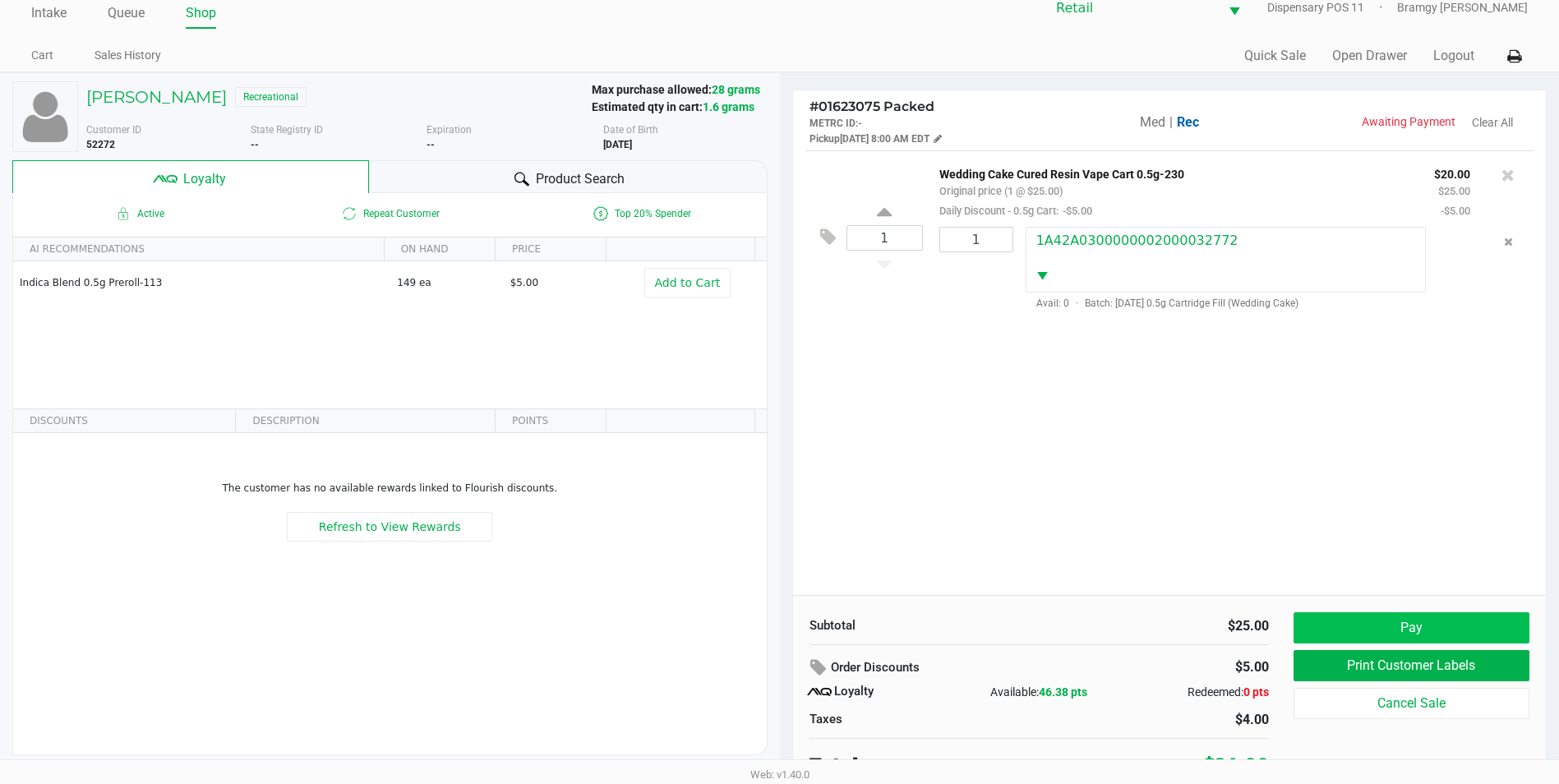
scroll to position [32, 0]
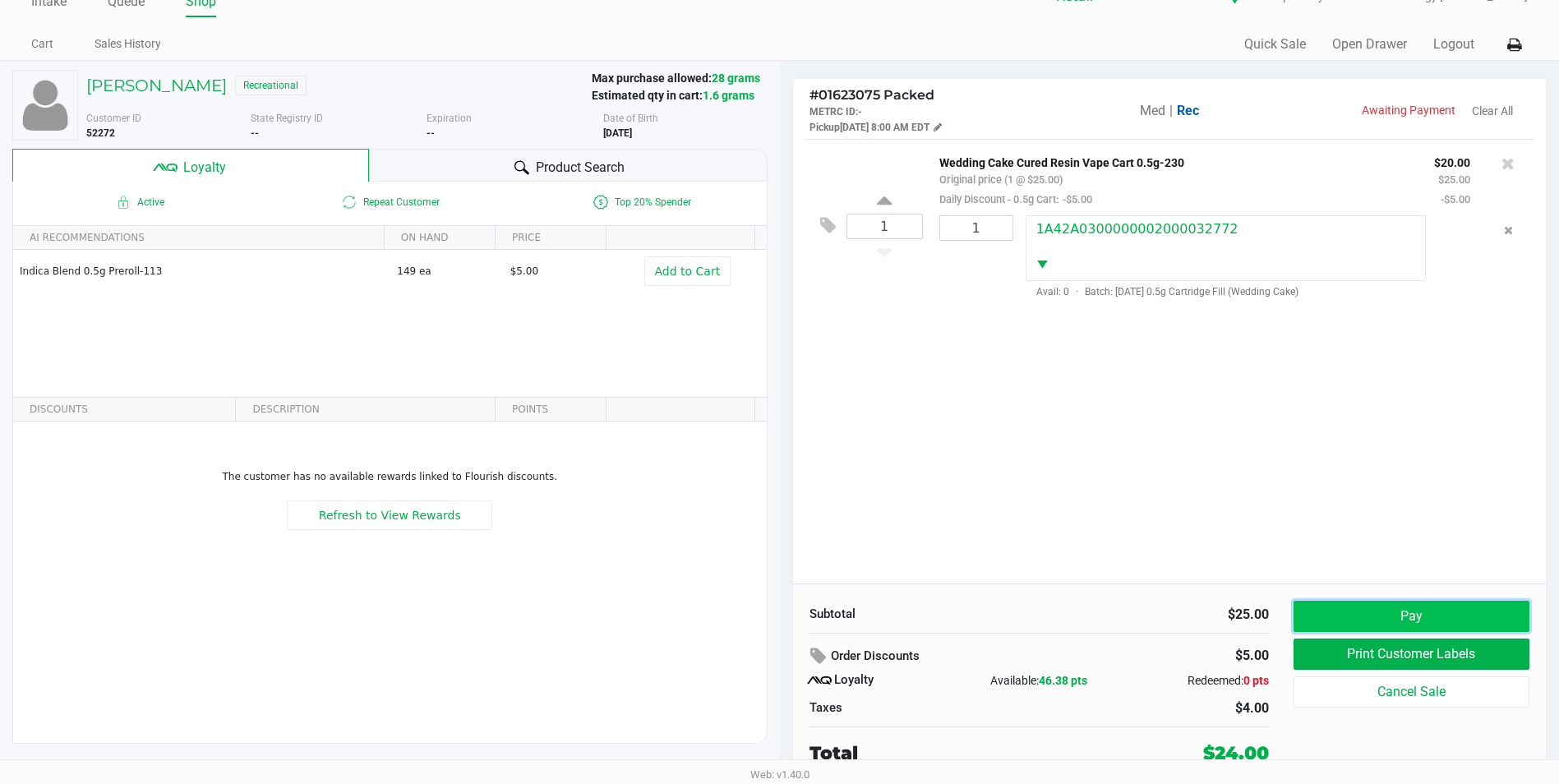
click at [1401, 613] on button "Pay" at bounding box center [1411, 617] width 236 height 31
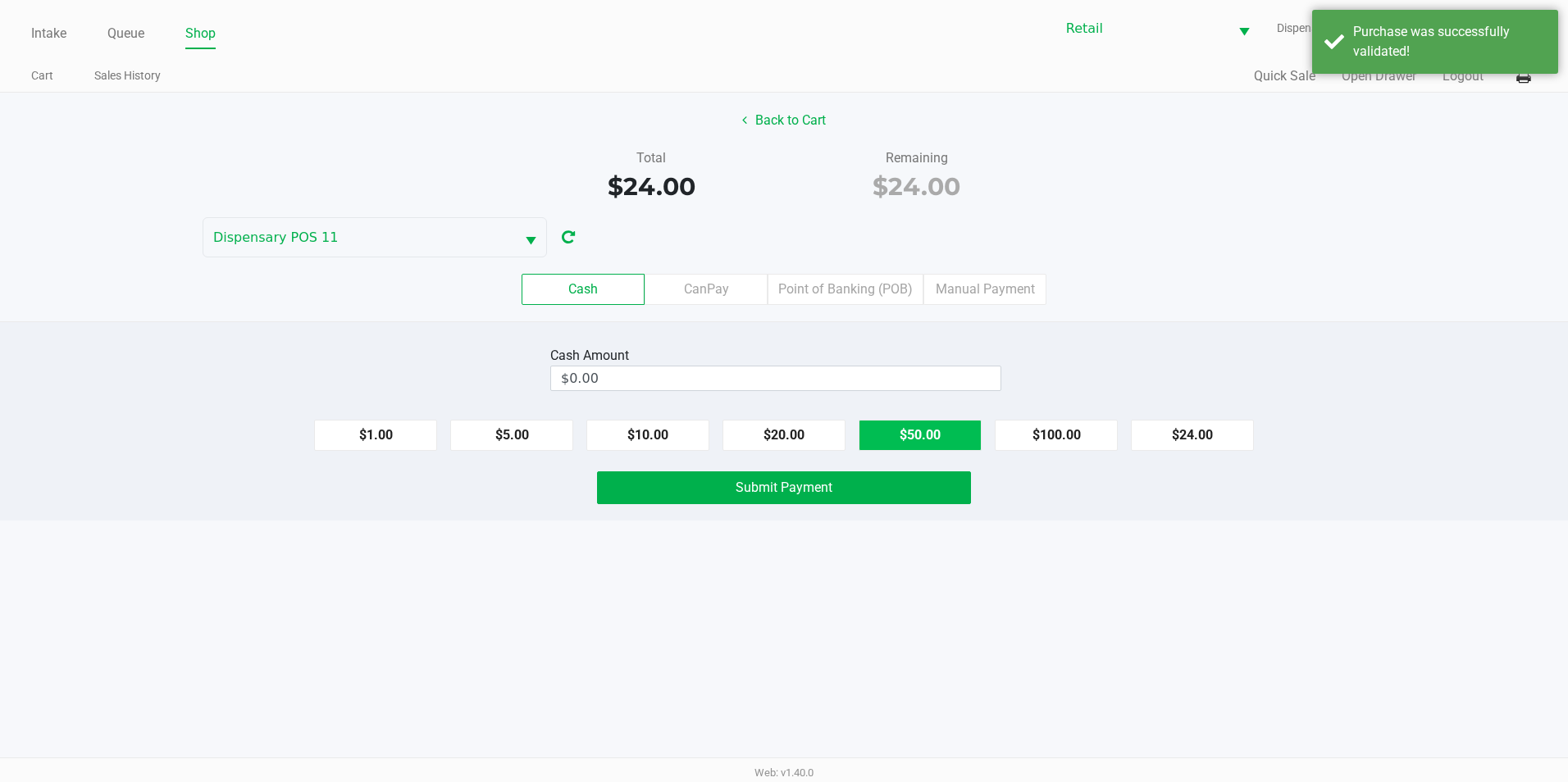
click at [931, 433] on button "$50.00" at bounding box center [919, 435] width 123 height 31
type input "$50.00"
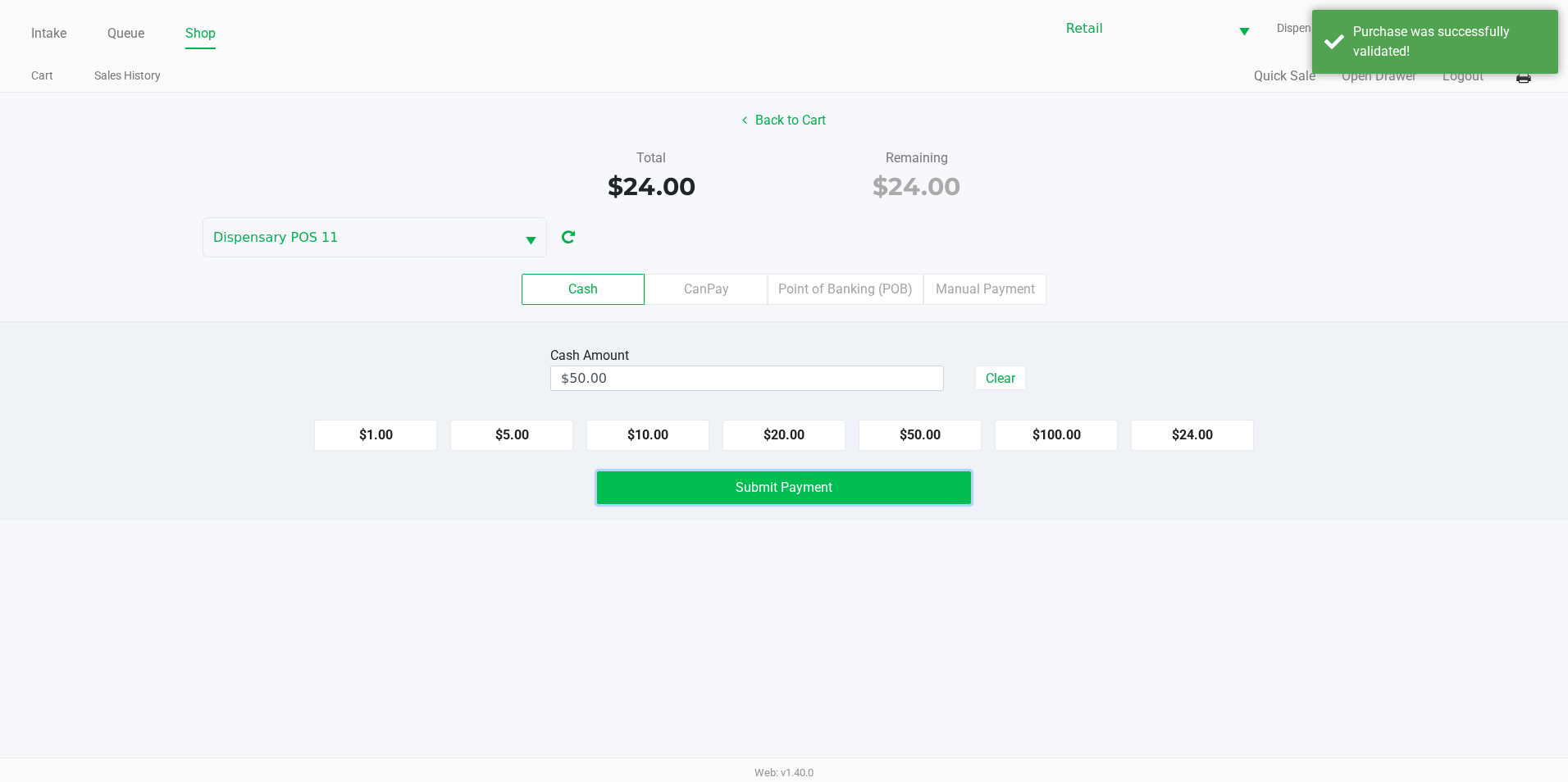
click at [875, 491] on button "Submit Payment" at bounding box center [784, 488] width 374 height 33
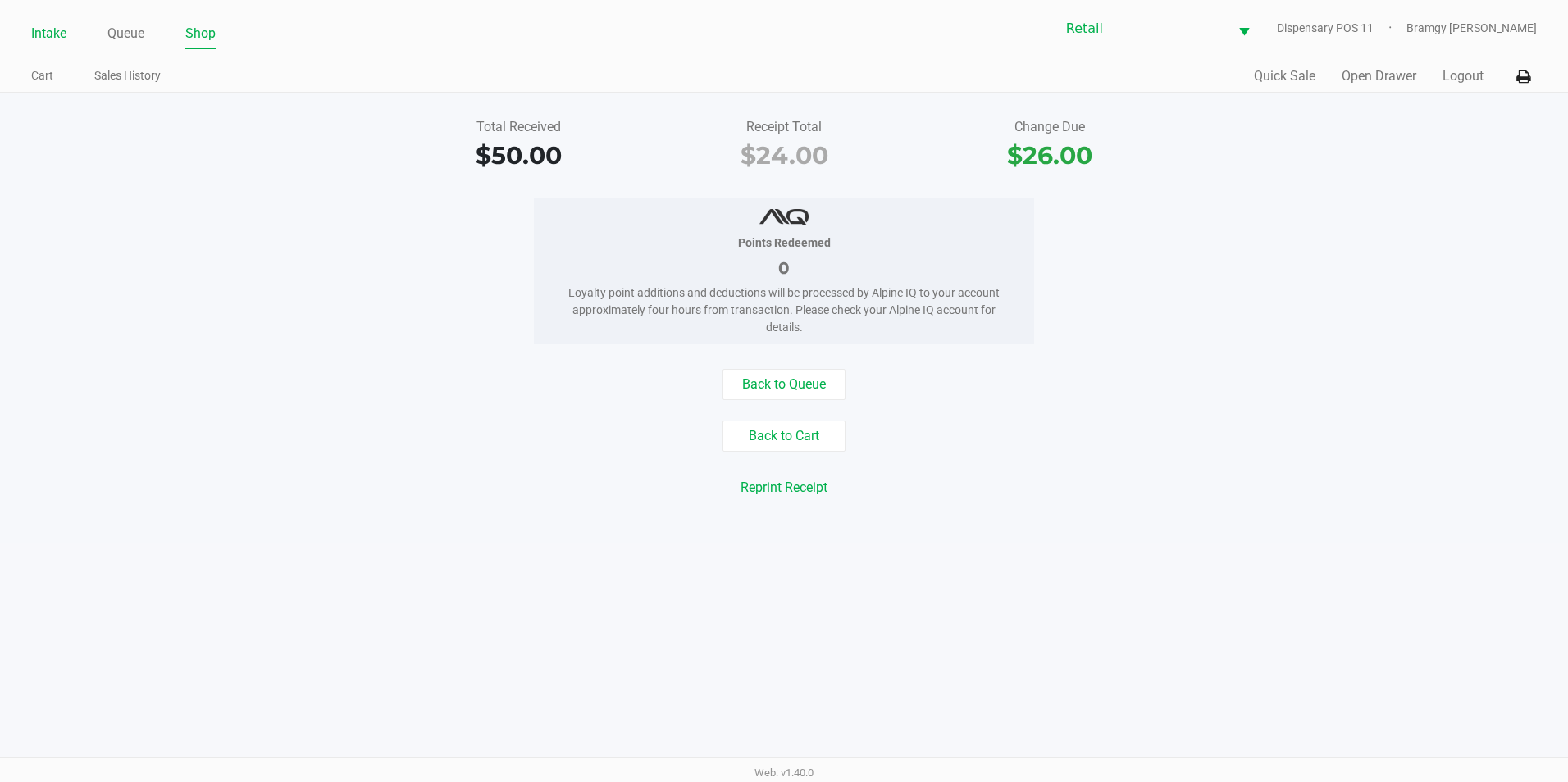
click at [43, 38] on link "Intake" at bounding box center [49, 34] width 36 height 23
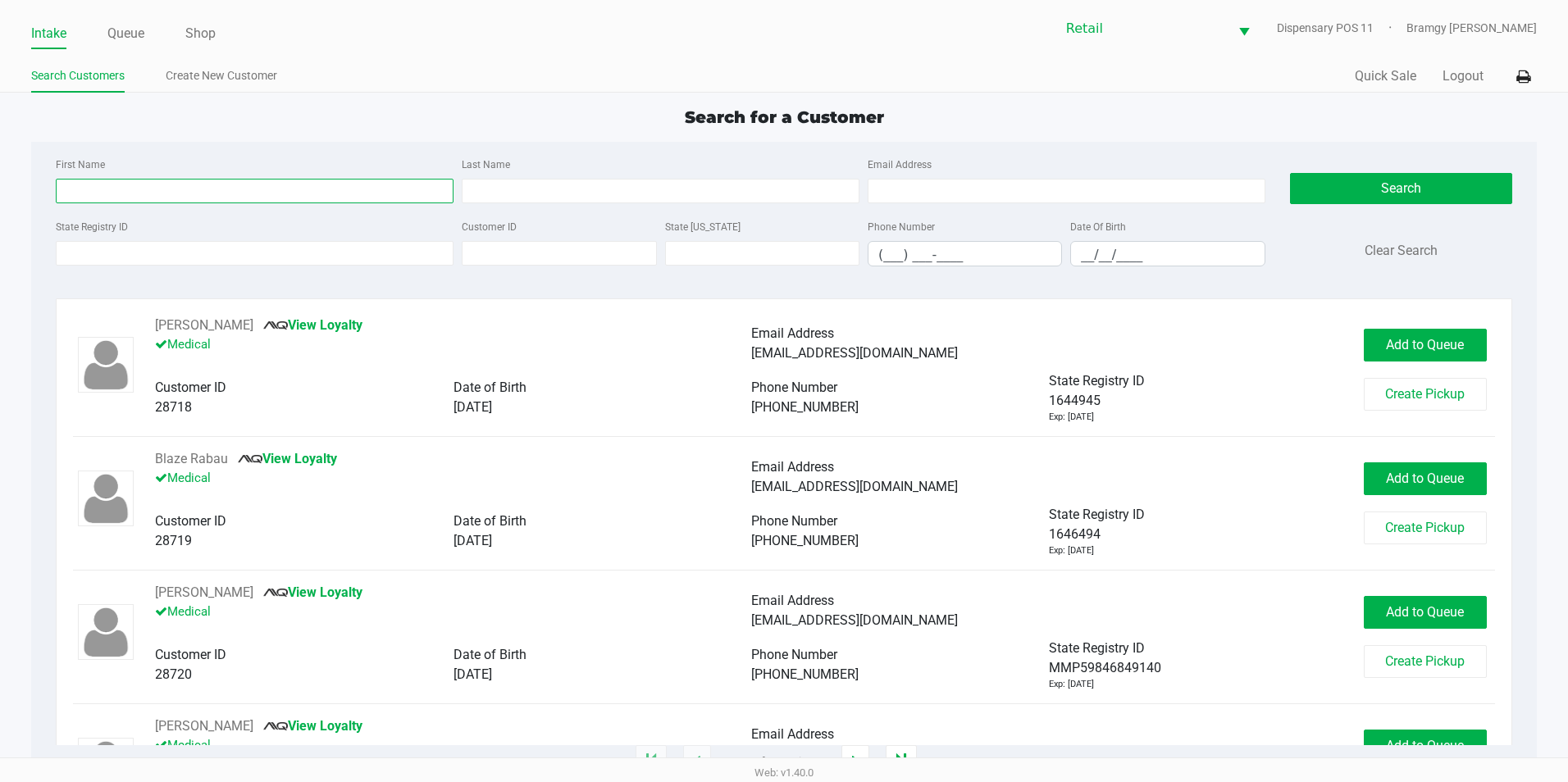
click at [164, 182] on input "First Name" at bounding box center [254, 191] width 397 height 25
click at [491, 196] on input "Last Name" at bounding box center [660, 191] width 397 height 25
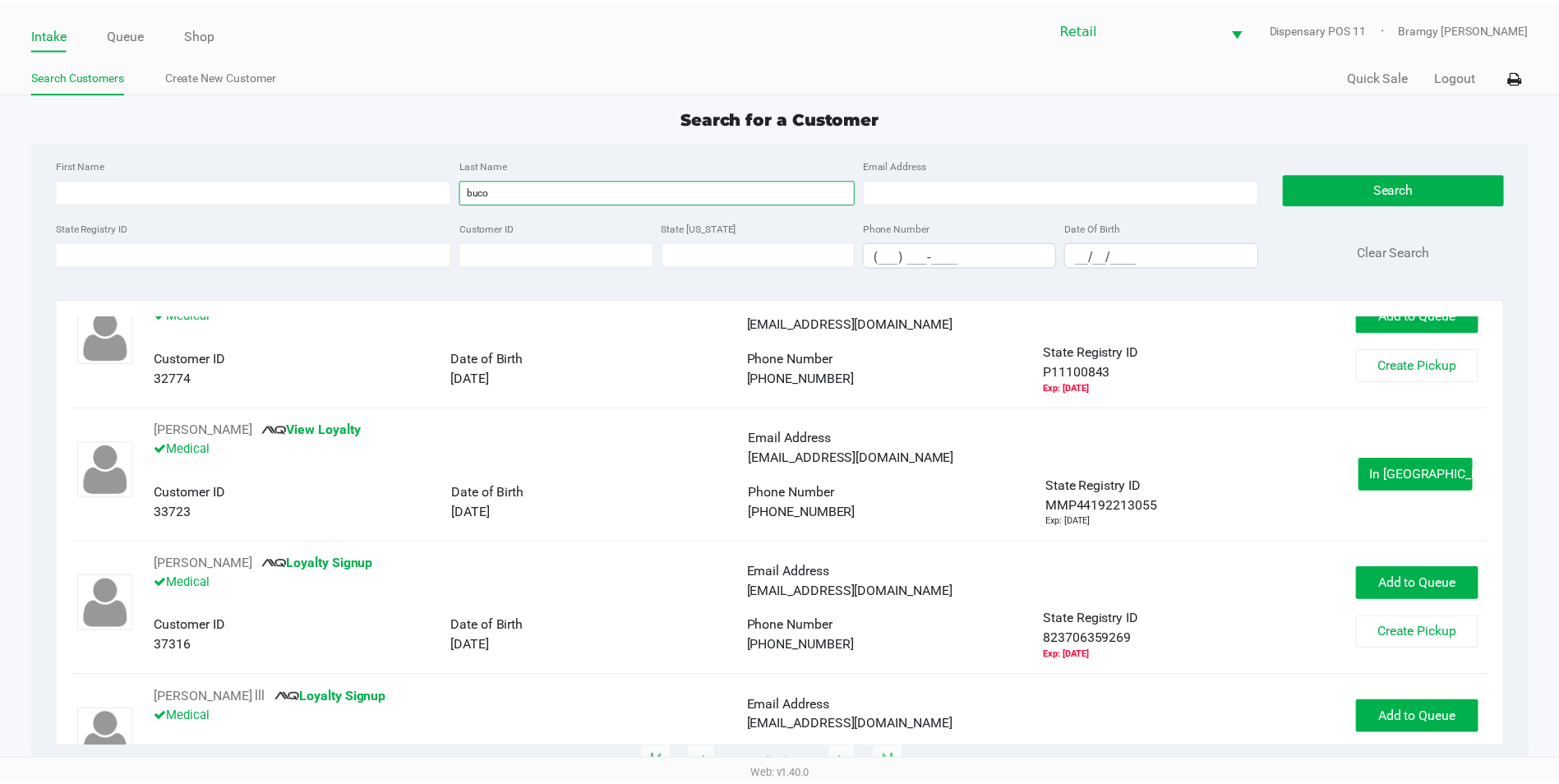
scroll to position [139, 0]
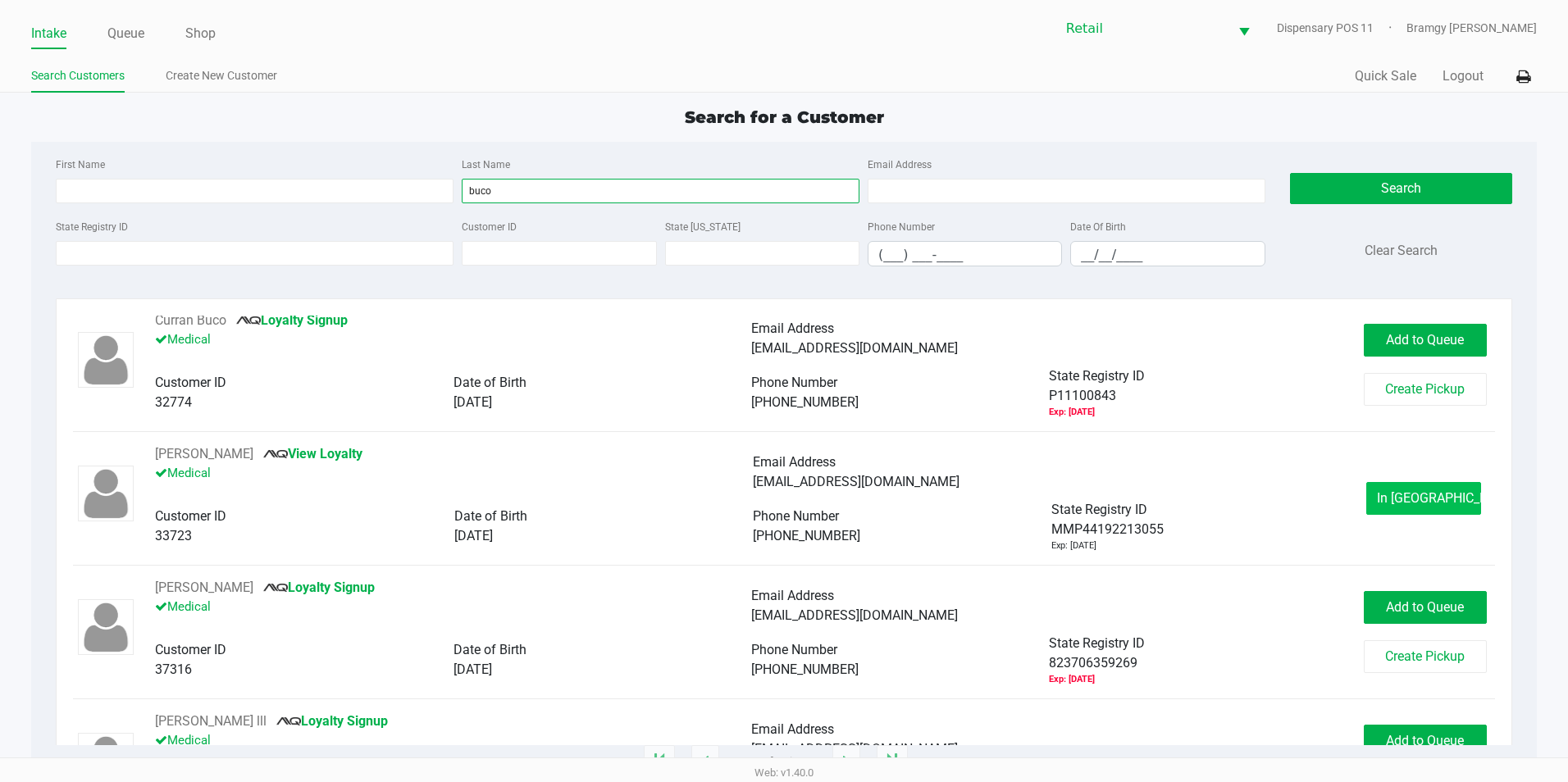
type input "buco"
click at [1385, 499] on button "In [GEOGRAPHIC_DATA]" at bounding box center [1423, 499] width 115 height 33
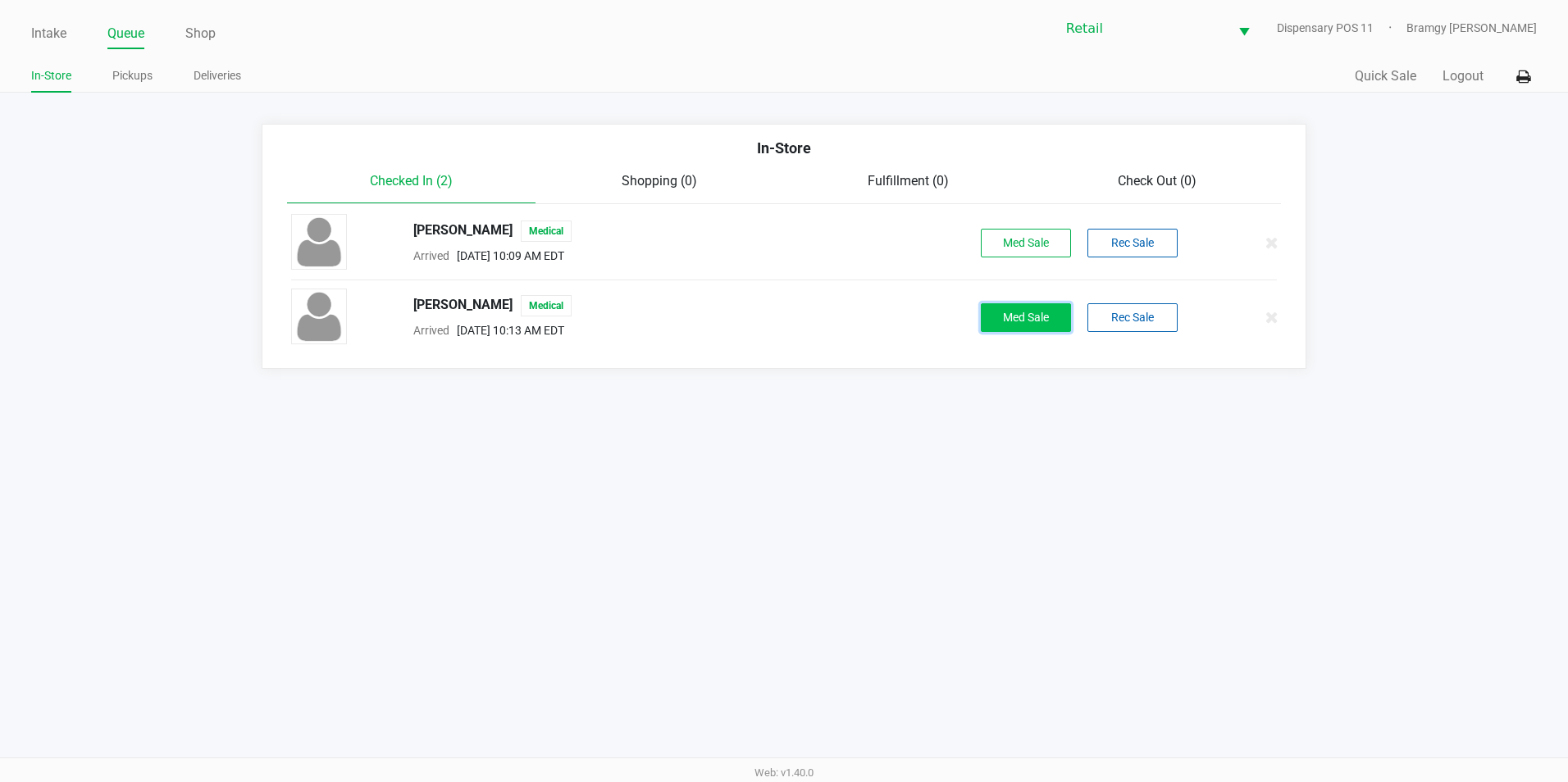
click at [1013, 315] on button "Med Sale" at bounding box center [1025, 317] width 90 height 29
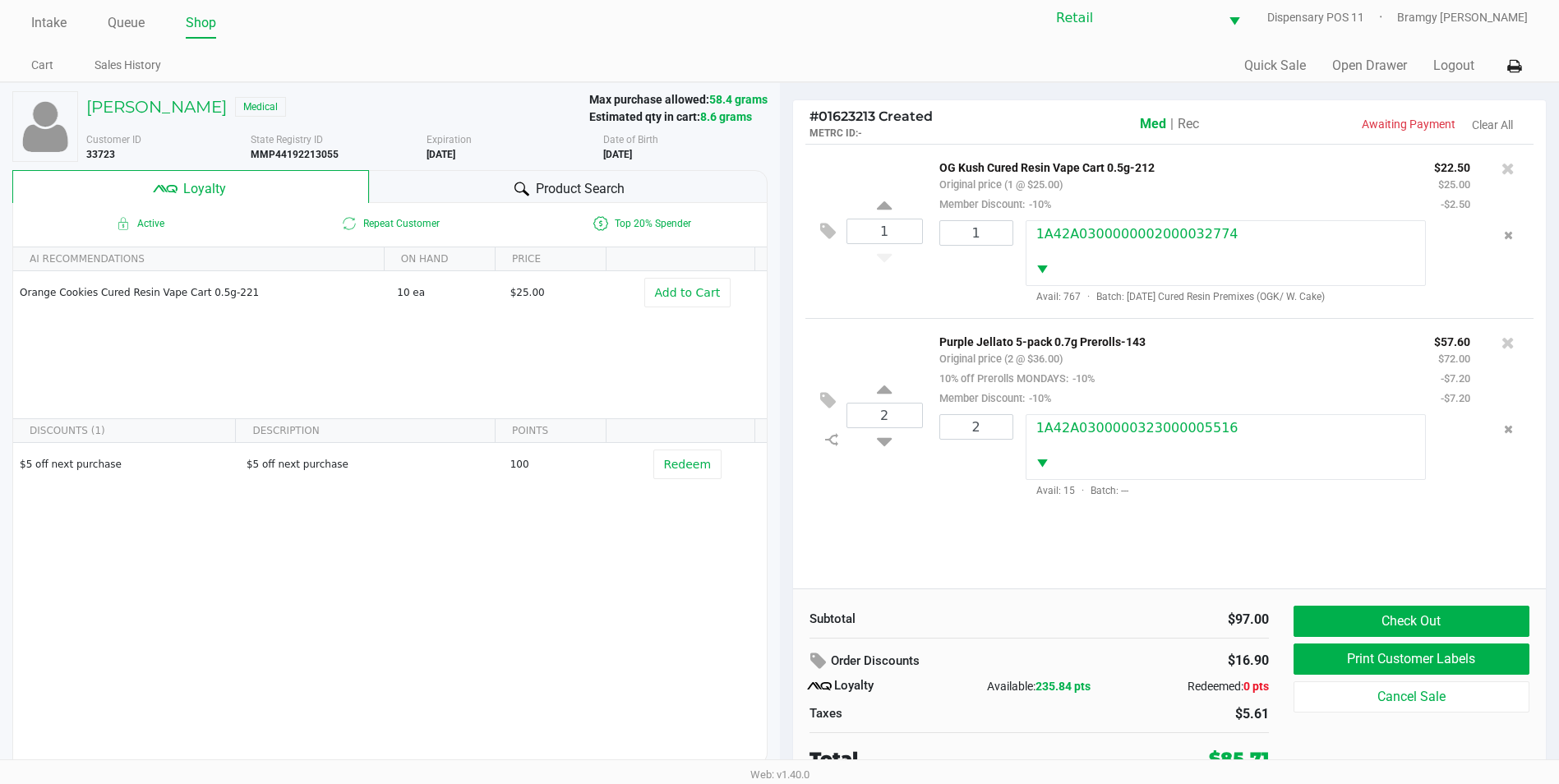
scroll to position [17, 0]
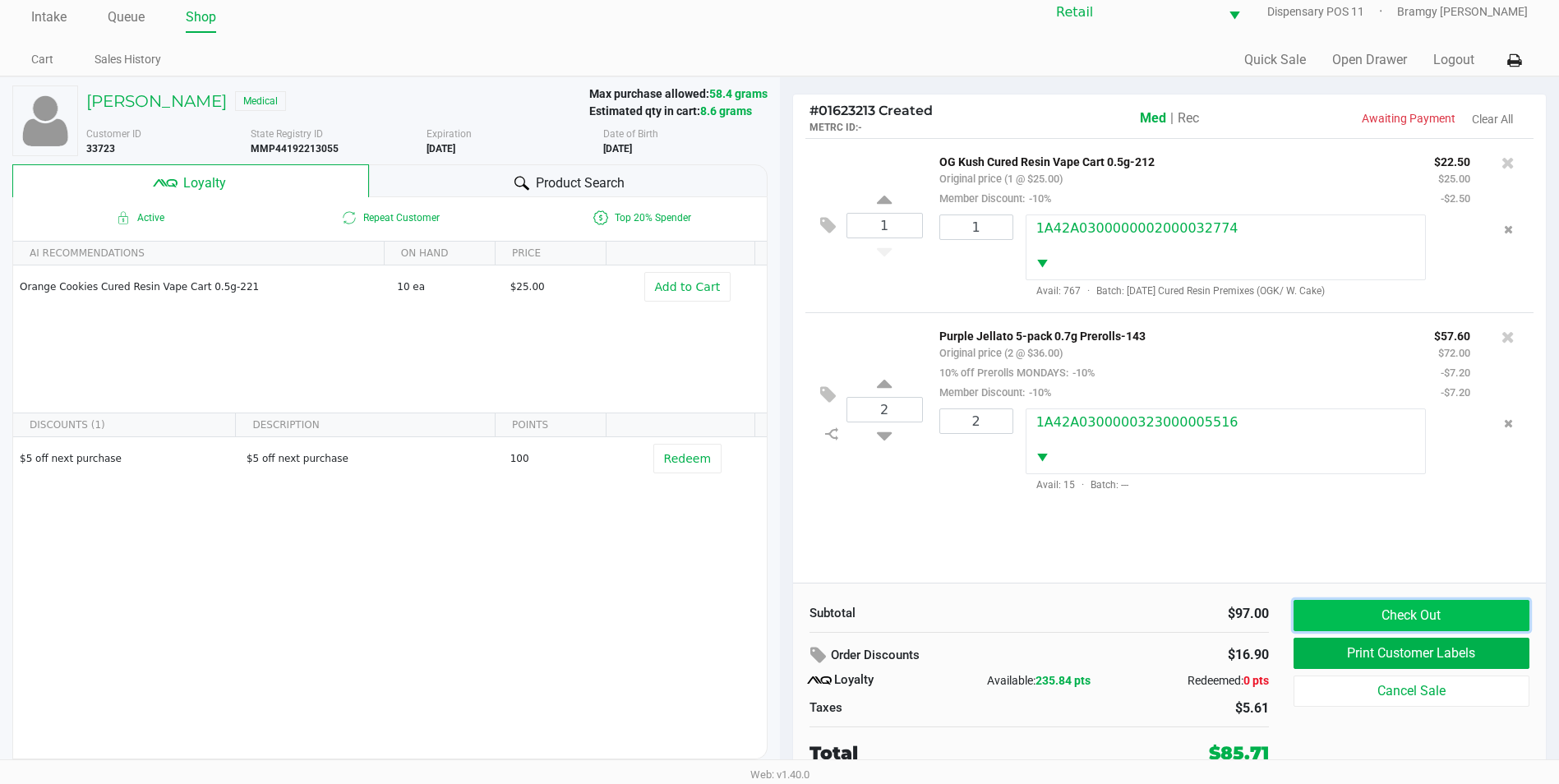
click at [1417, 610] on button "Check Out" at bounding box center [1411, 616] width 236 height 31
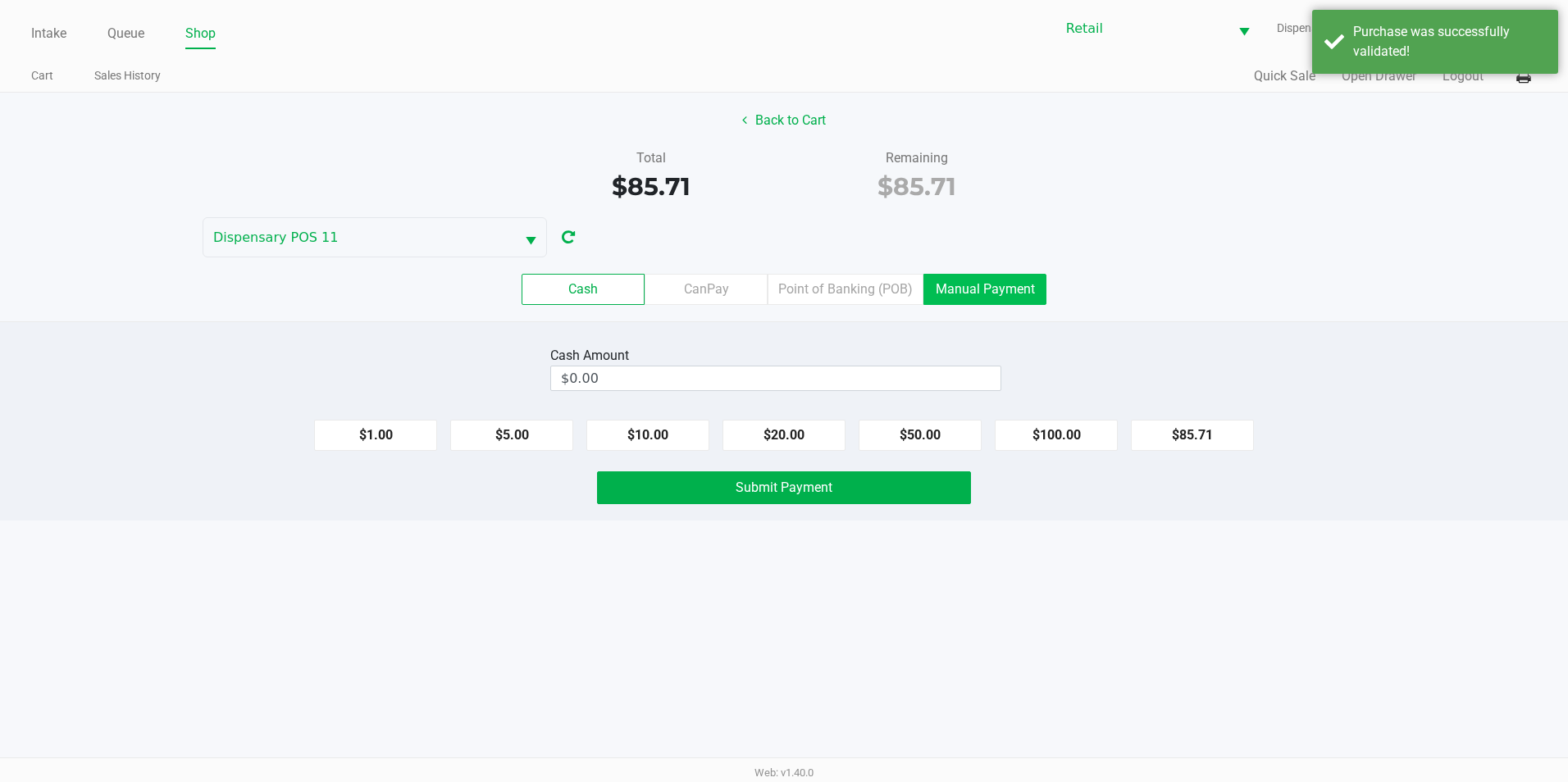
drag, startPoint x: 1018, startPoint y: 288, endPoint x: 1029, endPoint y: 288, distance: 11.0
click at [1019, 287] on label "Manual Payment" at bounding box center [985, 289] width 123 height 31
click at [0, 0] on 8 "Manual Payment" at bounding box center [0, 0] width 0 height 0
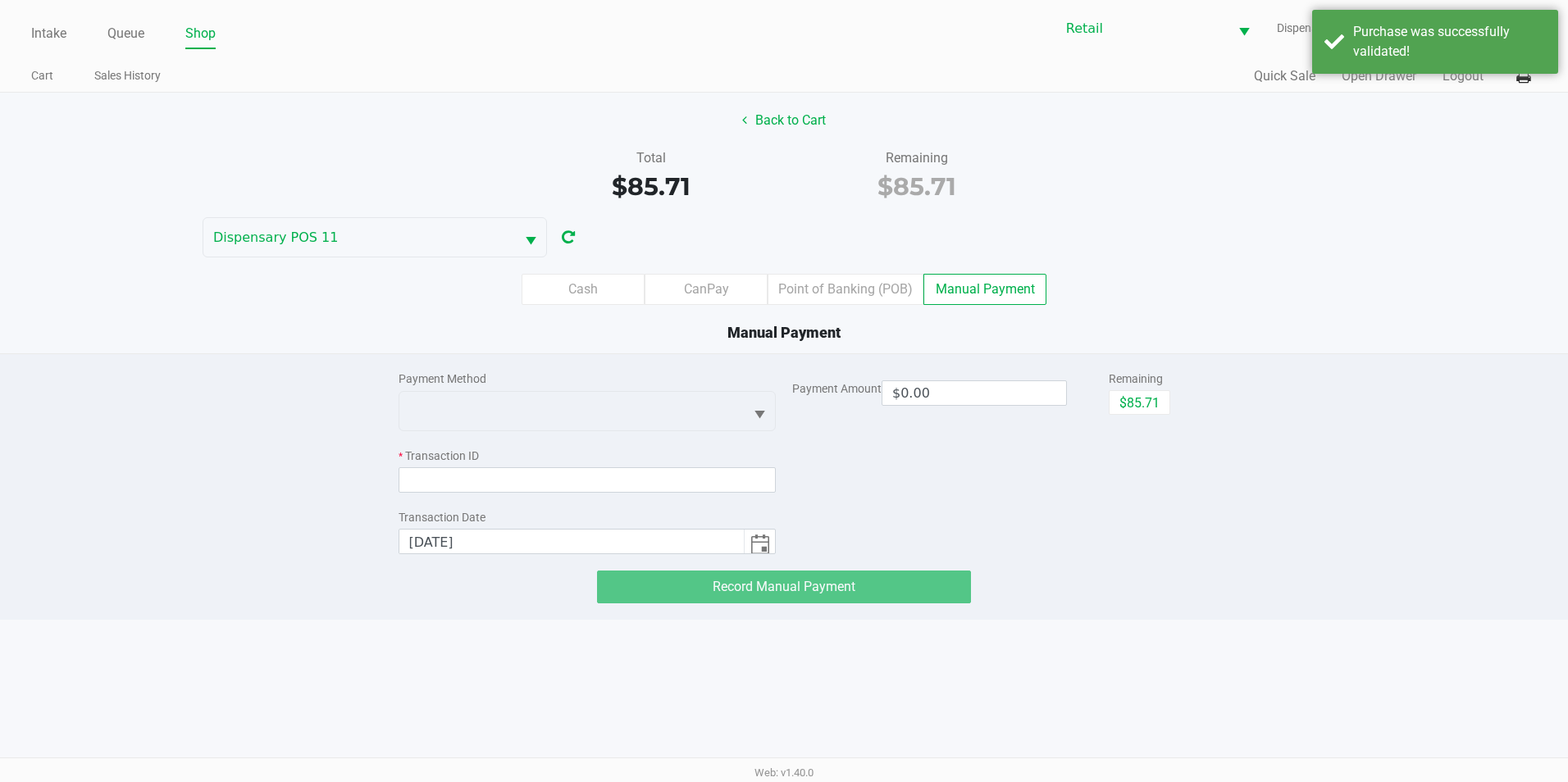
click at [1176, 410] on div "Payment Method * Transaction ID Transaction Date [DATE] Payment Amount $0.00 Re…" at bounding box center [784, 479] width 796 height 249
click at [1128, 391] on button "$85.71" at bounding box center [1139, 402] width 61 height 25
type input "$85.71"
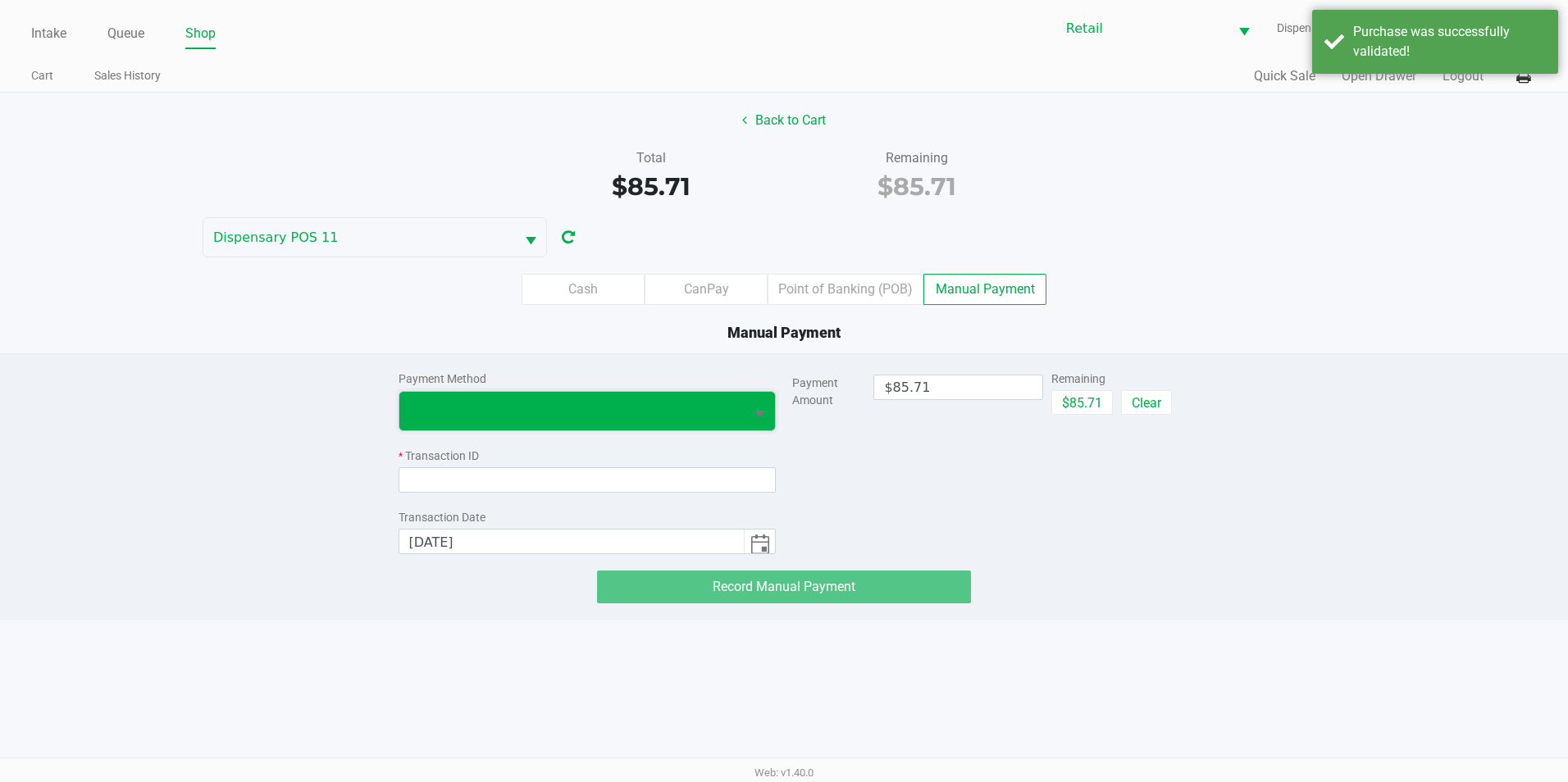
click at [587, 422] on span at bounding box center [572, 410] width 345 height 39
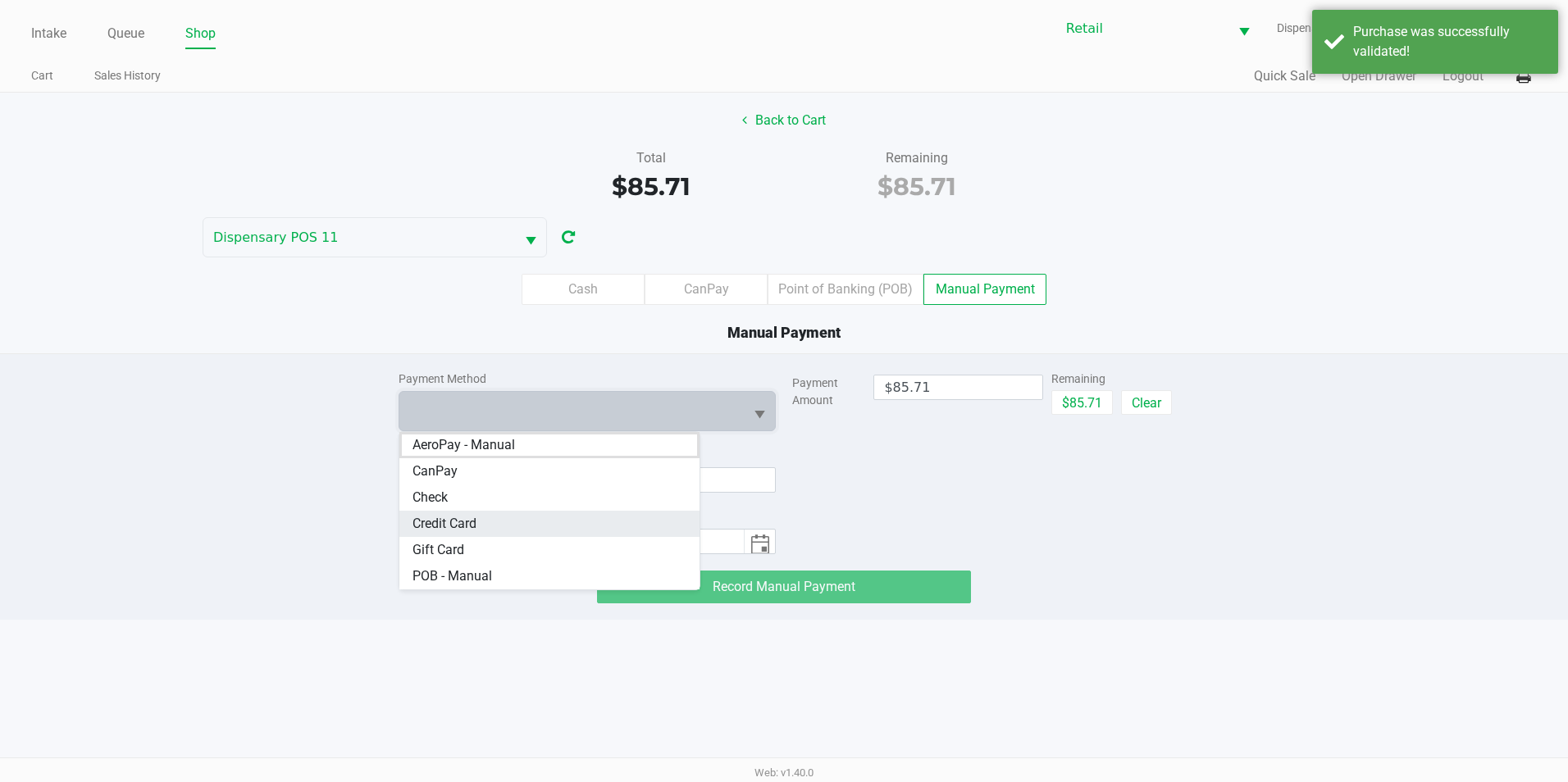
click at [565, 533] on Card "Credit Card" at bounding box center [549, 524] width 301 height 26
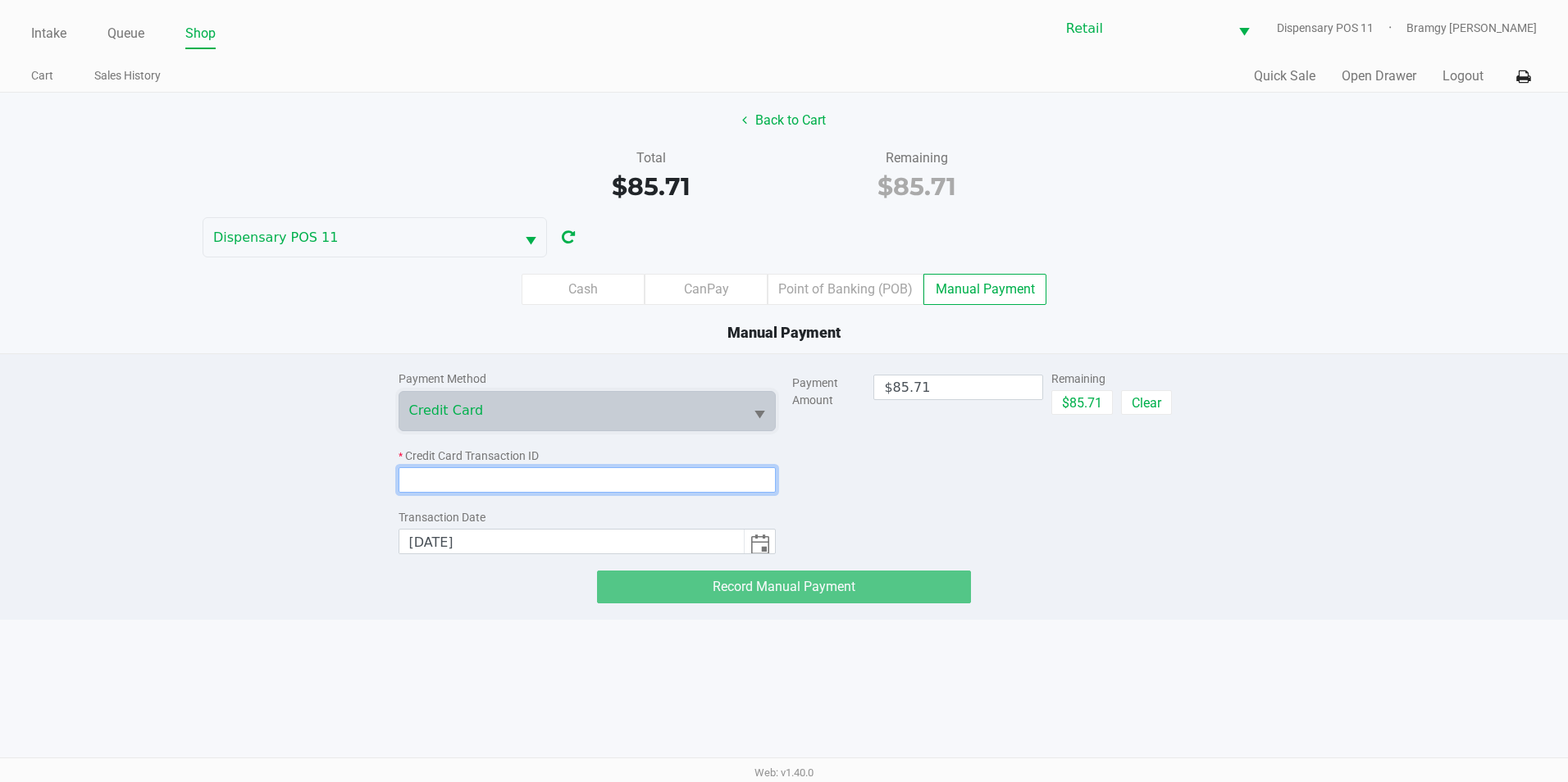
click at [587, 477] on input at bounding box center [587, 480] width 378 height 26
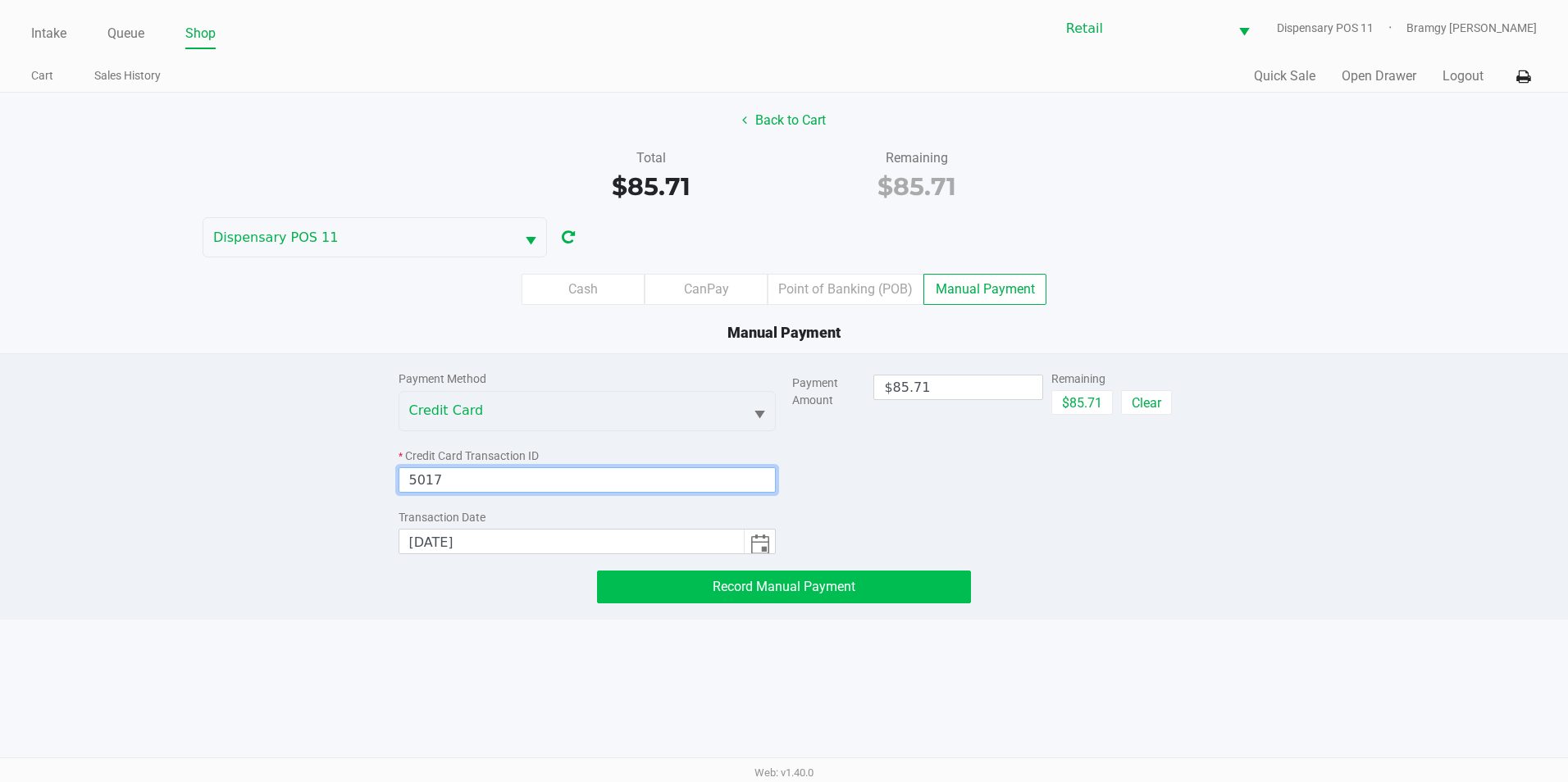
type input "5017"
click at [664, 600] on button "Record Manual Payment" at bounding box center [784, 587] width 374 height 33
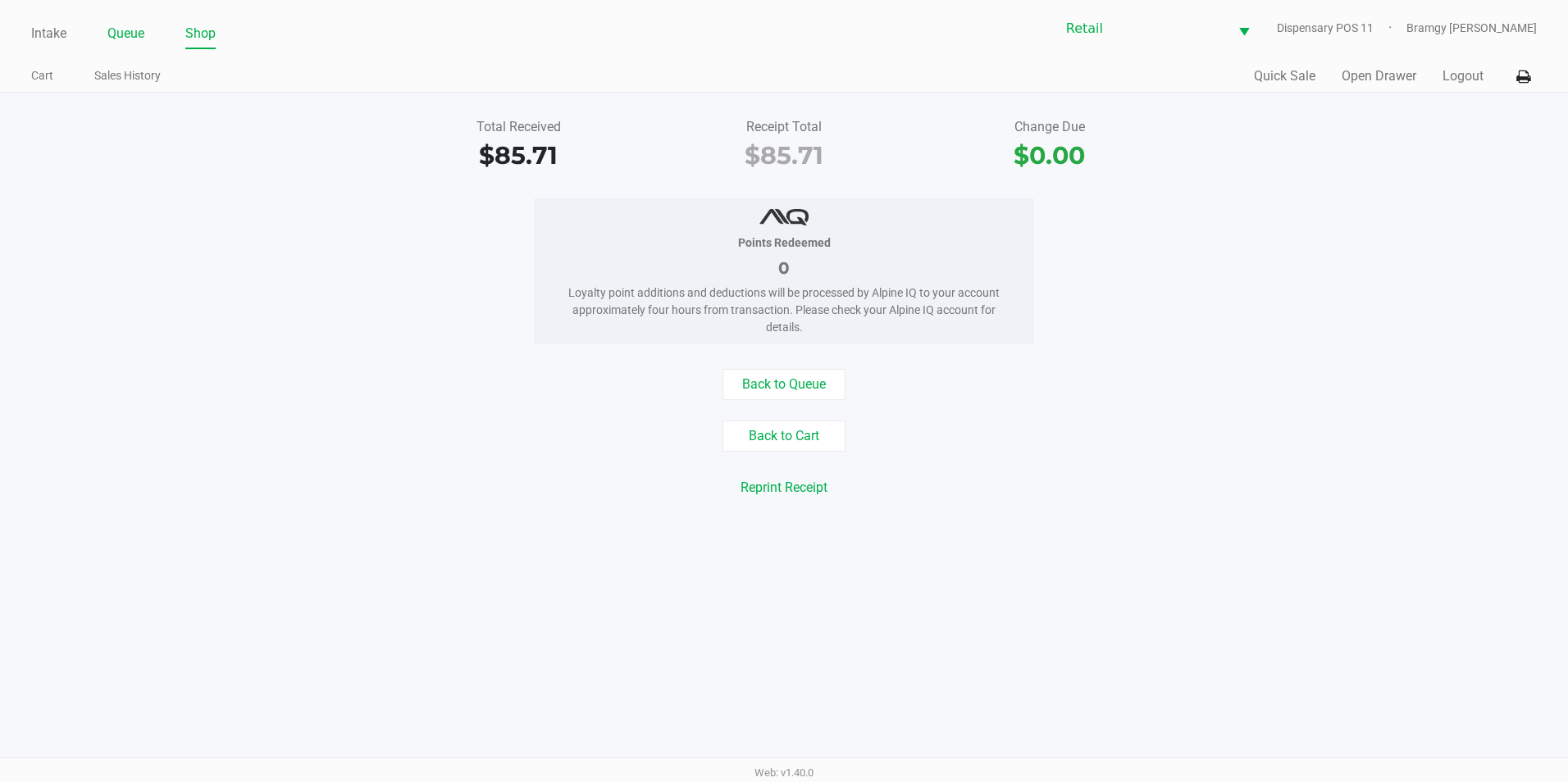
click at [142, 28] on link "Queue" at bounding box center [126, 34] width 37 height 23
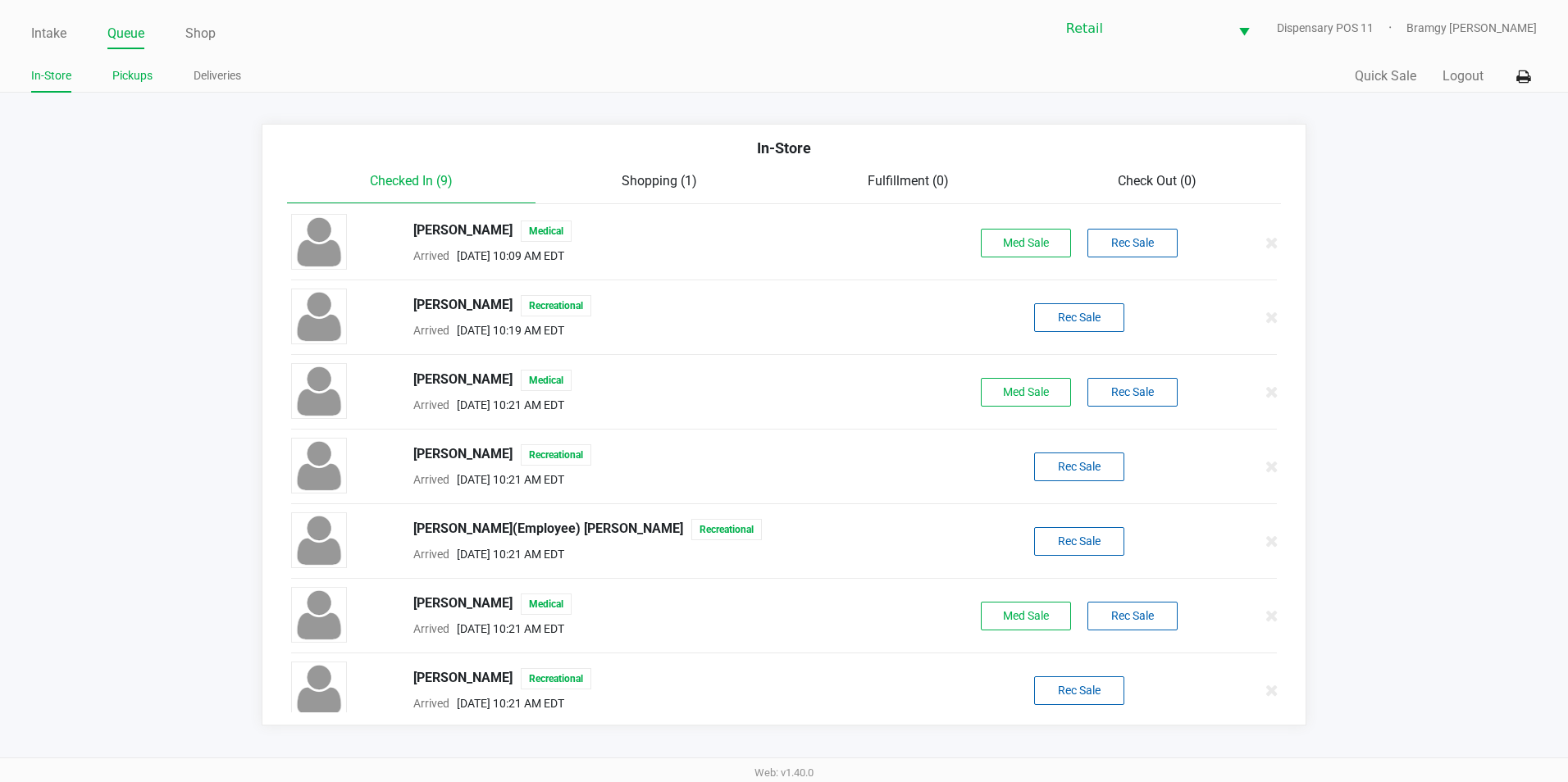
click at [135, 76] on link "Pickups" at bounding box center [132, 75] width 40 height 21
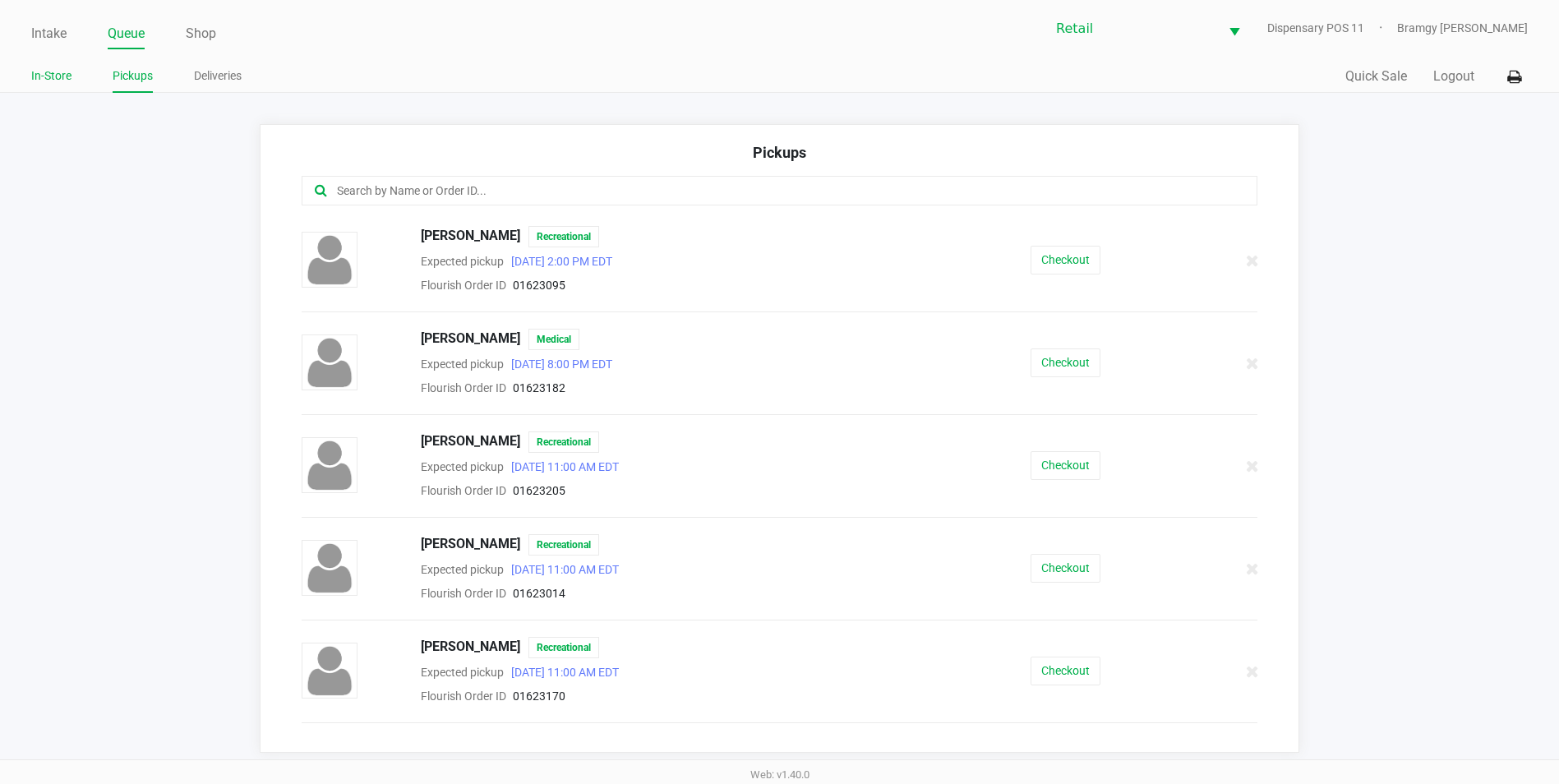
click at [55, 75] on link "In-Store" at bounding box center [51, 75] width 41 height 21
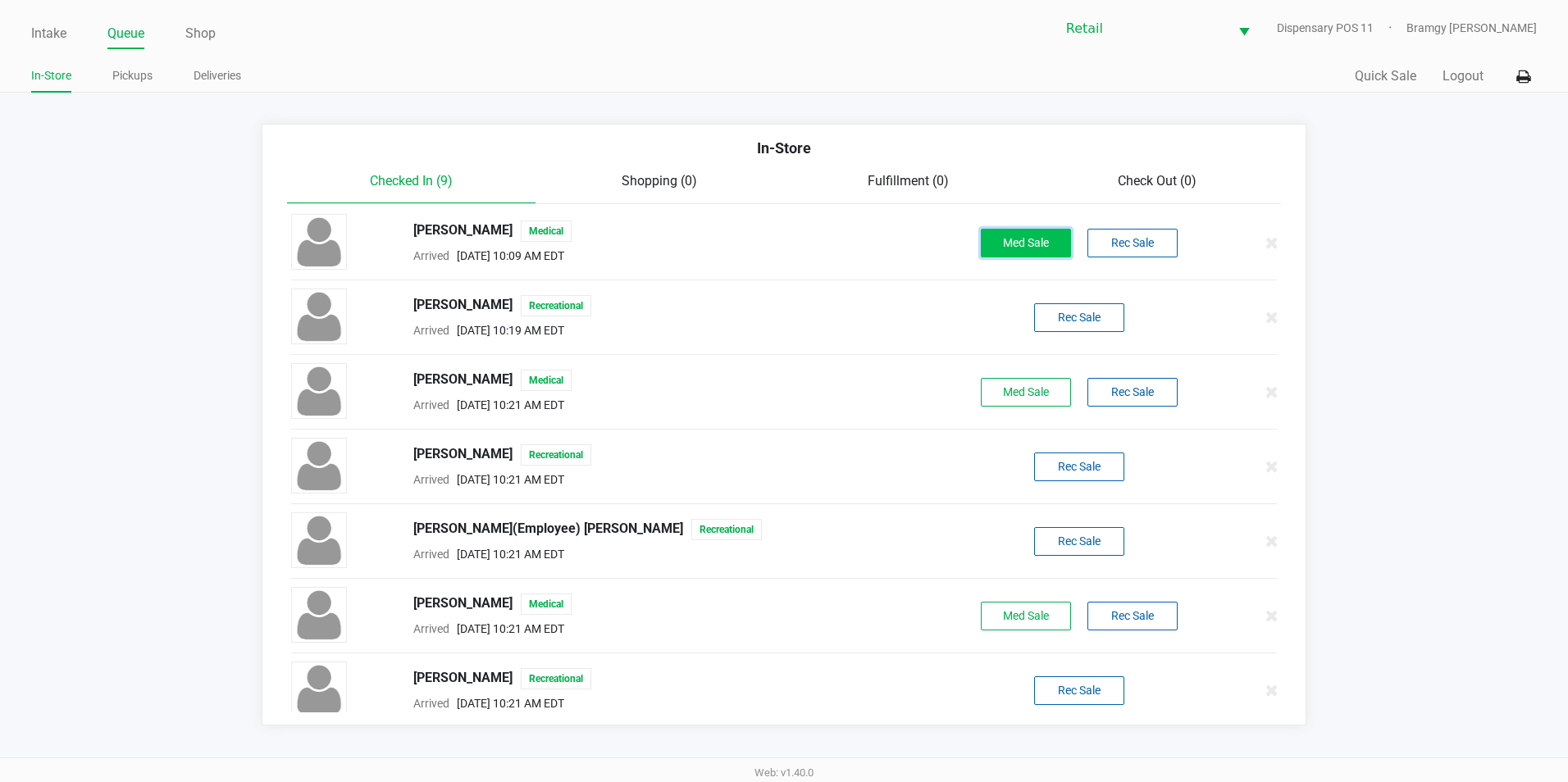
click at [1014, 247] on button "Med Sale" at bounding box center [1025, 243] width 90 height 29
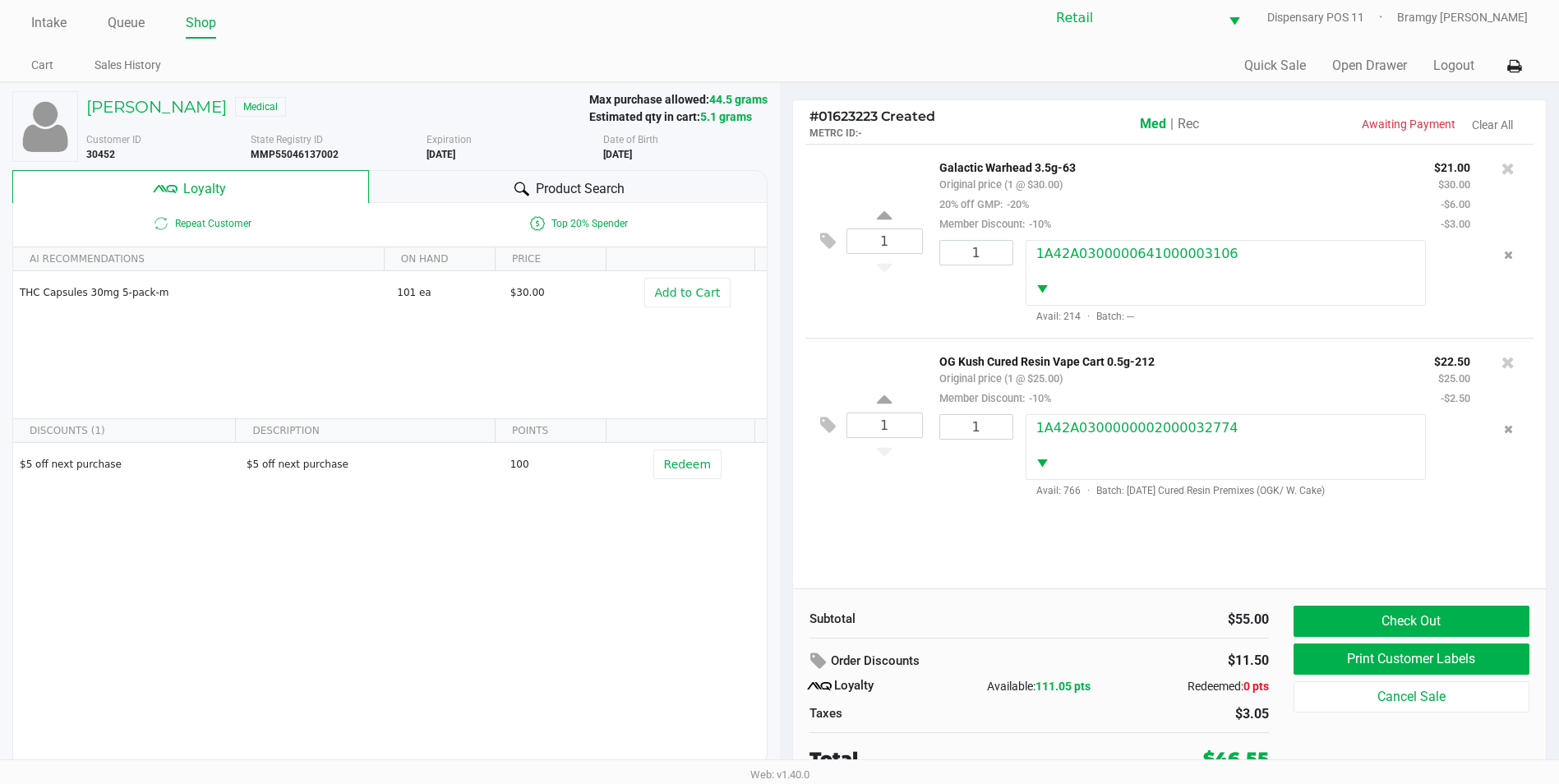
scroll to position [17, 0]
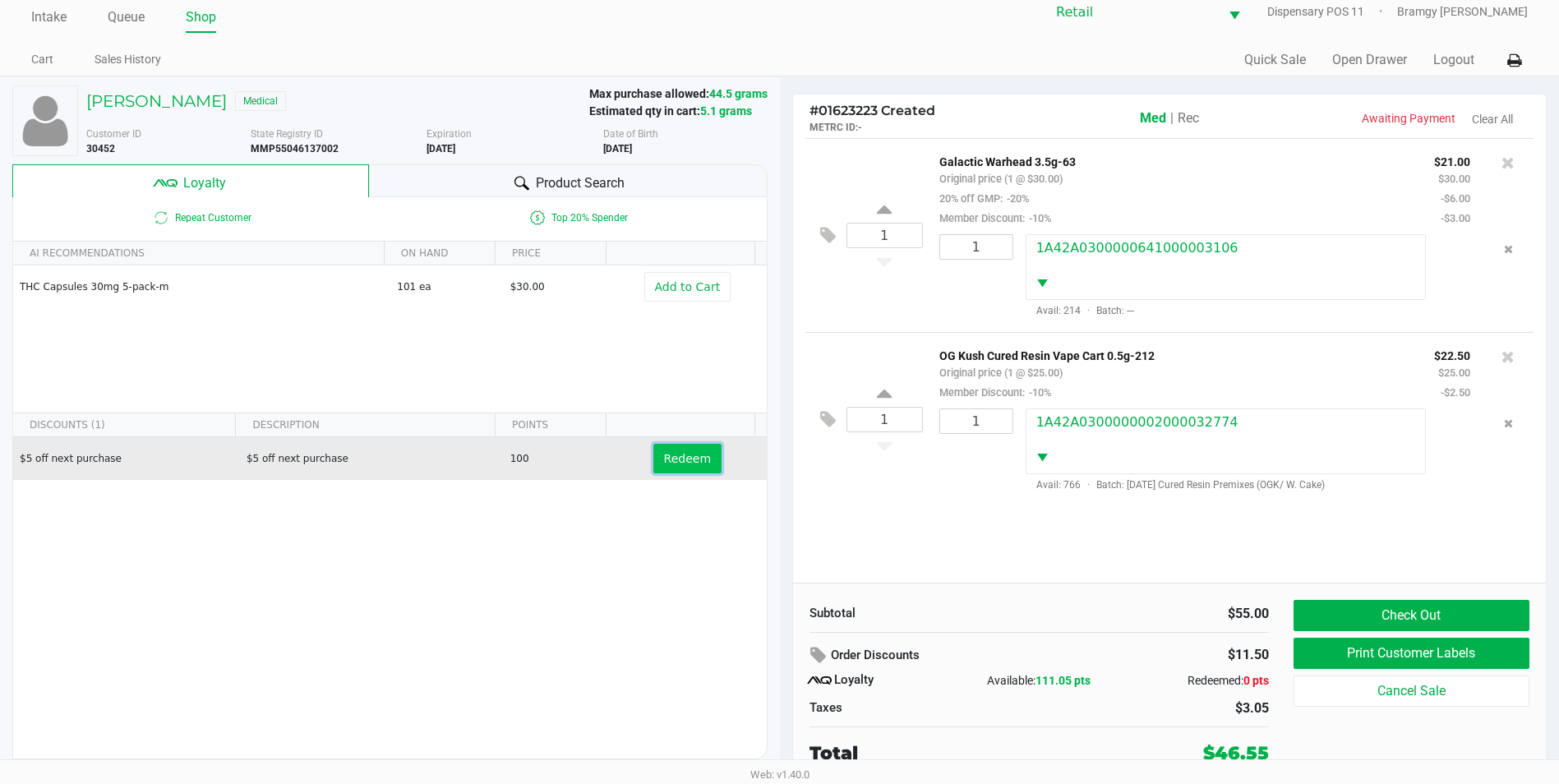
click at [674, 462] on span "Redeem" at bounding box center [687, 459] width 47 height 13
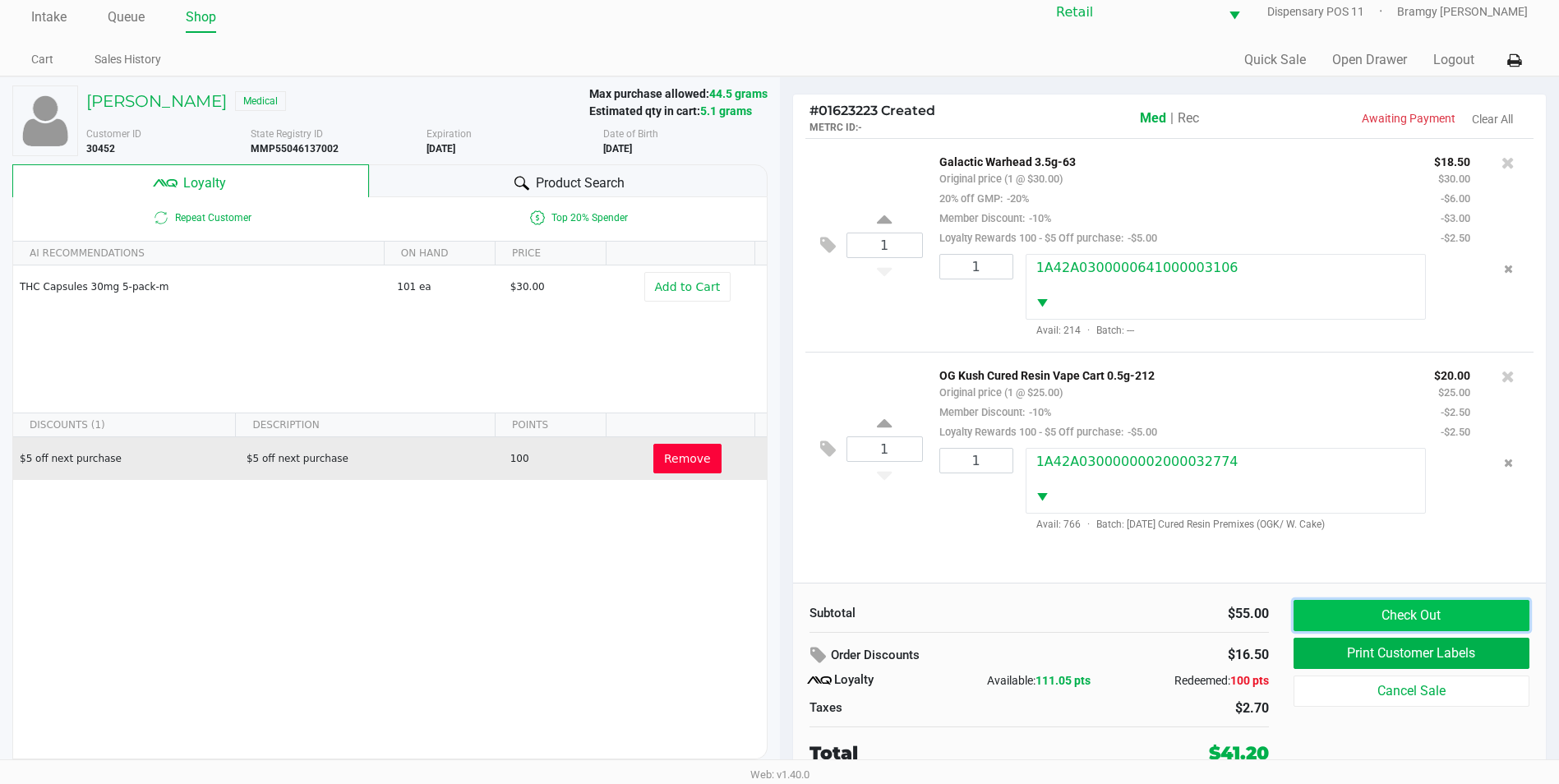
click at [1456, 607] on button "Check Out" at bounding box center [1411, 616] width 236 height 31
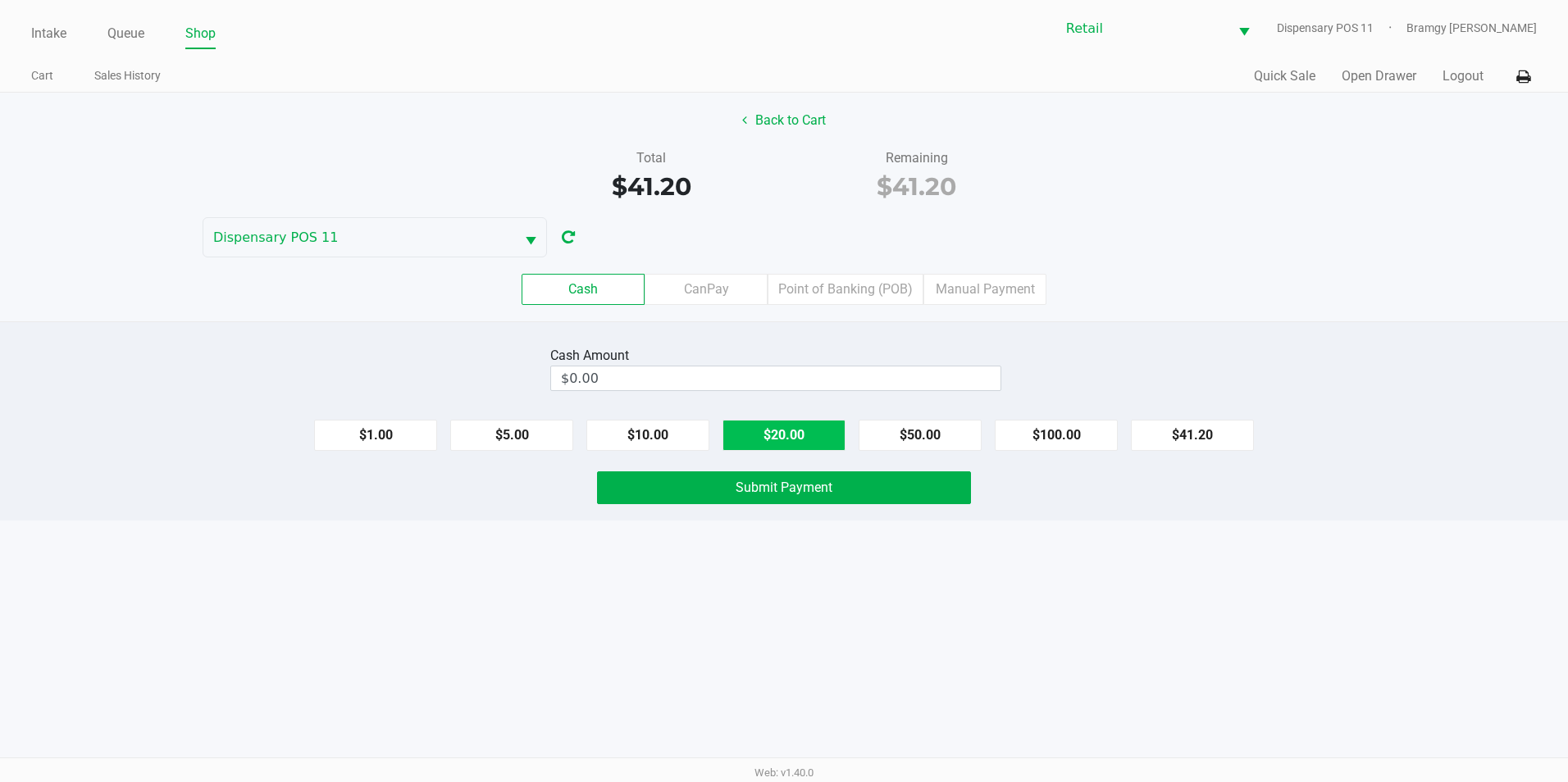
click at [810, 440] on button "$20.00" at bounding box center [783, 435] width 123 height 31
click at [780, 436] on button "$20.00" at bounding box center [783, 435] width 123 height 31
click at [500, 429] on button "$5.00" at bounding box center [511, 435] width 123 height 31
type input "$45.00"
click at [701, 483] on button "Submit Payment" at bounding box center [784, 488] width 374 height 33
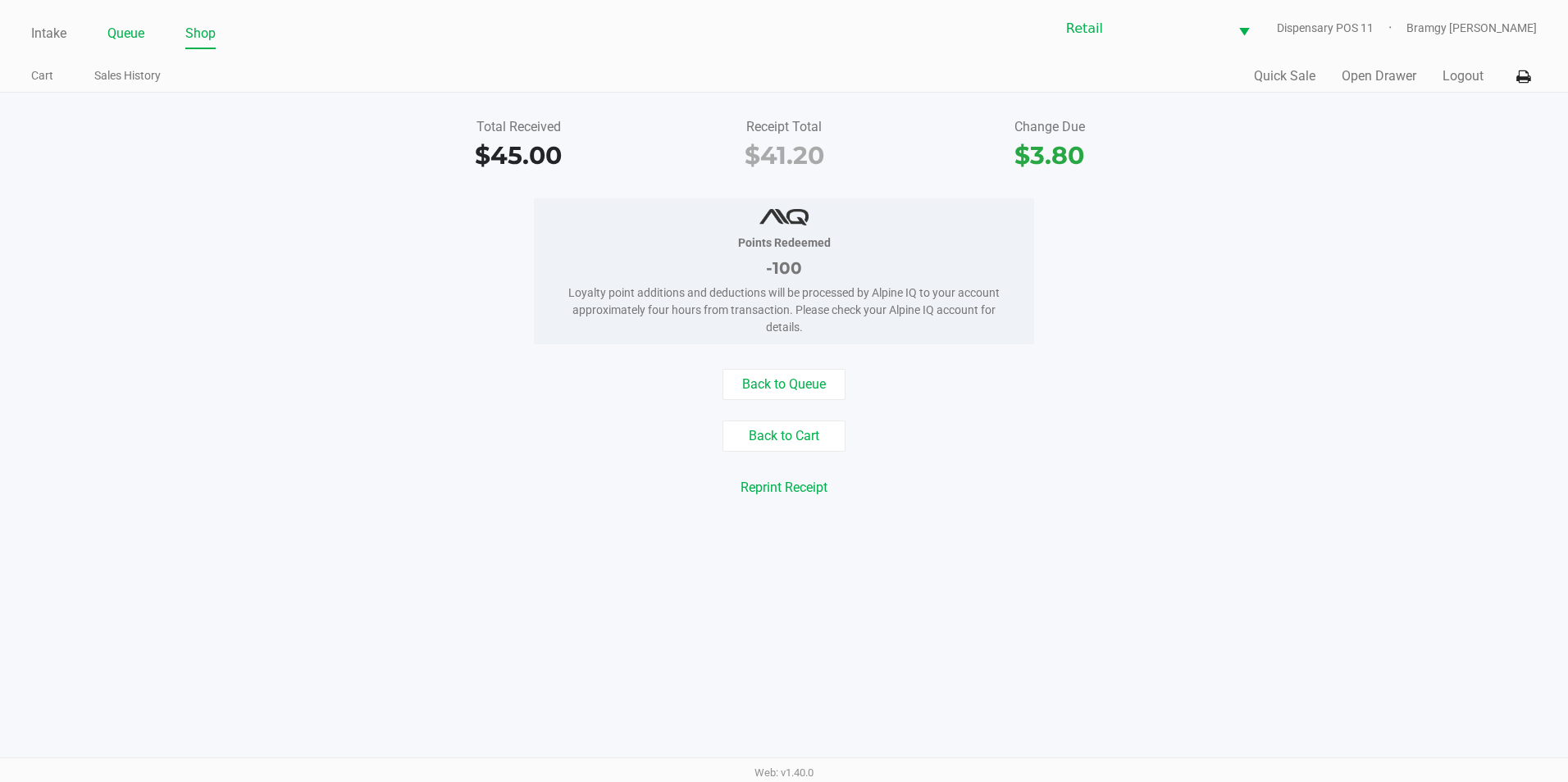
click at [124, 27] on link "Queue" at bounding box center [126, 34] width 37 height 23
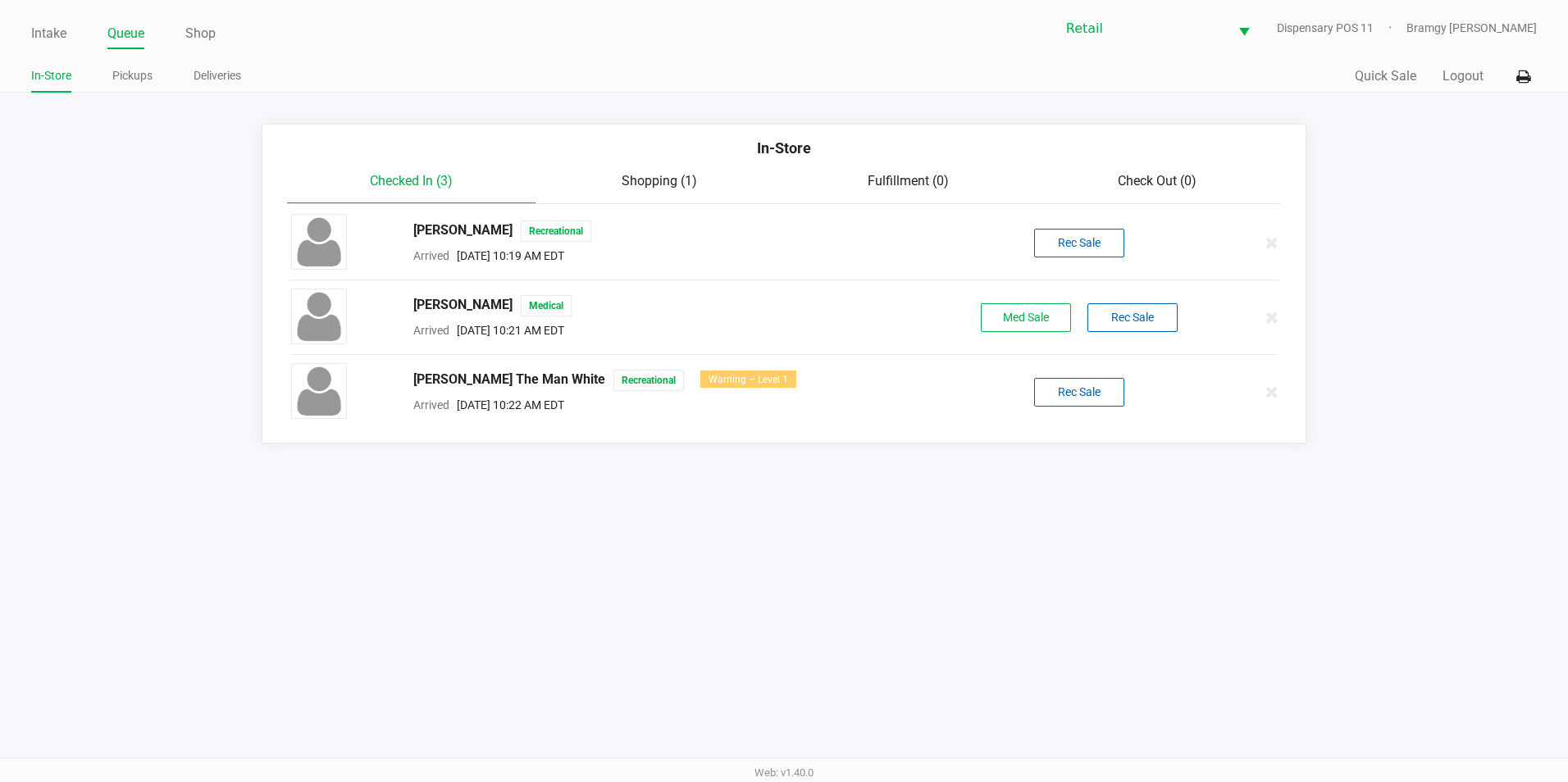
click at [26, 31] on div "Intake Queue Shop Retail Dispensary POS 11 Bramgy [PERSON_NAME] In-Store Pickup…" at bounding box center [784, 46] width 1568 height 92
click at [53, 28] on link "Intake" at bounding box center [49, 34] width 36 height 23
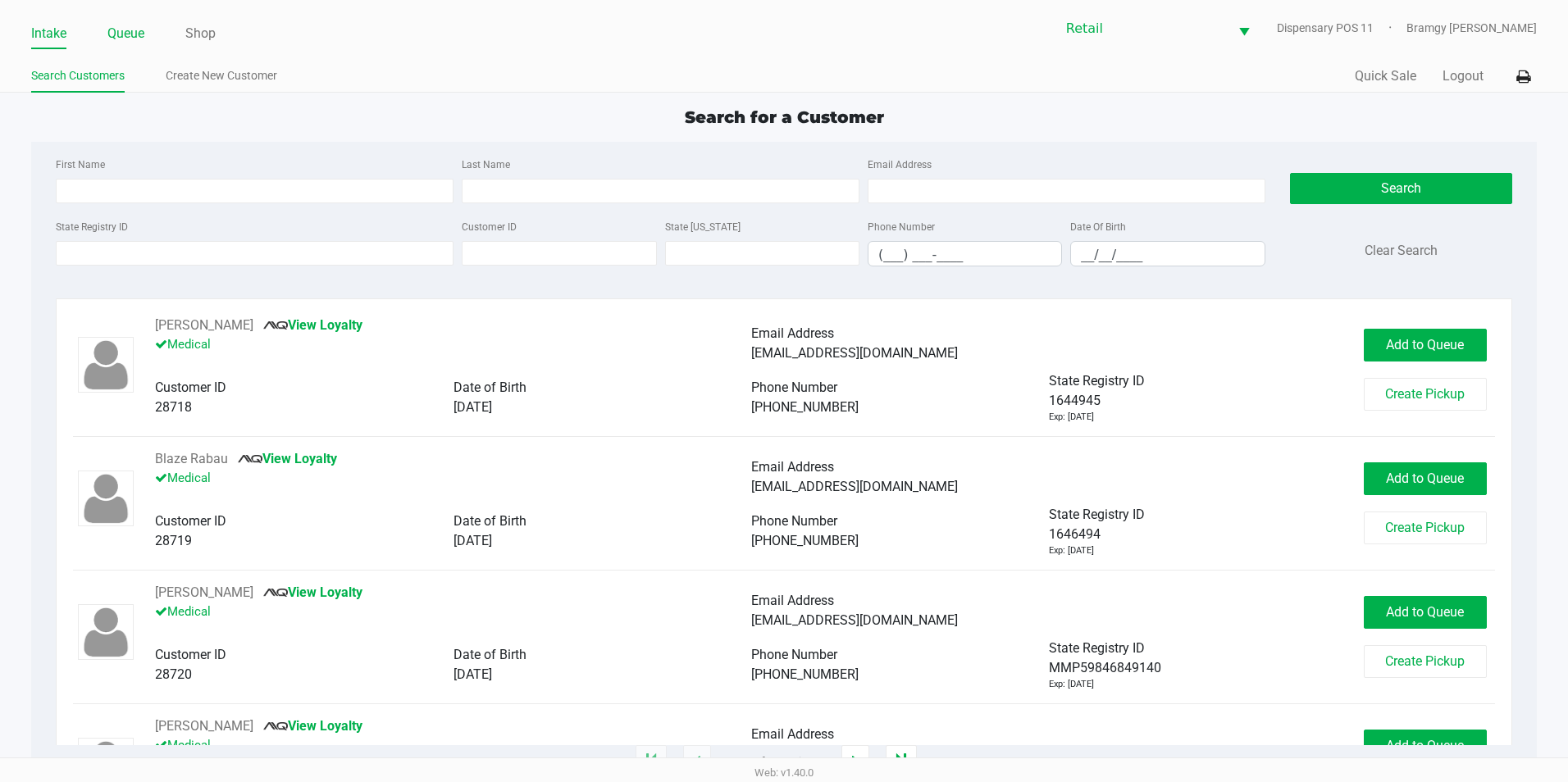
click at [113, 30] on link "Queue" at bounding box center [126, 34] width 37 height 23
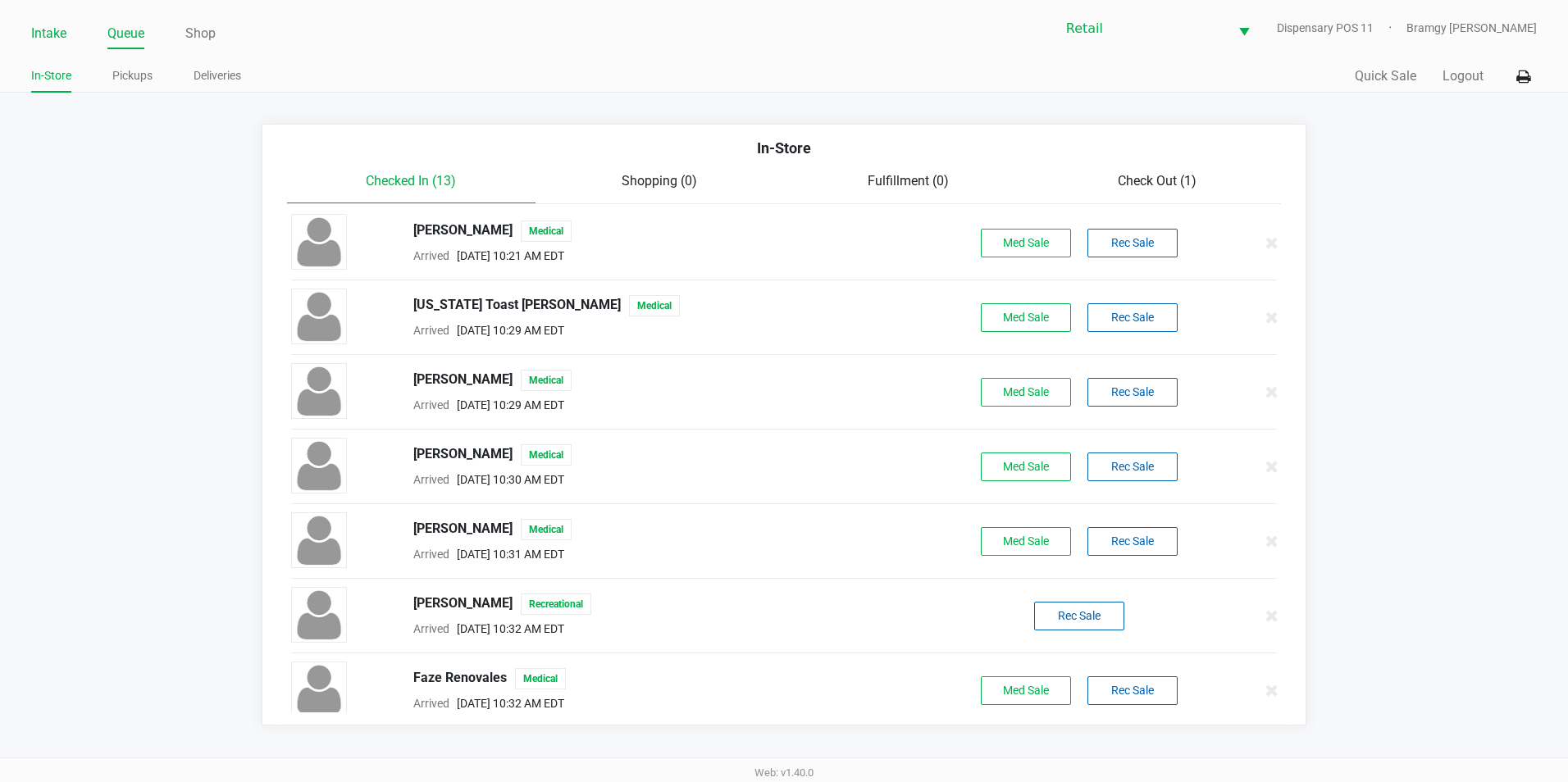
click at [46, 31] on link "Intake" at bounding box center [49, 34] width 36 height 23
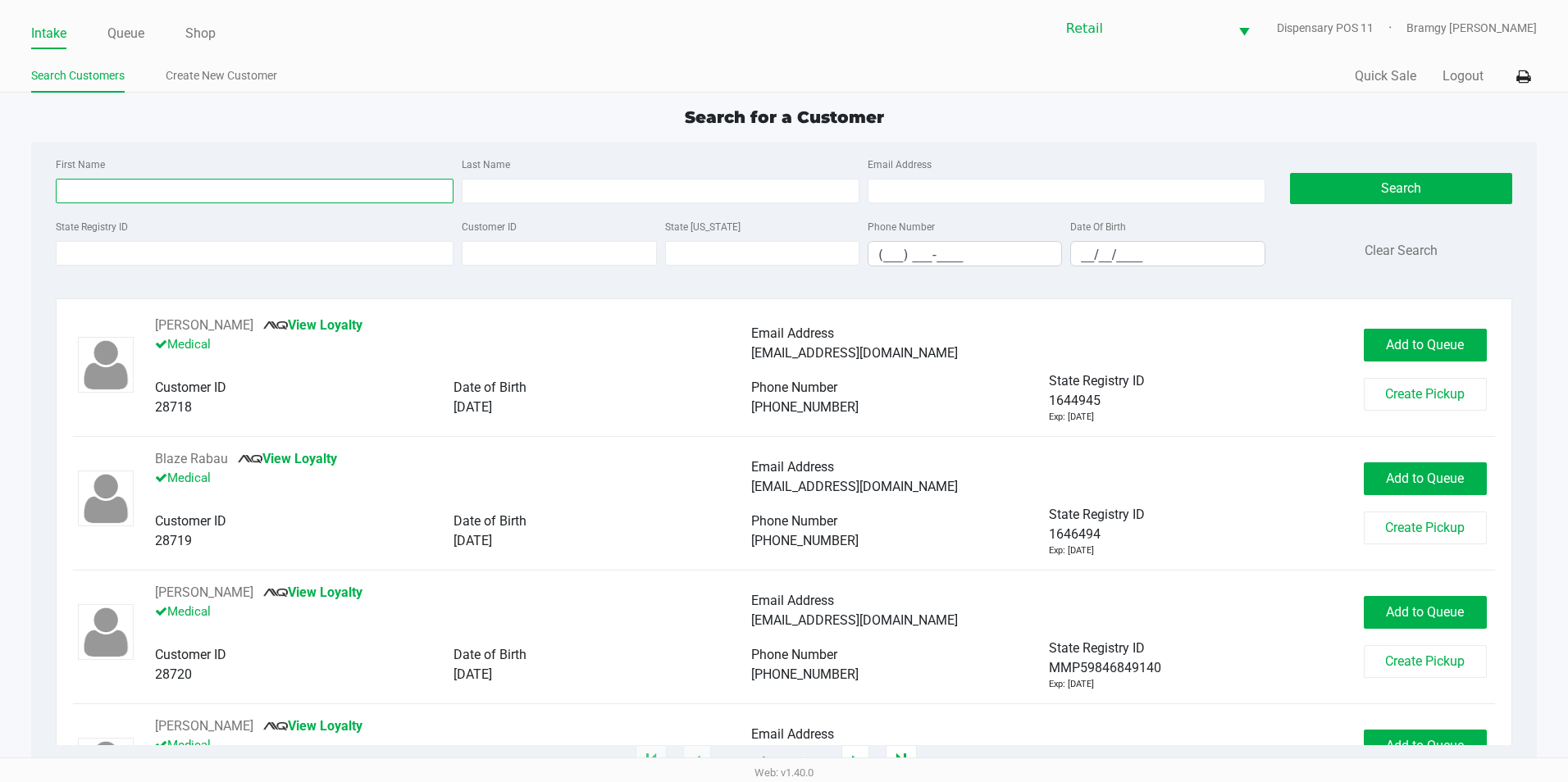
click at [169, 190] on input "First Name" at bounding box center [254, 191] width 397 height 25
click at [129, 29] on link "Queue" at bounding box center [126, 34] width 37 height 23
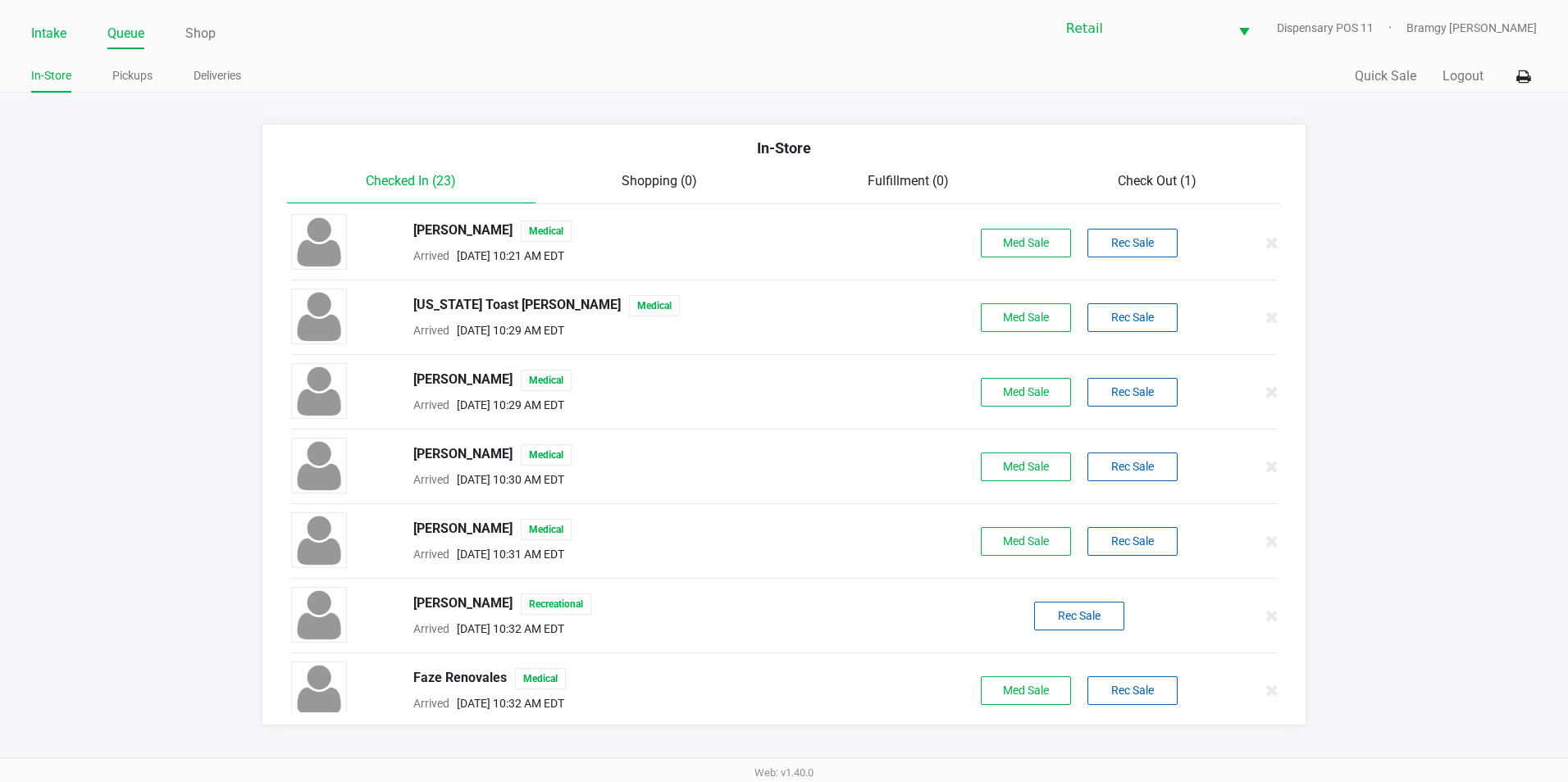
click at [52, 27] on link "Intake" at bounding box center [49, 34] width 36 height 23
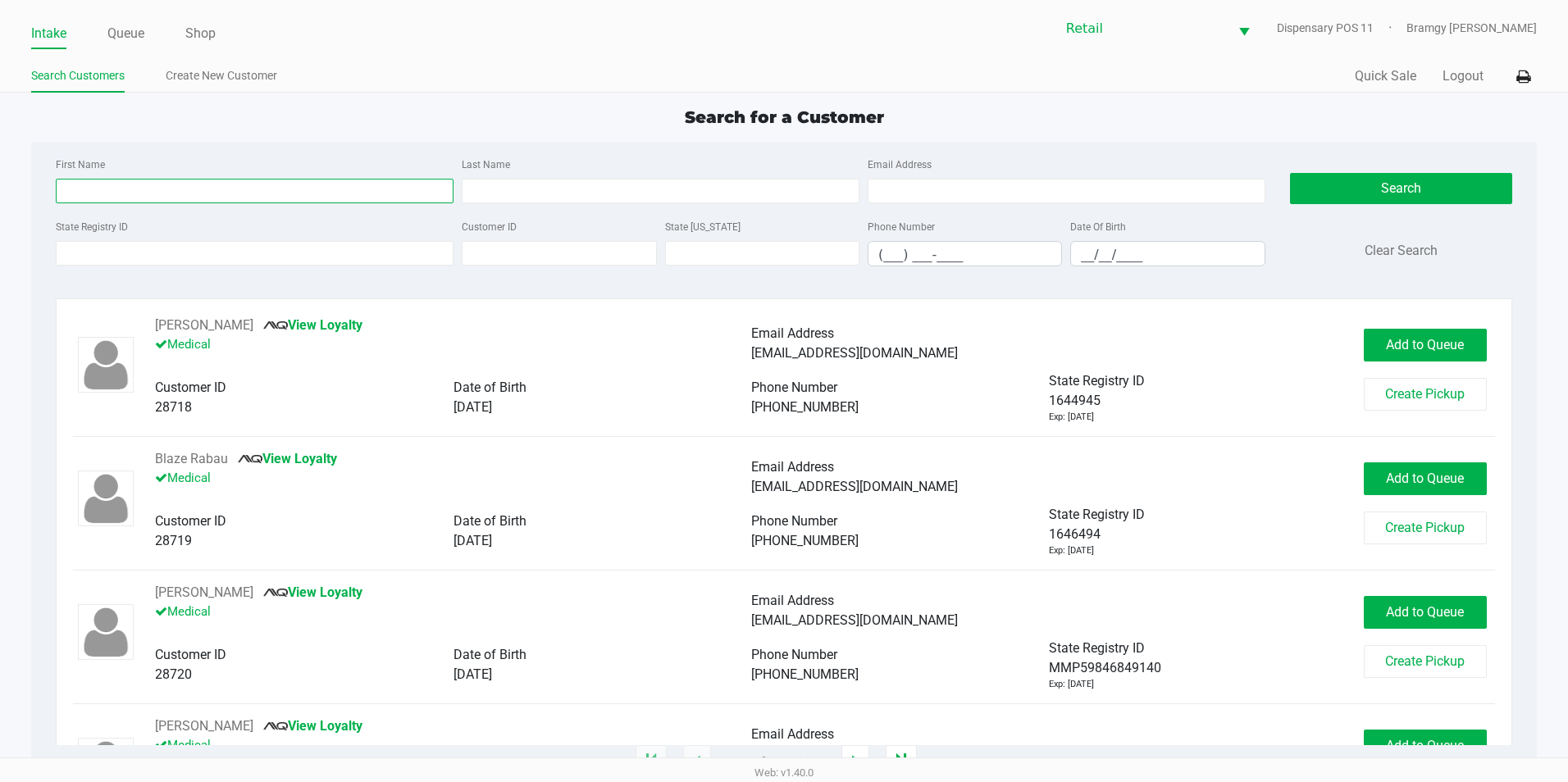
click at [157, 199] on input "First Name" at bounding box center [254, 191] width 397 height 25
type input "s"
type input "[PERSON_NAME]"
click at [591, 187] on input "Last Name" at bounding box center [660, 191] width 397 height 25
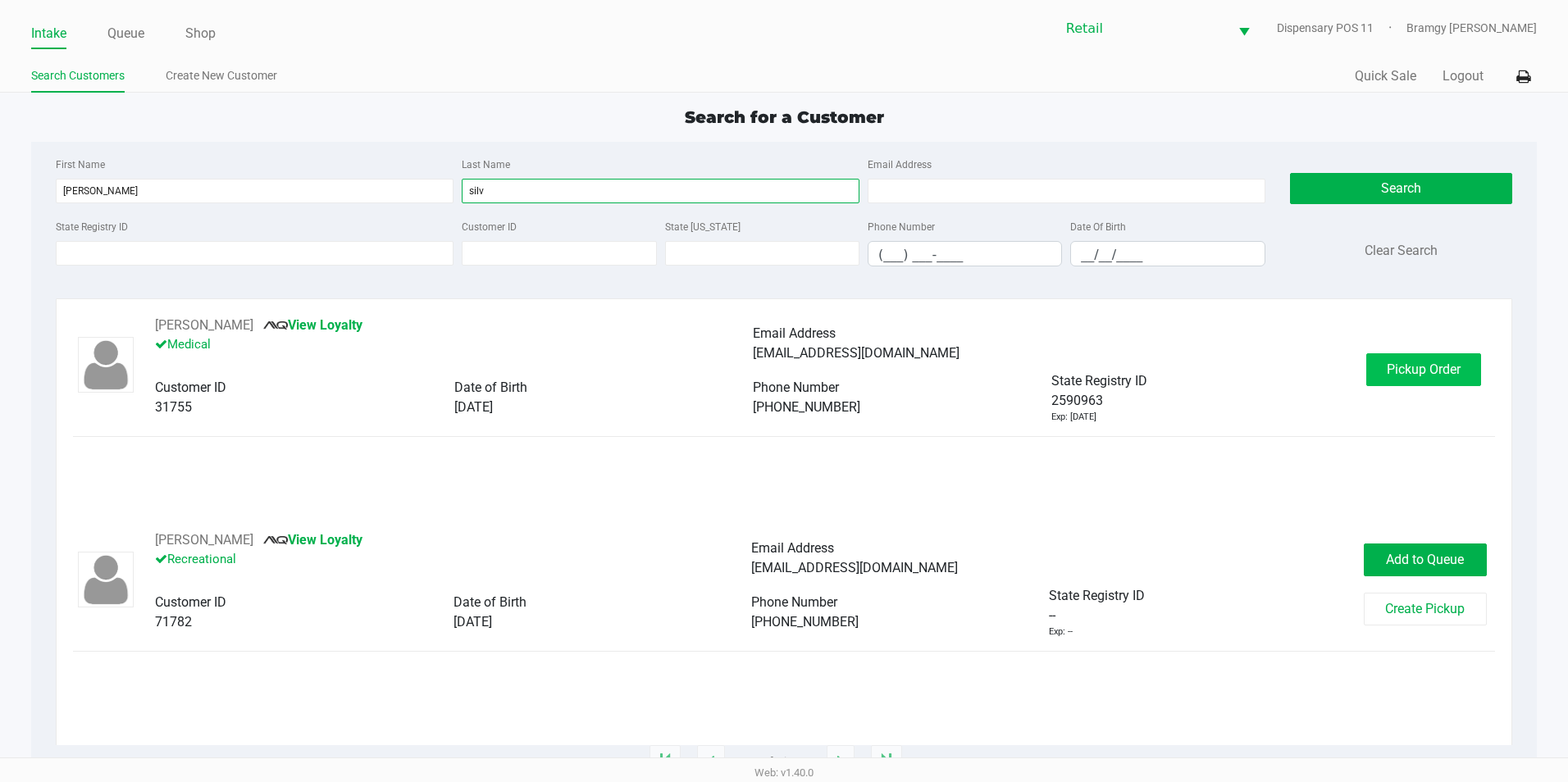
type input "silv"
click at [1459, 368] on span "Pickup Order" at bounding box center [1423, 369] width 74 height 16
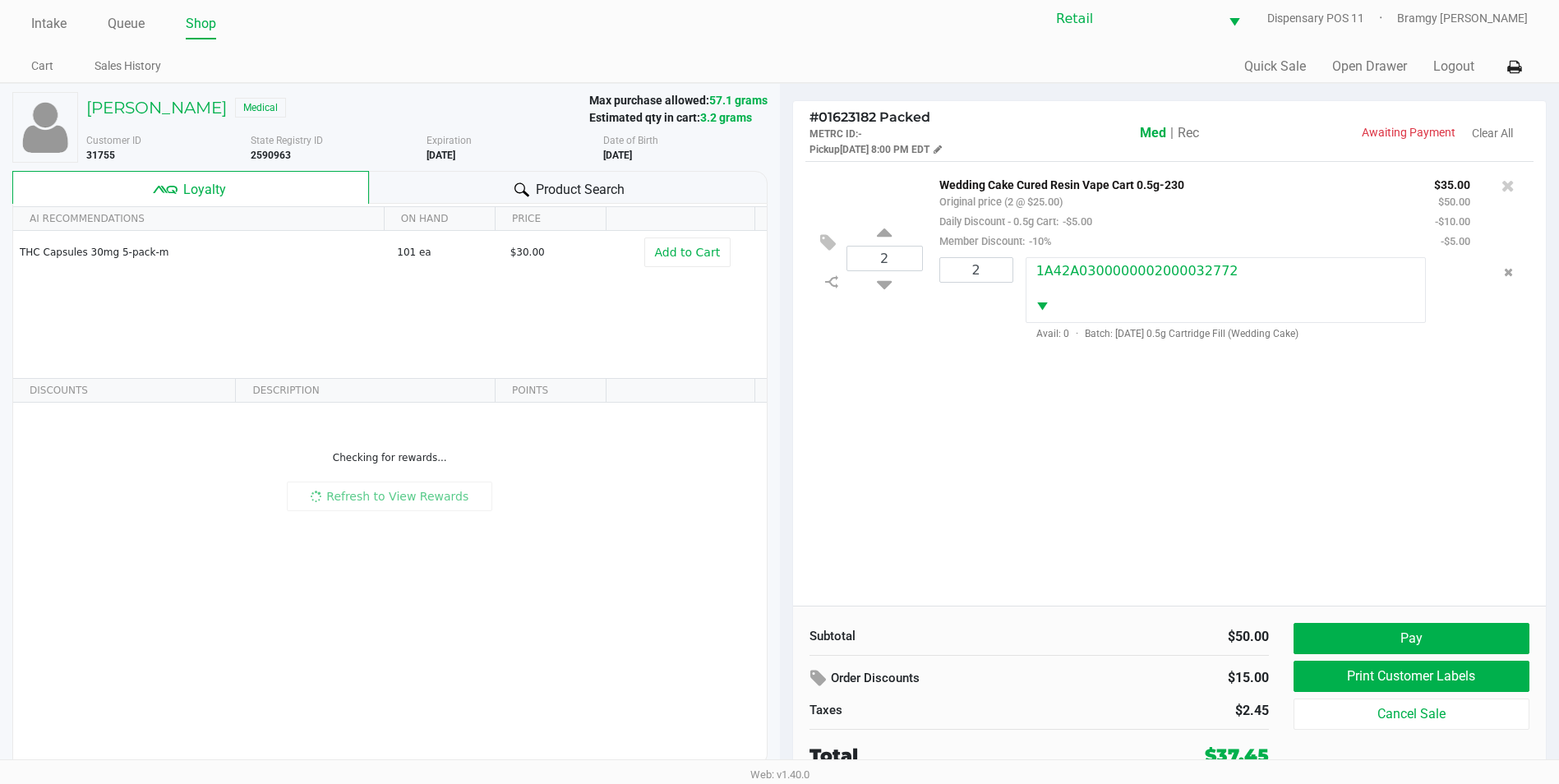
scroll to position [12, 0]
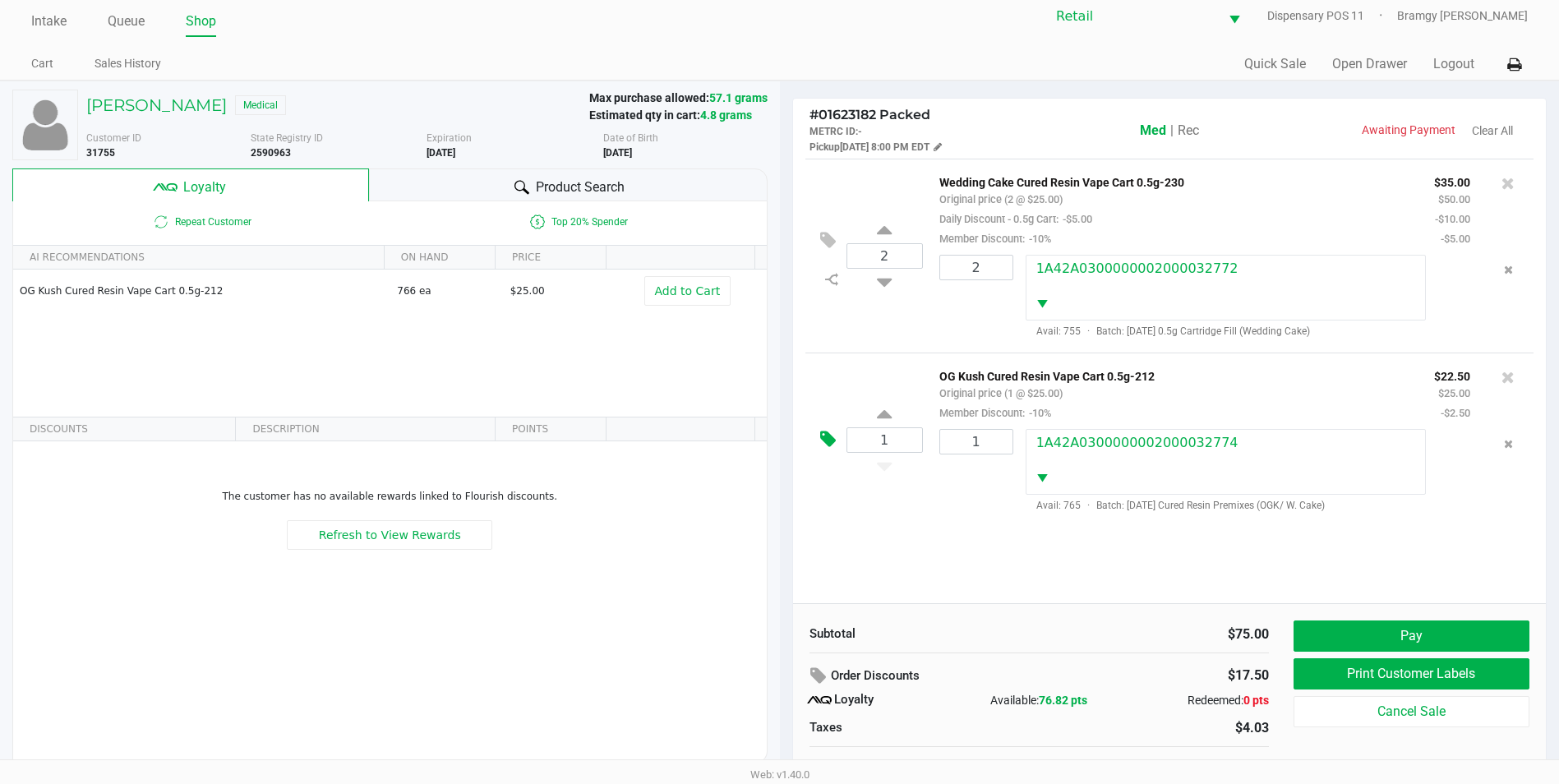
click at [821, 445] on icon at bounding box center [828, 439] width 16 height 19
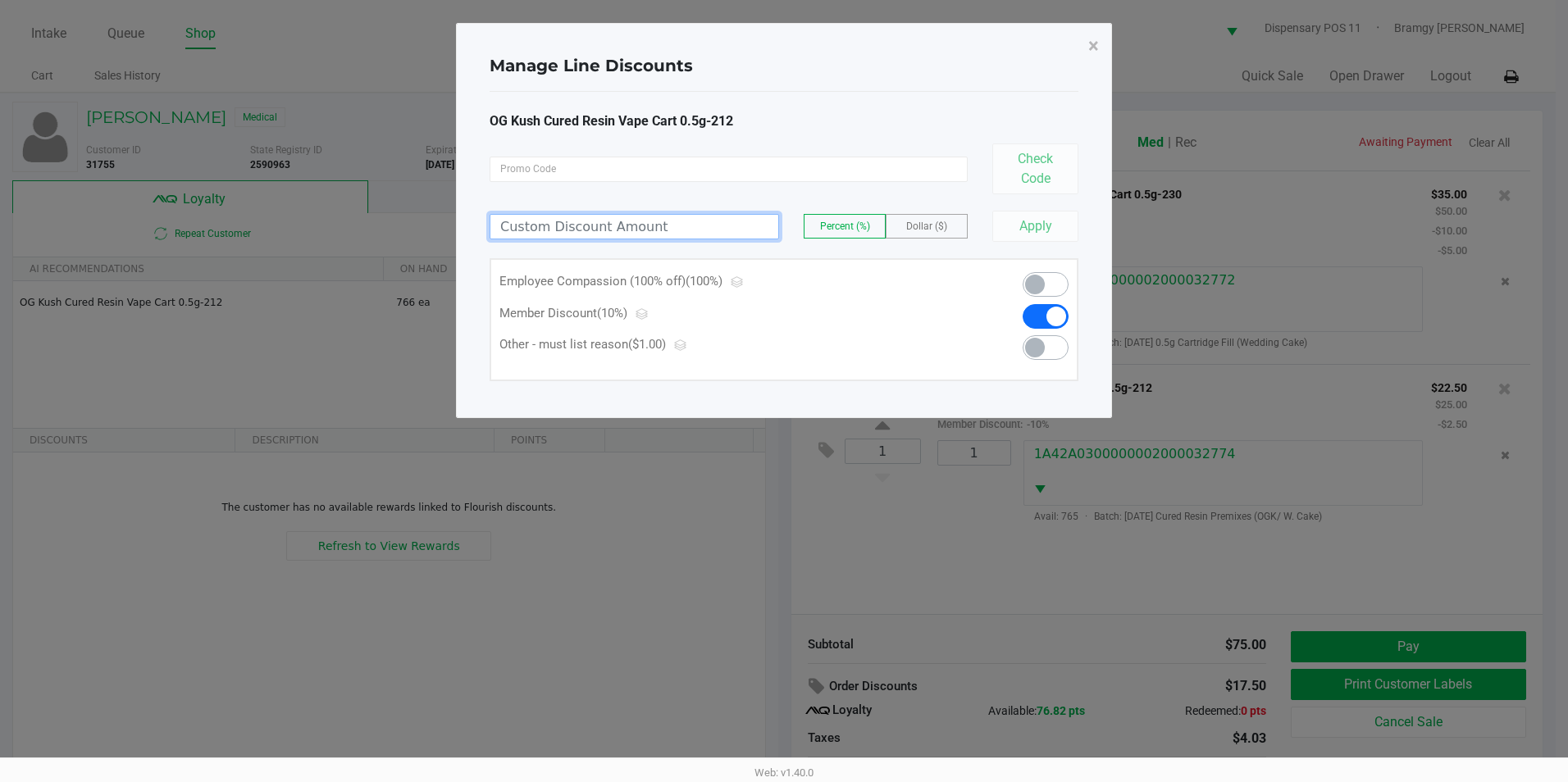
click at [706, 224] on input at bounding box center [634, 226] width 287 height 24
type input "100.00"
click at [1009, 232] on button "Apply" at bounding box center [1035, 226] width 86 height 31
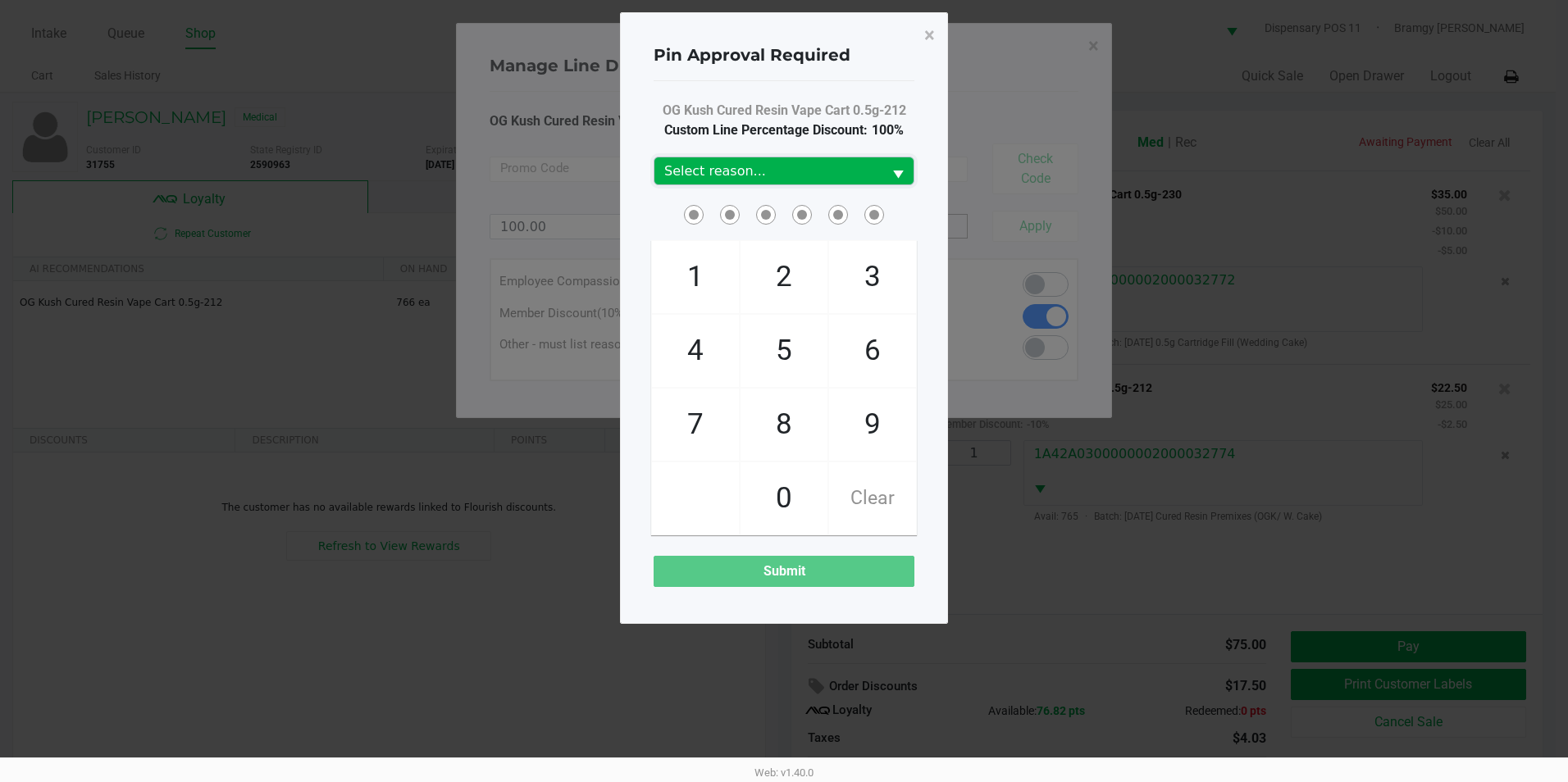
click at [859, 168] on span "Select reason..." at bounding box center [768, 172] width 208 height 20
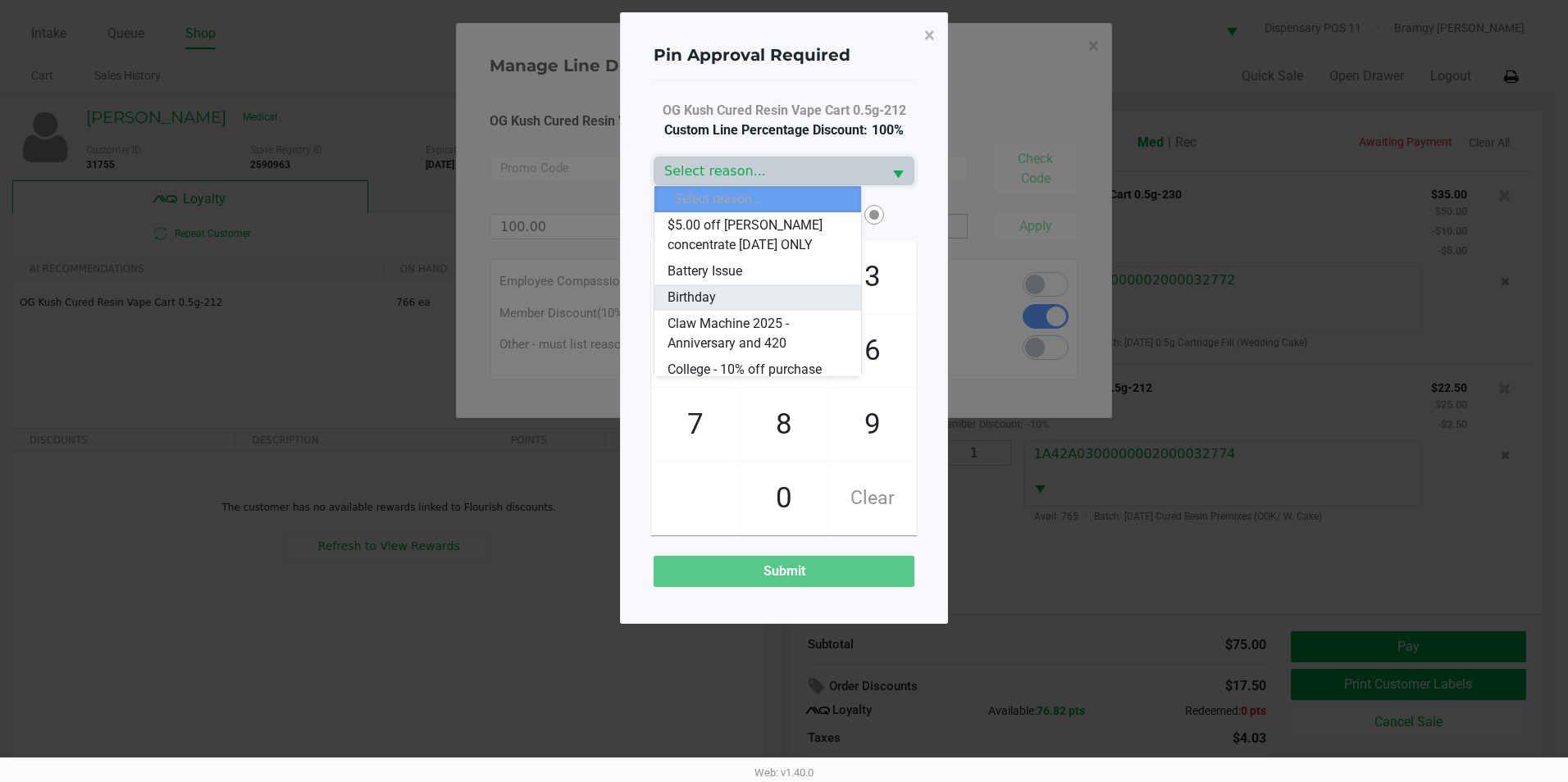
click at [689, 294] on span "Birthday" at bounding box center [691, 297] width 49 height 20
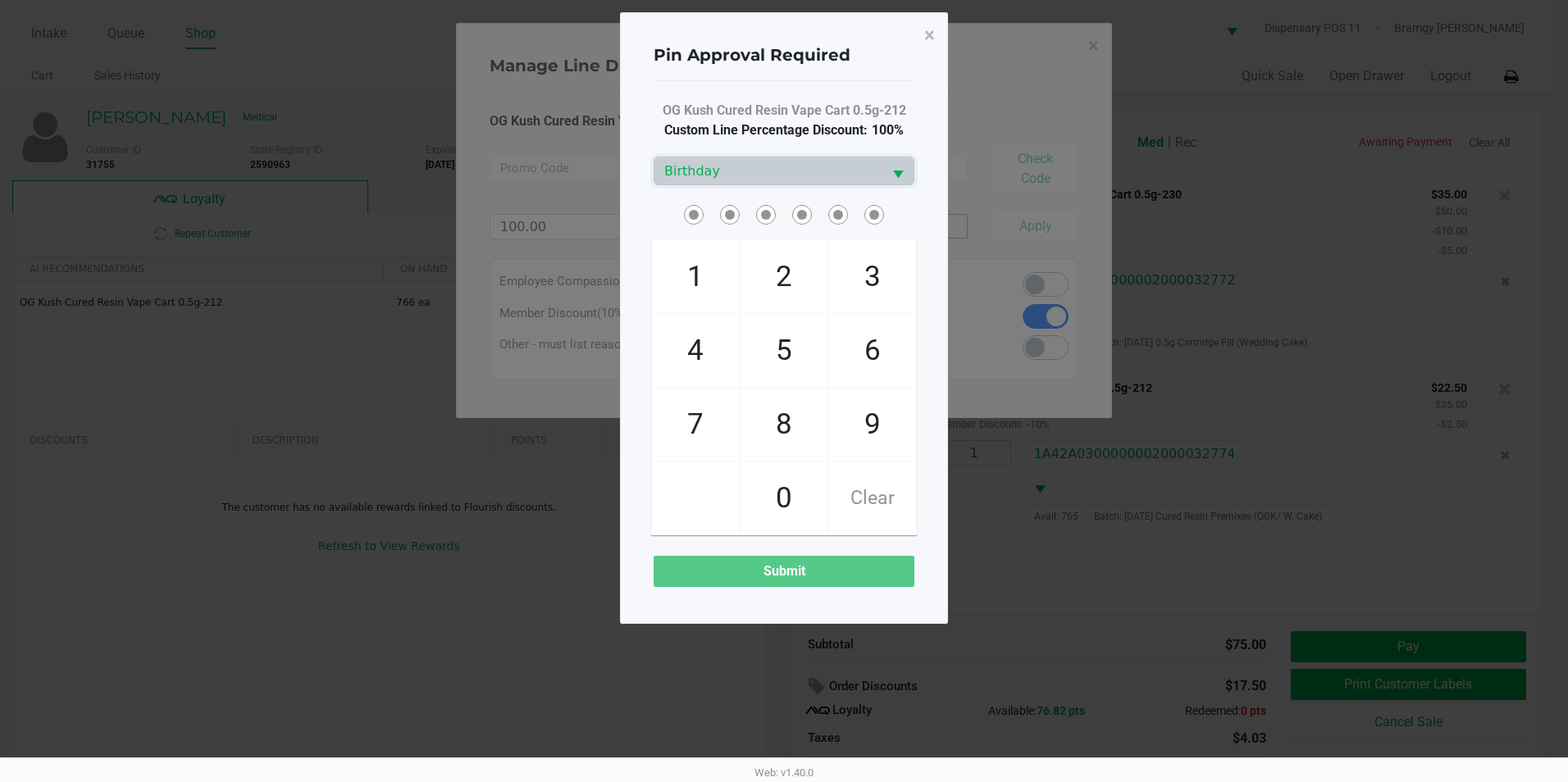
click at [860, 418] on span "9" at bounding box center [872, 424] width 87 height 72
checkbox input "true"
click at [794, 493] on span "0" at bounding box center [783, 498] width 87 height 72
checkbox input "true"
click at [866, 340] on span "6" at bounding box center [872, 350] width 87 height 72
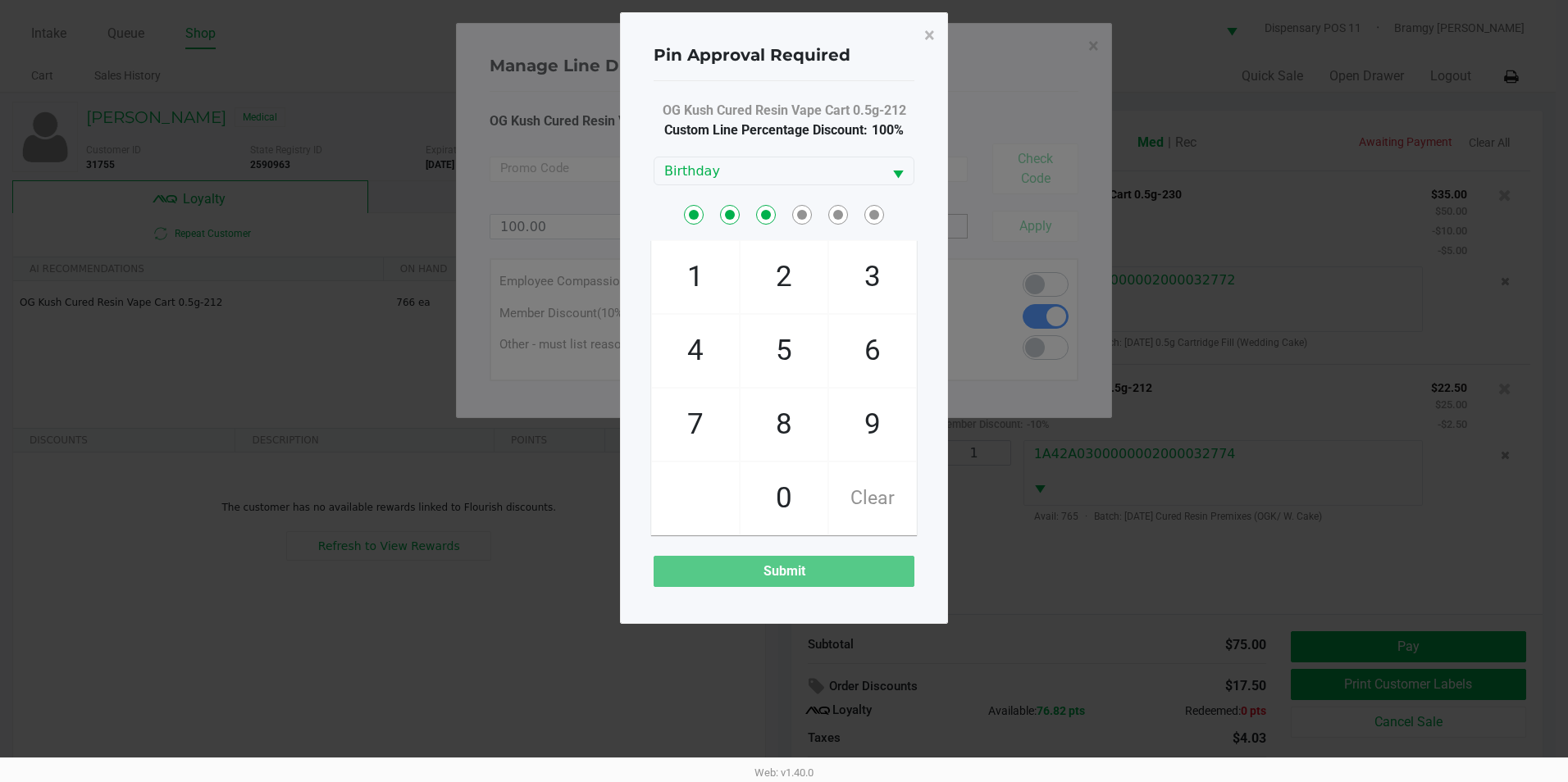
checkbox input "true"
click at [798, 406] on span "8" at bounding box center [783, 424] width 87 height 72
checkbox input "true"
click at [873, 293] on span "3" at bounding box center [872, 277] width 87 height 72
checkbox input "true"
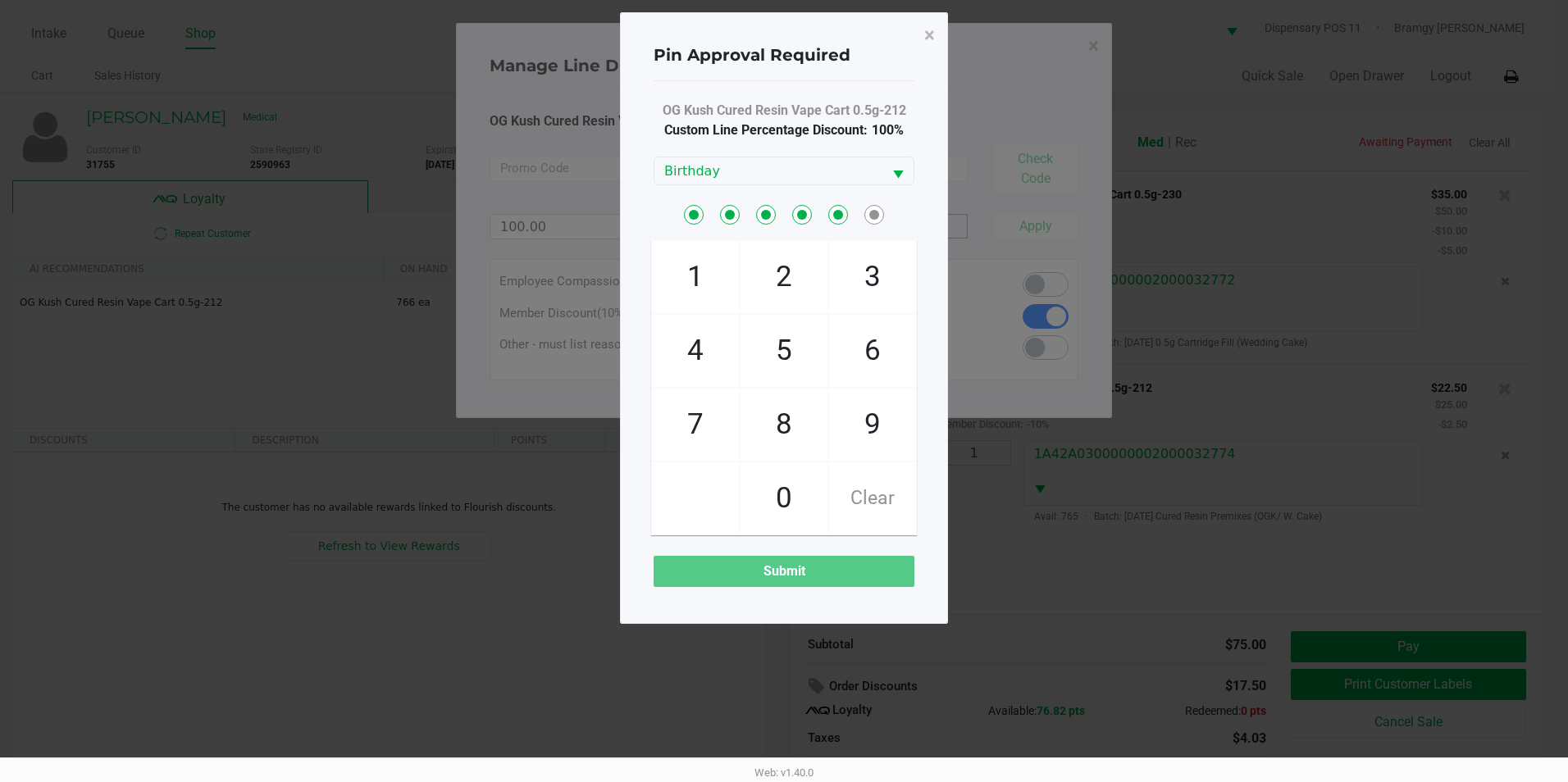
click at [708, 340] on span "4" at bounding box center [695, 350] width 87 height 72
checkbox input "true"
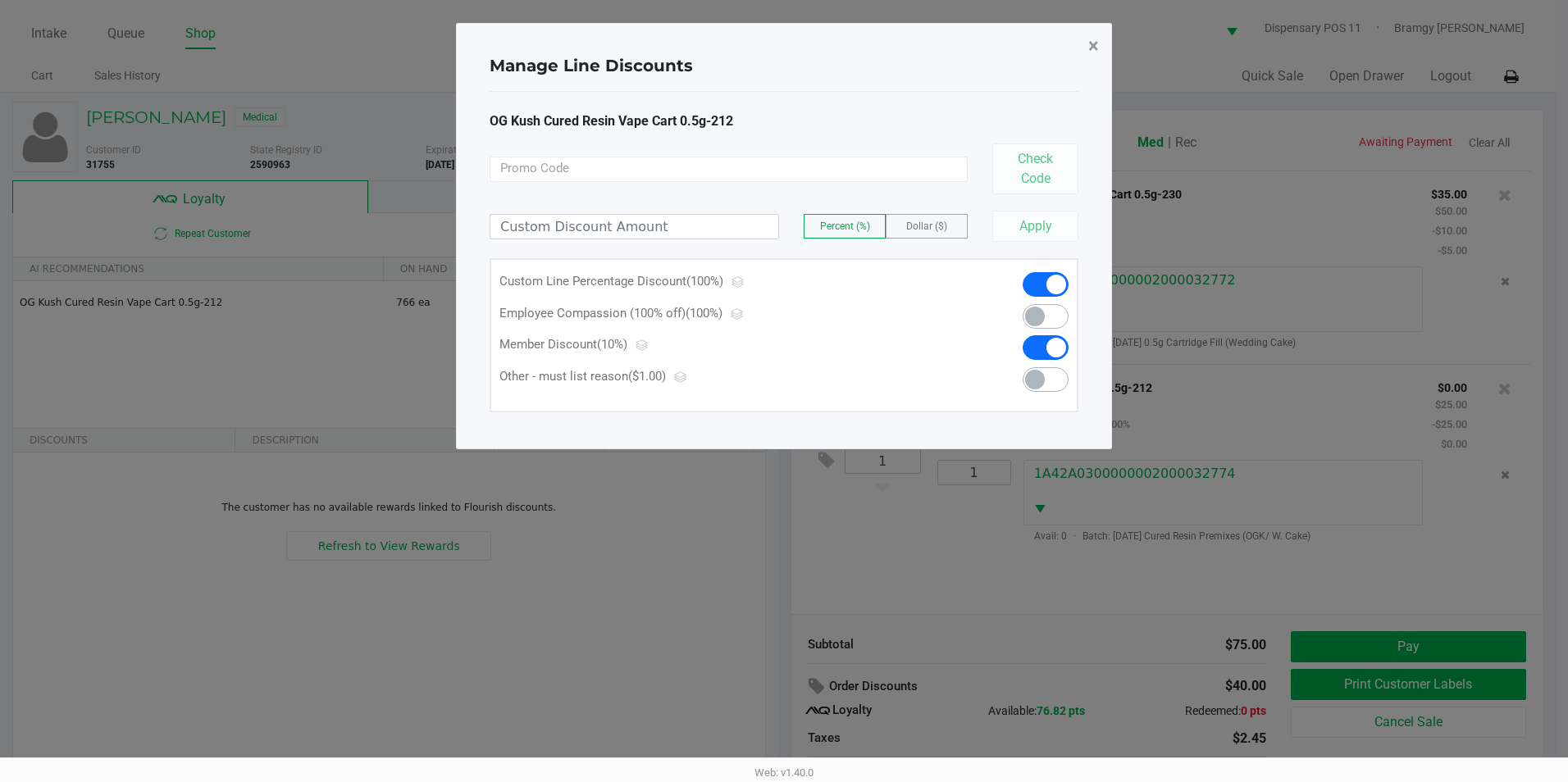
click at [1095, 40] on span "×" at bounding box center [1093, 46] width 11 height 23
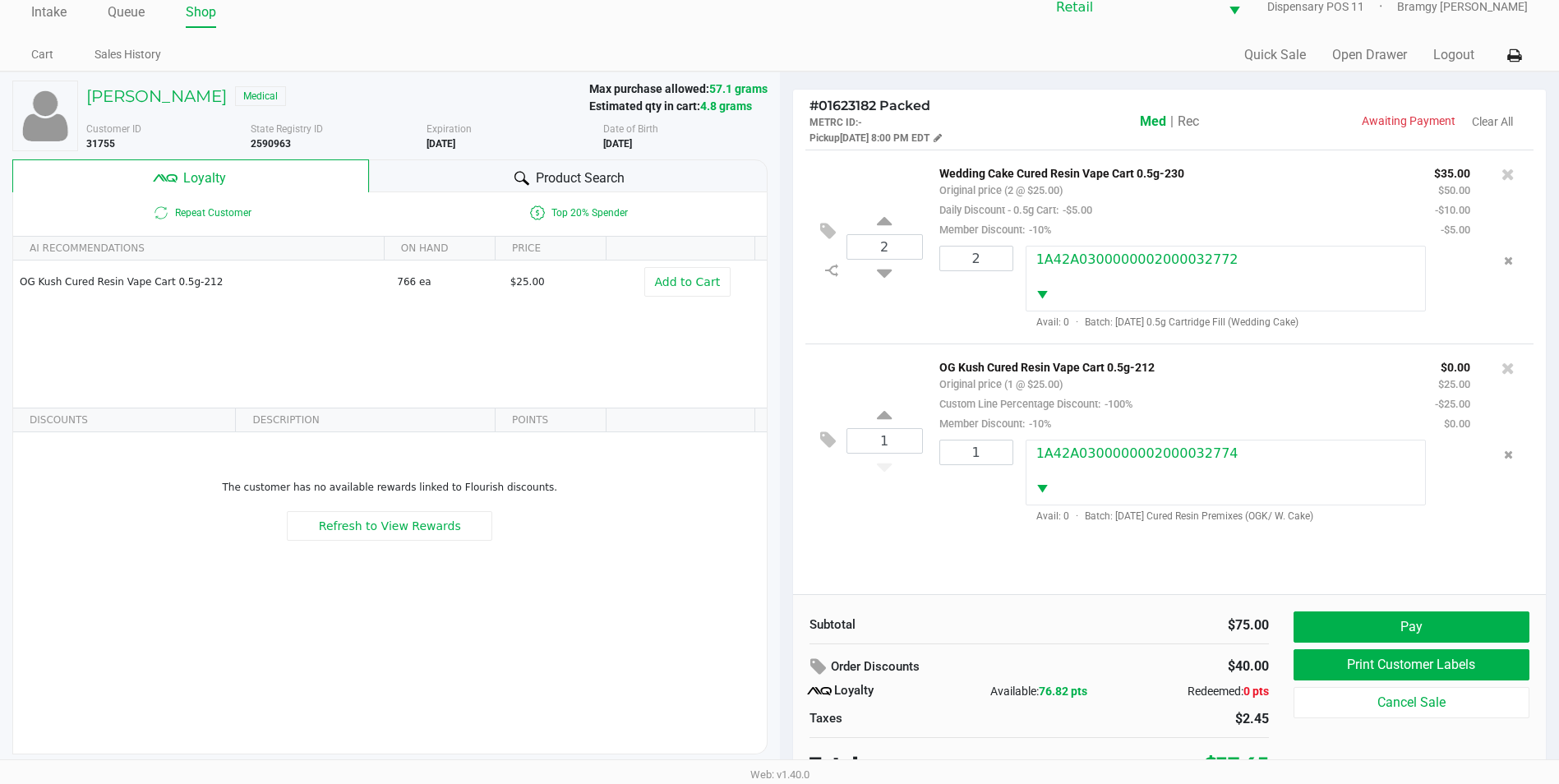
scroll to position [32, 0]
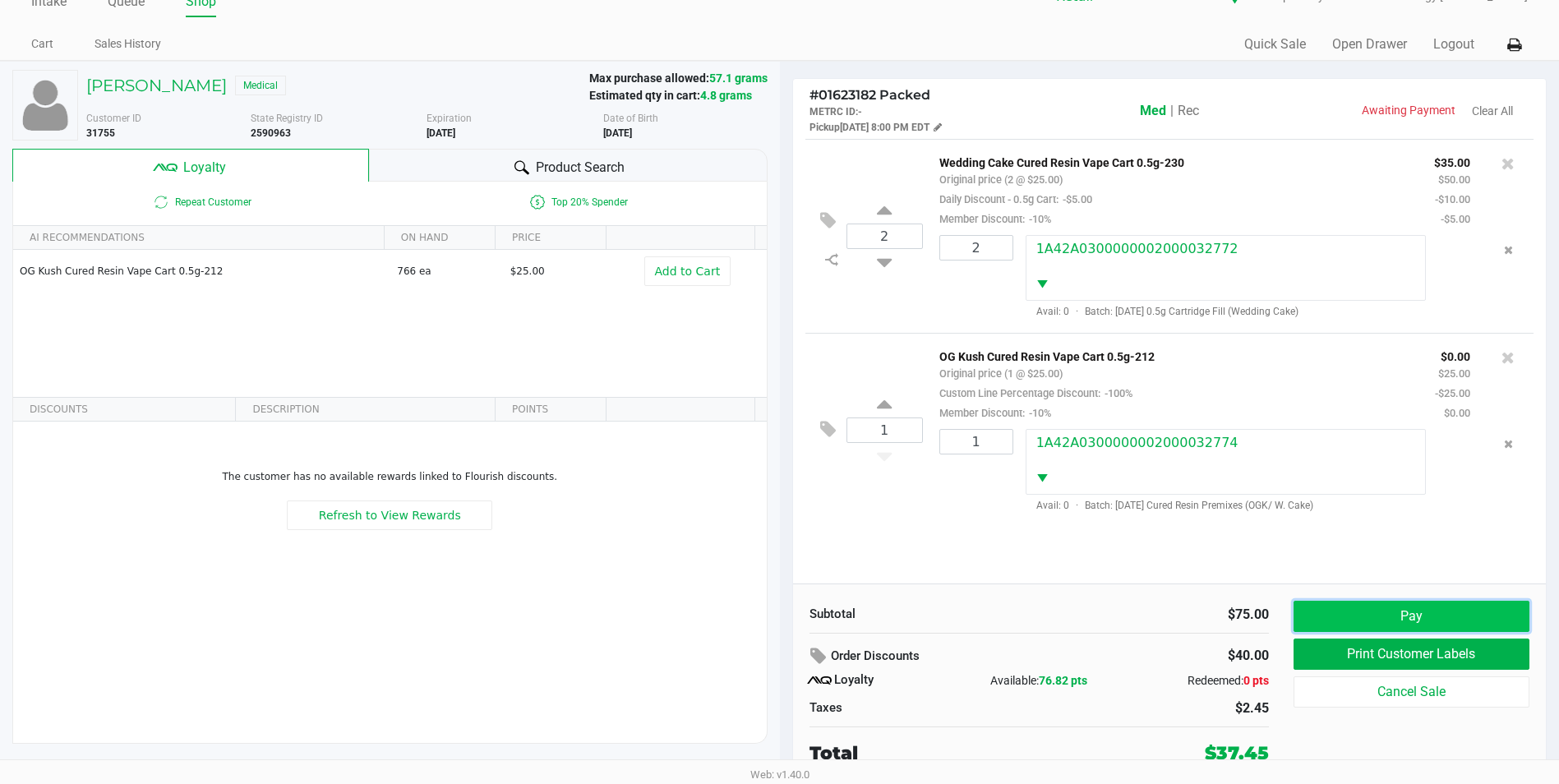
click at [1358, 608] on button "Pay" at bounding box center [1411, 617] width 236 height 31
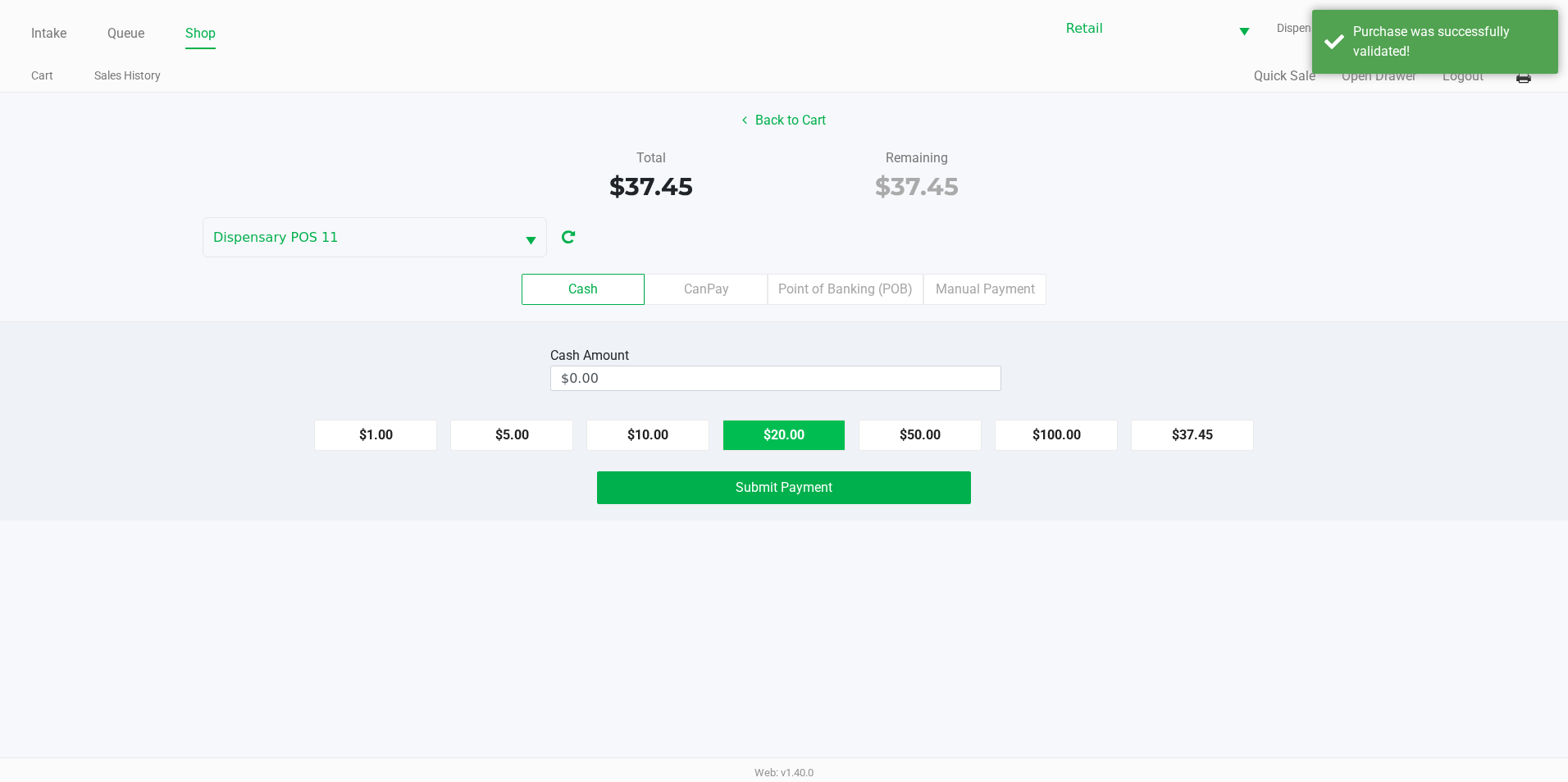
click at [808, 438] on button "$20.00" at bounding box center [783, 435] width 123 height 31
click at [808, 437] on button "$20.00" at bounding box center [783, 435] width 123 height 31
type input "$40.00"
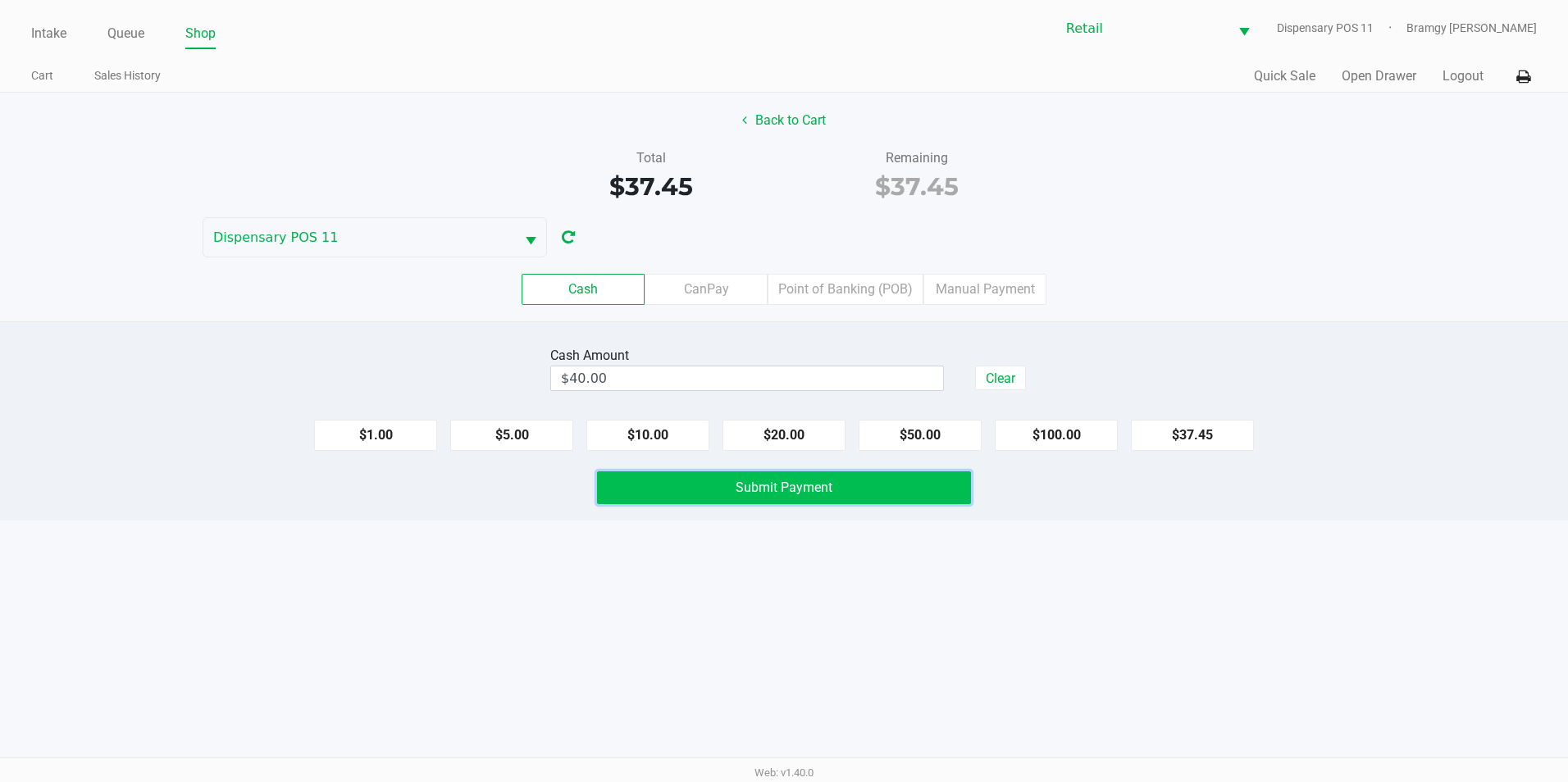
click at [862, 476] on button "Submit Payment" at bounding box center [784, 488] width 374 height 33
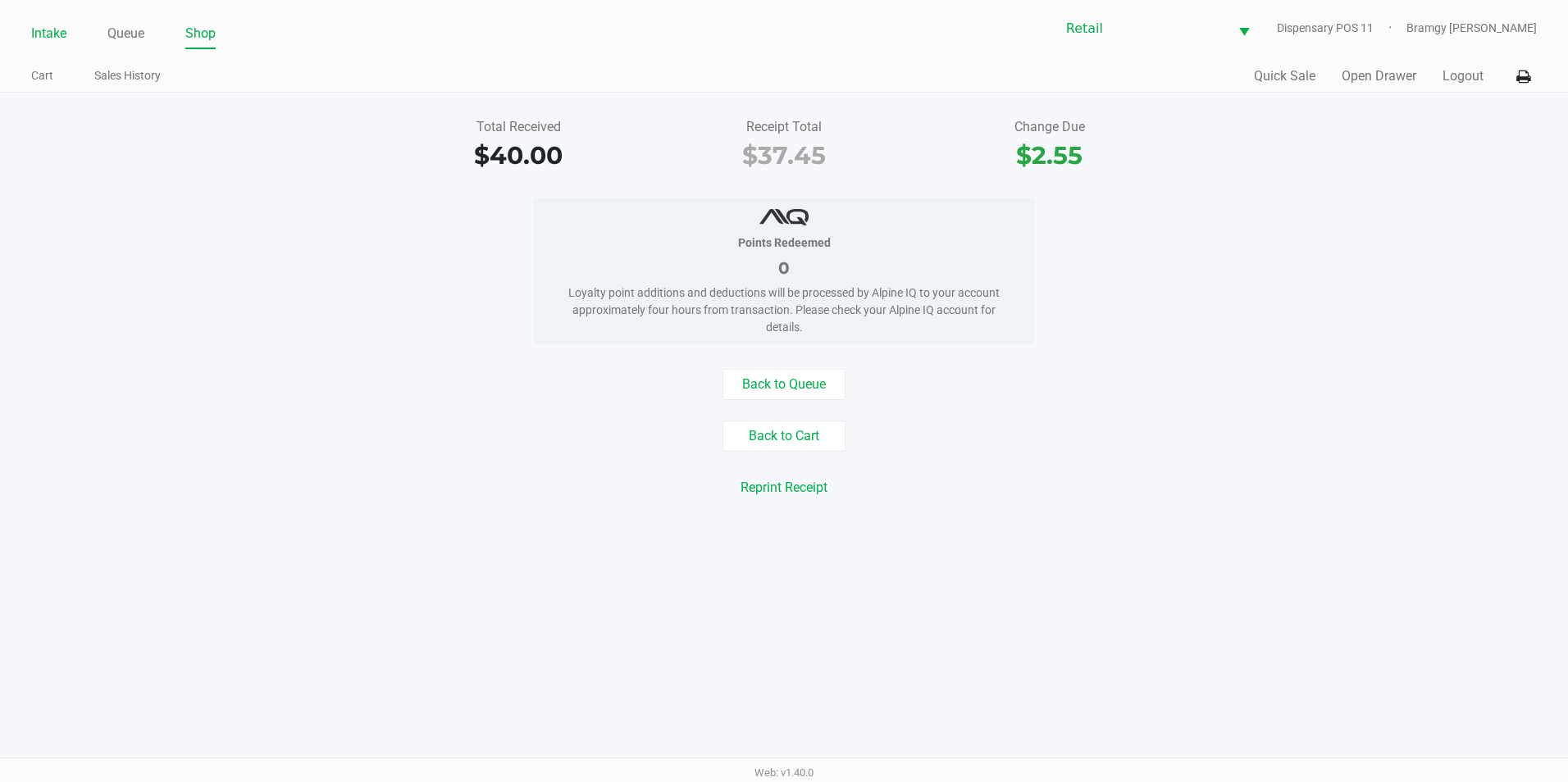
click at [55, 32] on link "Intake" at bounding box center [49, 34] width 36 height 23
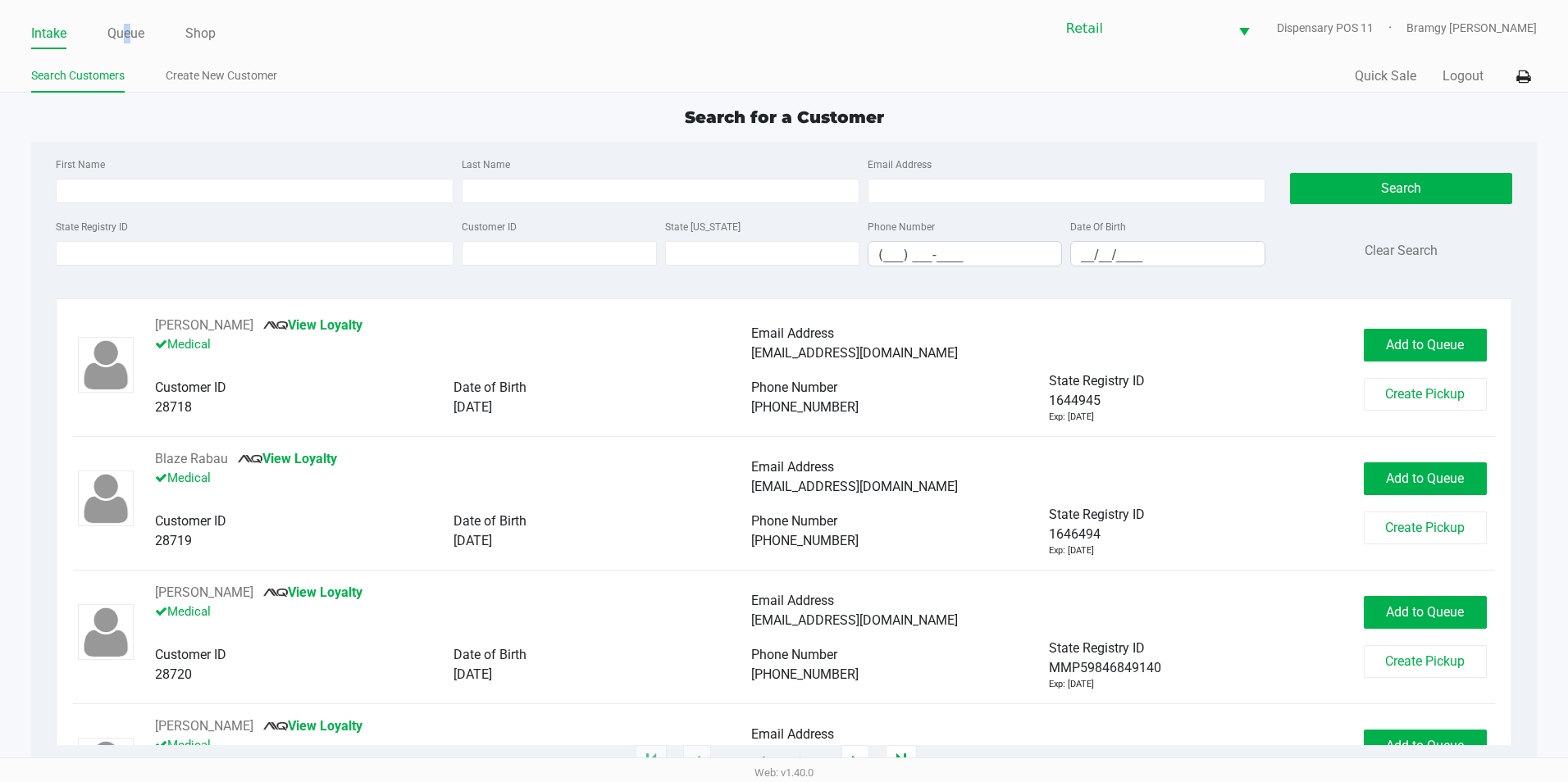
click at [128, 16] on div "Intake Queue Shop Retail Dispensary POS 11 Bramgy [PERSON_NAME]" at bounding box center [784, 28] width 1505 height 40
drag, startPoint x: 128, startPoint y: 16, endPoint x: 135, endPoint y: 24, distance: 10.6
click at [135, 24] on link "Queue" at bounding box center [126, 34] width 37 height 23
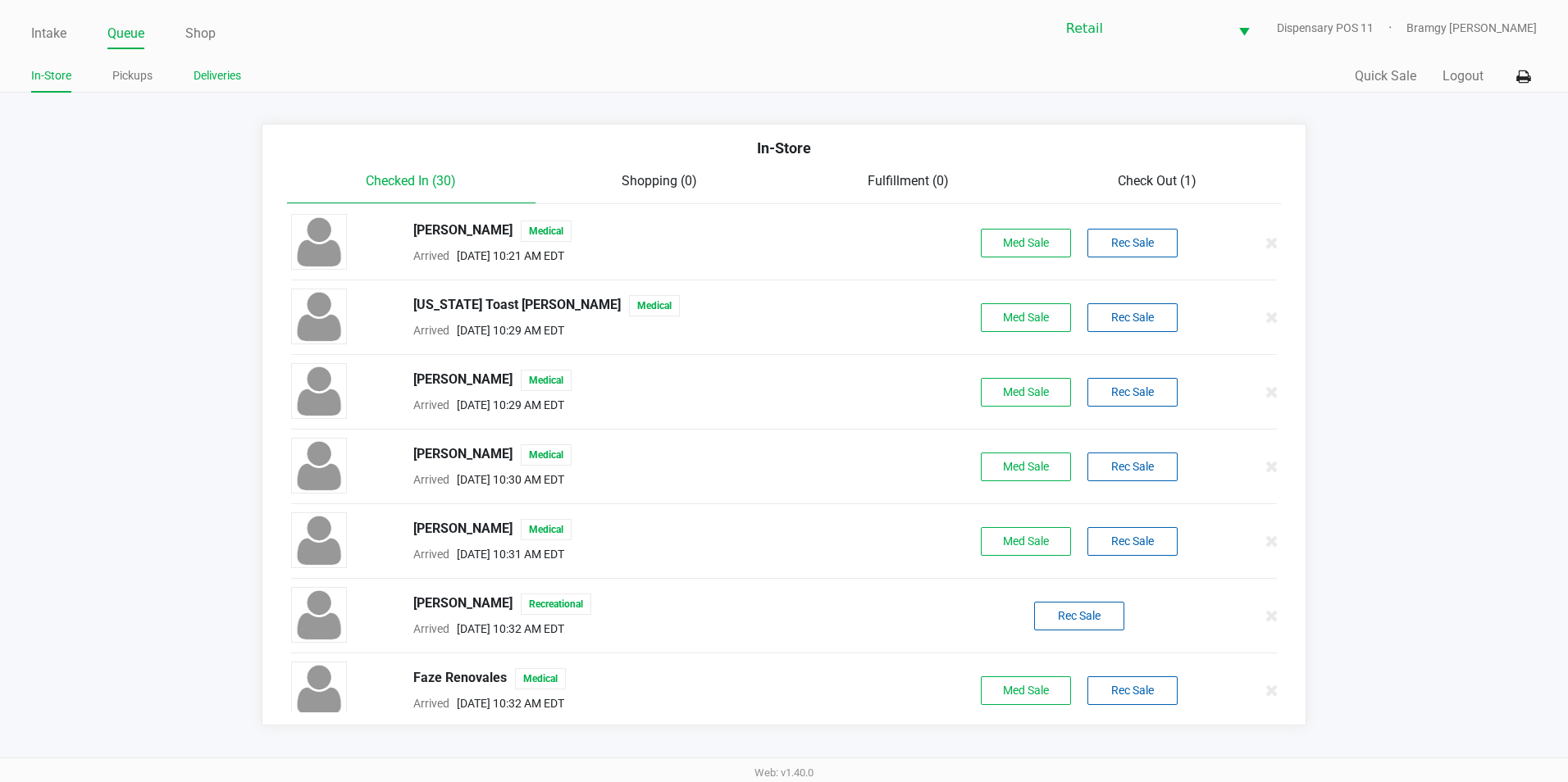
click at [221, 73] on link "Deliveries" at bounding box center [217, 75] width 48 height 21
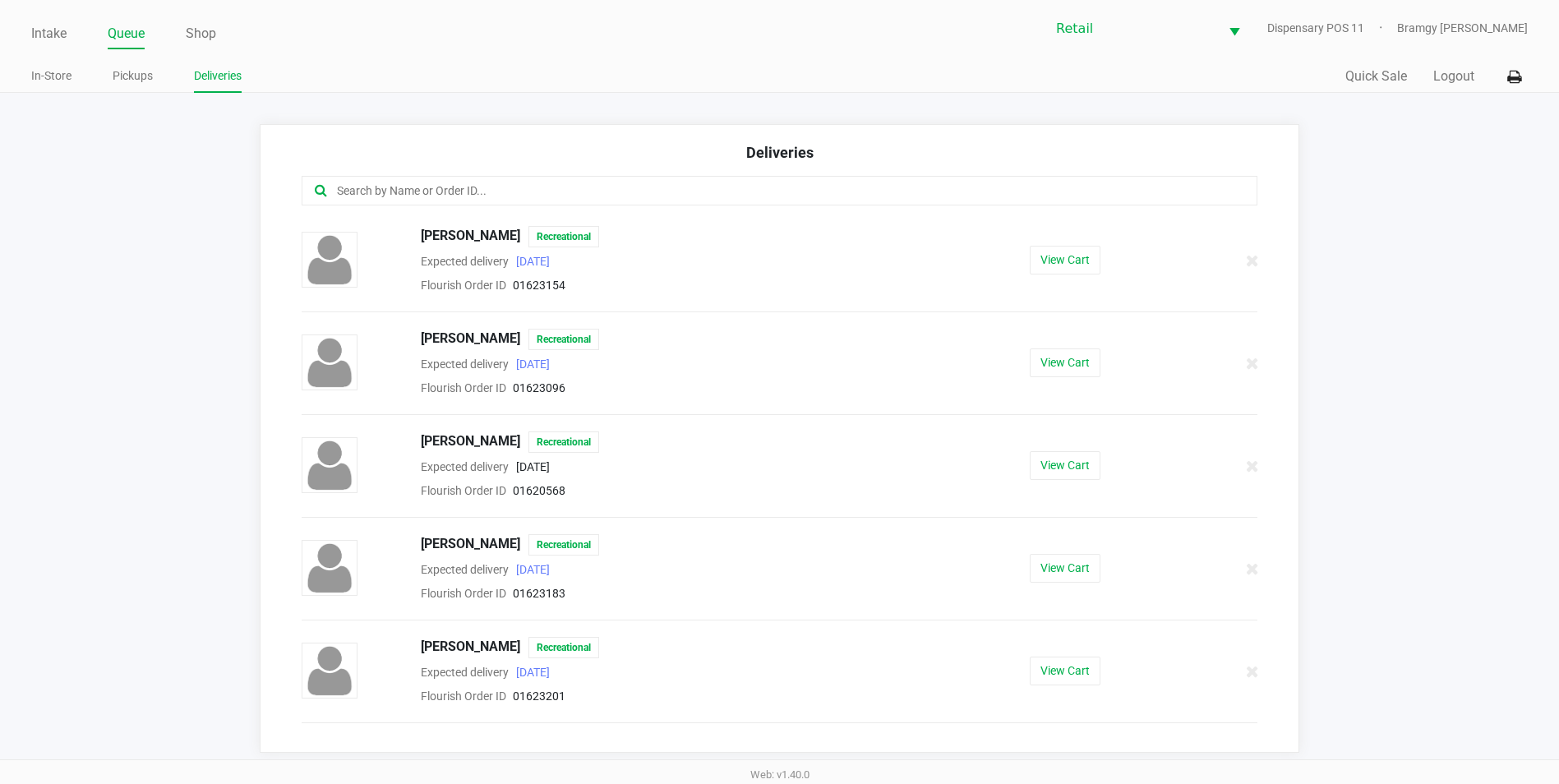
click at [531, 203] on div at bounding box center [779, 190] width 955 height 30
click at [504, 178] on div at bounding box center [779, 190] width 955 height 30
click at [493, 186] on input "text" at bounding box center [753, 190] width 836 height 19
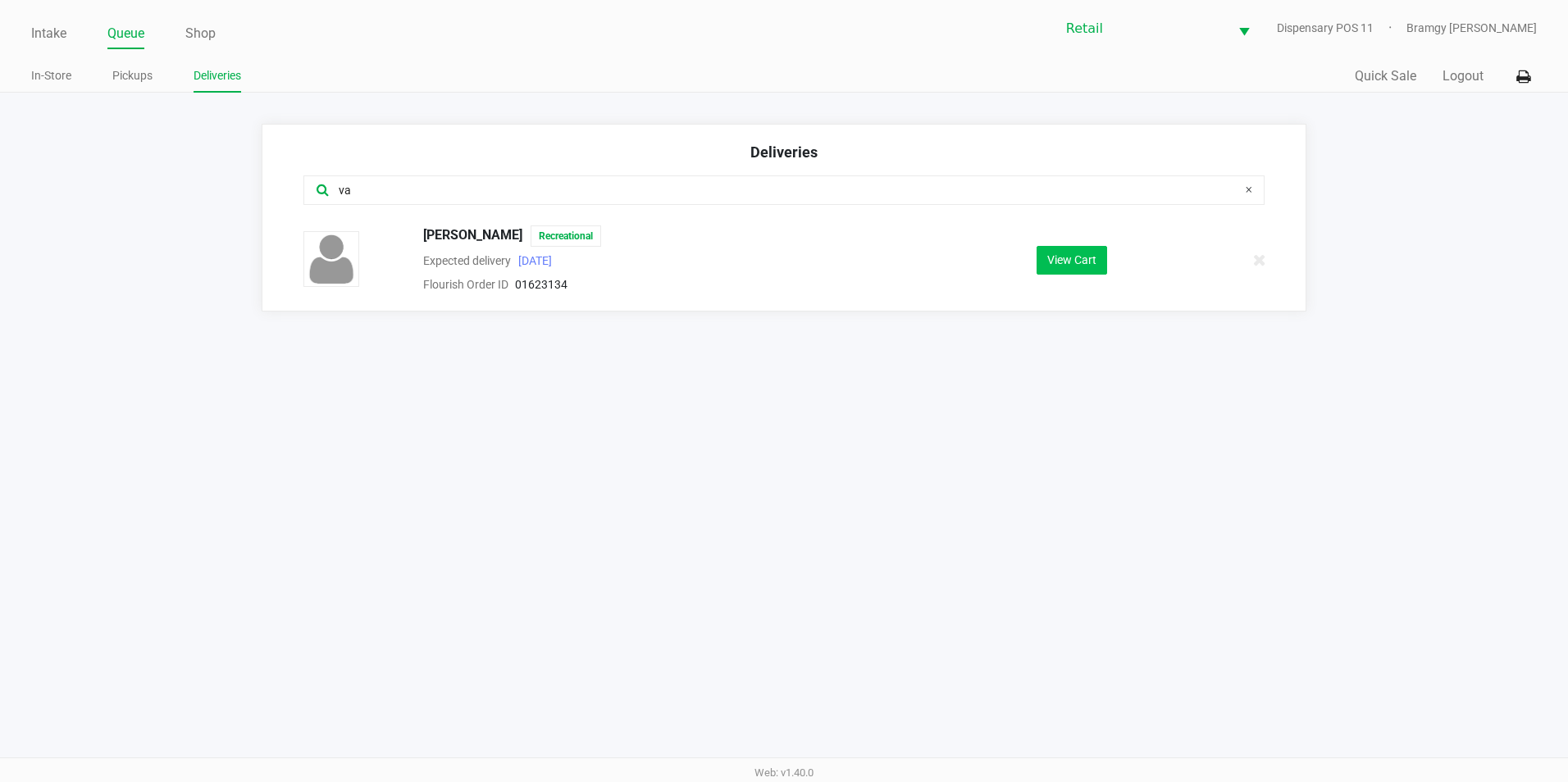
type input "va"
click at [1065, 249] on button "View Cart" at bounding box center [1071, 260] width 70 height 29
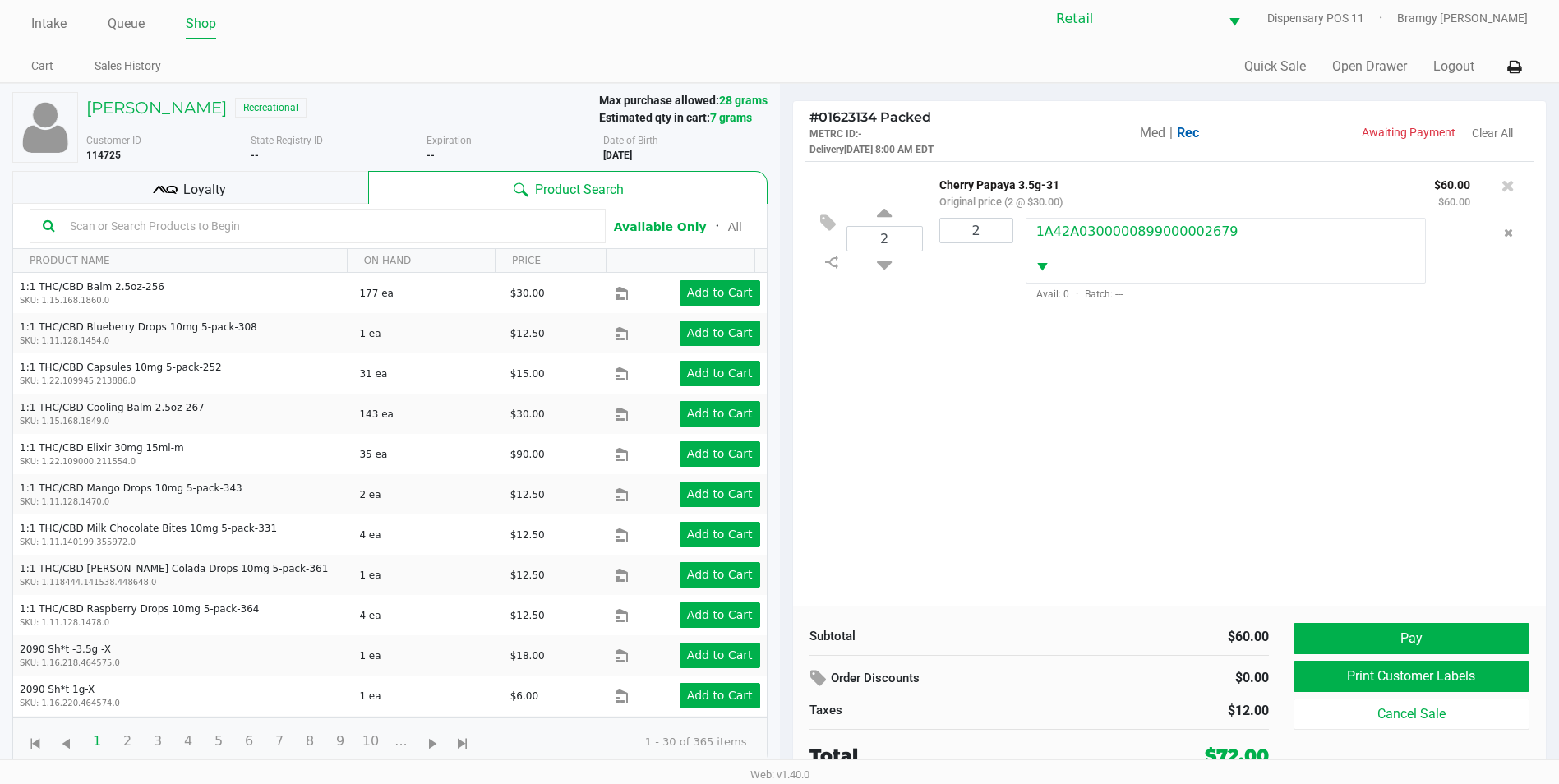
scroll to position [12, 0]
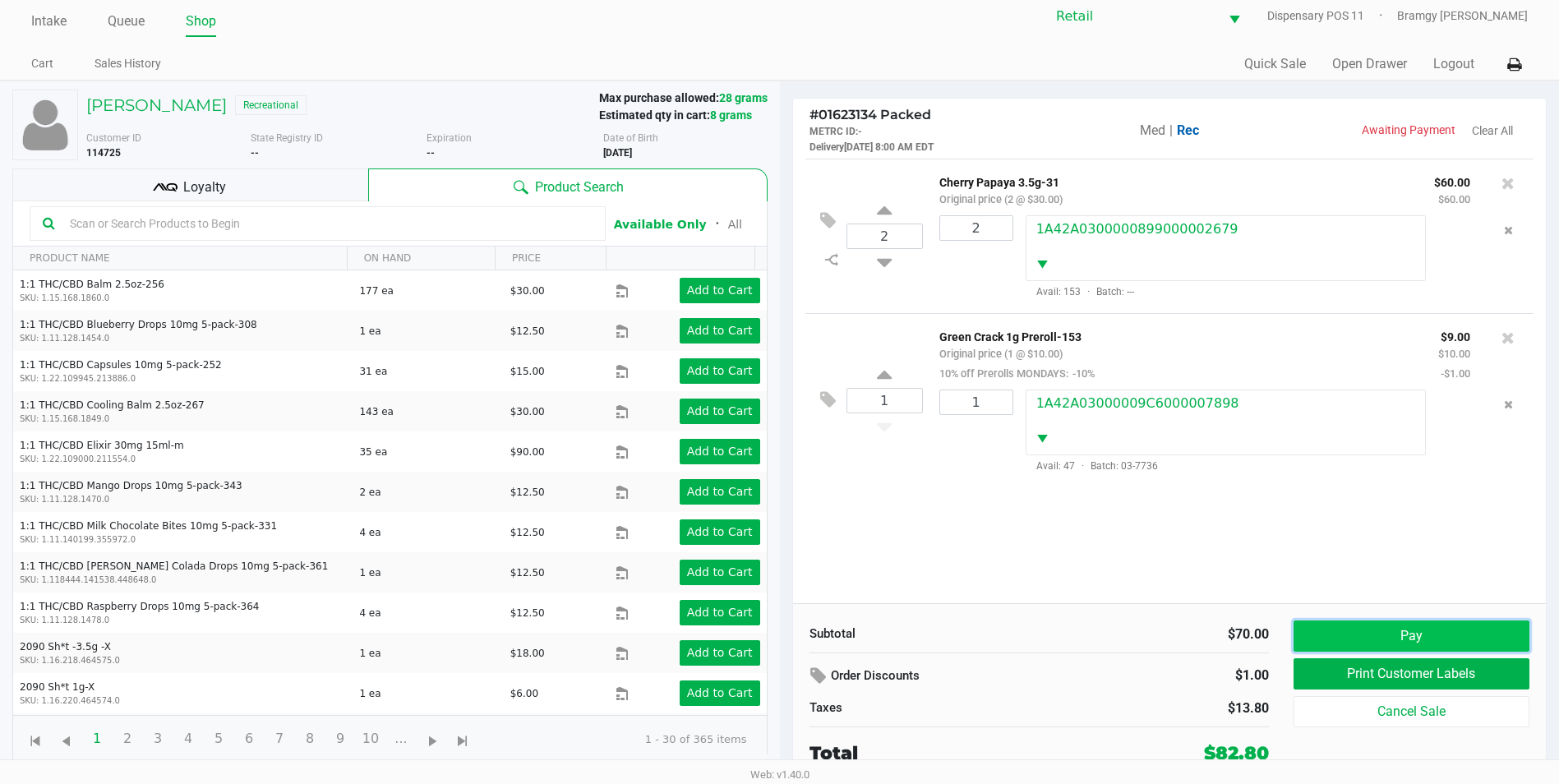
click at [1396, 639] on button "Pay" at bounding box center [1411, 636] width 236 height 31
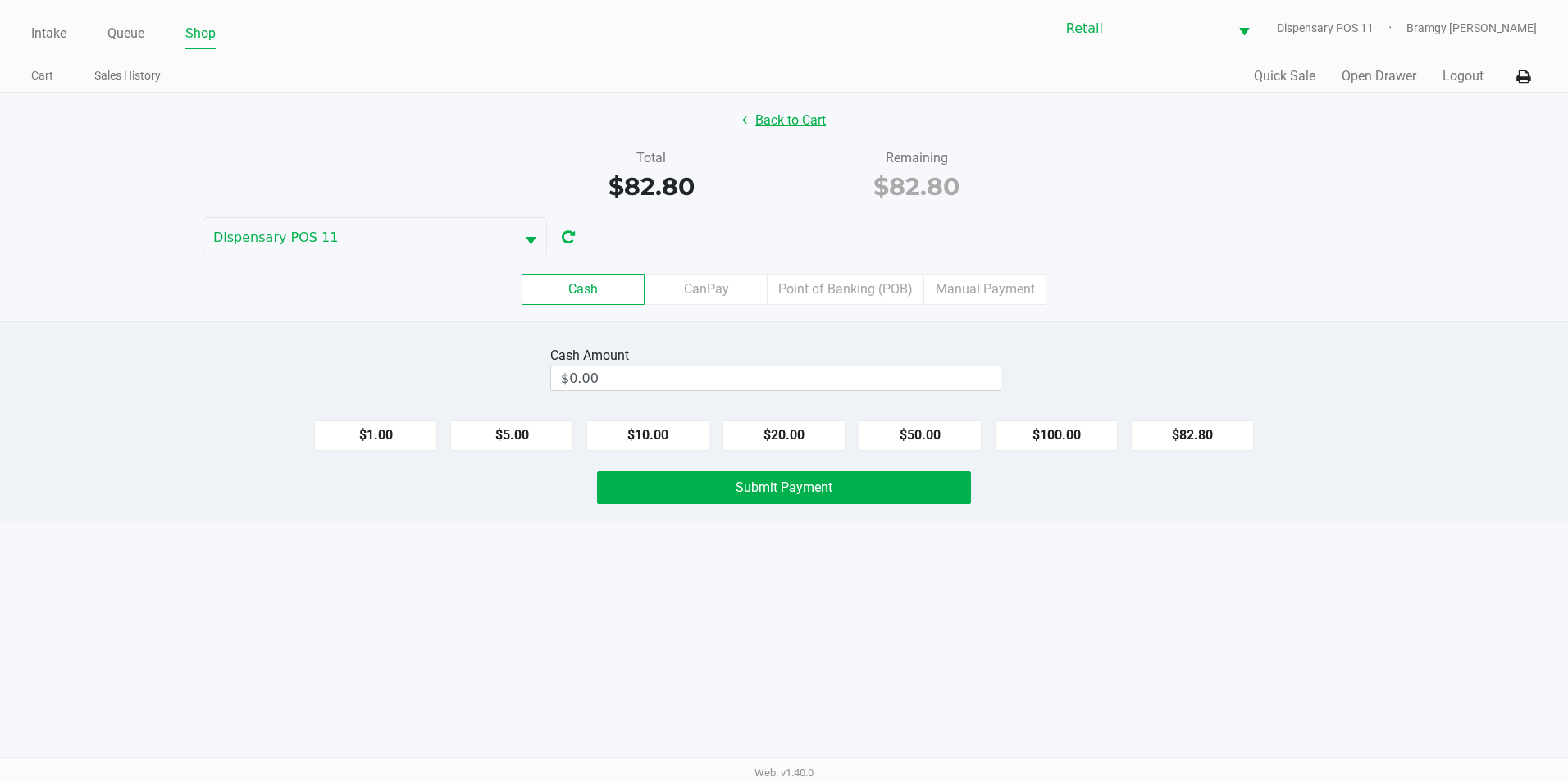
click at [804, 121] on button "Back to Cart" at bounding box center [783, 121] width 105 height 31
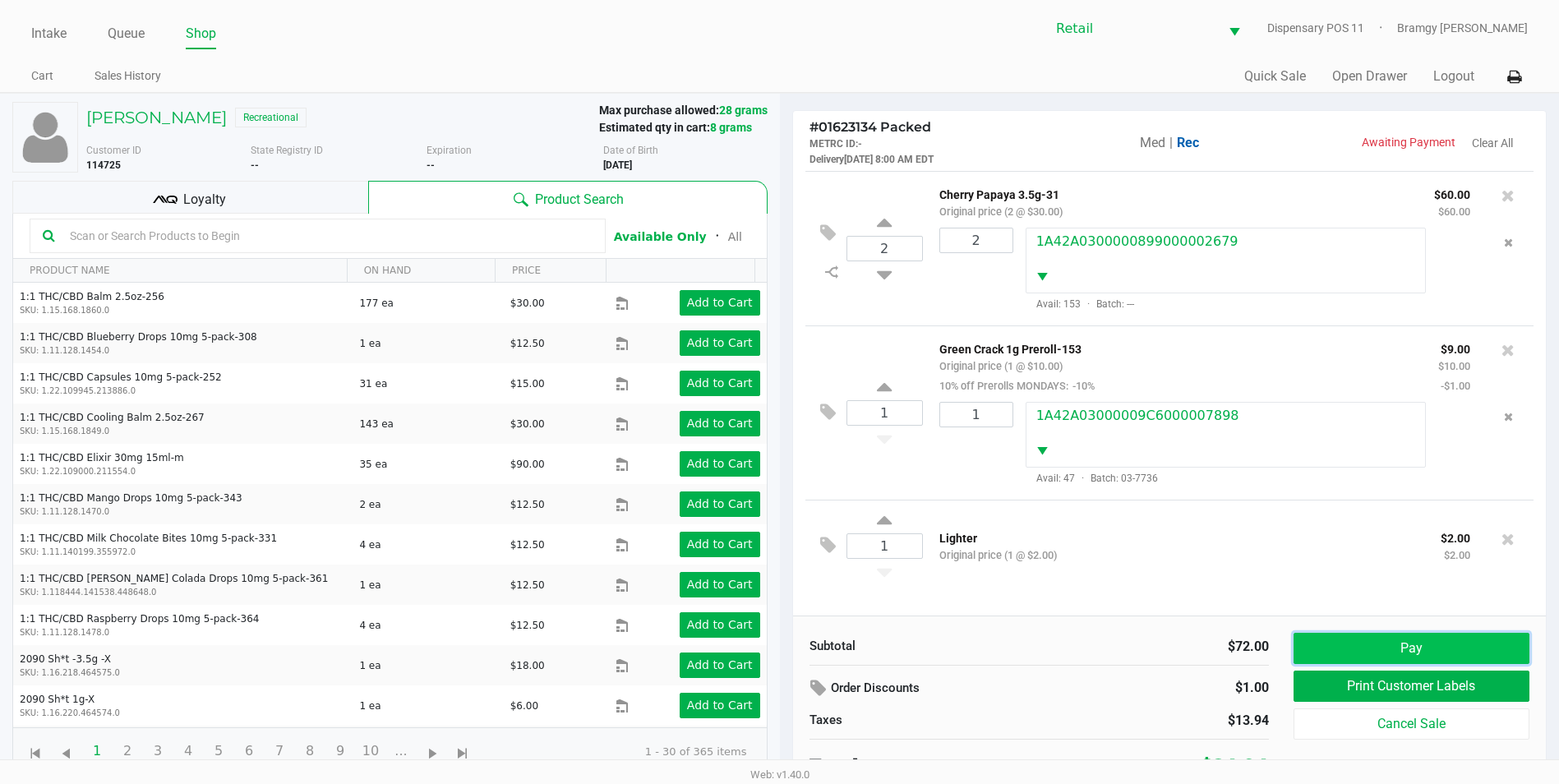
click at [1380, 642] on button "Pay" at bounding box center [1411, 648] width 236 height 31
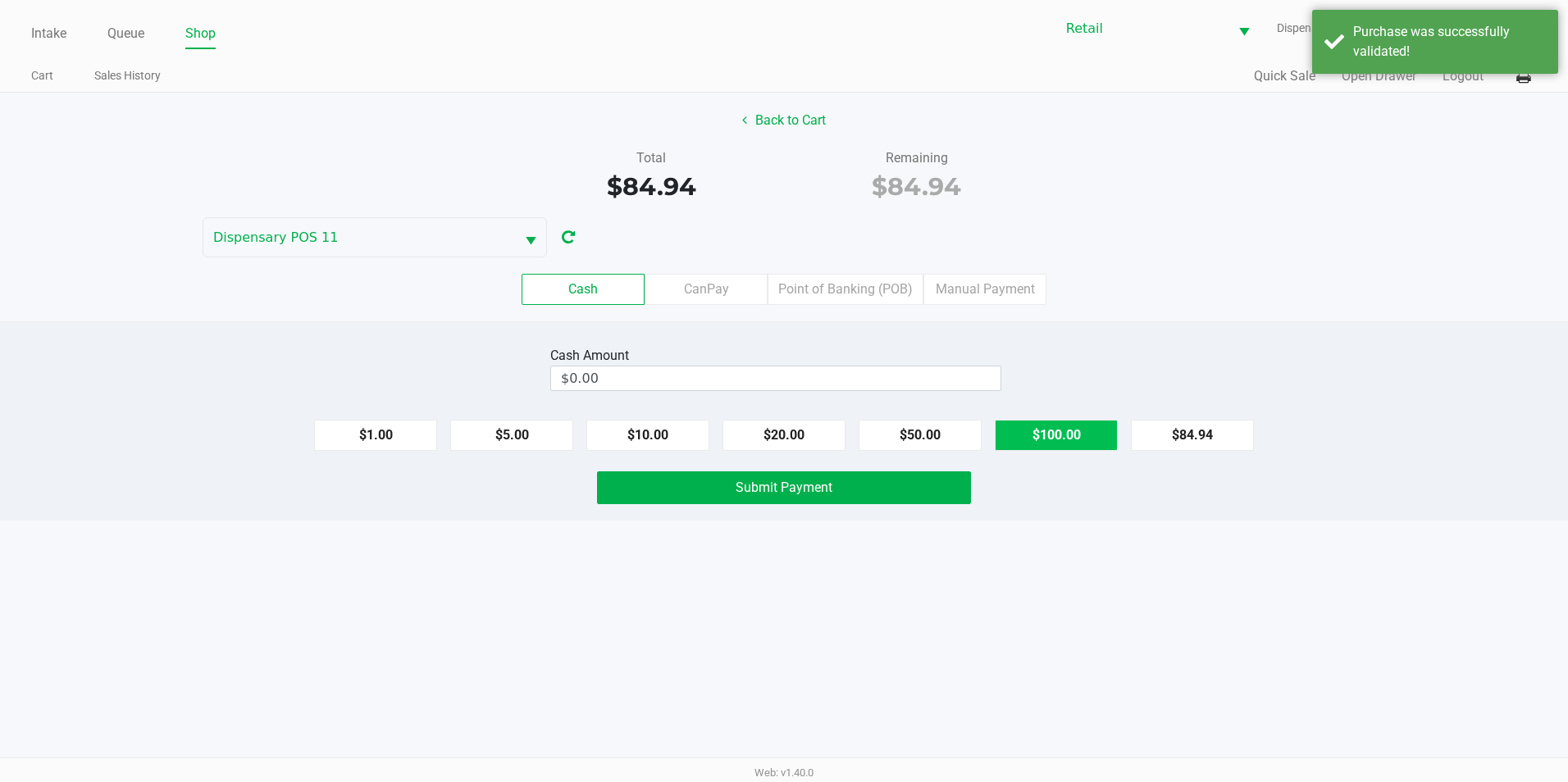
click at [1033, 433] on button "$100.00" at bounding box center [1056, 435] width 123 height 31
type input "$100.00"
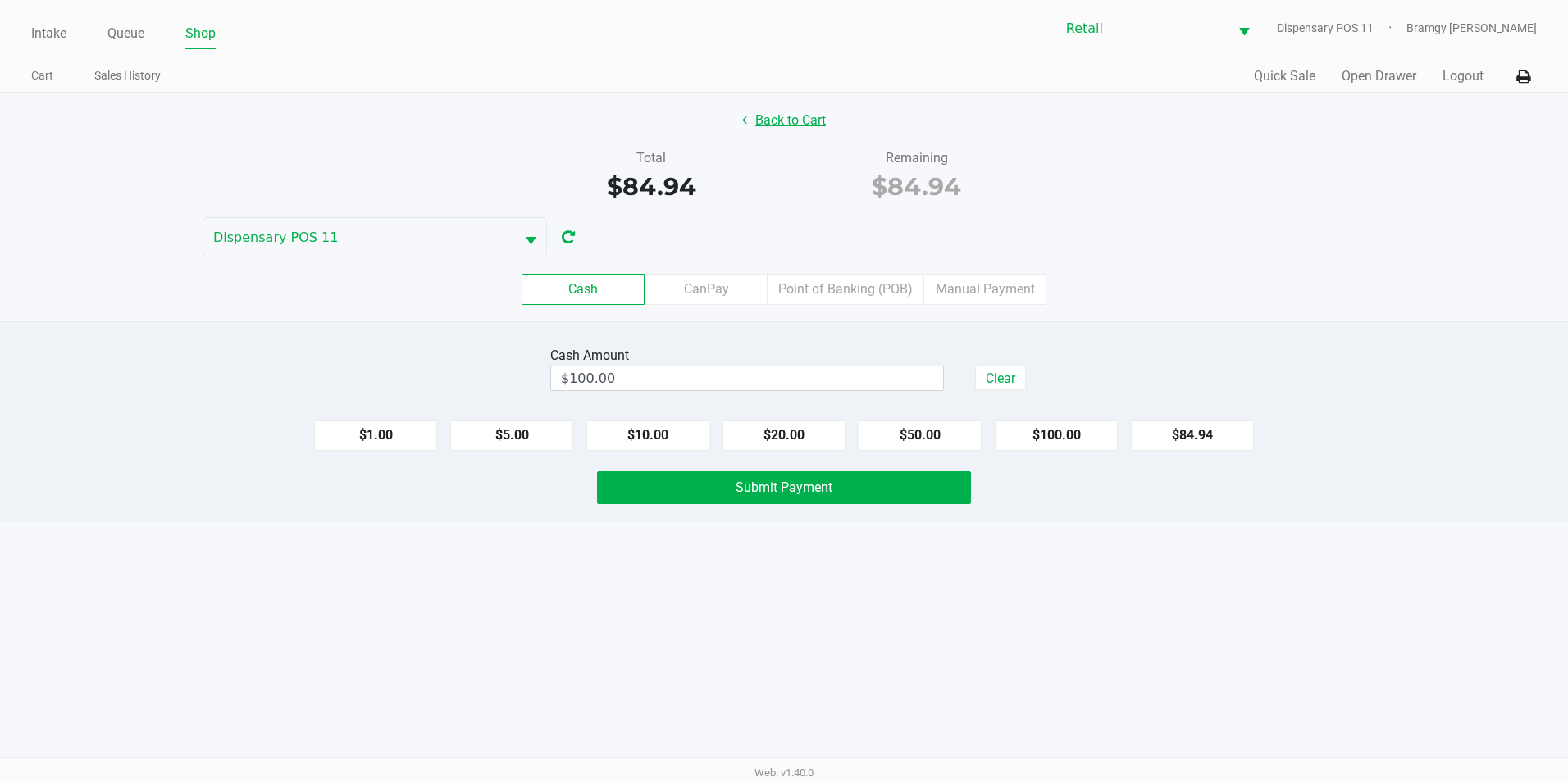
click at [817, 111] on button "Back to Cart" at bounding box center [783, 121] width 105 height 31
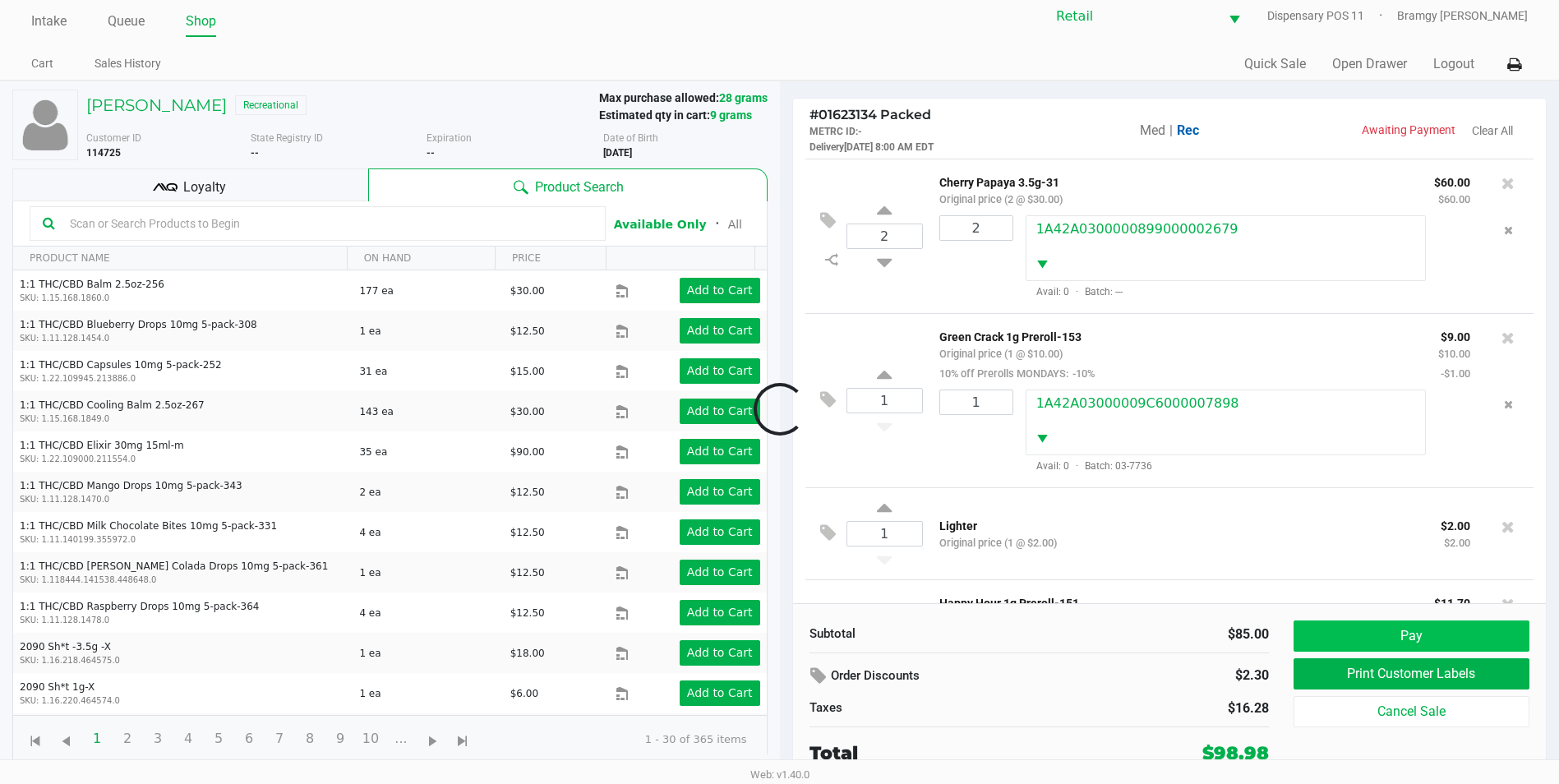
scroll to position [132, 0]
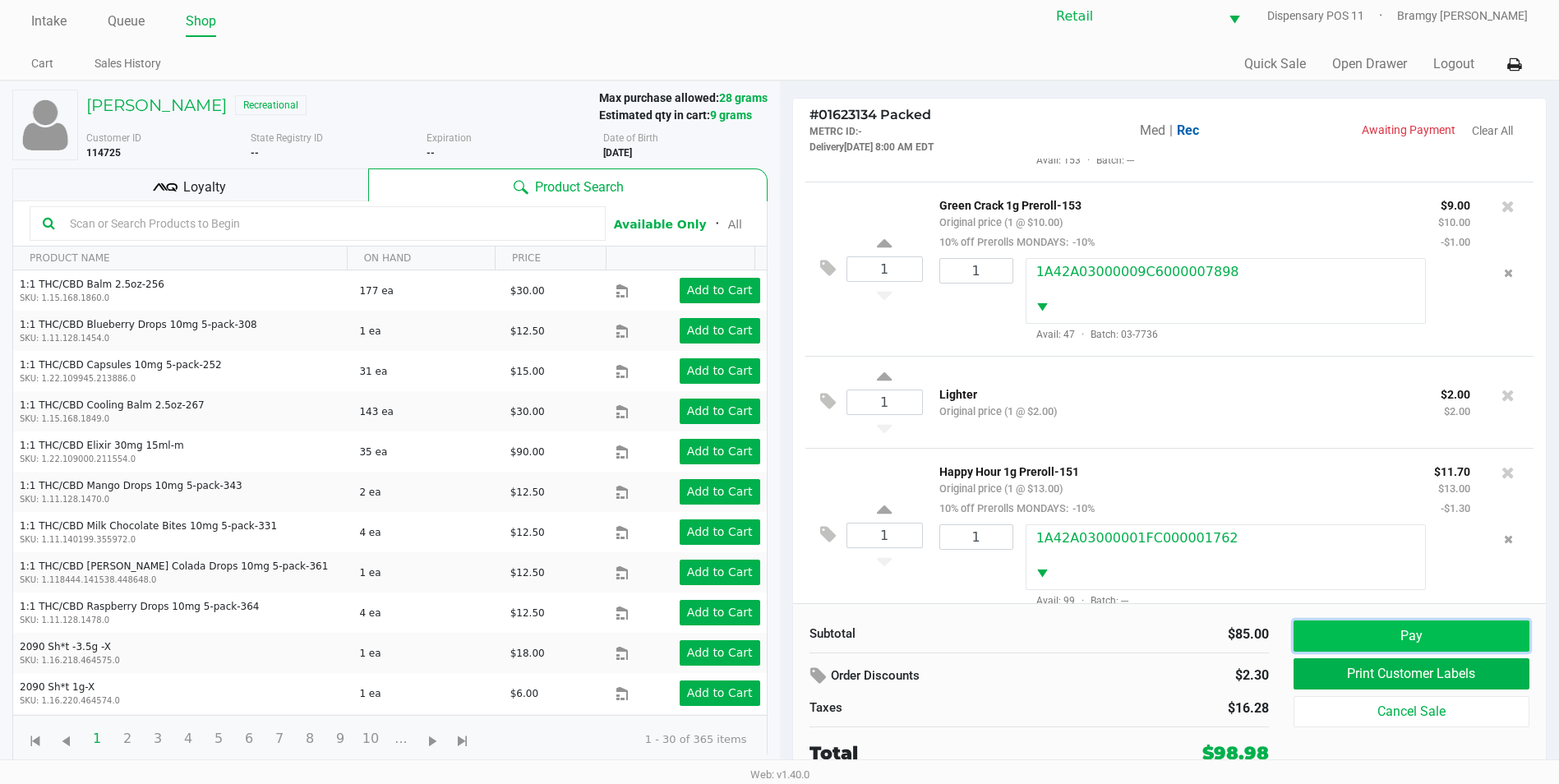
click at [1408, 632] on button "Pay" at bounding box center [1411, 636] width 236 height 31
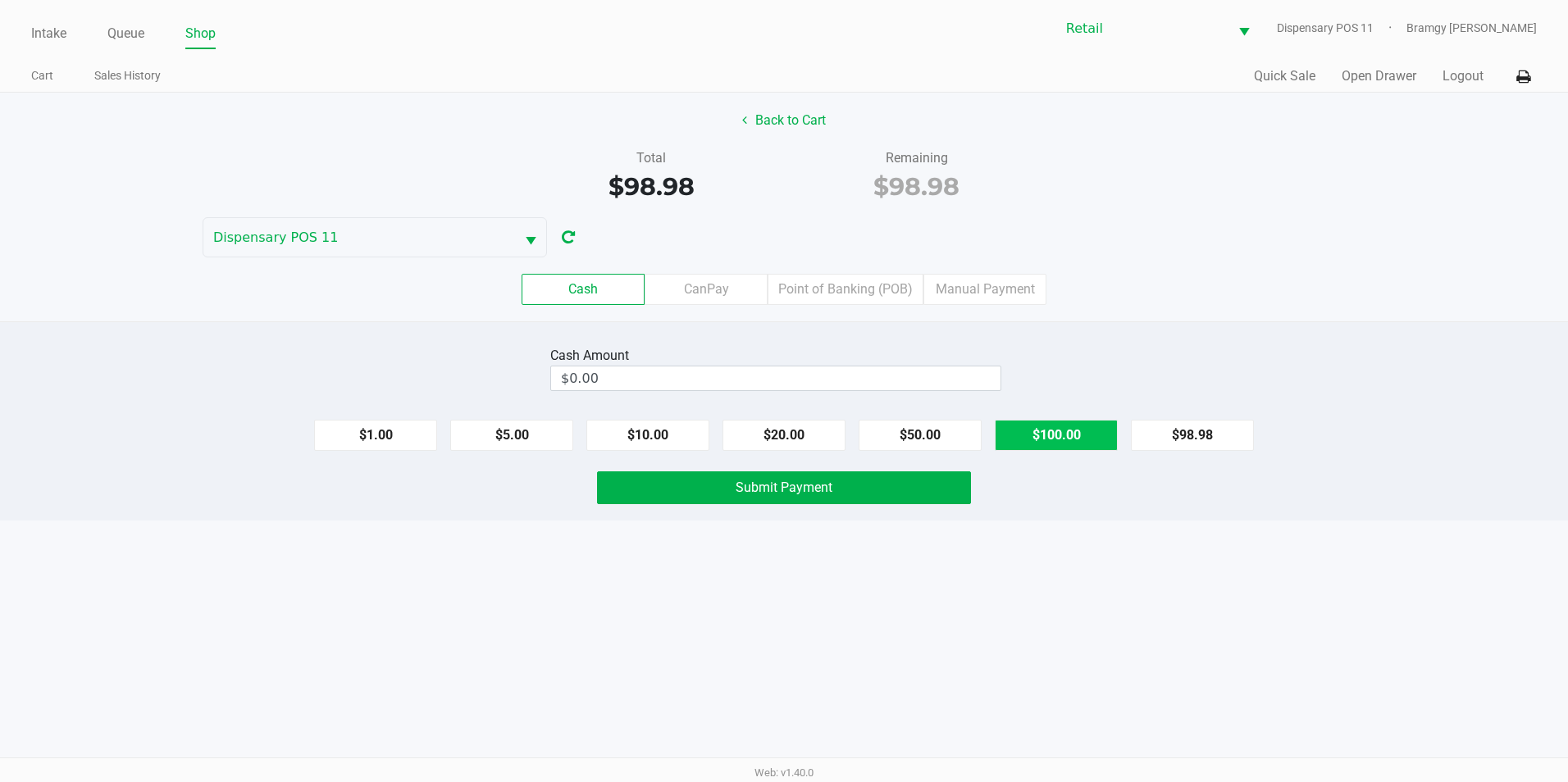
click at [1090, 427] on button "$100.00" at bounding box center [1056, 435] width 123 height 31
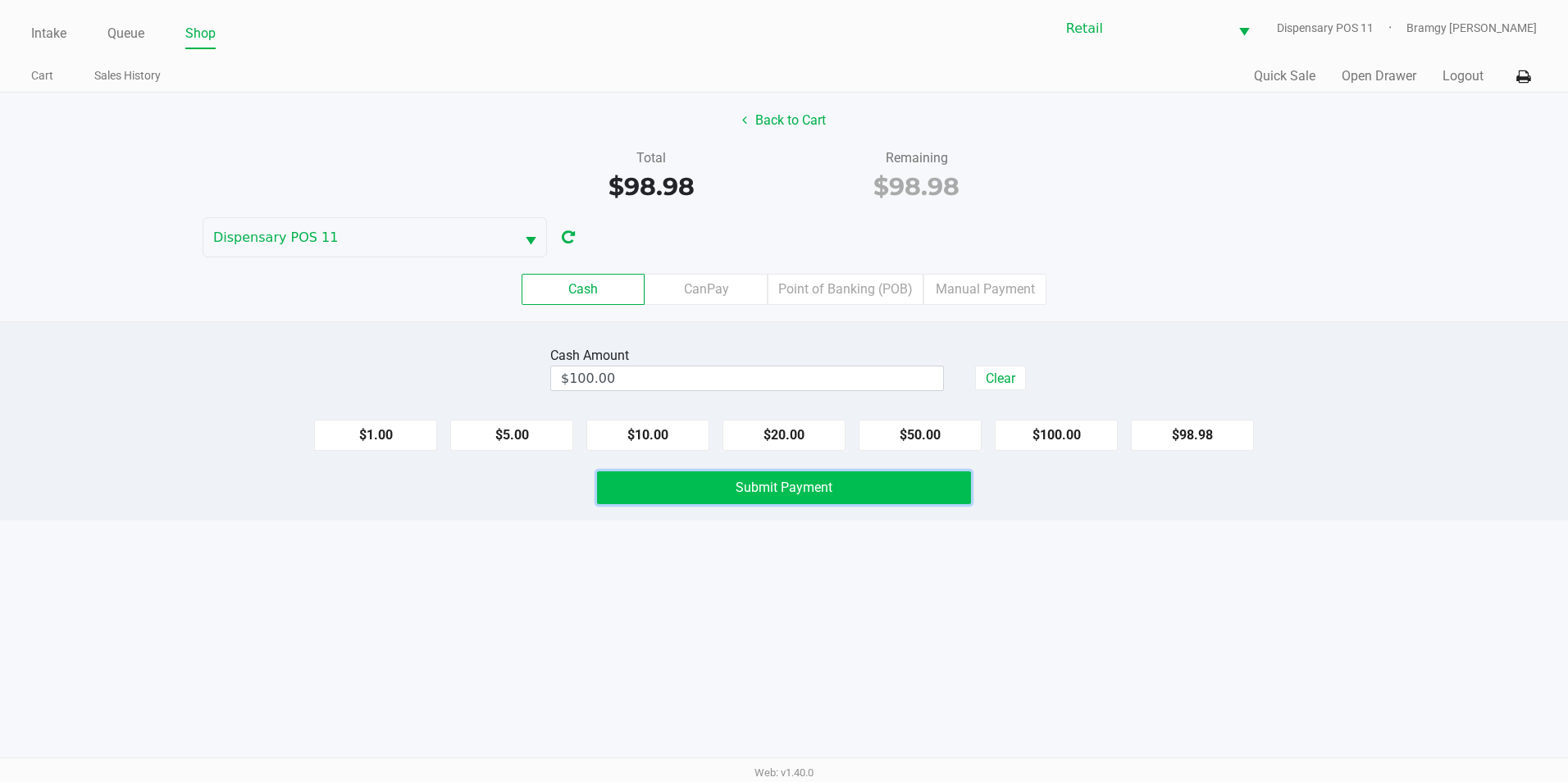
click at [925, 488] on button "Submit Payment" at bounding box center [784, 488] width 374 height 33
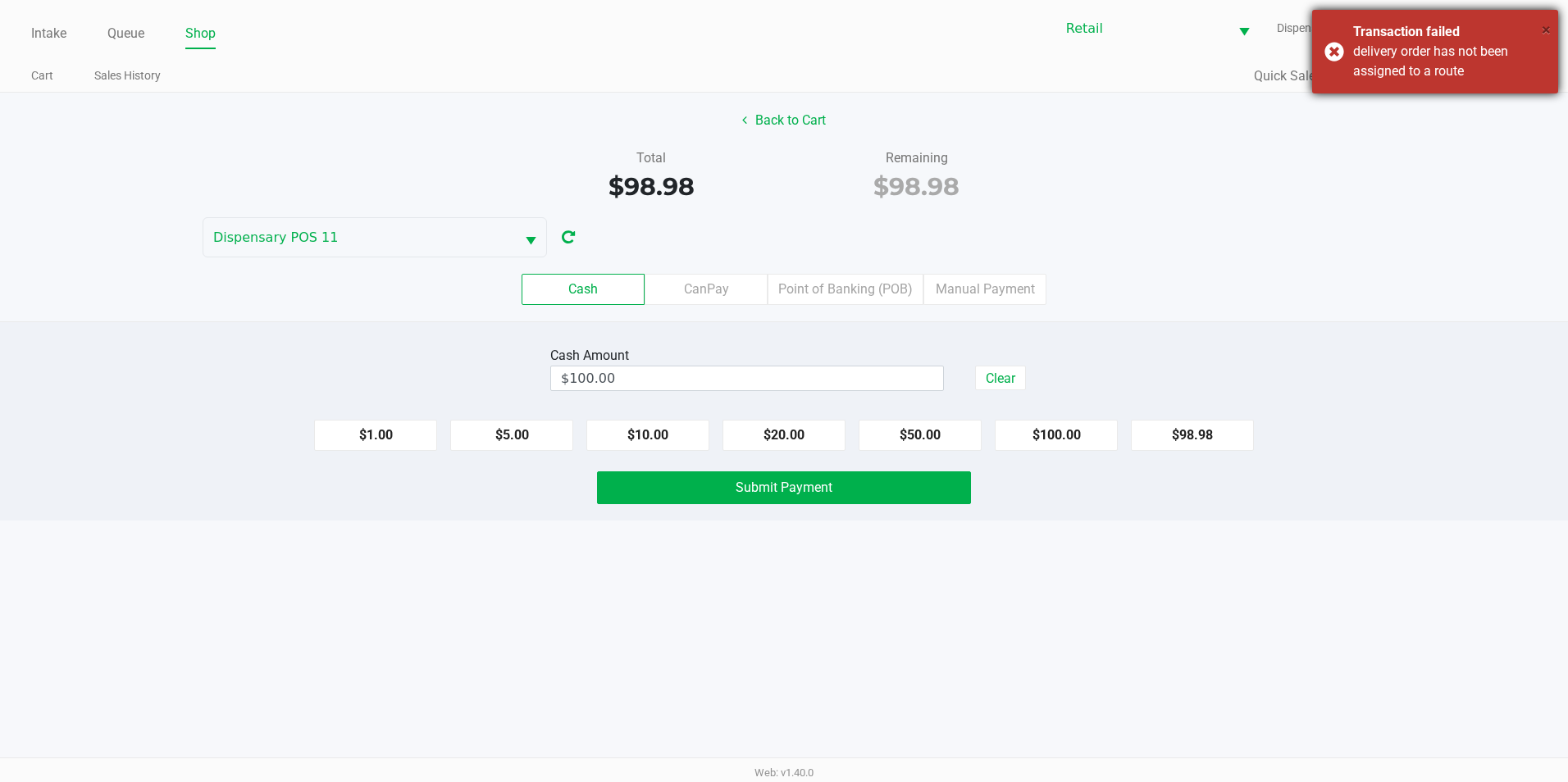
click at [1549, 25] on span "×" at bounding box center [1546, 30] width 9 height 20
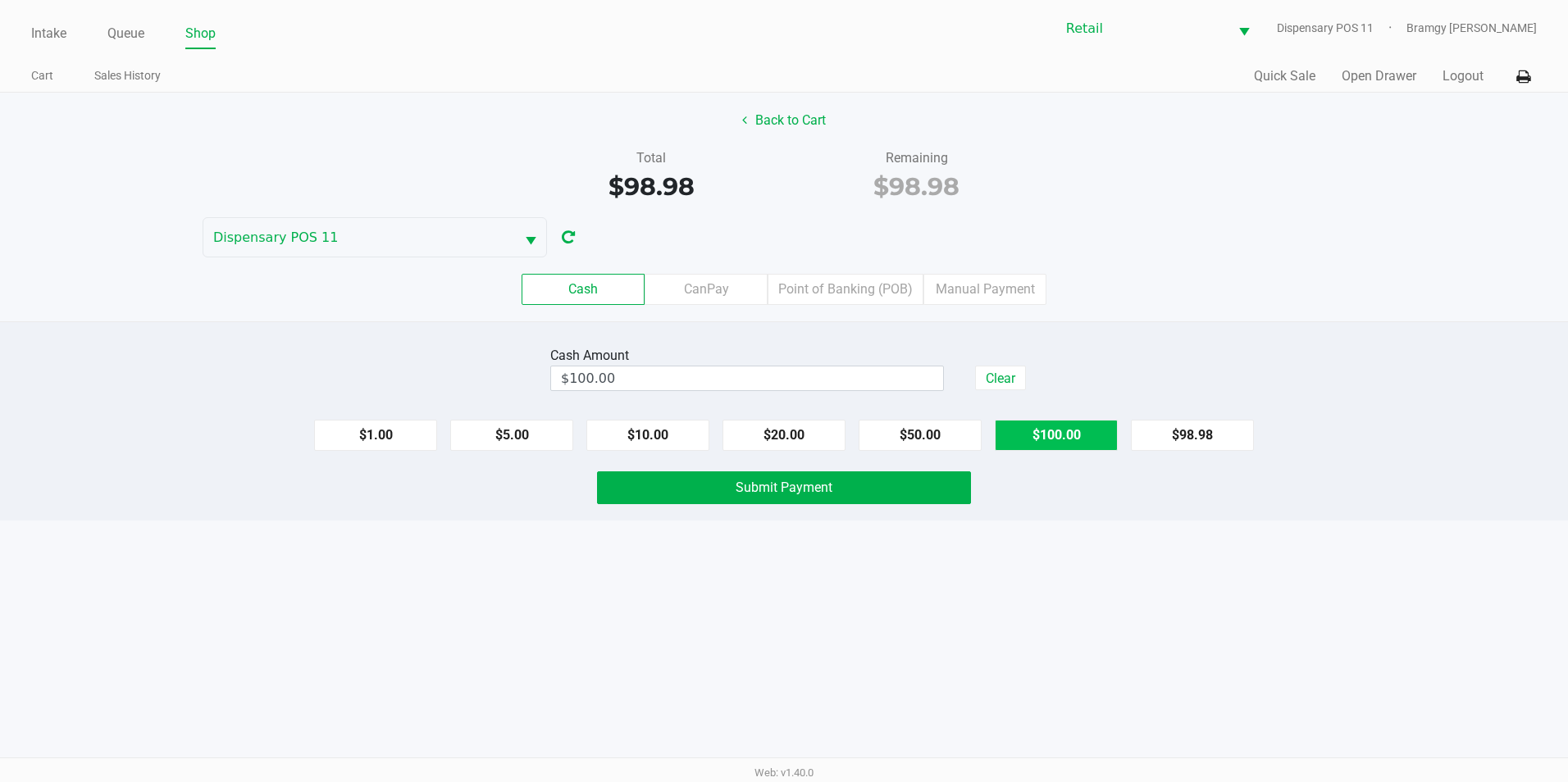
click at [1059, 442] on button "$100.00" at bounding box center [1056, 435] width 123 height 31
click at [1011, 380] on button "Clear" at bounding box center [1000, 378] width 51 height 25
click at [1067, 439] on button "$100.00" at bounding box center [1056, 435] width 123 height 31
type input "$100.00"
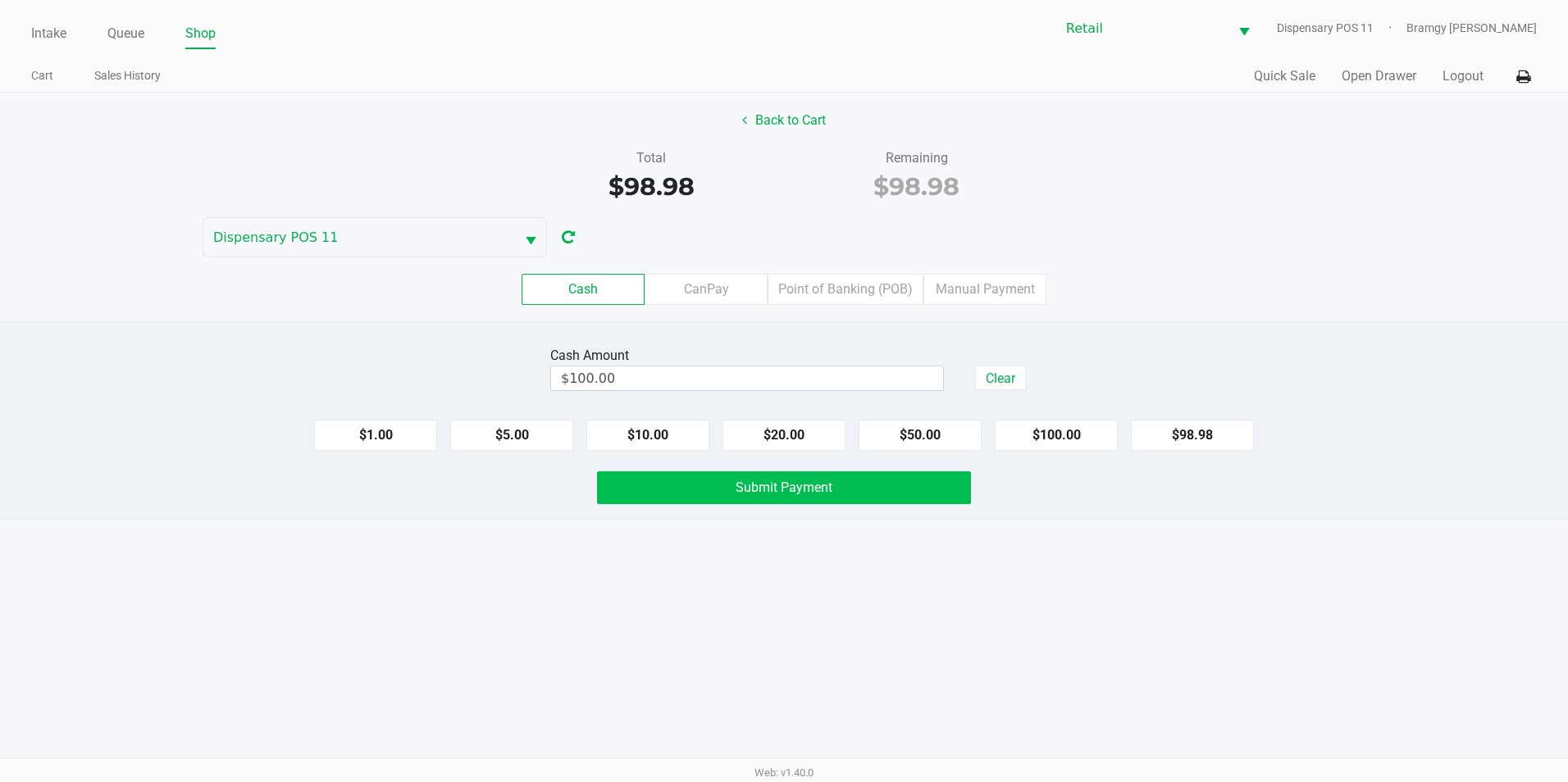
click at [995, 419] on button "$100.00" at bounding box center [1056, 435] width 123 height 31
click at [653, 474] on button "Submit Payment" at bounding box center [784, 488] width 374 height 33
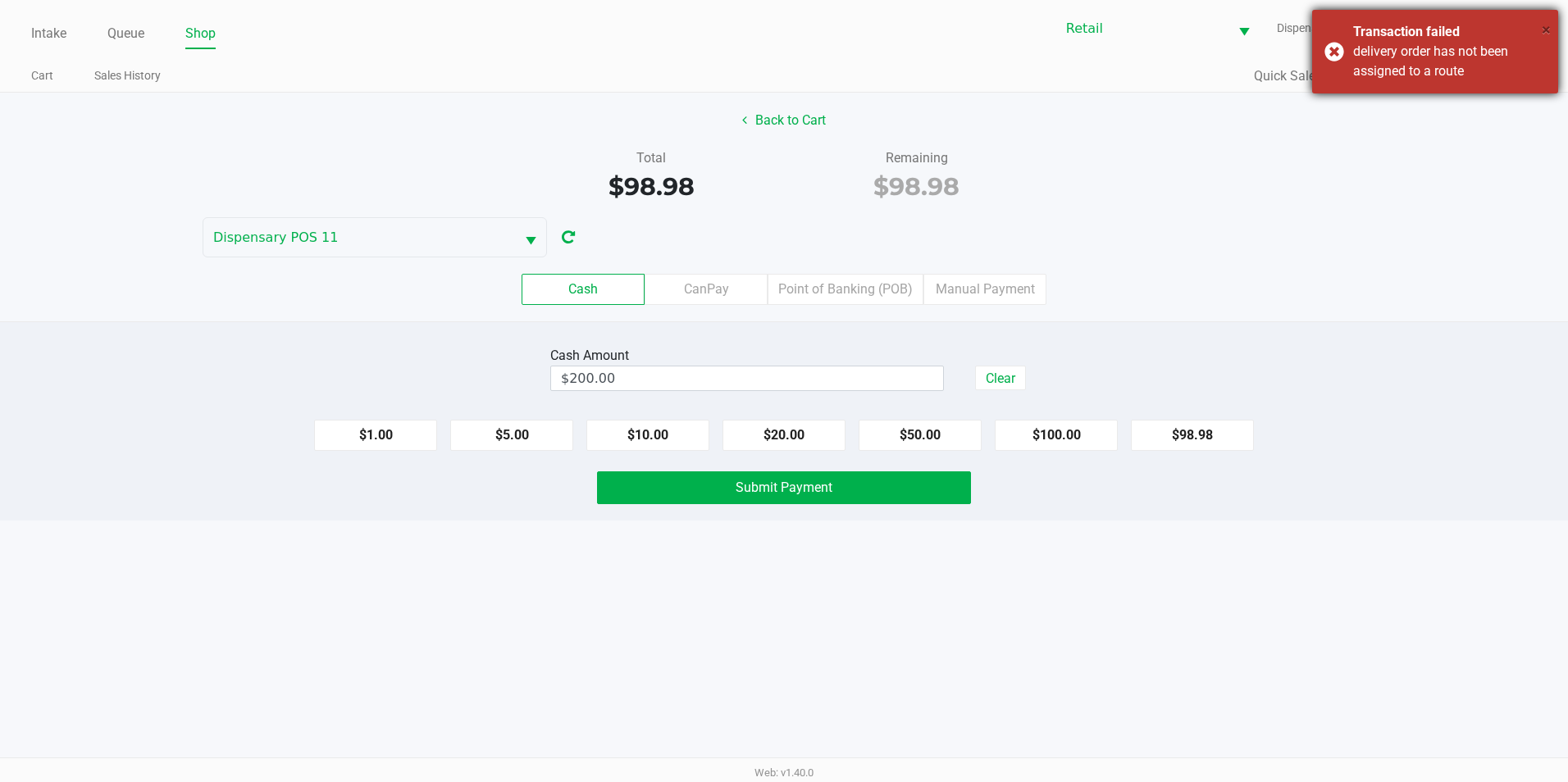
click at [1545, 27] on span "×" at bounding box center [1546, 30] width 9 height 20
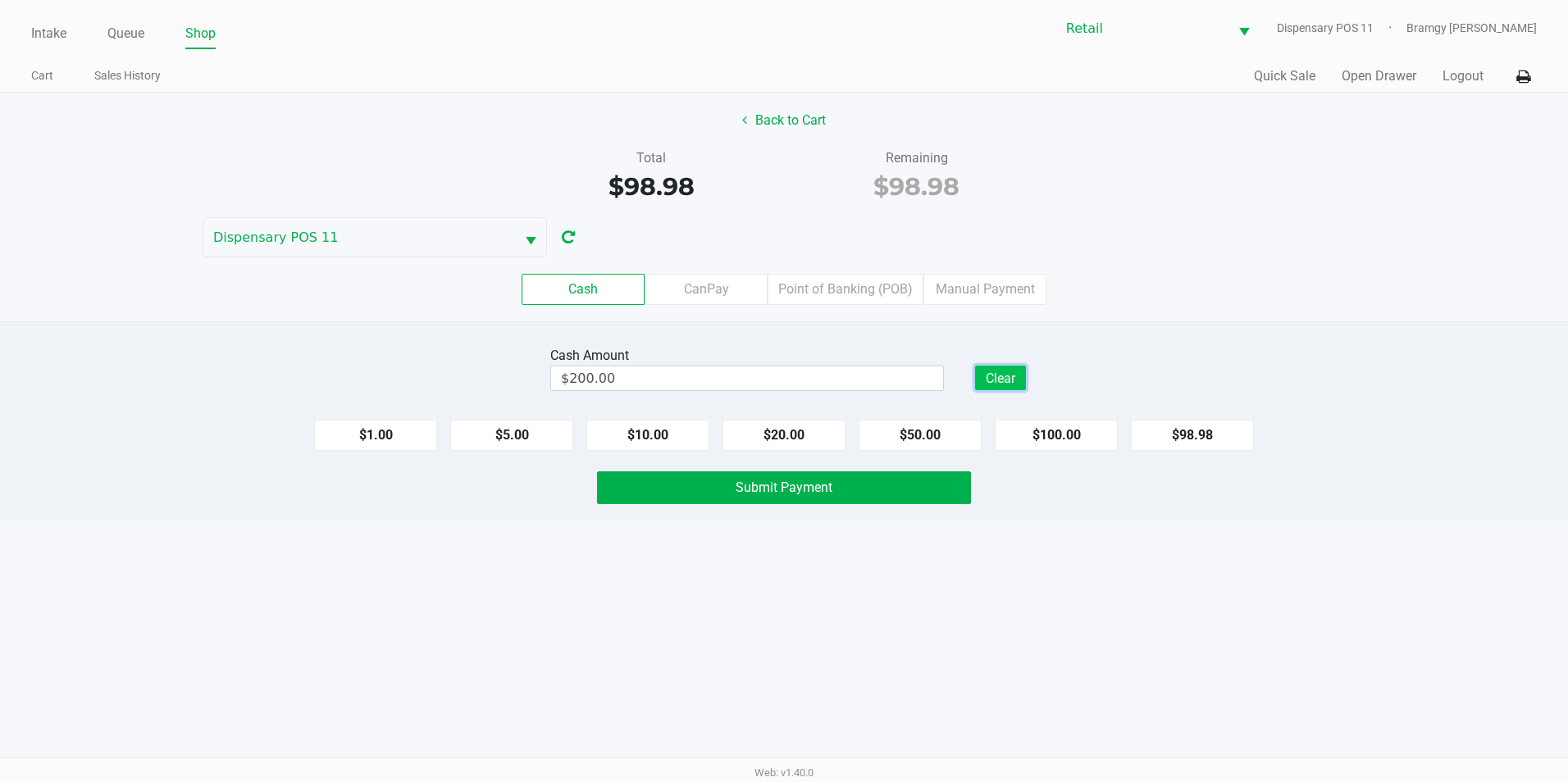
click at [1011, 373] on button "Clear" at bounding box center [1000, 378] width 51 height 25
type input "$0.00"
click at [777, 119] on button "Back to Cart" at bounding box center [783, 121] width 105 height 31
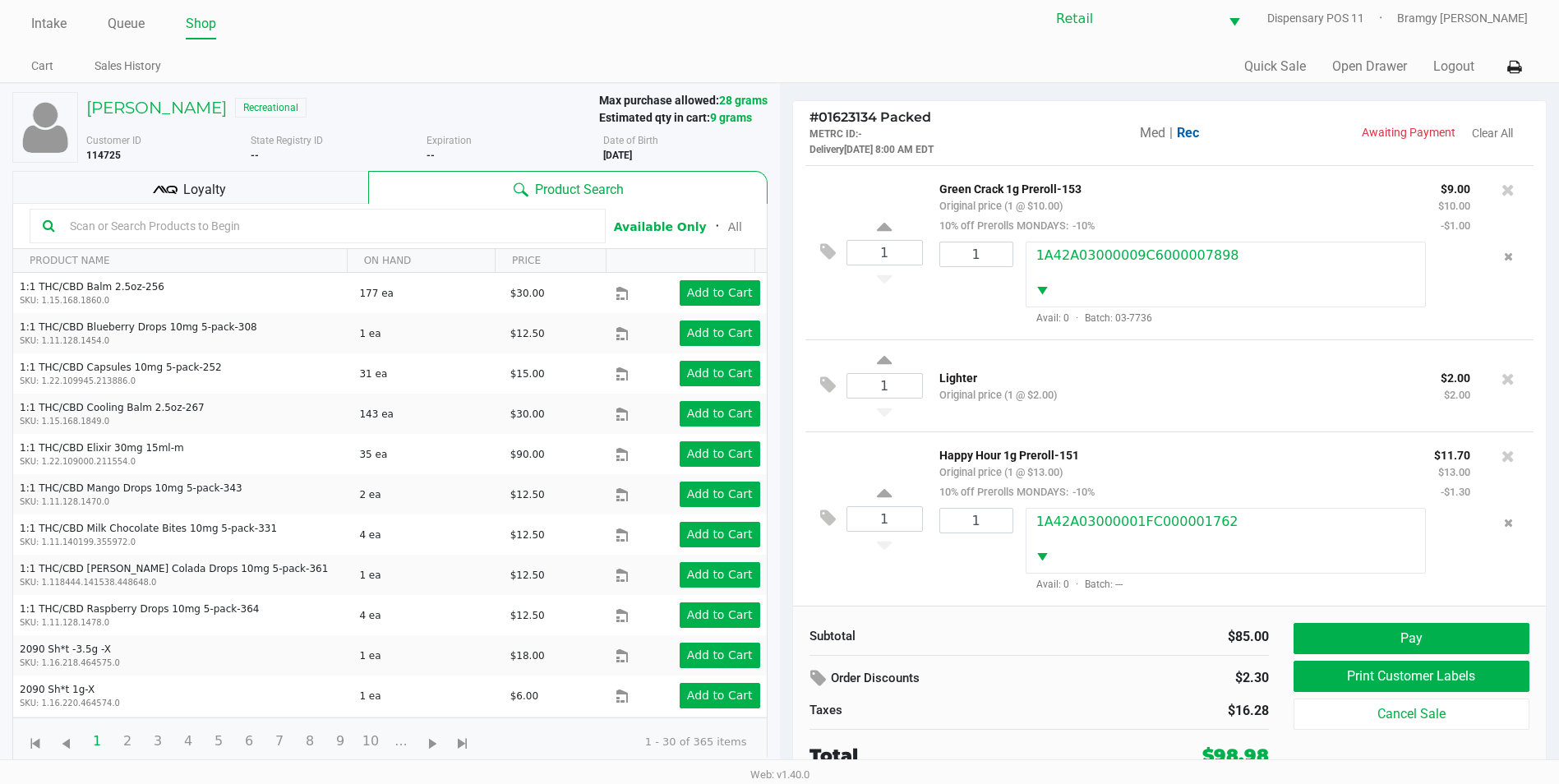
scroll to position [12, 0]
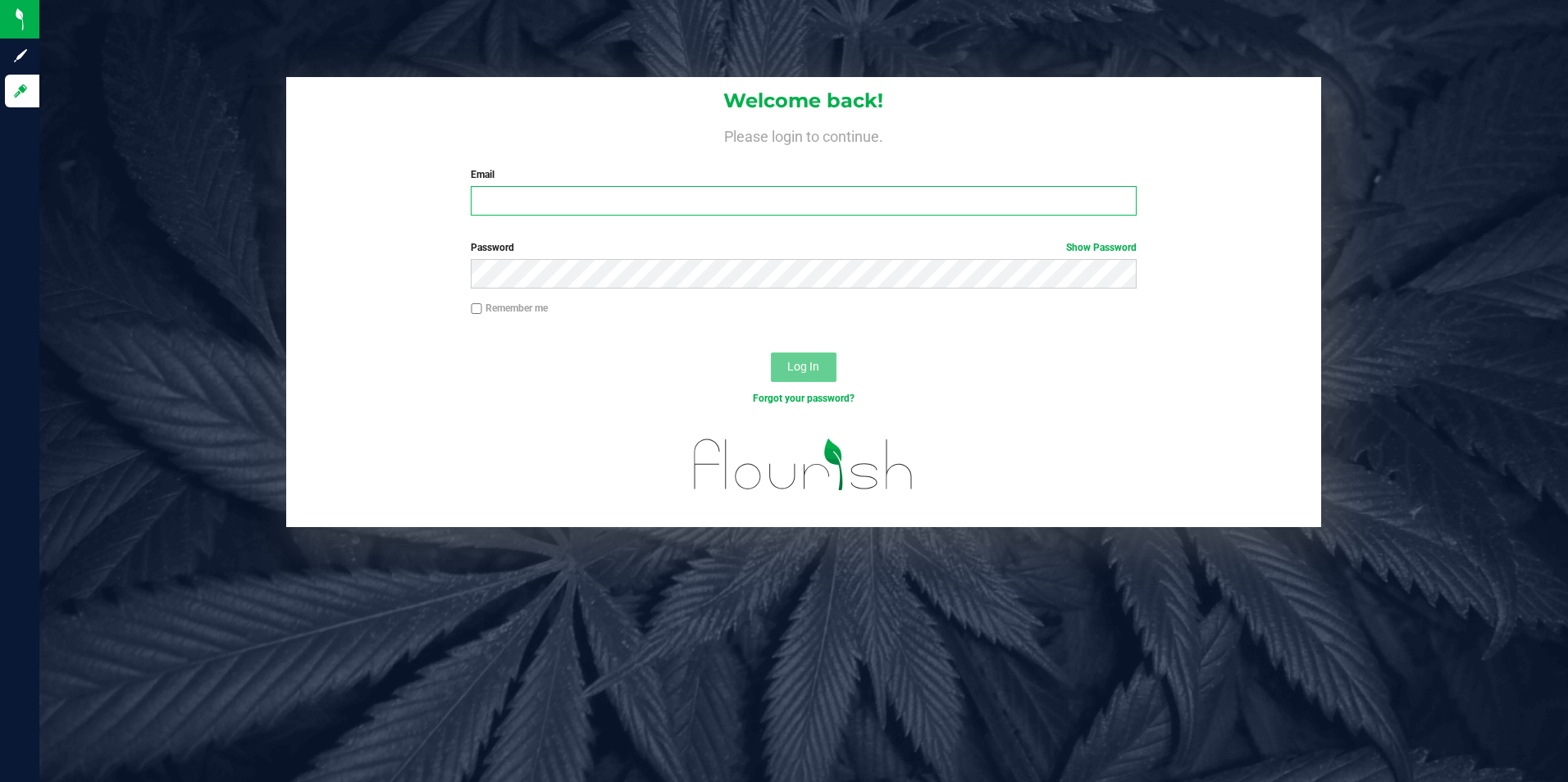
type input "[EMAIL_ADDRESS][DOMAIN_NAME]"
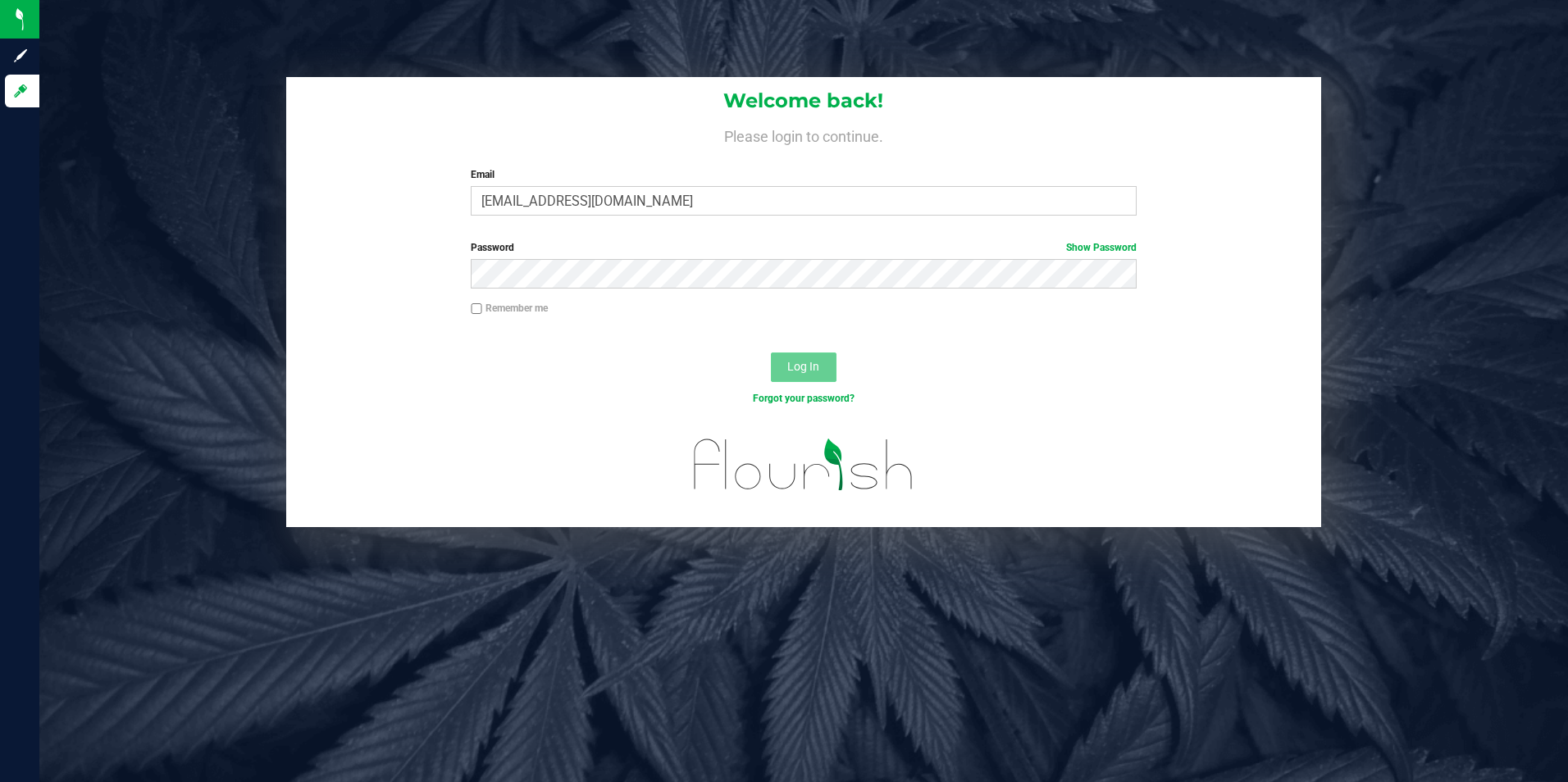
click at [822, 370] on button "Log In" at bounding box center [803, 367] width 65 height 30
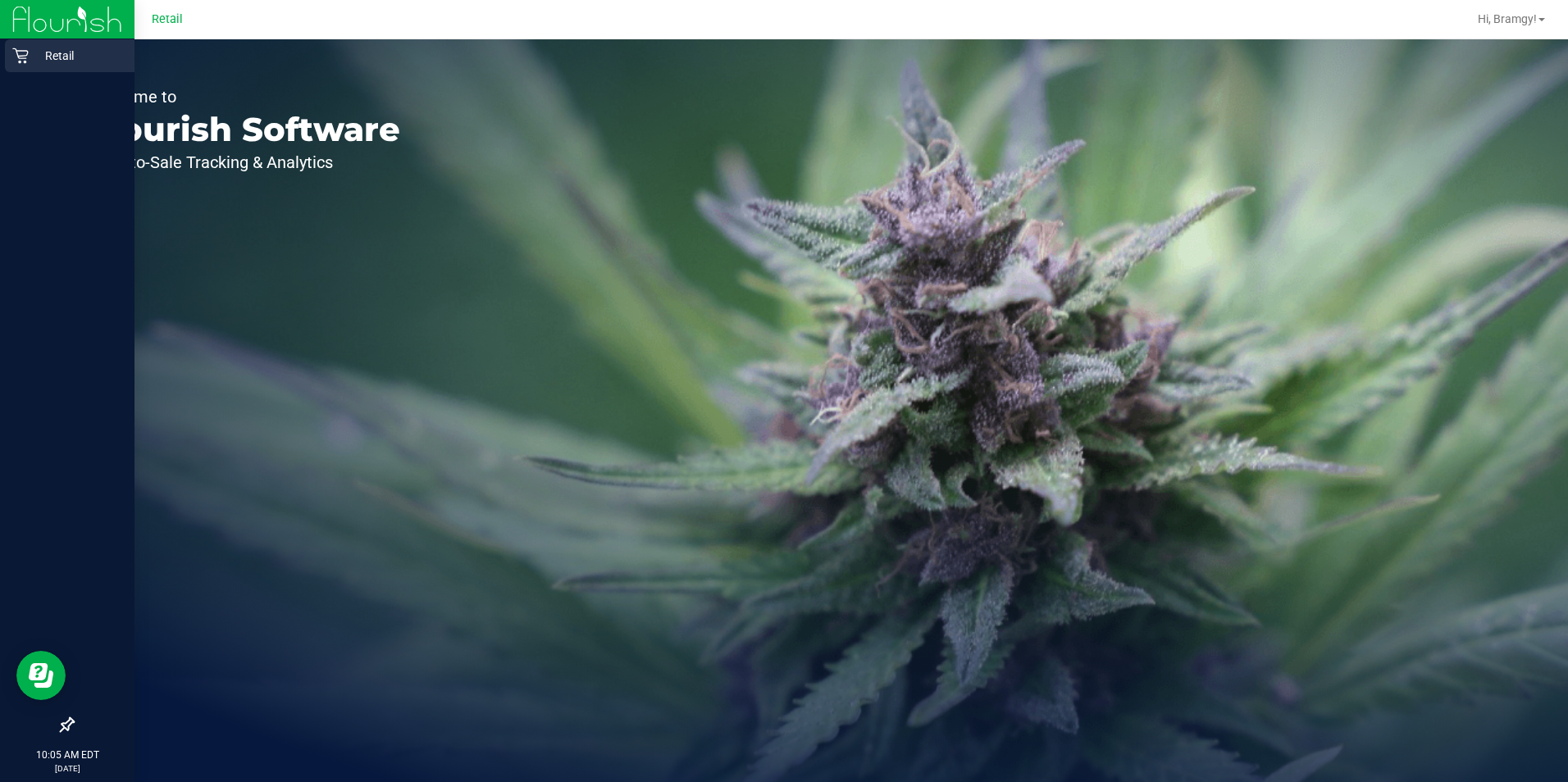
click at [22, 50] on icon at bounding box center [21, 56] width 17 height 17
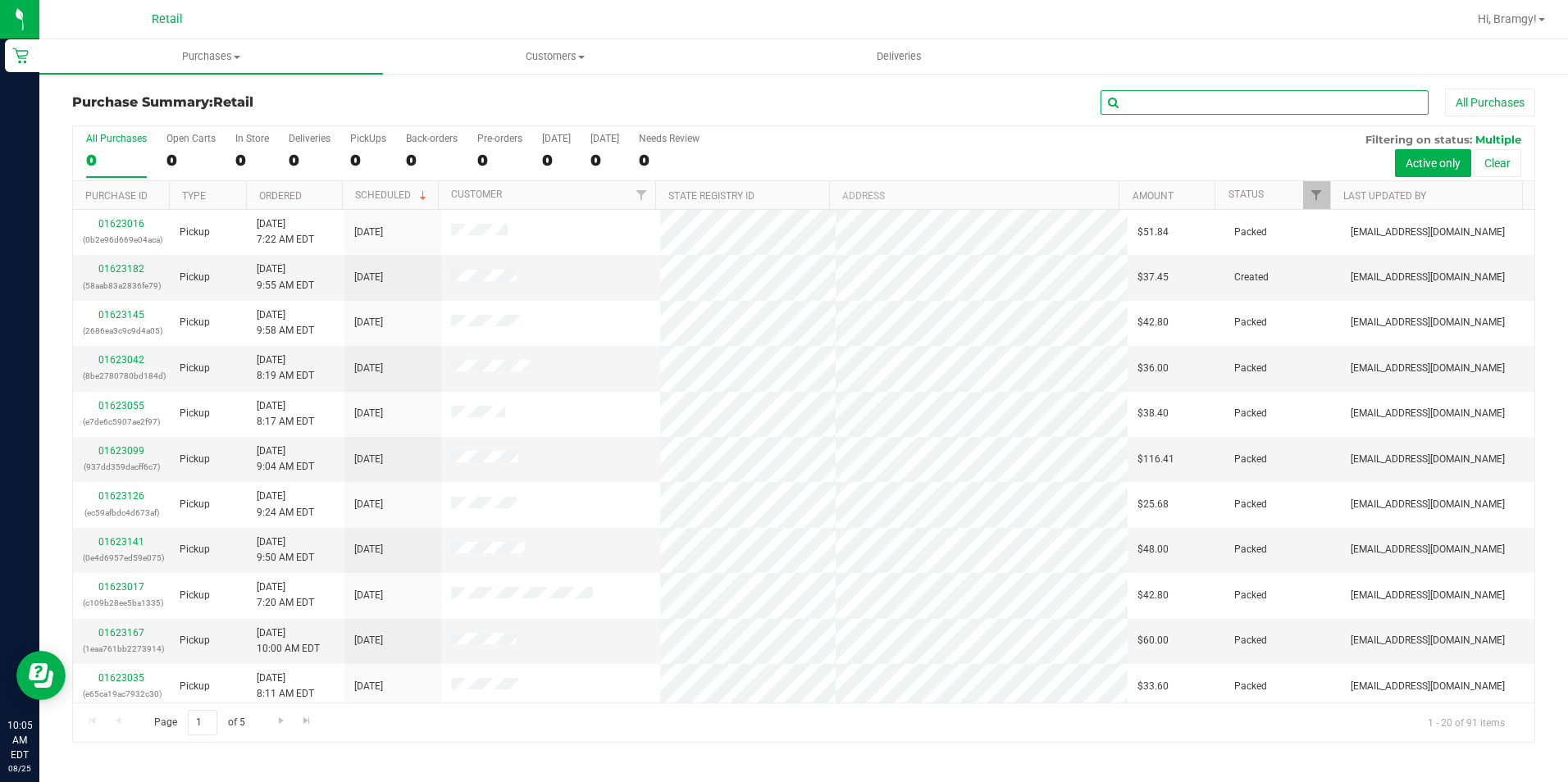
click at [1205, 97] on input "text" at bounding box center [1264, 102] width 328 height 25
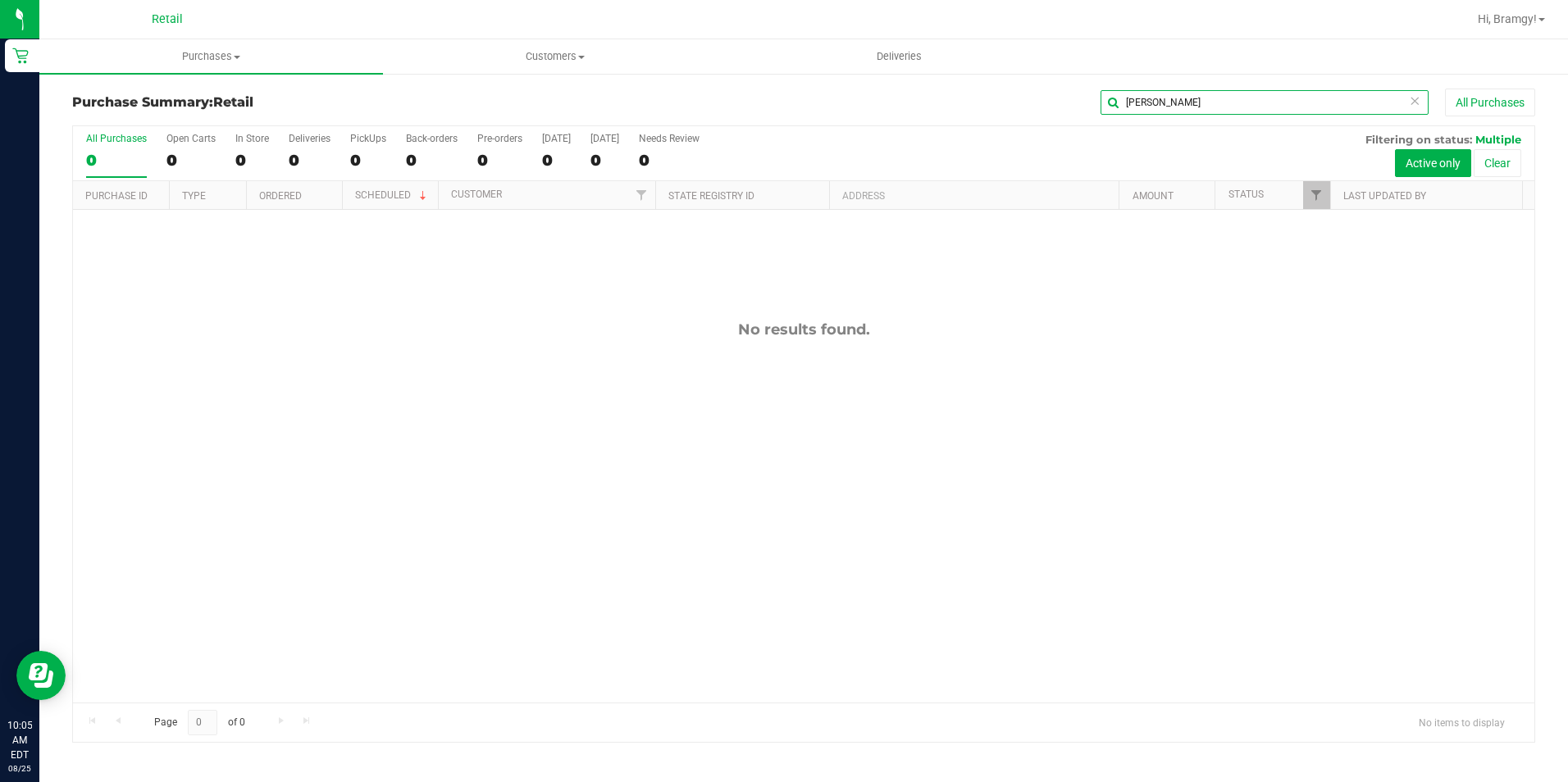
drag, startPoint x: 1186, startPoint y: 109, endPoint x: 1006, endPoint y: 103, distance: 180.1
click at [1016, 103] on div "shuana All Purchases" at bounding box center [1048, 102] width 975 height 28
type input "[PERSON_NAME]"
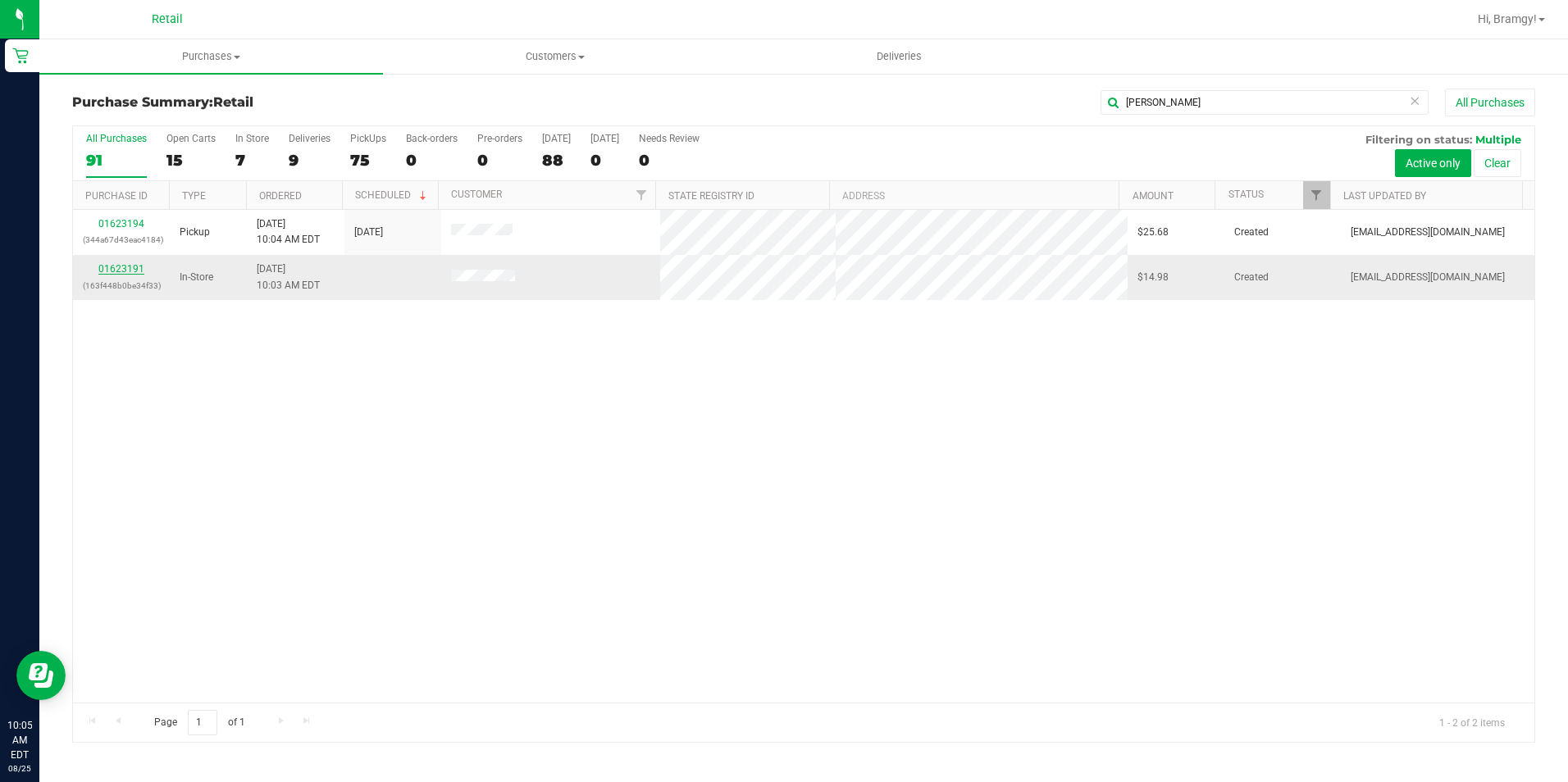
click at [116, 269] on link "01623191" at bounding box center [121, 269] width 46 height 12
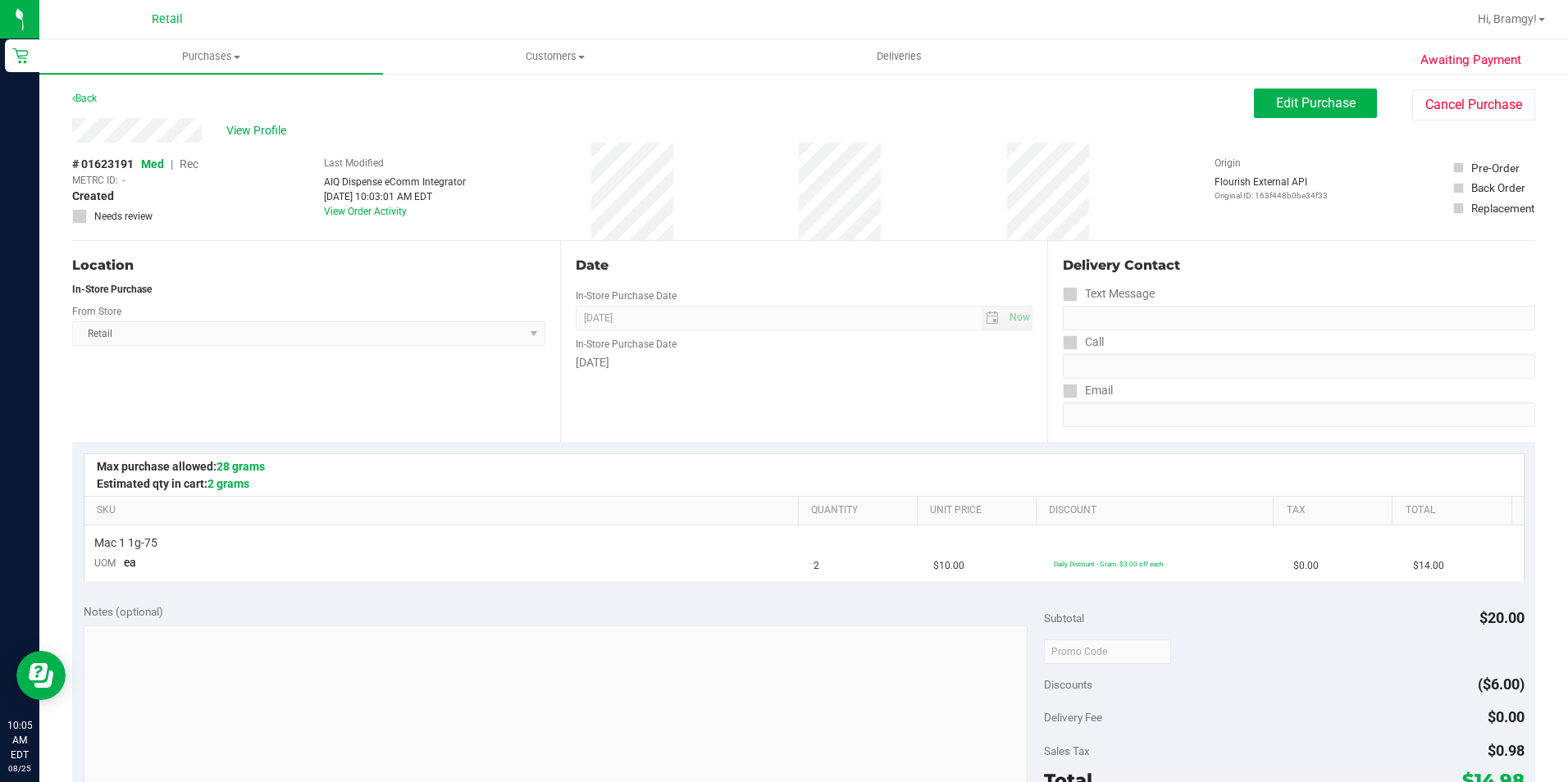
click at [1315, 121] on div "View Profile # 01623191 Med | Rec METRC ID: - Created Needs review Last Modifie…" at bounding box center [803, 179] width 1463 height 123
click at [1308, 109] on span "Edit Purchase" at bounding box center [1315, 102] width 79 height 16
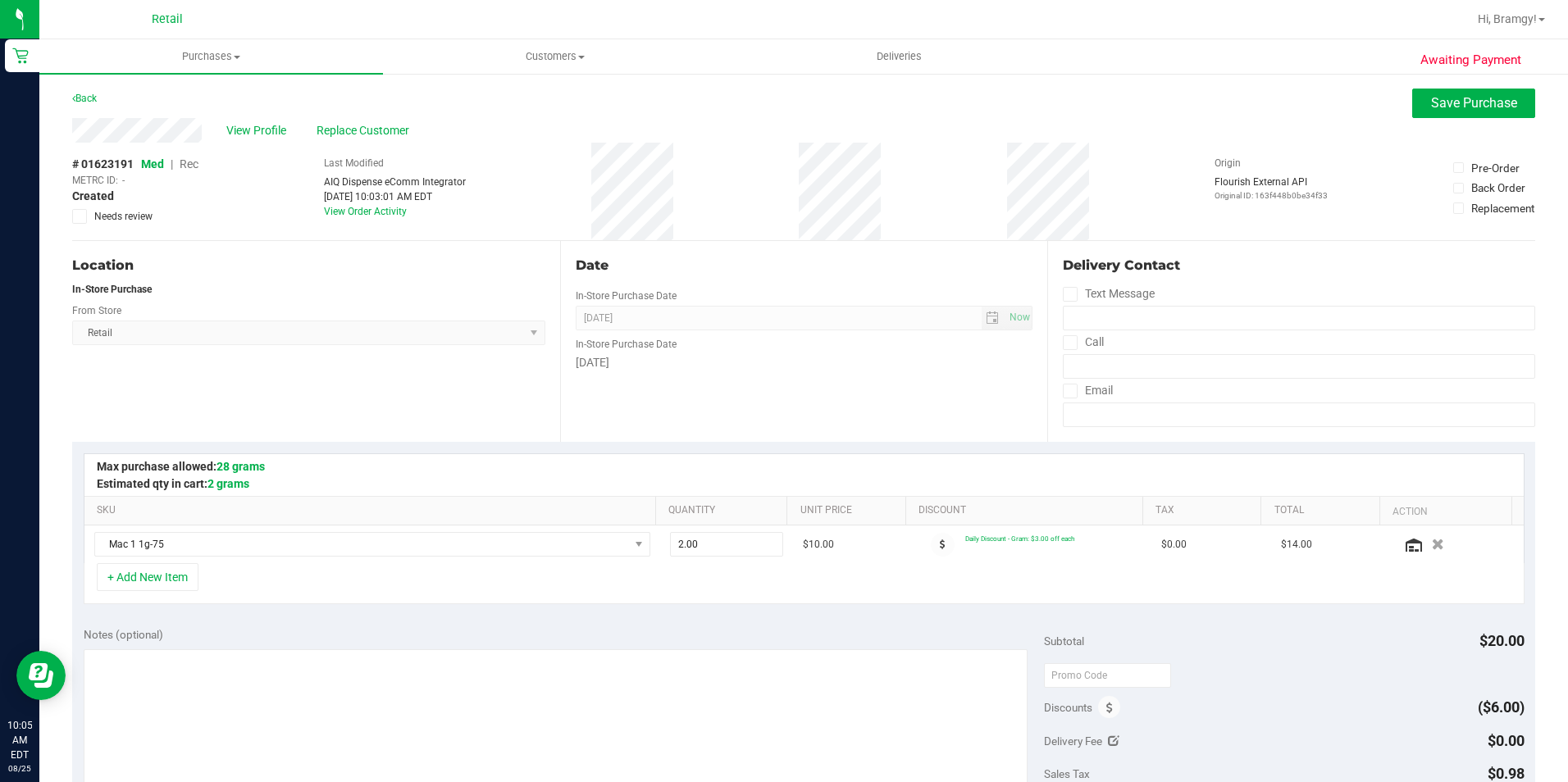
drag, startPoint x: 196, startPoint y: 164, endPoint x: 235, endPoint y: 152, distance: 40.8
click at [197, 164] on span "Rec" at bounding box center [188, 164] width 19 height 13
click at [354, 135] on span "Replace Customer" at bounding box center [365, 130] width 98 height 17
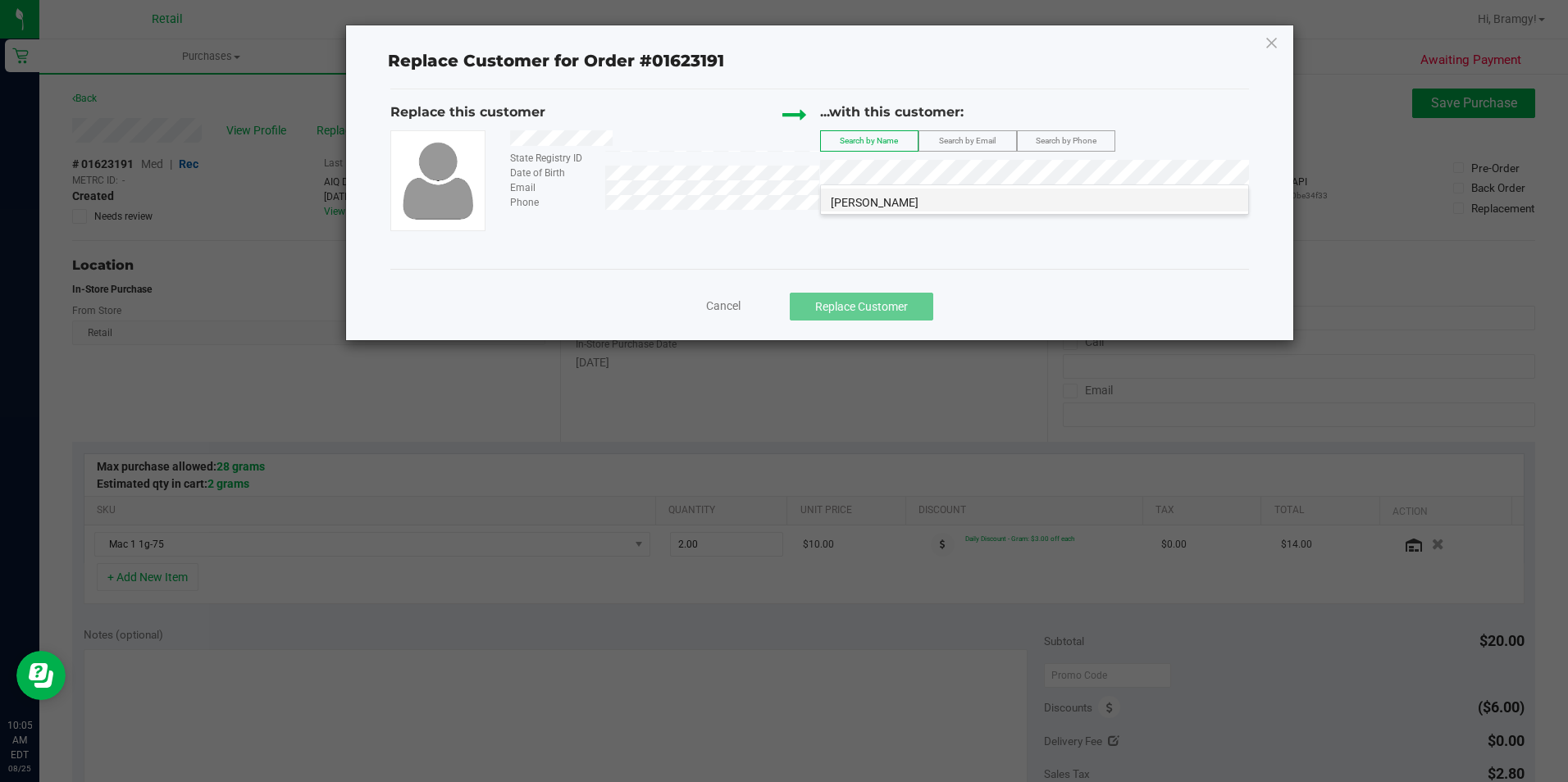
click at [1014, 201] on li "[PERSON_NAME]" at bounding box center [1033, 200] width 427 height 23
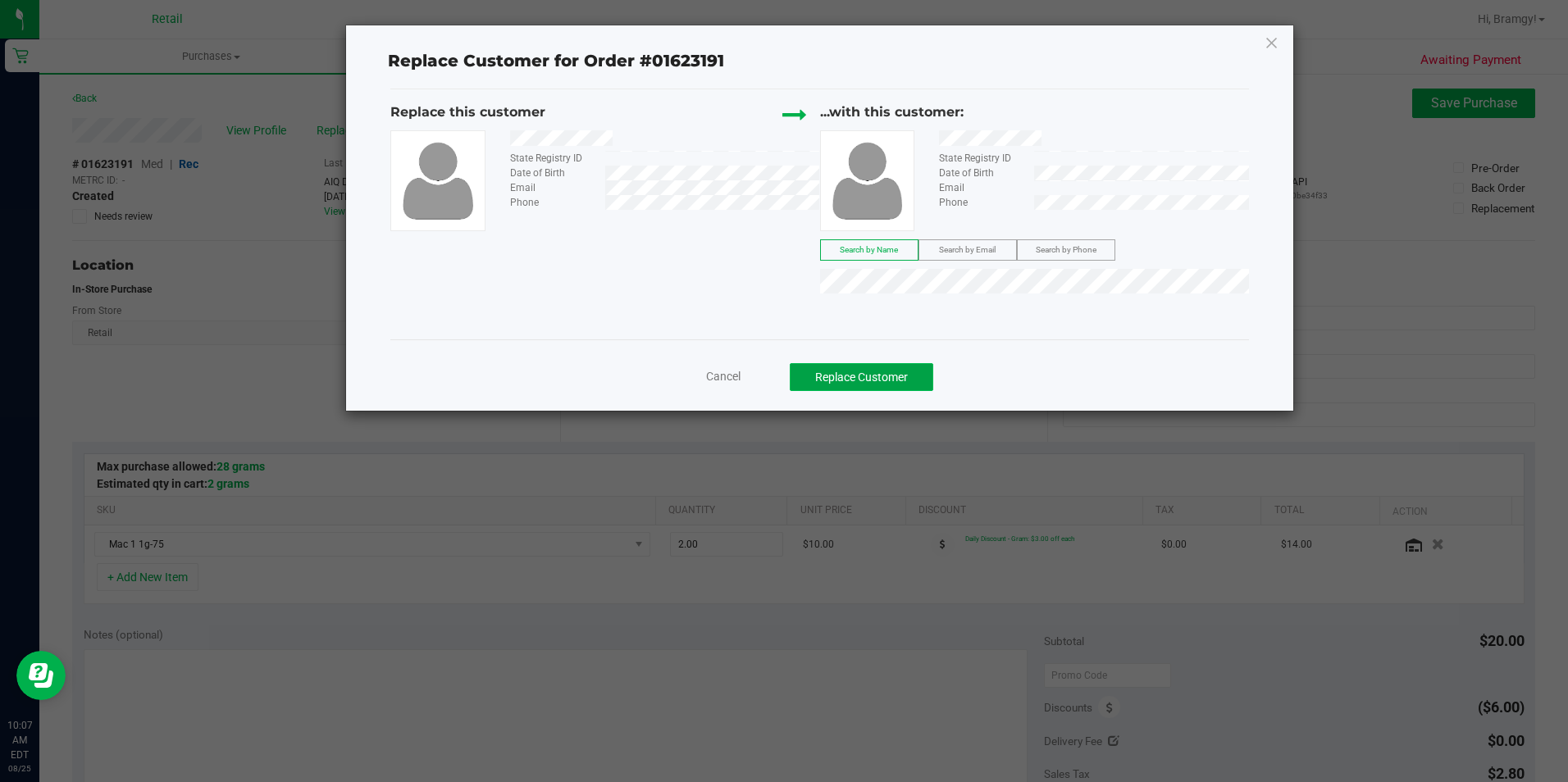
click at [872, 385] on button "Replace Customer" at bounding box center [862, 377] width 144 height 28
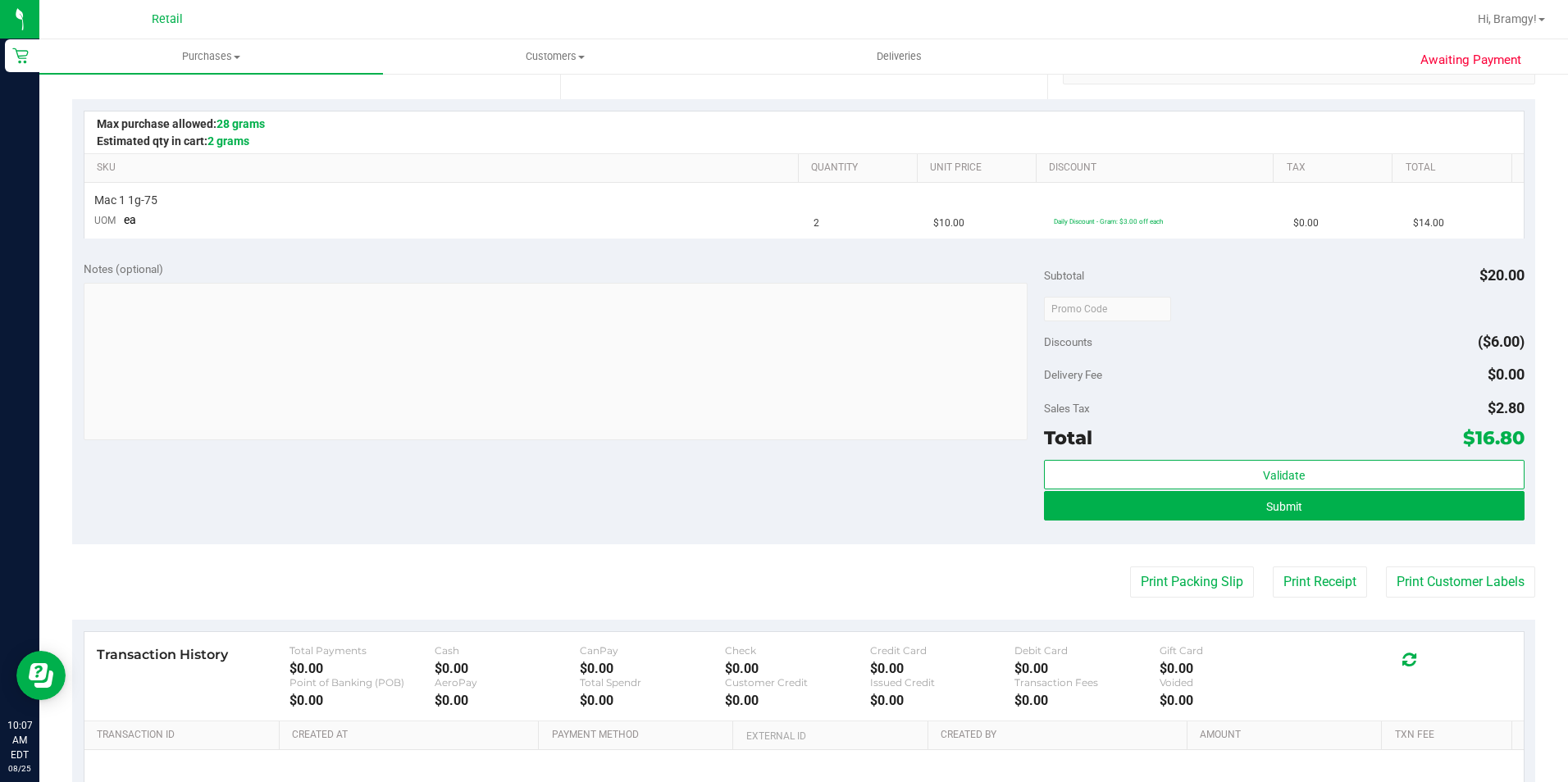
scroll to position [410, 0]
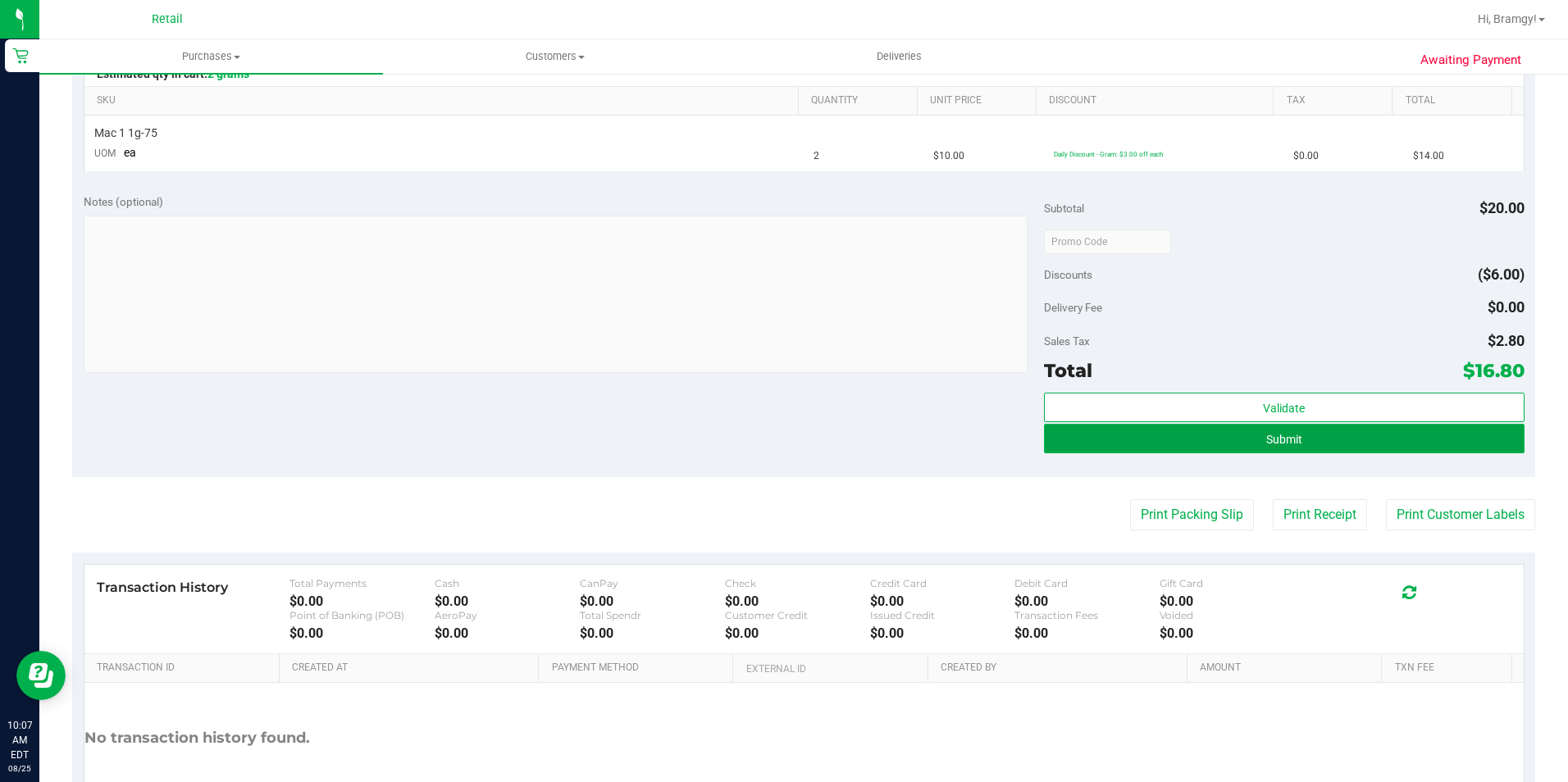
click at [1205, 429] on button "Submit" at bounding box center [1284, 438] width 481 height 30
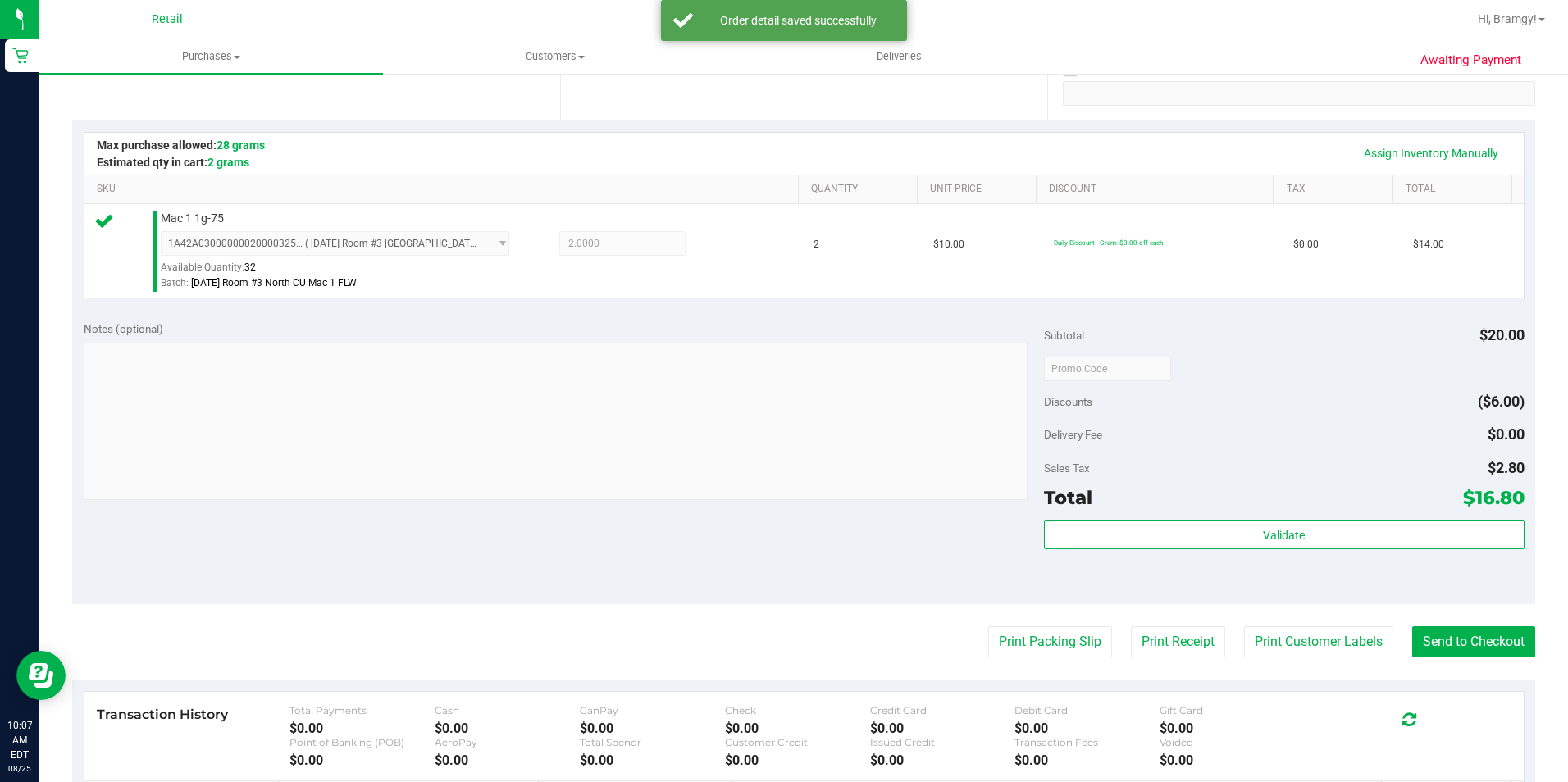
scroll to position [328, 0]
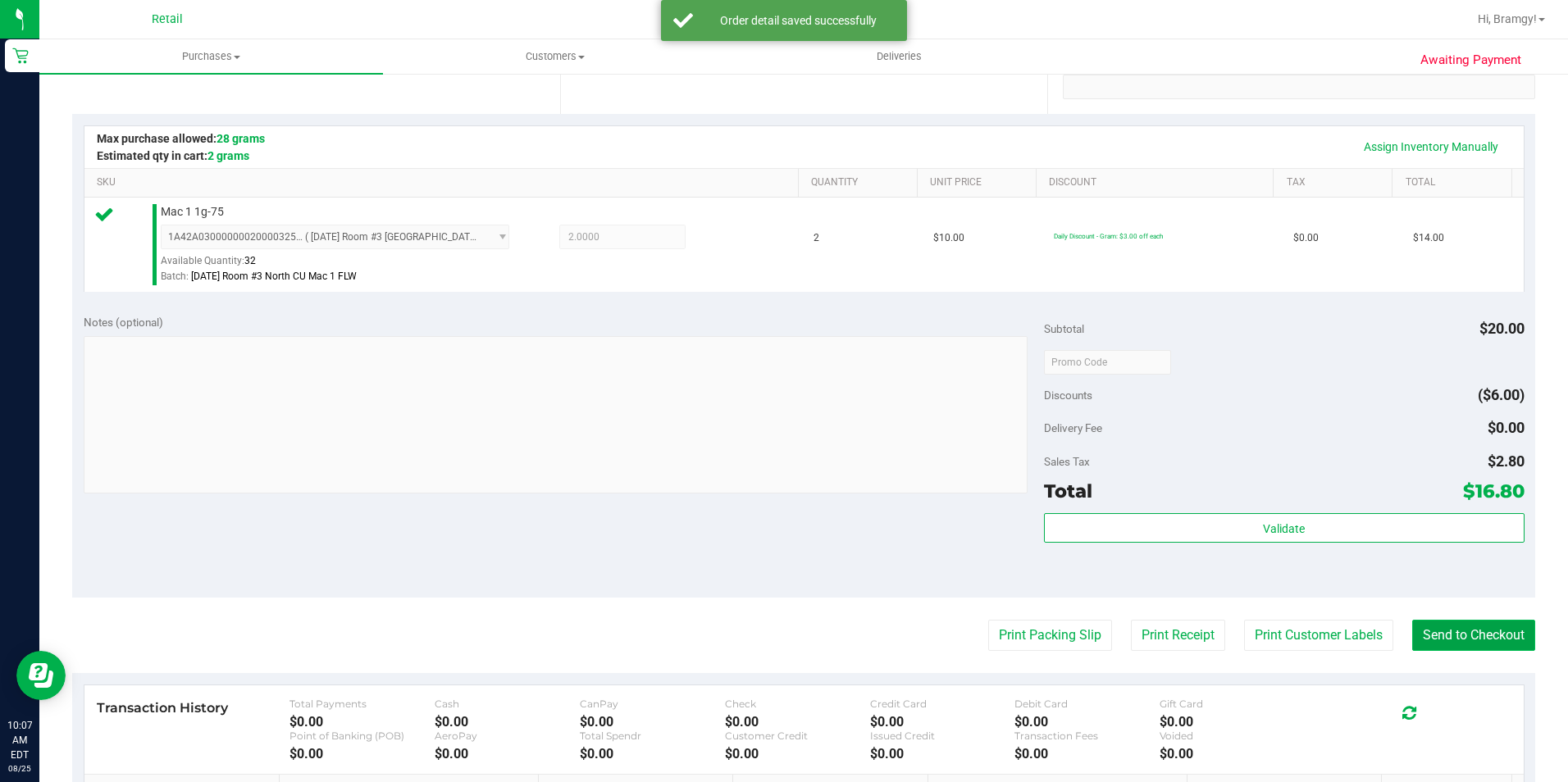
click at [1468, 647] on button "Send to Checkout" at bounding box center [1473, 635] width 123 height 31
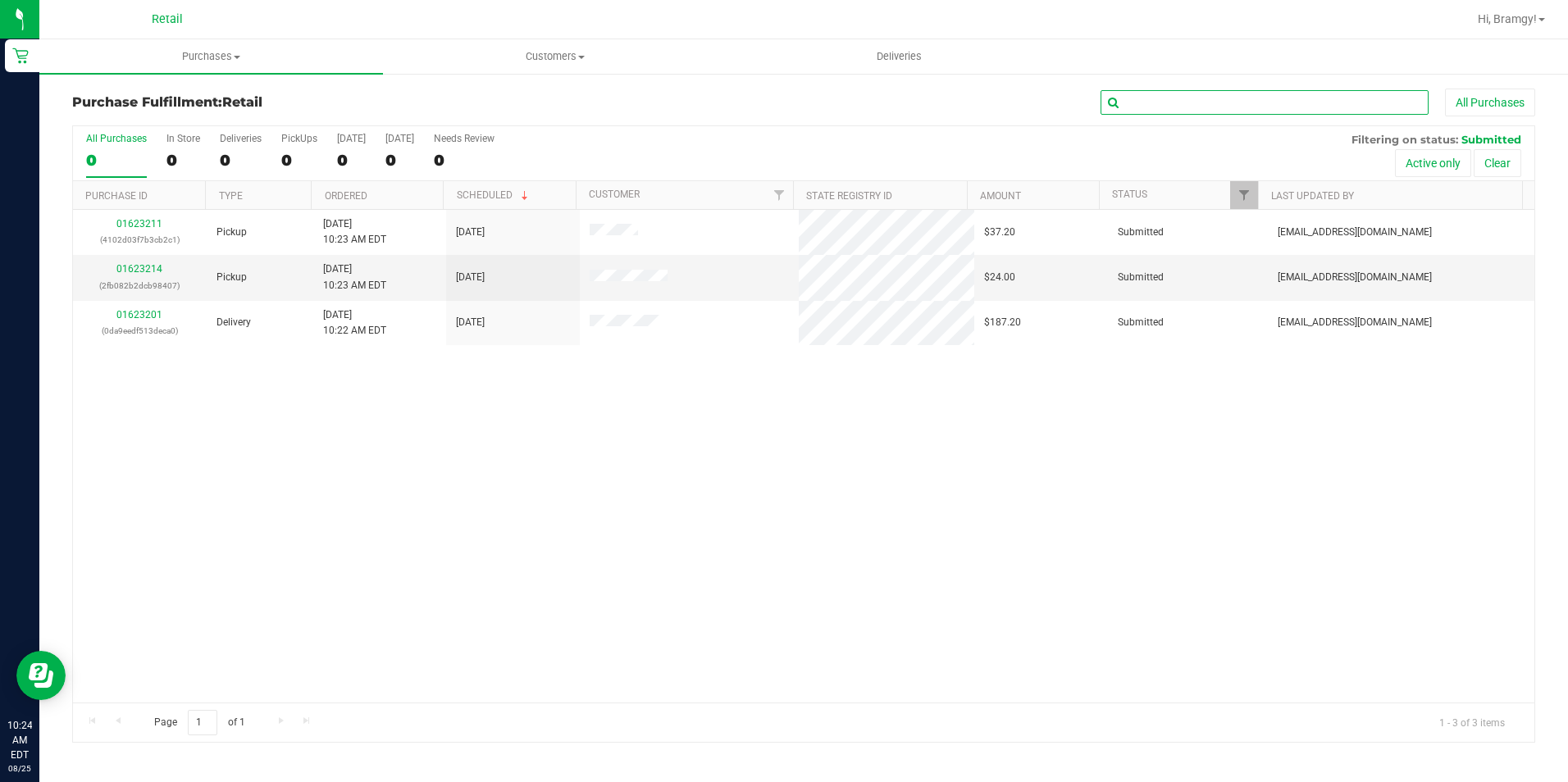
click at [1185, 102] on input "text" at bounding box center [1264, 102] width 328 height 25
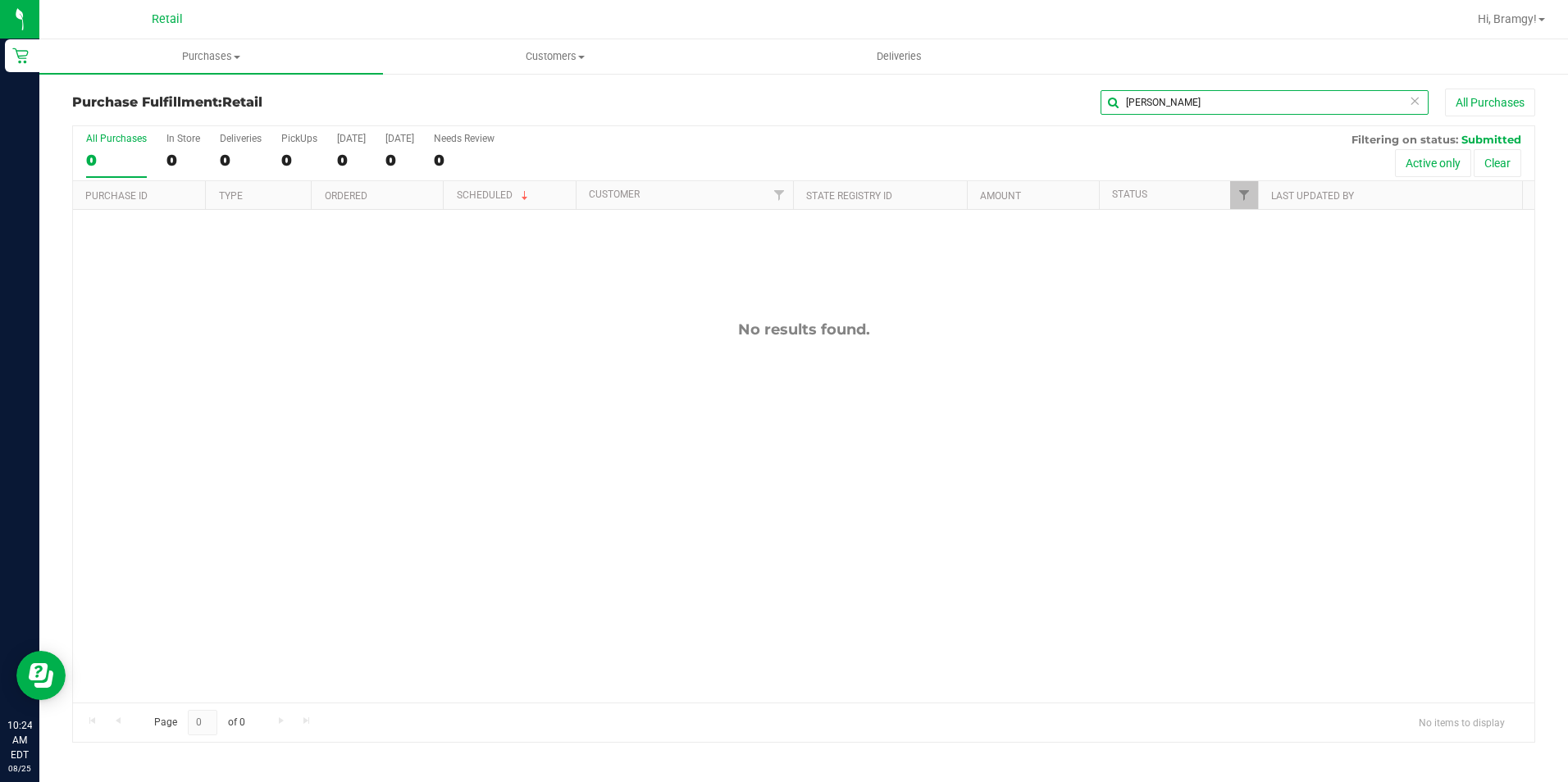
type input "joseph"
drag, startPoint x: 1030, startPoint y: 111, endPoint x: 805, endPoint y: 123, distance: 225.3
click at [805, 123] on div "Purchase Fulfillment: Retail joseph All Purchases" at bounding box center [803, 107] width 1463 height 36
drag, startPoint x: 1172, startPoint y: 106, endPoint x: 1113, endPoint y: 106, distance: 59.0
click at [1113, 106] on input "joseph" at bounding box center [1264, 102] width 328 height 25
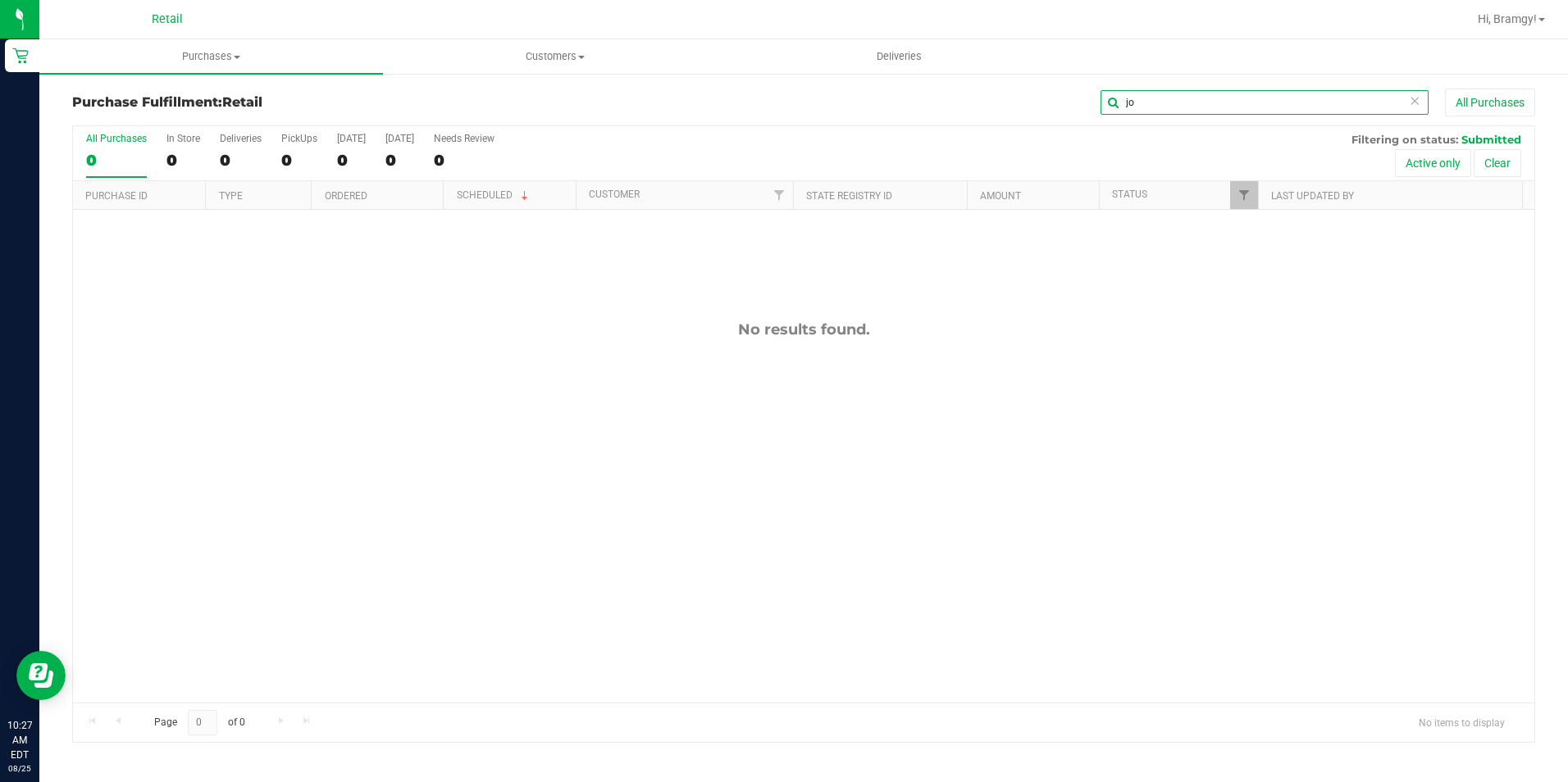
type input "jo"
drag, startPoint x: 1135, startPoint y: 98, endPoint x: 962, endPoint y: 93, distance: 173.1
click at [971, 93] on div "jo All Purchases" at bounding box center [1048, 102] width 975 height 28
click at [197, 50] on span "Purchases" at bounding box center [211, 57] width 344 height 15
click at [201, 52] on span "Purchases" at bounding box center [211, 57] width 344 height 15
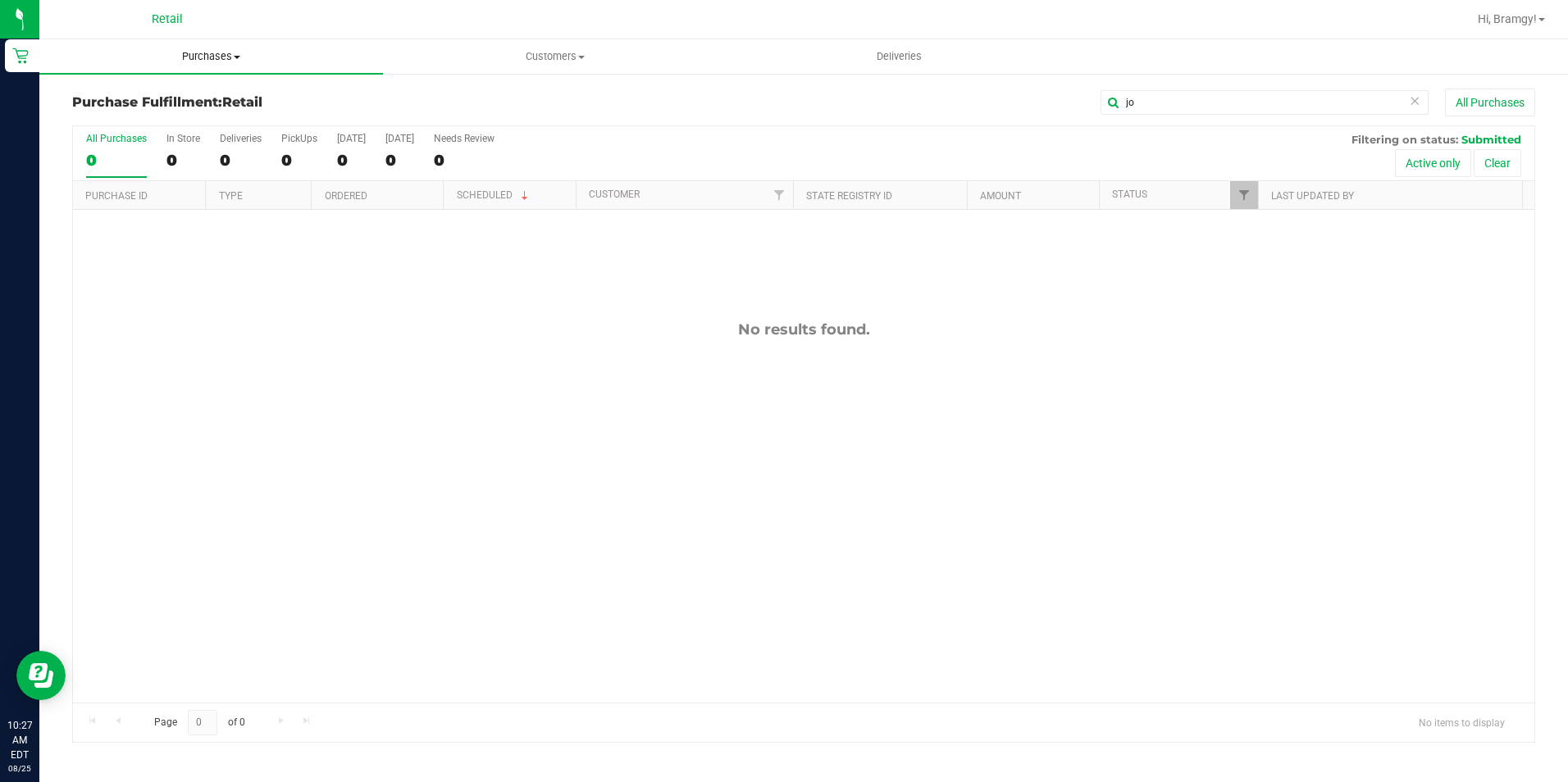
click at [222, 43] on uib-tab-heading "Purchases Summary of purchases Fulfillment All purchases" at bounding box center [211, 57] width 344 height 35
click at [221, 54] on span "Purchases" at bounding box center [211, 57] width 344 height 15
click at [157, 137] on li "All purchases" at bounding box center [211, 139] width 344 height 20
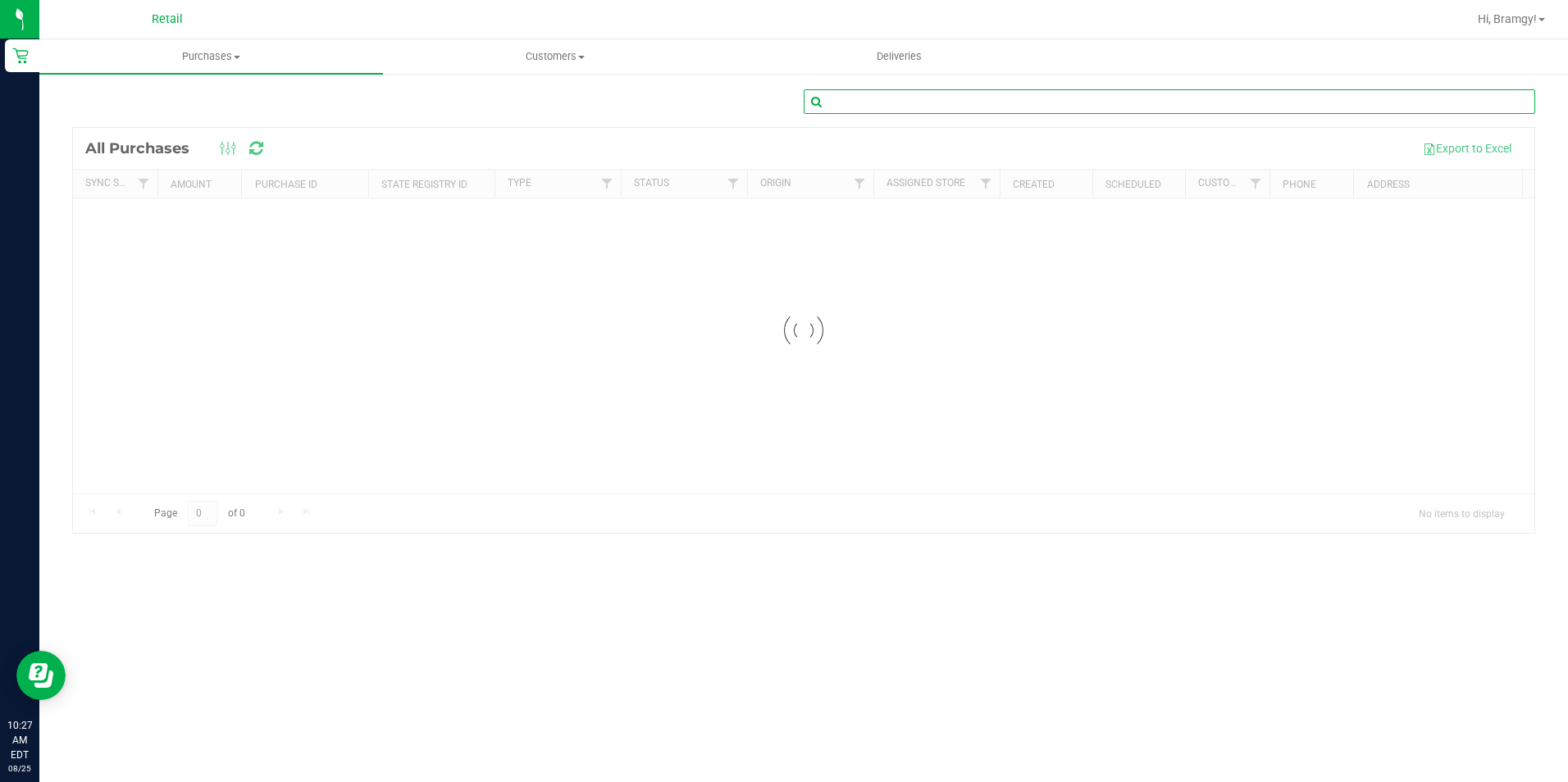
click at [1229, 103] on input "text" at bounding box center [1169, 102] width 731 height 25
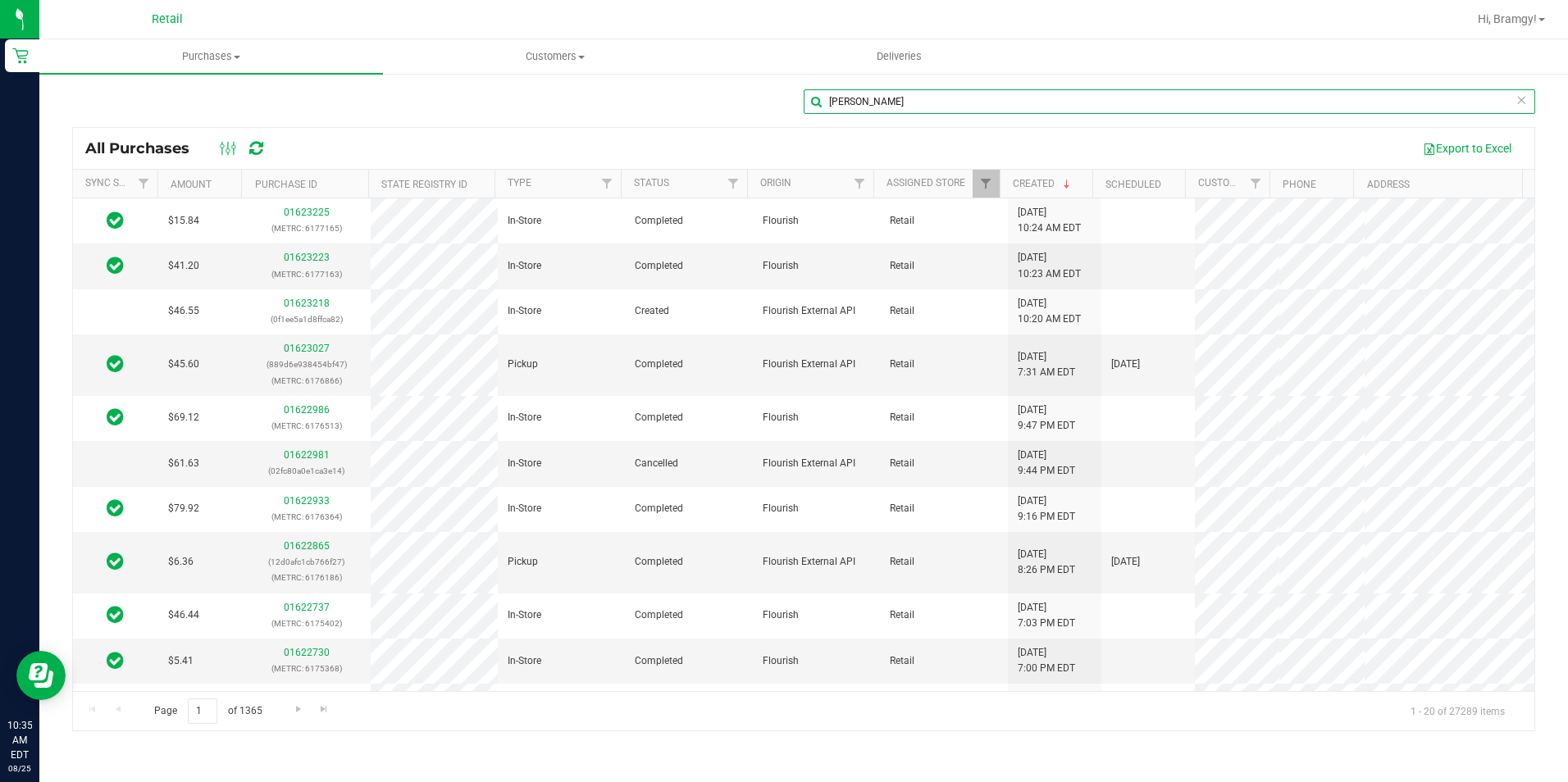
drag, startPoint x: 880, startPoint y: 101, endPoint x: 683, endPoint y: 107, distance: 197.1
click at [707, 105] on div "jose" at bounding box center [803, 108] width 1463 height 38
type input "[PERSON_NAME]"
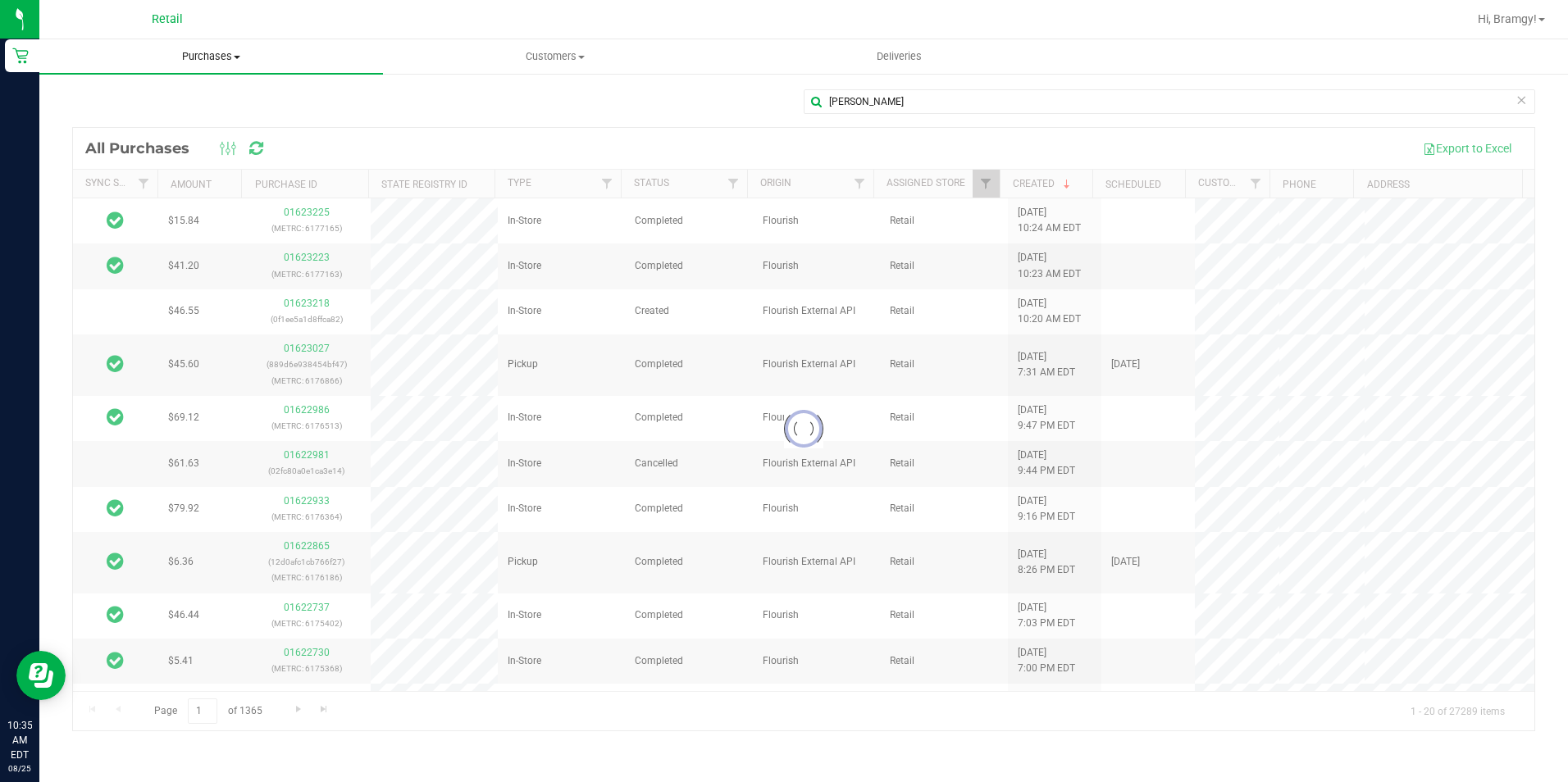
click at [216, 55] on span "Purchases" at bounding box center [211, 57] width 344 height 15
